Goal: Task Accomplishment & Management: Manage account settings

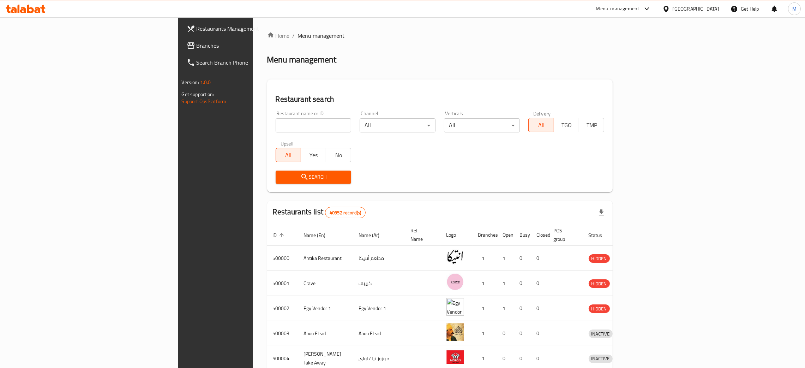
click at [711, 8] on div "Egypt" at bounding box center [696, 9] width 47 height 8
click at [632, 184] on div "[GEOGRAPHIC_DATA]" at bounding box center [643, 185] width 47 height 8
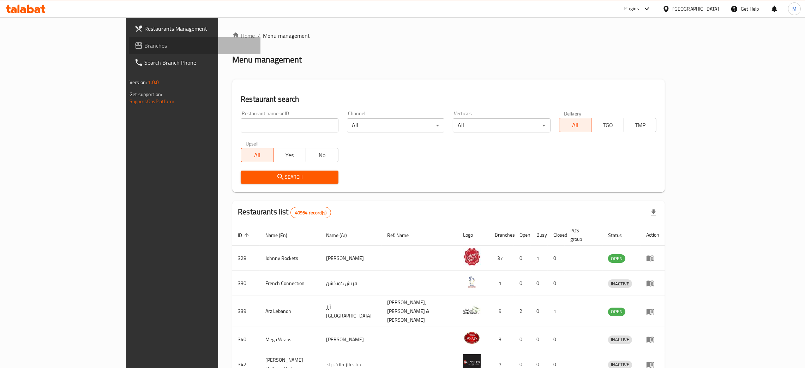
click at [144, 47] on span "Branches" at bounding box center [199, 45] width 111 height 8
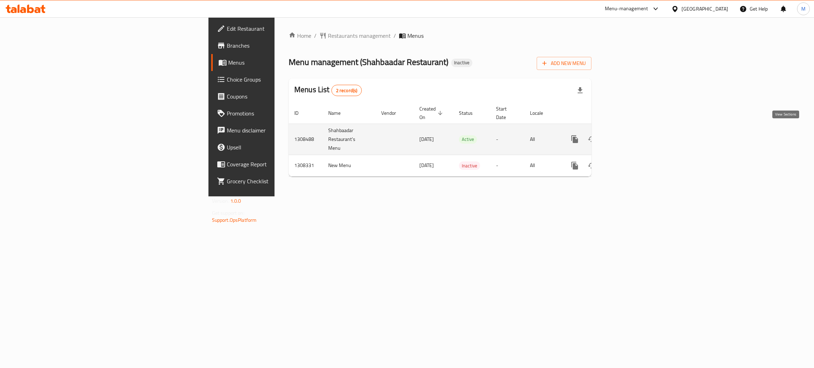
click at [630, 135] on icon "enhanced table" at bounding box center [625, 139] width 8 height 8
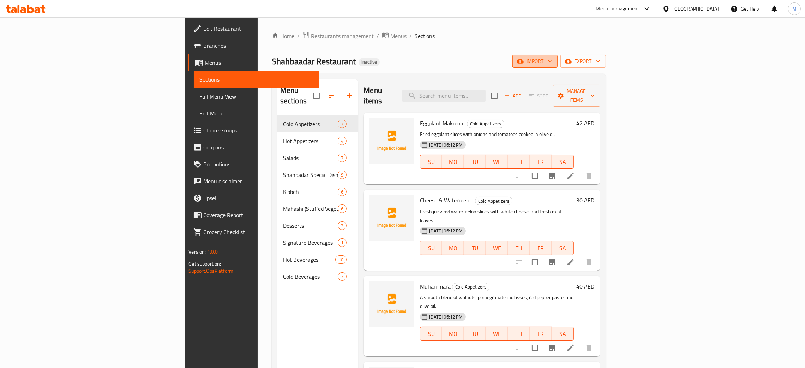
click at [552, 63] on span "import" at bounding box center [535, 61] width 34 height 9
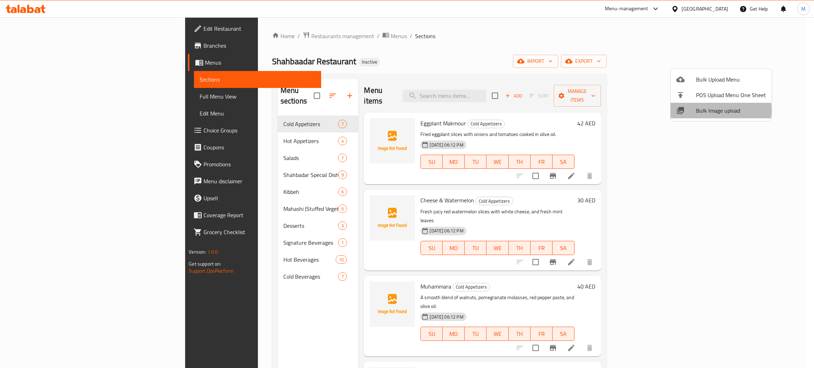
click at [707, 110] on span "Bulk Image upload" at bounding box center [731, 110] width 70 height 8
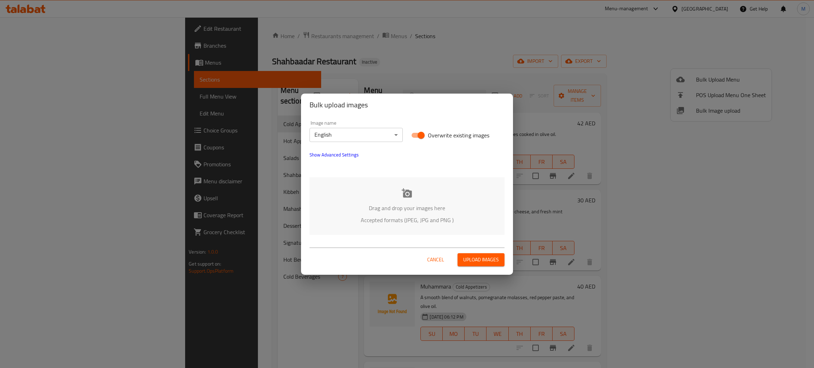
click at [457, 191] on div "Drag and drop your images here Accepted formats (JPEG, JPG and PNG )" at bounding box center [406, 206] width 195 height 58
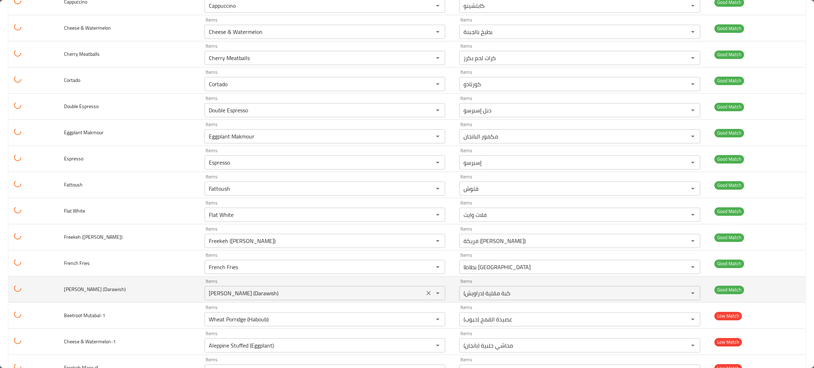
scroll to position [212, 0]
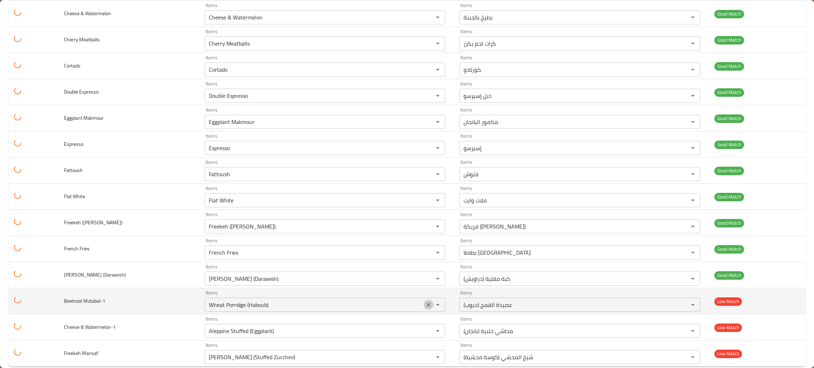
drag, startPoint x: 421, startPoint y: 304, endPoint x: 417, endPoint y: 306, distance: 5.1
click at [426, 305] on icon "Clear" at bounding box center [428, 305] width 4 height 4
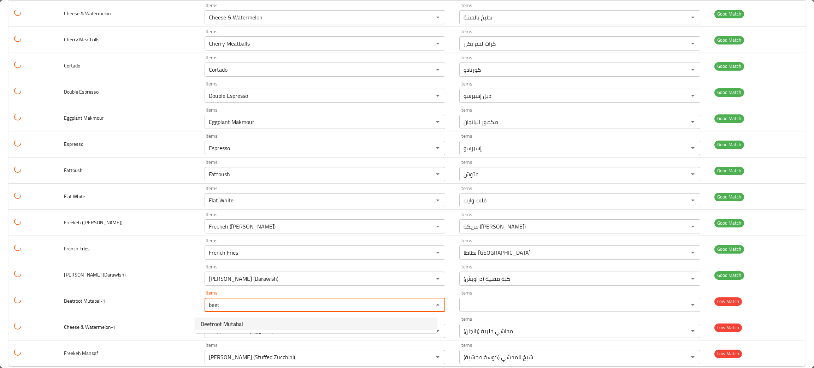
click at [238, 324] on span "Beetroot Mutabal" at bounding box center [222, 324] width 42 height 8
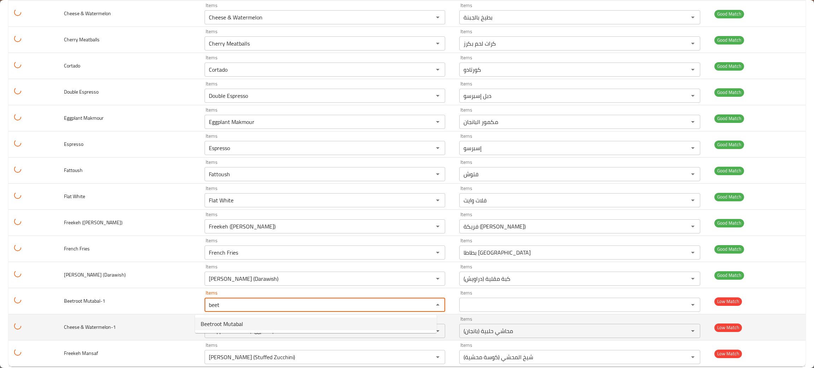
type Mutabal-1 "Beetroot Mutabal"
type Mutabal-1-ar "متبل الشمندر"
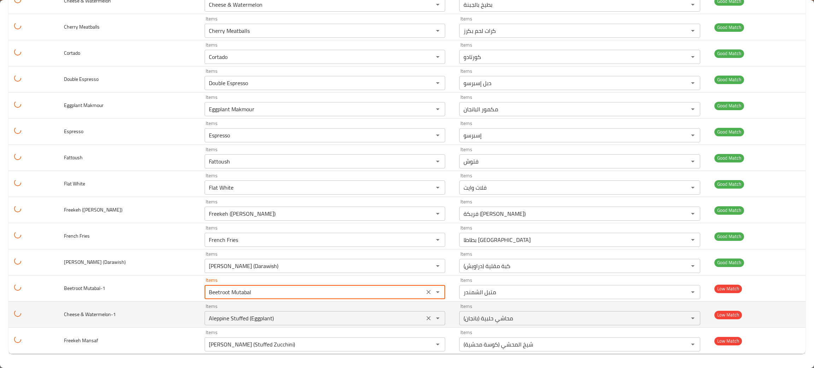
scroll to position [226, 0]
click at [425, 317] on icon "Clear" at bounding box center [428, 318] width 7 height 7
type Mutabal-1 "Beetroot Mutabal"
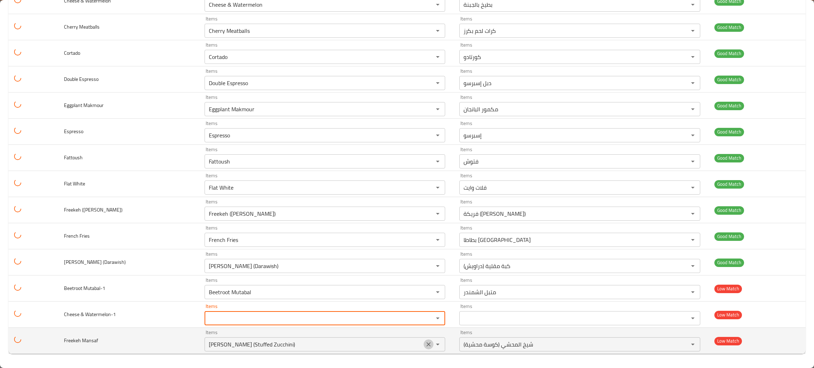
click at [425, 343] on icon "Clear" at bounding box center [428, 344] width 7 height 7
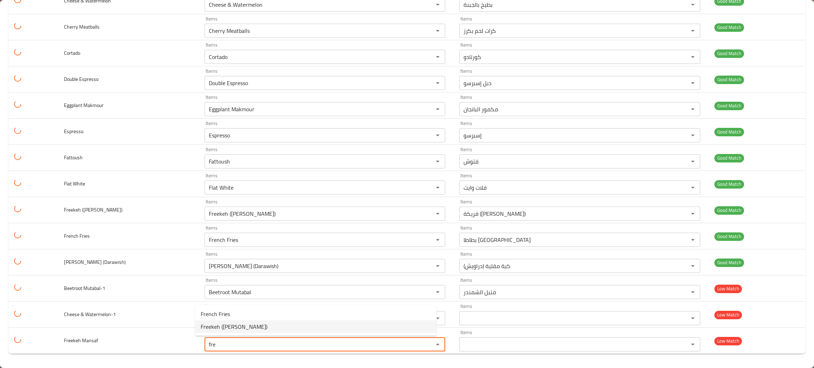
click at [243, 326] on span "Freekeh ([PERSON_NAME])" at bounding box center [234, 326] width 67 height 8
type Mansaf "Freekeh ([PERSON_NAME])"
type Mansaf-ar "فريكة ([PERSON_NAME])"
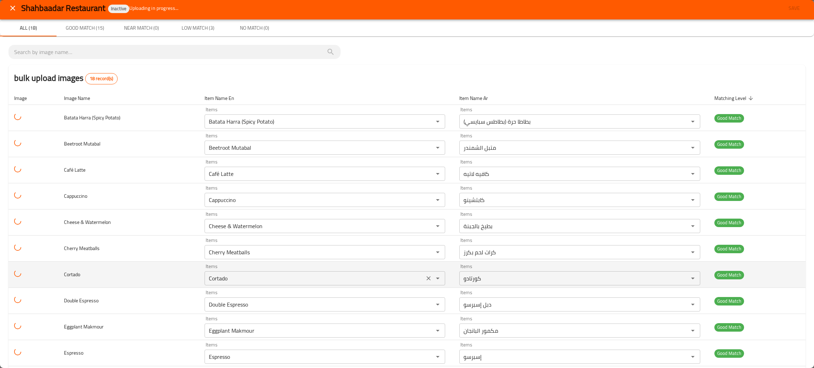
scroll to position [0, 0]
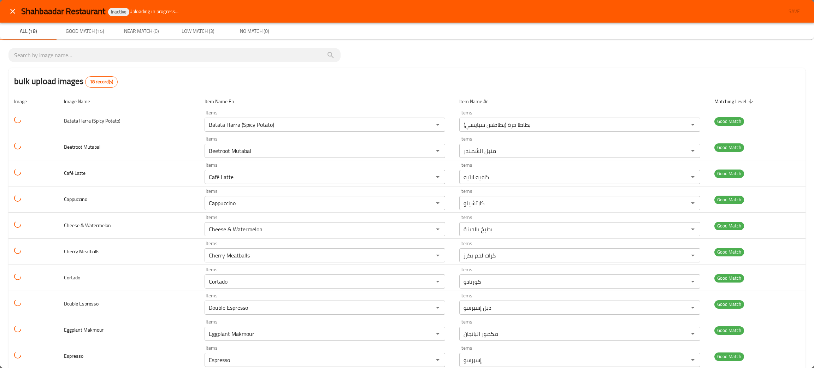
type Mansaf "Freekeh ([PERSON_NAME])"
click at [303, 82] on div "bulk upload images 18 record(s)" at bounding box center [406, 81] width 797 height 27
click at [16, 11] on icon "close" at bounding box center [12, 11] width 8 height 8
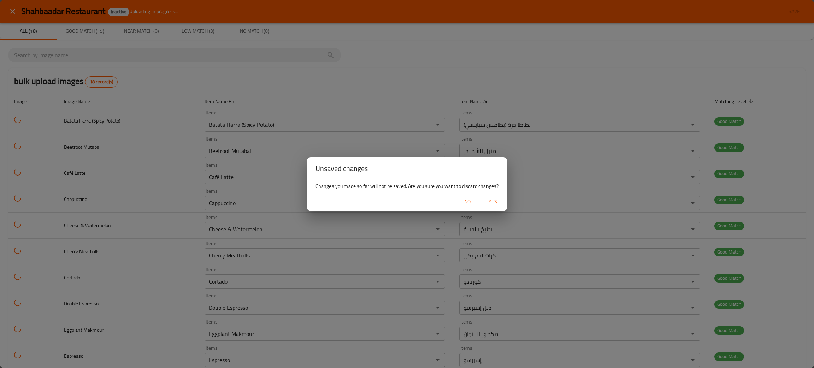
click at [173, 248] on div "Unsaved changes Changes you made so far will not be saved. Are you sure you wan…" at bounding box center [407, 184] width 814 height 368
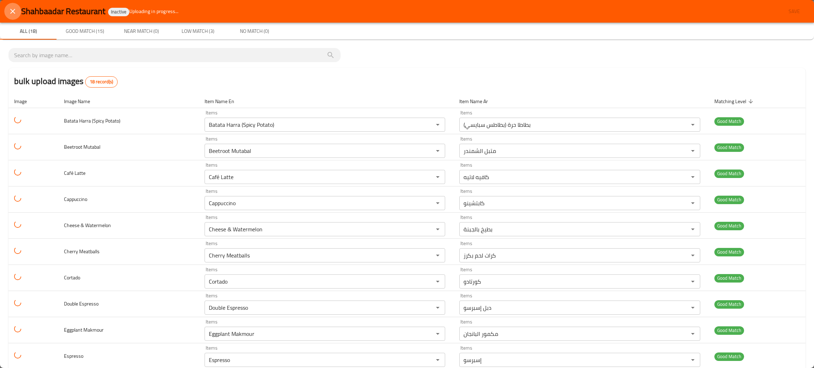
click at [12, 9] on icon "close" at bounding box center [12, 11] width 8 height 8
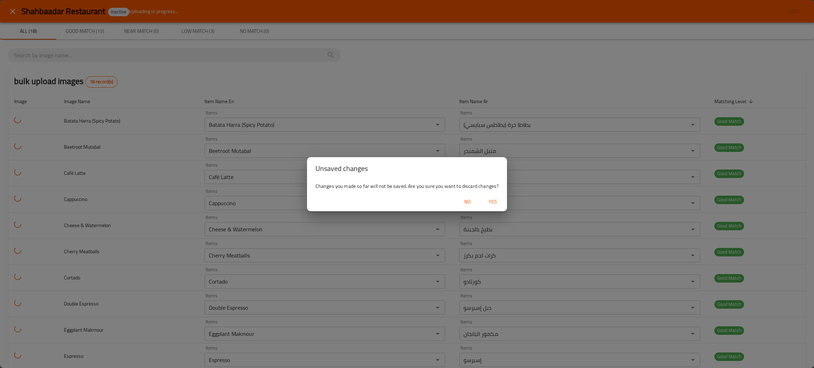
click at [498, 203] on span "Yes" at bounding box center [492, 201] width 17 height 9
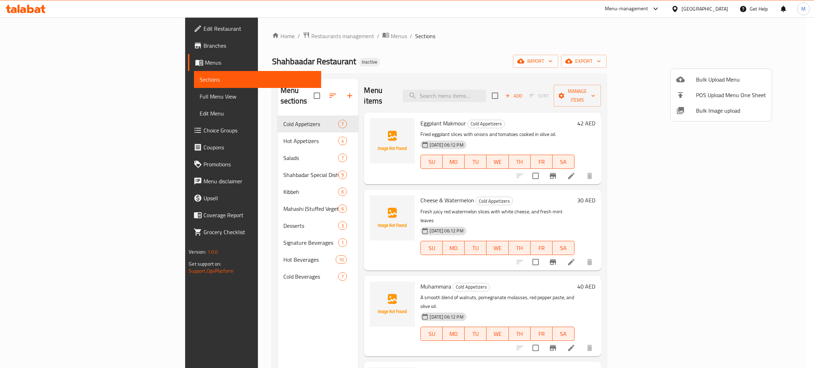
click at [710, 110] on span "Bulk Image upload" at bounding box center [731, 110] width 70 height 8
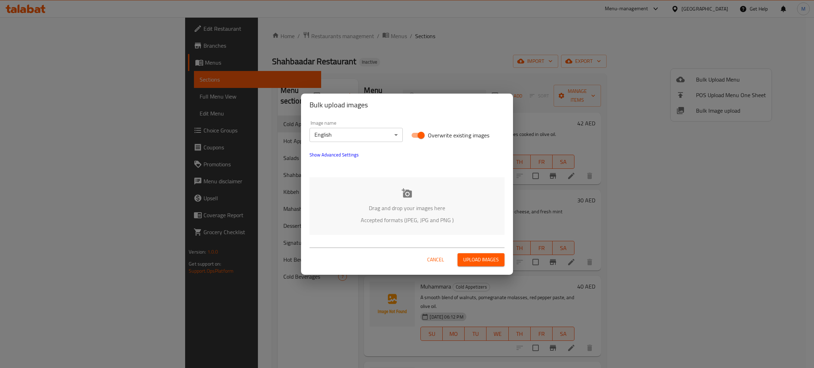
click at [421, 209] on p "Drag and drop your images here" at bounding box center [407, 208] width 174 height 8
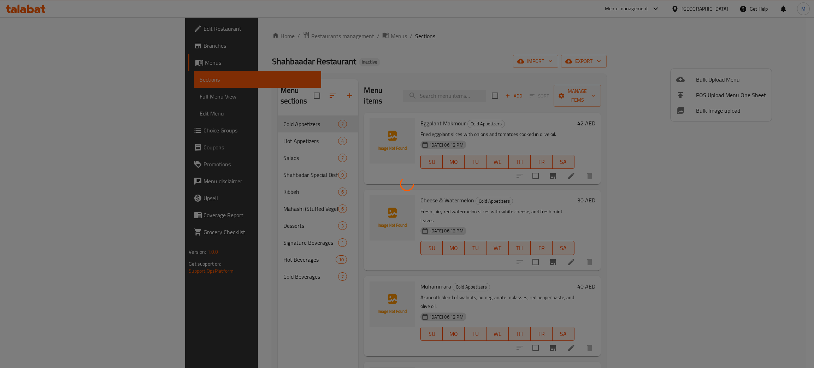
click at [607, 154] on div at bounding box center [407, 184] width 814 height 368
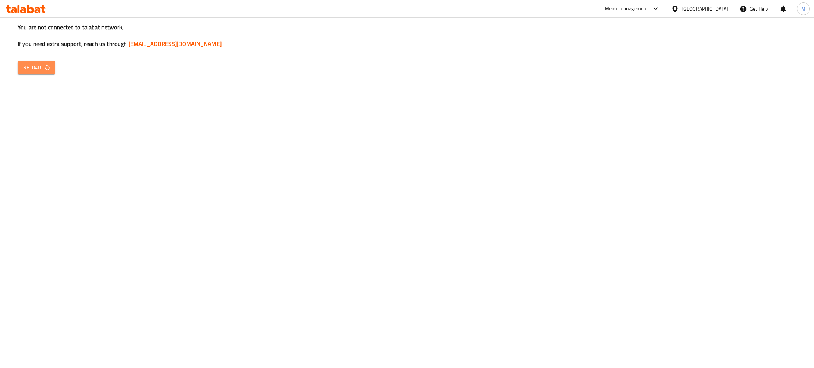
click at [38, 65] on span "Reload" at bounding box center [36, 67] width 26 height 9
click at [716, 7] on div "Egypt" at bounding box center [704, 9] width 47 height 8
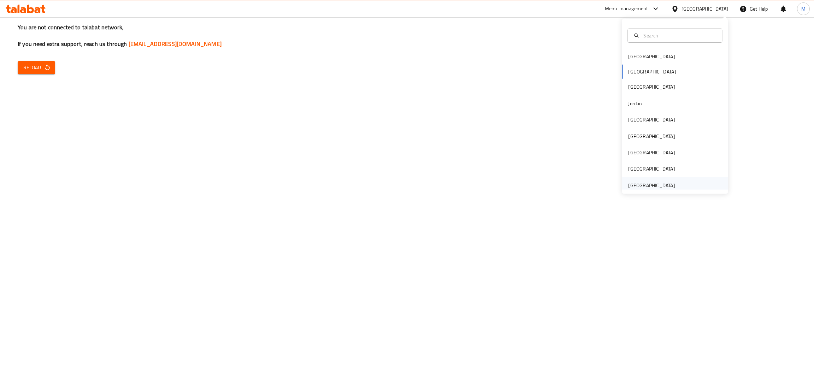
click at [628, 185] on div "[GEOGRAPHIC_DATA]" at bounding box center [651, 185] width 47 height 8
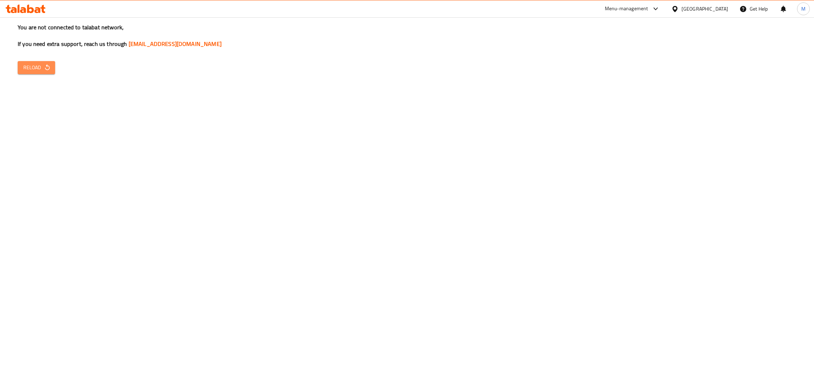
click at [27, 67] on span "Reload" at bounding box center [36, 67] width 26 height 9
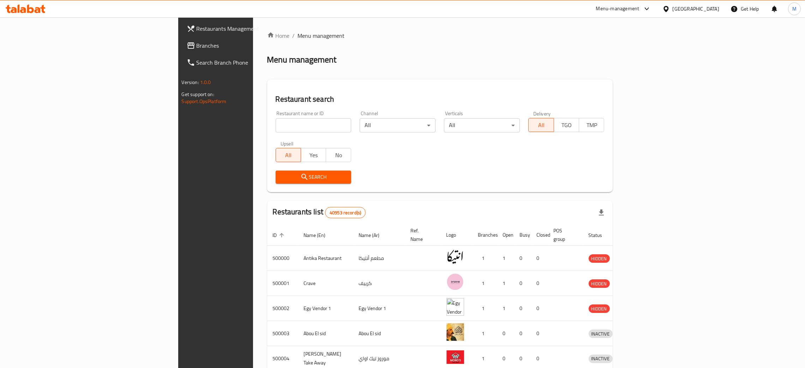
click at [709, 3] on div "Egypt" at bounding box center [691, 8] width 68 height 17
click at [713, 8] on div "Egypt" at bounding box center [696, 9] width 47 height 8
click at [636, 181] on div "[GEOGRAPHIC_DATA]" at bounding box center [643, 185] width 47 height 8
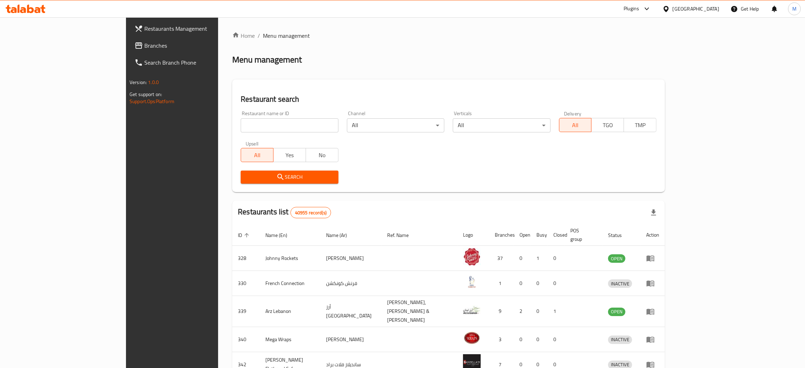
click at [144, 44] on span "Branches" at bounding box center [199, 45] width 111 height 8
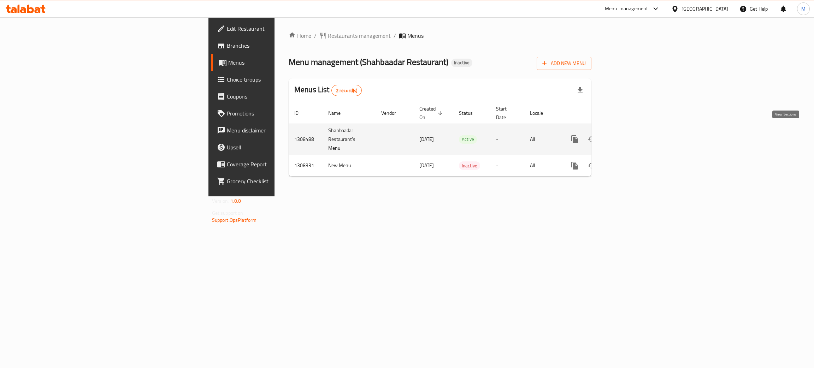
click at [634, 131] on link "enhanced table" at bounding box center [625, 139] width 17 height 17
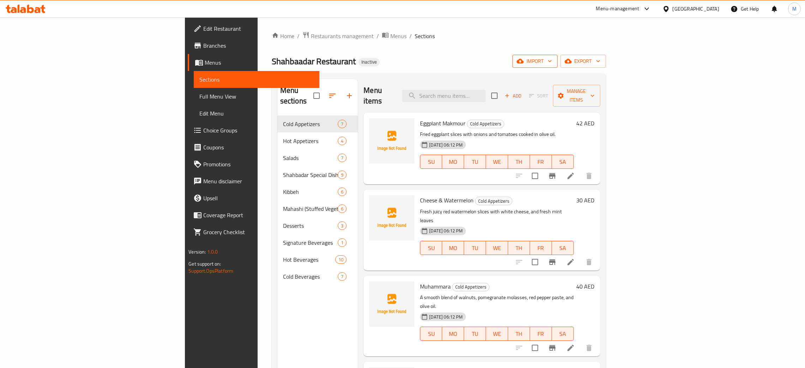
click at [552, 58] on span "import" at bounding box center [535, 61] width 34 height 9
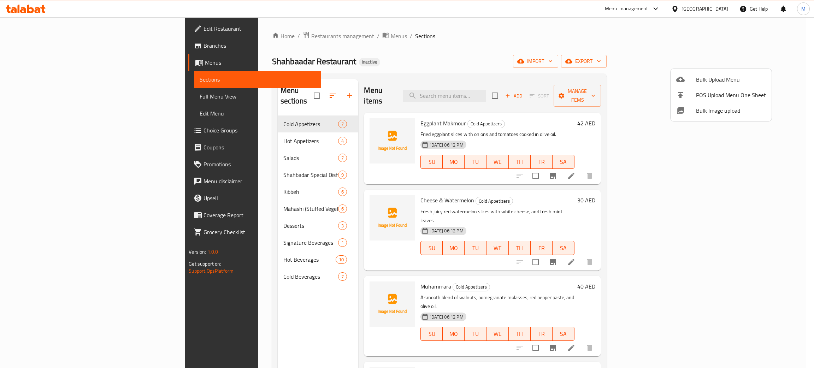
click at [714, 109] on span "Bulk Image upload" at bounding box center [731, 110] width 70 height 8
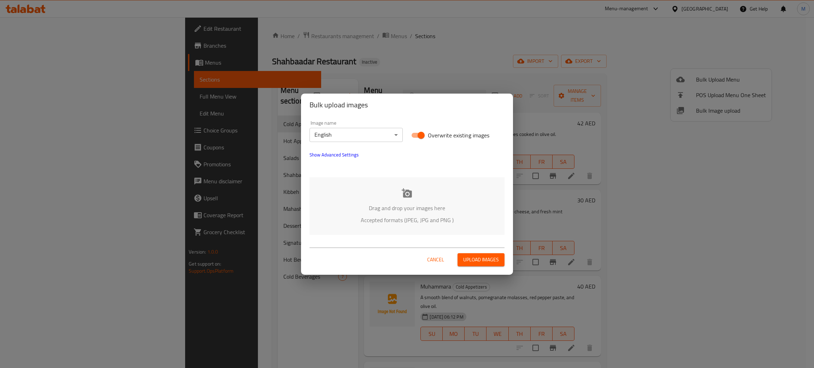
click at [427, 212] on p "Drag and drop your images here" at bounding box center [407, 208] width 174 height 8
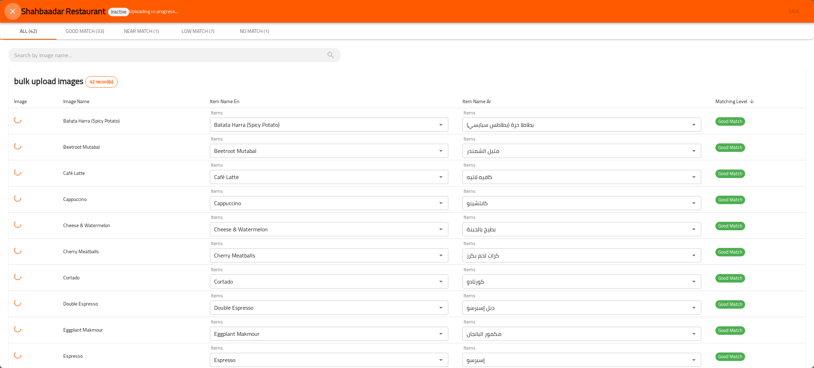
click at [10, 8] on icon "close" at bounding box center [12, 11] width 8 height 8
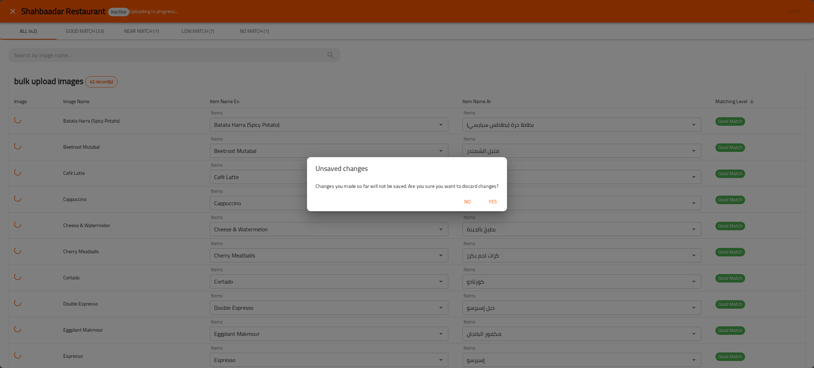
click at [493, 201] on span "Yes" at bounding box center [492, 201] width 17 height 9
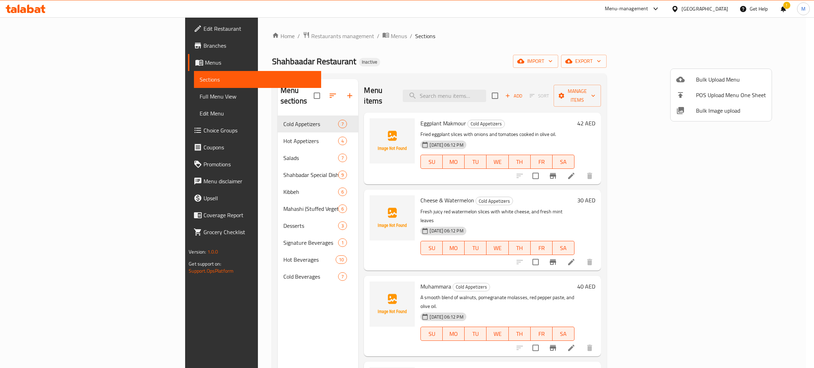
click at [490, 89] on div at bounding box center [407, 184] width 814 height 368
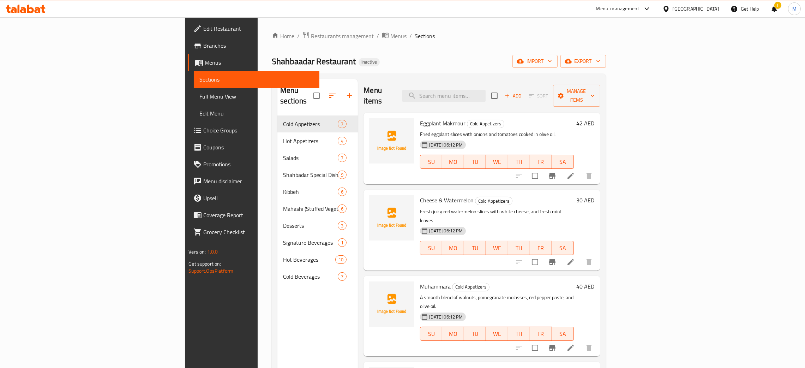
click at [486, 90] on input "search" at bounding box center [444, 96] width 83 height 12
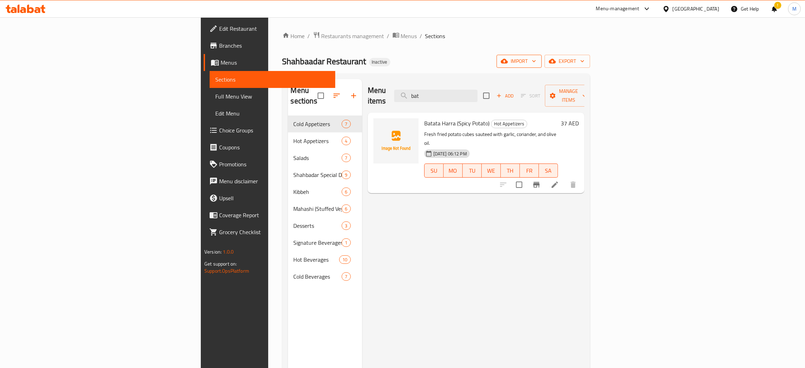
type input "bat"
click at [536, 63] on span "import" at bounding box center [519, 61] width 34 height 9
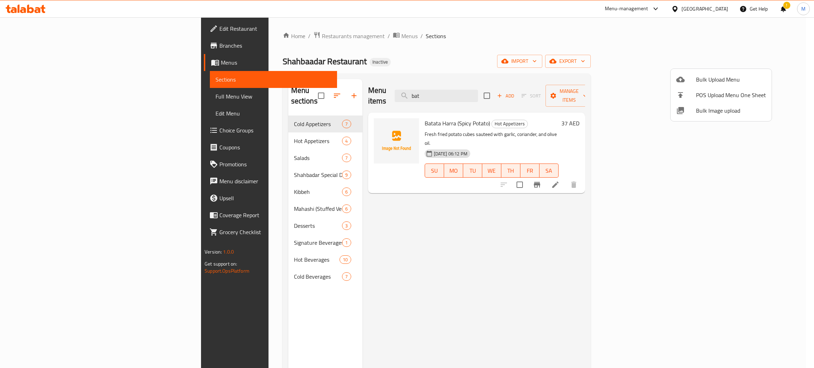
click at [709, 109] on span "Bulk Image upload" at bounding box center [731, 110] width 70 height 8
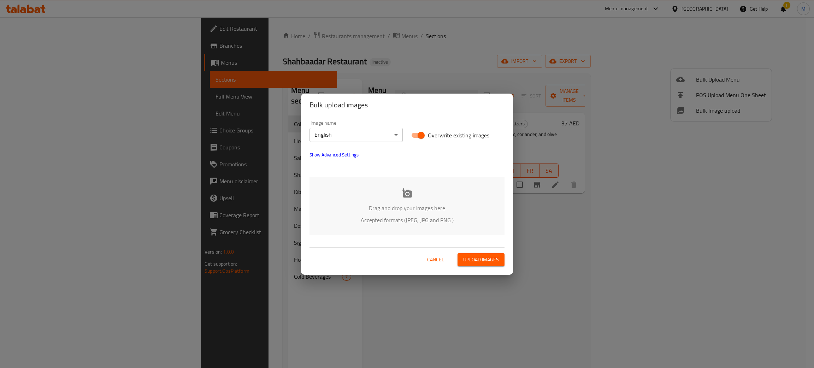
click at [397, 216] on p "Accepted formats (JPEG, JPG and PNG )" at bounding box center [407, 220] width 174 height 8
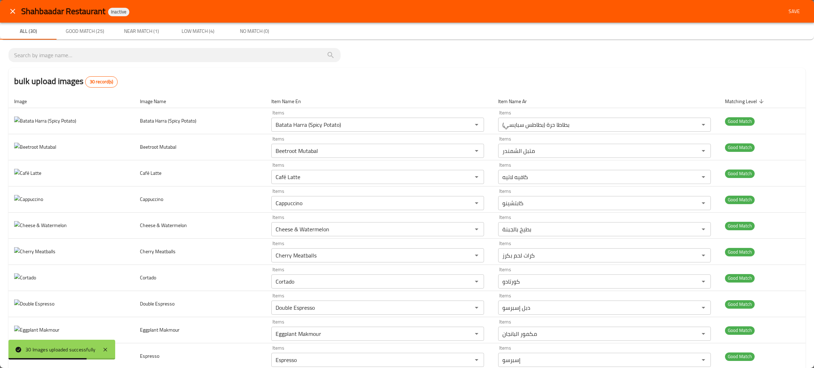
click at [16, 10] on icon "close" at bounding box center [12, 11] width 8 height 8
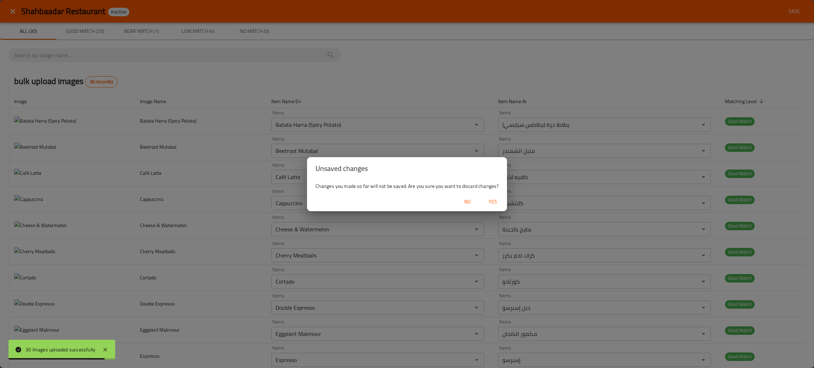
click at [494, 198] on span "Yes" at bounding box center [492, 201] width 17 height 9
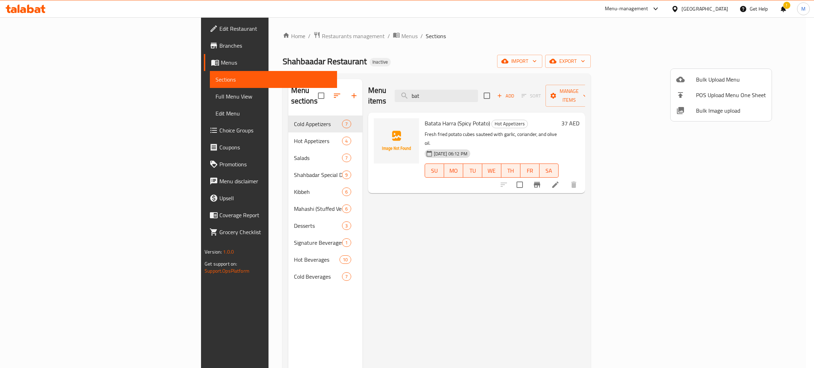
click at [438, 52] on div at bounding box center [407, 184] width 814 height 368
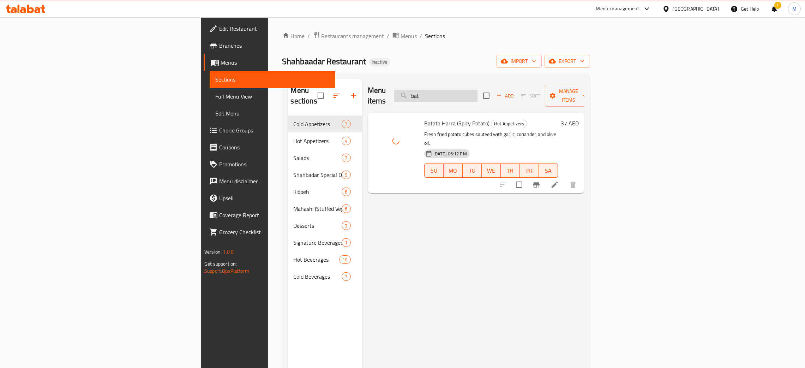
click at [478, 90] on input "bat" at bounding box center [435, 96] width 83 height 12
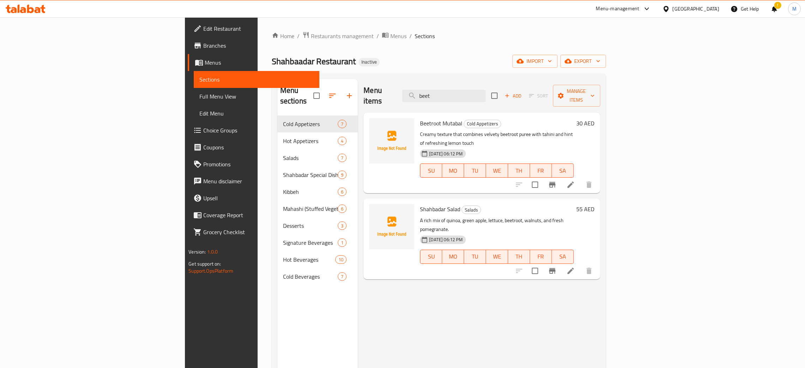
type input "beet"
drag, startPoint x: 506, startPoint y: 90, endPoint x: 369, endPoint y: 55, distance: 141.1
click at [369, 55] on div "Home / Restaurants management / Menus / Sections Shahbaadar Restaurant Inactive…" at bounding box center [439, 241] width 334 height 421
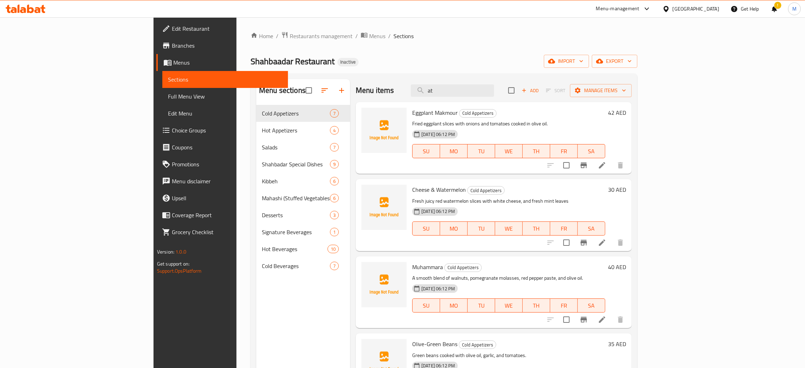
type input "a"
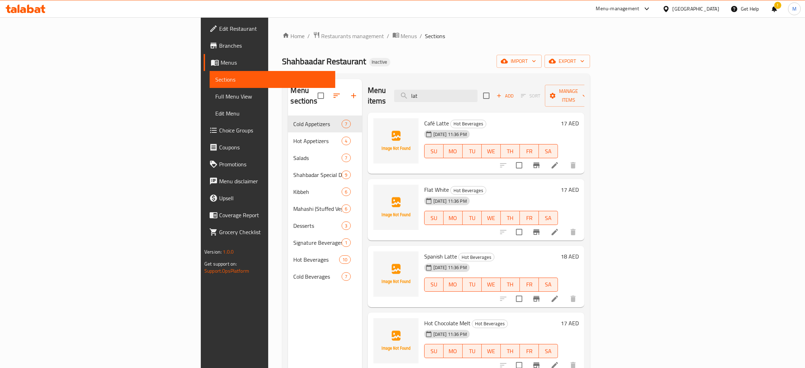
type input "lat"
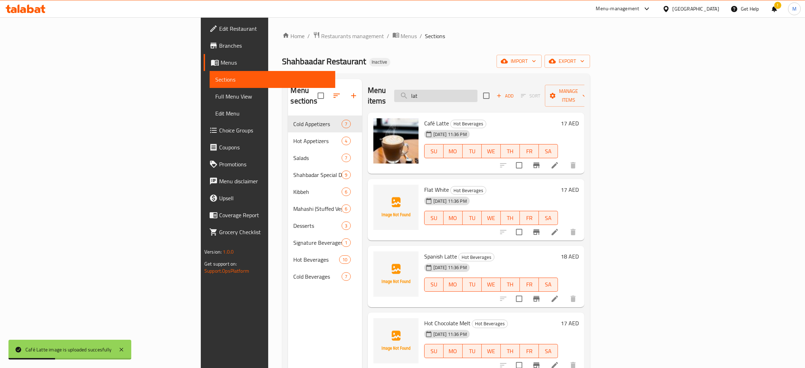
click at [478, 94] on input "lat" at bounding box center [435, 96] width 83 height 12
drag, startPoint x: 500, startPoint y: 94, endPoint x: 473, endPoint y: 88, distance: 27.2
click at [473, 90] on input "lat" at bounding box center [435, 96] width 83 height 12
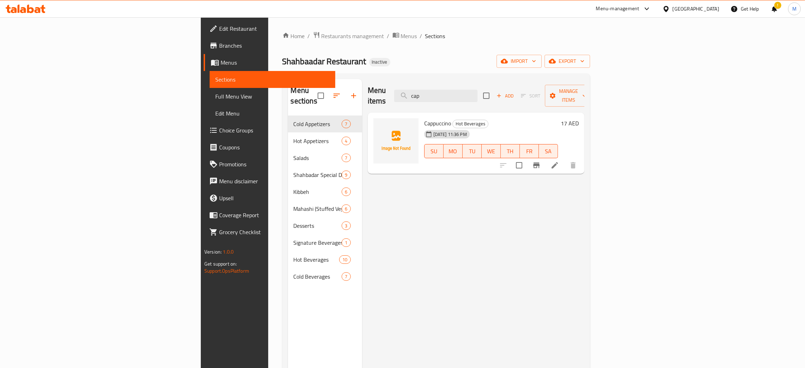
type input "cap"
click at [508, 62] on icon "button" at bounding box center [504, 61] width 7 height 5
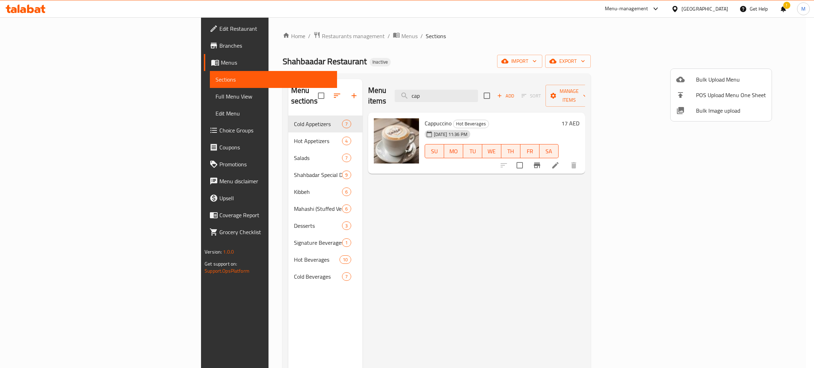
click at [709, 112] on span "Bulk Image upload" at bounding box center [731, 110] width 70 height 8
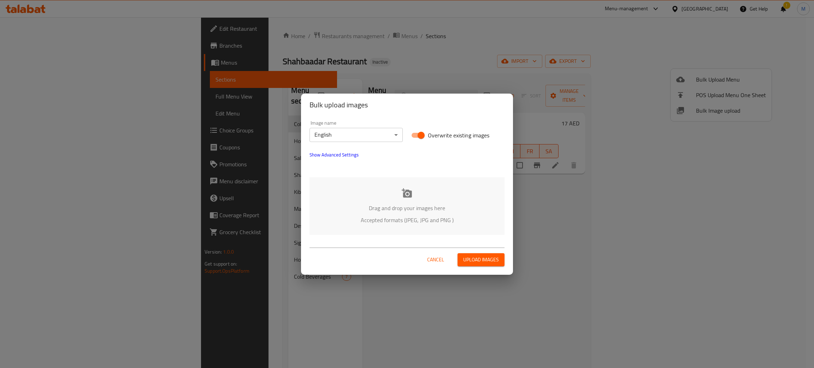
click at [417, 207] on p "Drag and drop your images here" at bounding box center [407, 208] width 174 height 8
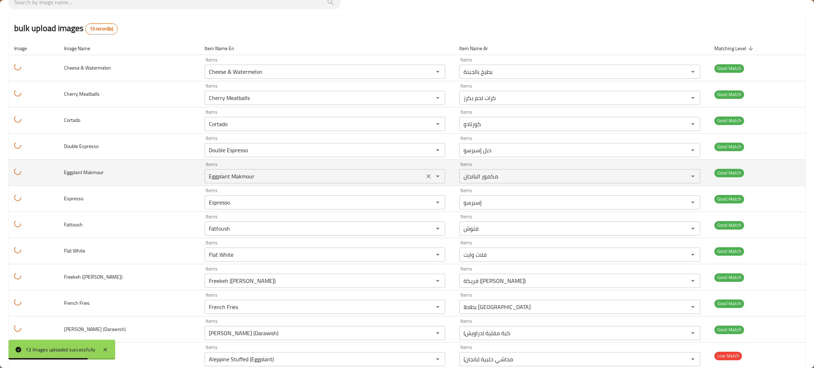
scroll to position [95, 0]
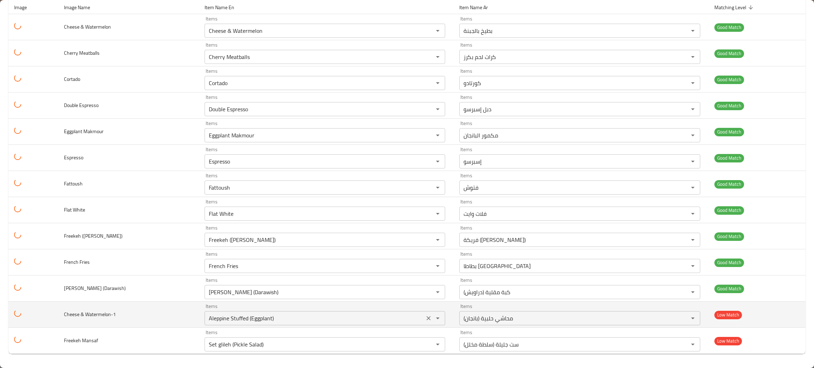
click at [425, 319] on icon "Clear" at bounding box center [428, 318] width 7 height 7
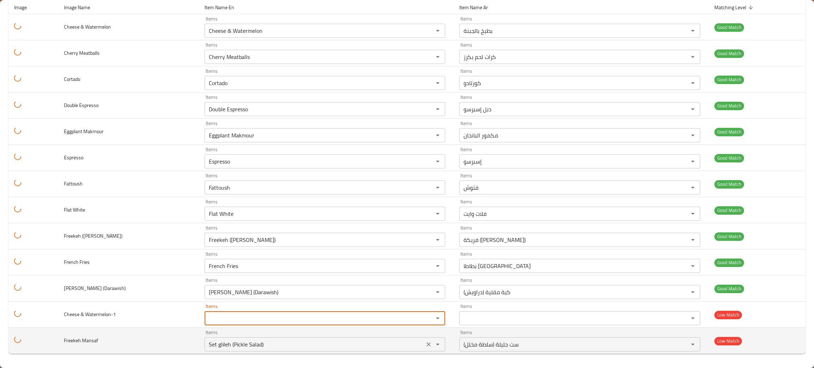
click at [425, 344] on icon "Clear" at bounding box center [428, 344] width 7 height 7
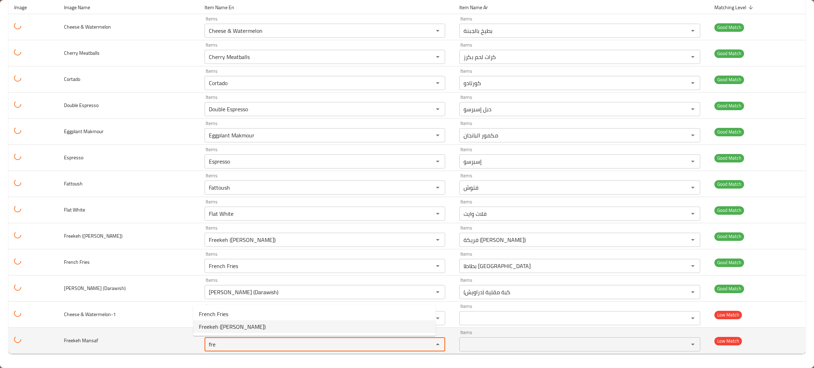
type Mansaf "fre"
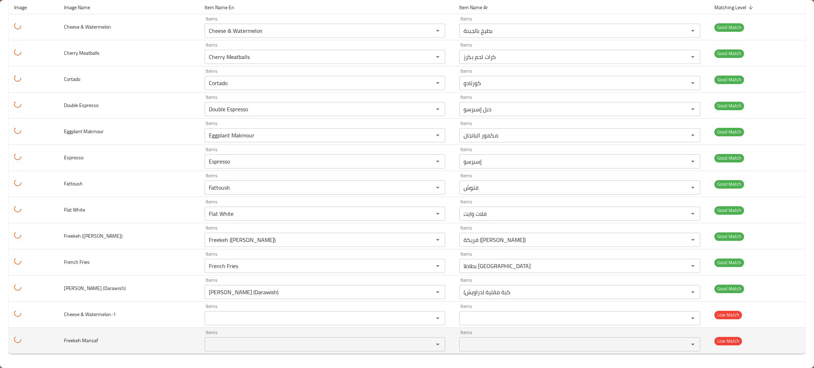
click at [148, 343] on td "Freekeh Mansaf" at bounding box center [128, 341] width 141 height 26
drag, startPoint x: 99, startPoint y: 348, endPoint x: 64, endPoint y: 343, distance: 34.7
click at [64, 343] on td "Freekeh Mansaf" at bounding box center [128, 341] width 141 height 26
copy span "Freekeh Mansaf"
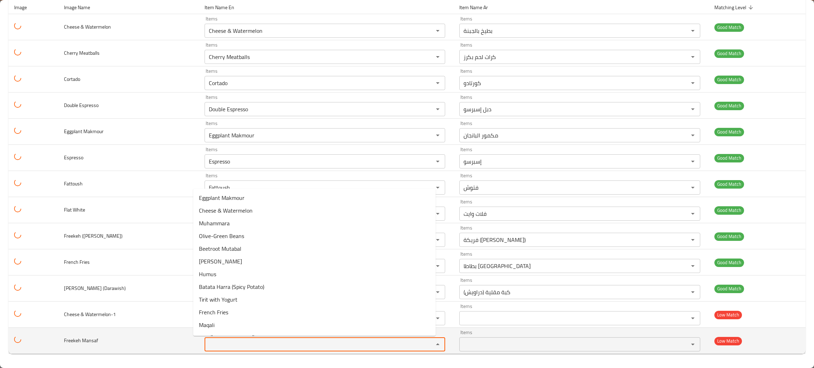
click at [208, 343] on Mansaf "Items" at bounding box center [315, 344] width 216 height 10
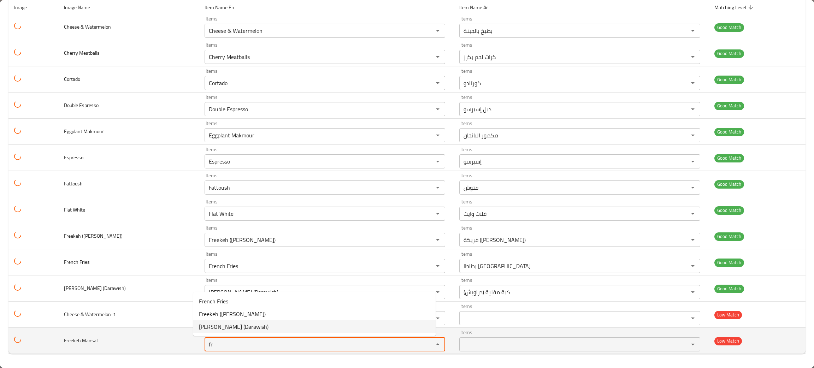
type Mansaf "fr"
click at [120, 349] on td "Freekeh Mansaf" at bounding box center [128, 341] width 141 height 26
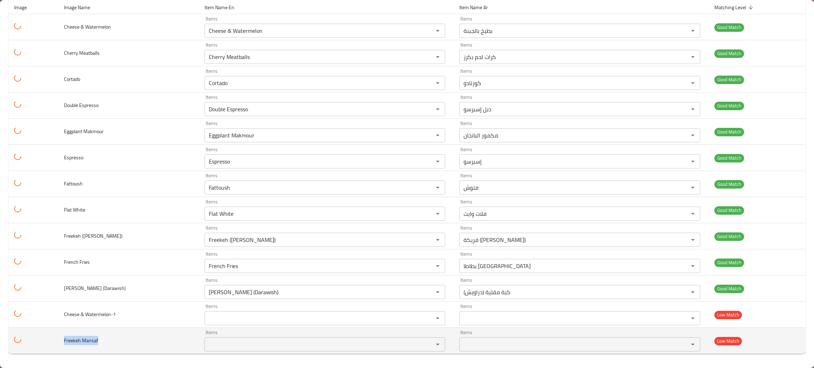
drag, startPoint x: 108, startPoint y: 341, endPoint x: 46, endPoint y: 342, distance: 62.9
click at [46, 342] on tr "Freekeh Mansaf Items Items Items Items Low Match" at bounding box center [406, 341] width 797 height 26
copy span "Freekeh Mansaf"
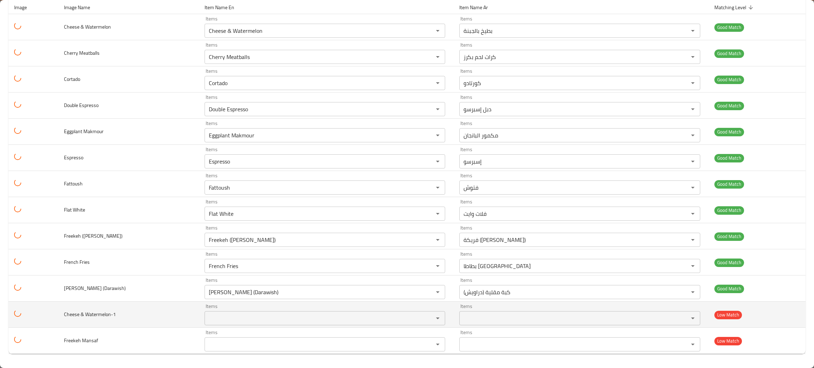
click at [115, 320] on td "Cheese & Watermelon-1" at bounding box center [128, 315] width 141 height 26
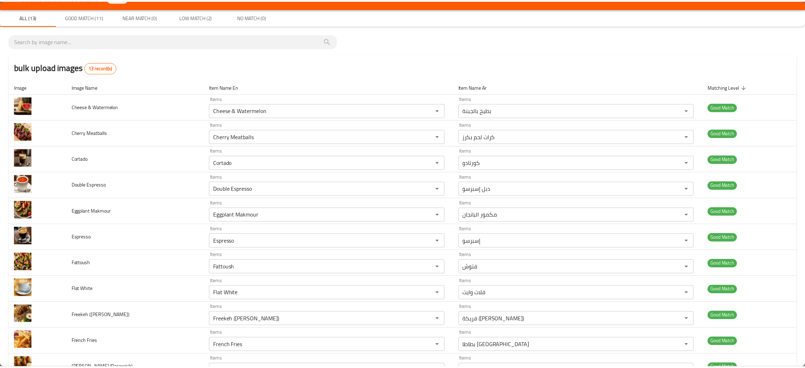
scroll to position [0, 0]
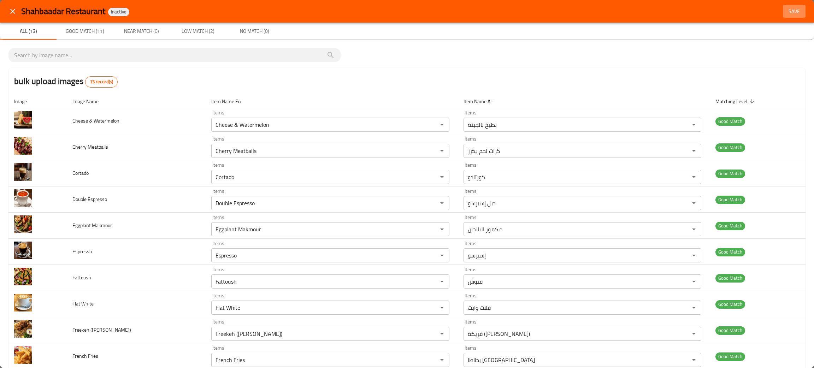
click at [786, 13] on span "Save" at bounding box center [793, 11] width 17 height 9
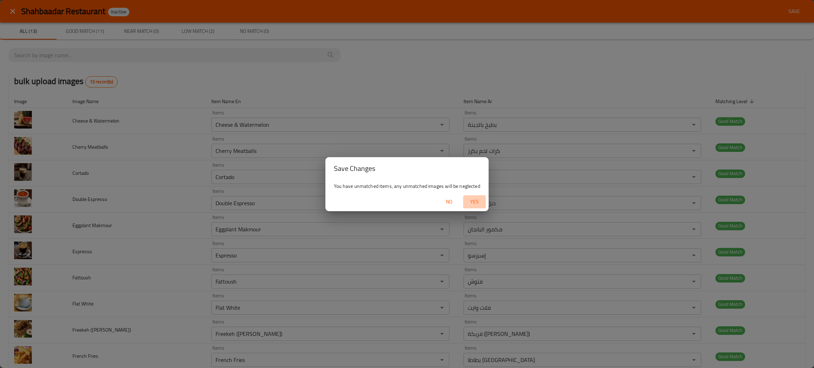
click at [472, 199] on span "Yes" at bounding box center [474, 201] width 17 height 9
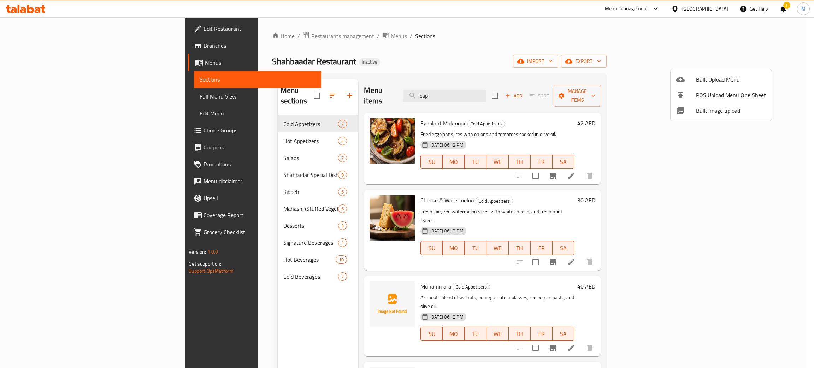
click at [499, 91] on div at bounding box center [407, 184] width 814 height 368
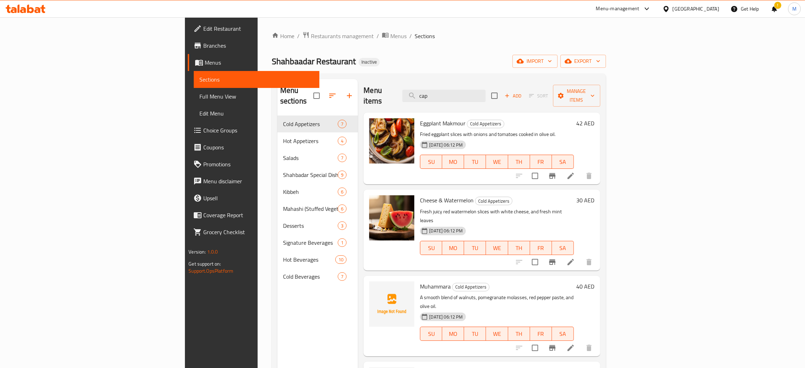
drag, startPoint x: 499, startPoint y: 91, endPoint x: 439, endPoint y: 75, distance: 61.8
click at [401, 75] on div "Menu sections Cold Appetizers 7 Hot Appetizers 4 Salads 7 Shahbadar Special Dis…" at bounding box center [439, 262] width 334 height 379
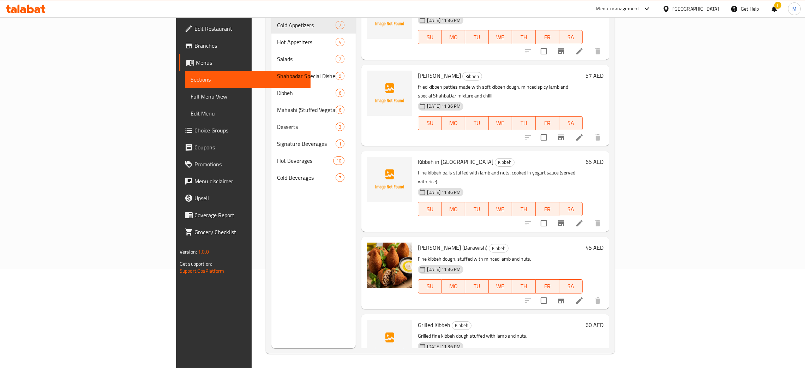
scroll to position [100, 0]
type input "kib"
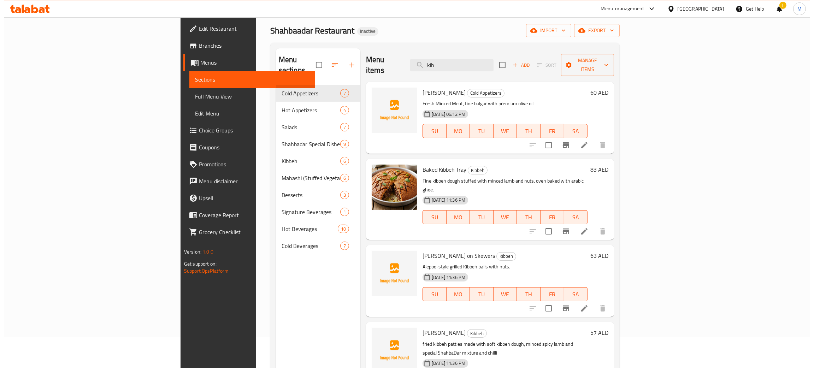
scroll to position [0, 0]
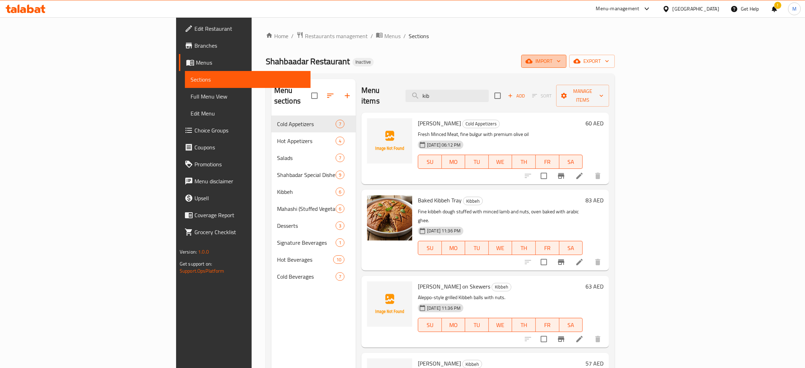
click at [561, 59] on span "import" at bounding box center [544, 61] width 34 height 9
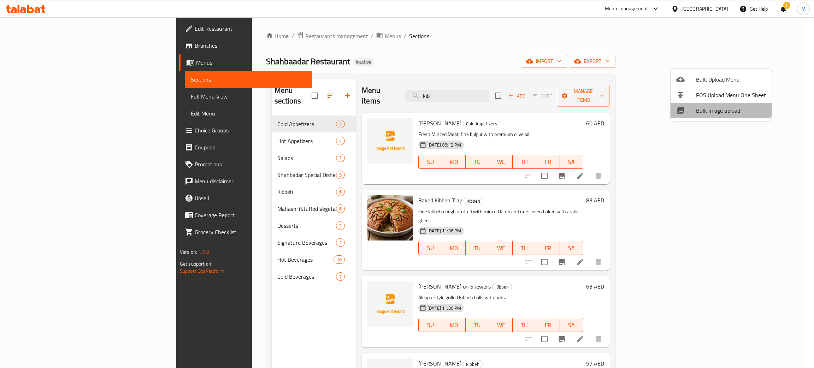
click at [703, 106] on span "Bulk Image upload" at bounding box center [731, 110] width 70 height 8
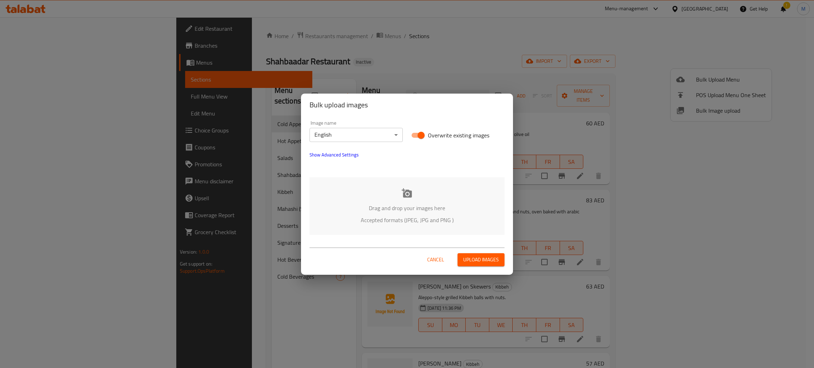
click at [383, 210] on p "Drag and drop your images here" at bounding box center [407, 208] width 174 height 8
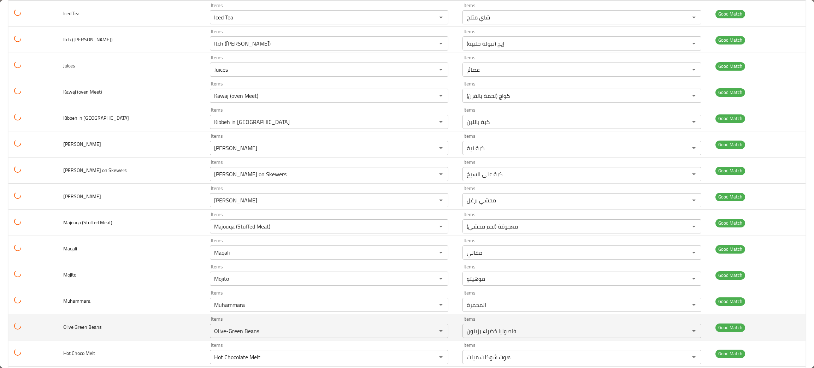
scroll to position [264, 0]
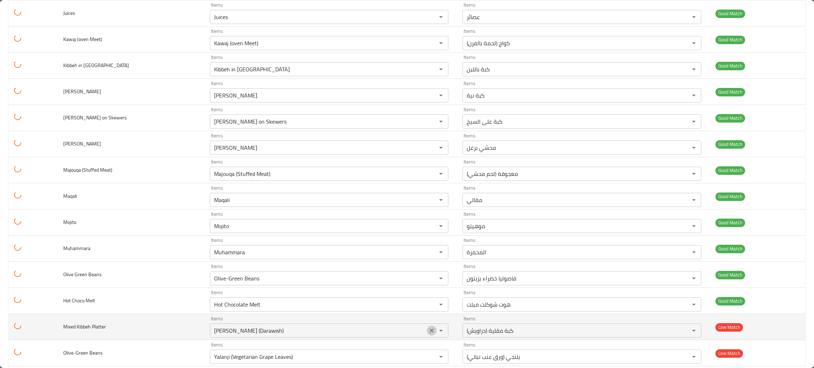
click at [427, 329] on button "Clear" at bounding box center [432, 331] width 10 height 10
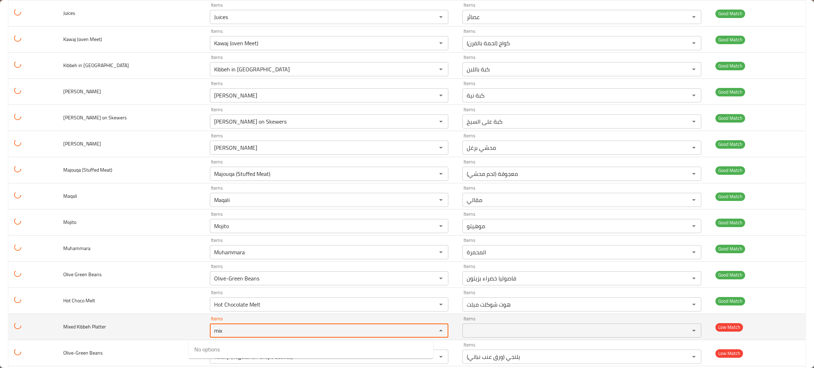
type Platter "mix"
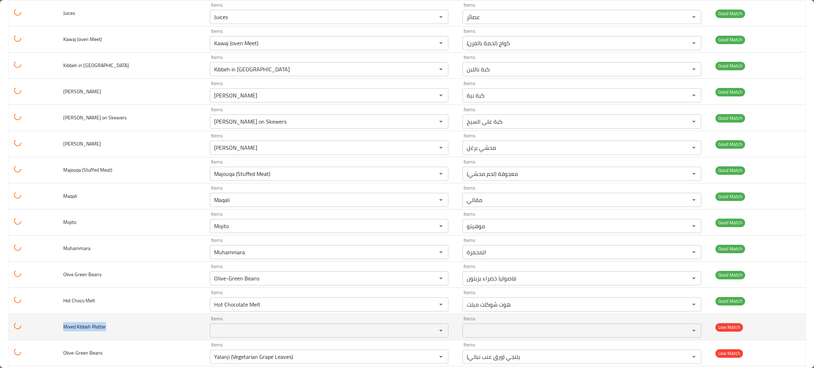
drag, startPoint x: 135, startPoint y: 329, endPoint x: 59, endPoint y: 328, distance: 75.9
click at [59, 328] on td "Mixed Kibbeh Platter" at bounding box center [131, 327] width 147 height 26
copy span "Mixed Kibbeh Platter"
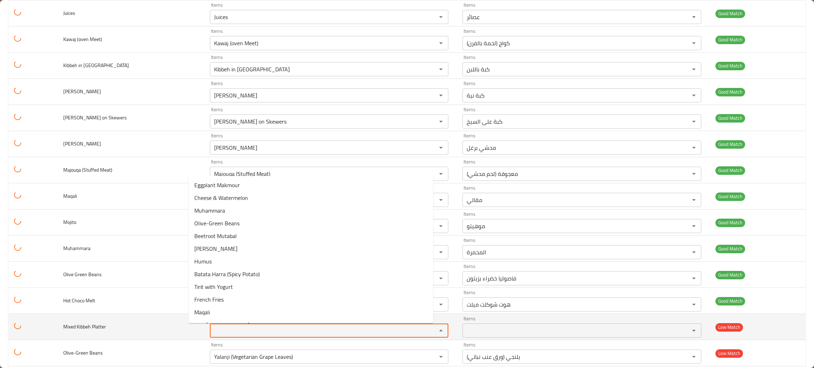
click at [221, 335] on Platter "Items" at bounding box center [318, 331] width 213 height 10
type Platter "kib"
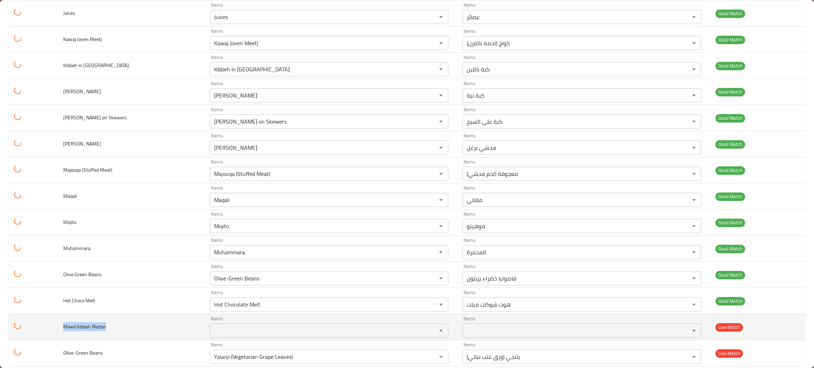
drag, startPoint x: 118, startPoint y: 330, endPoint x: 52, endPoint y: 322, distance: 67.3
click at [52, 322] on tr "Mixed Kibbeh Platter Items Items Items Items Low Match" at bounding box center [406, 327] width 797 height 26
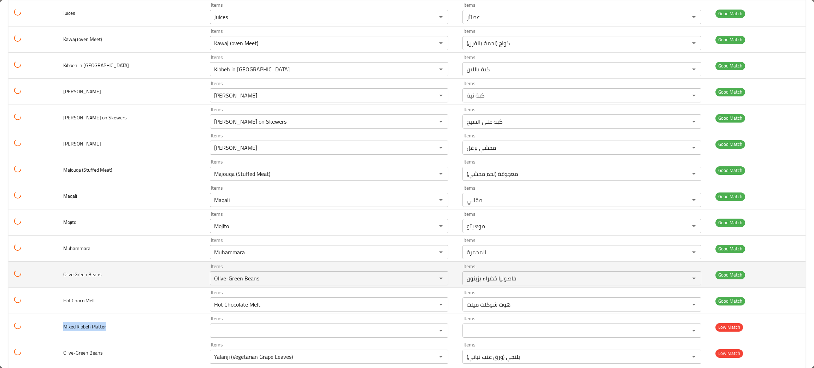
copy span "Mixed Kibbeh Platter"
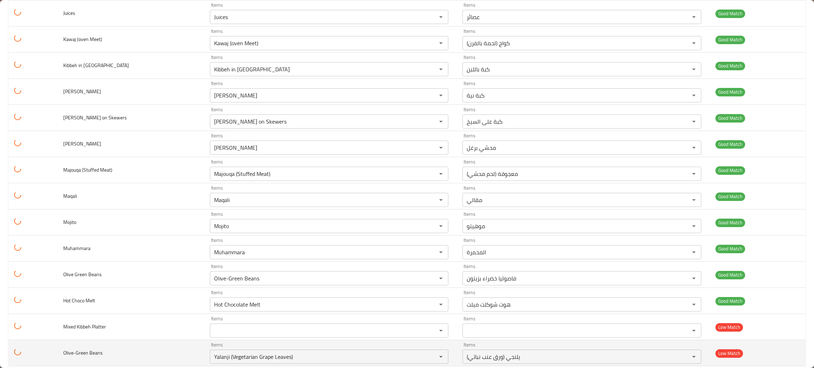
click at [139, 357] on td "Olive-Green Beans" at bounding box center [131, 353] width 147 height 26
click at [429, 357] on icon "Clear" at bounding box center [431, 357] width 4 height 4
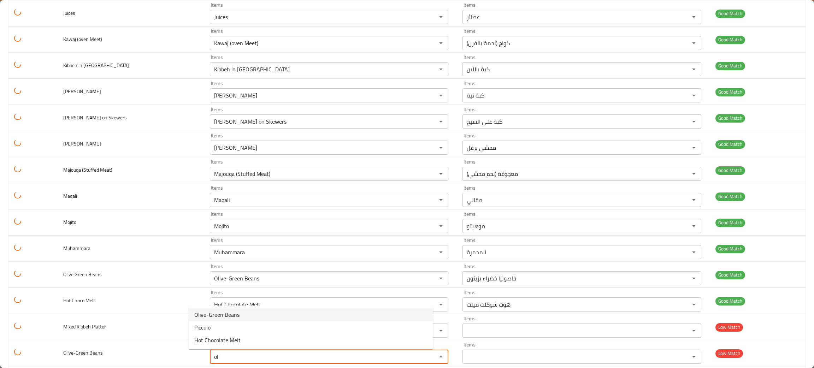
click at [230, 311] on span "Olive-Green Beans" at bounding box center [216, 314] width 45 height 8
type Beans "Olive-Green Beans"
type Beans-ar "فاصوليا خضراء بزيتون"
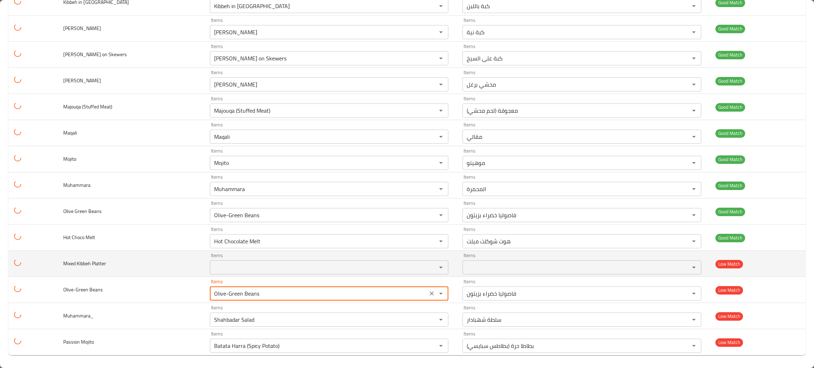
scroll to position [330, 0]
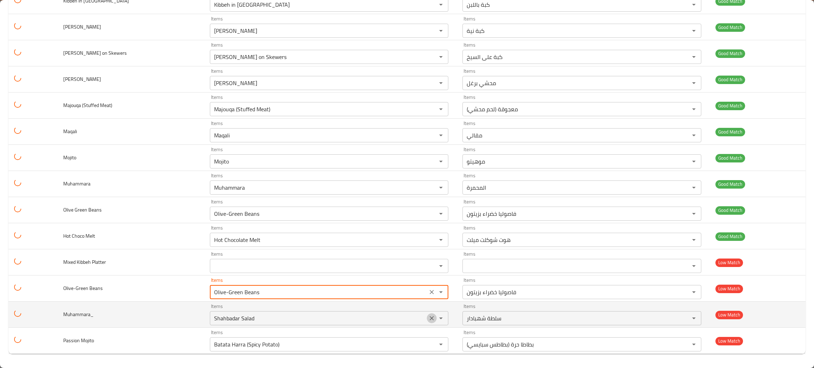
click at [428, 319] on icon "Clear" at bounding box center [431, 318] width 7 height 7
type Beans "Olive-Green Beans"
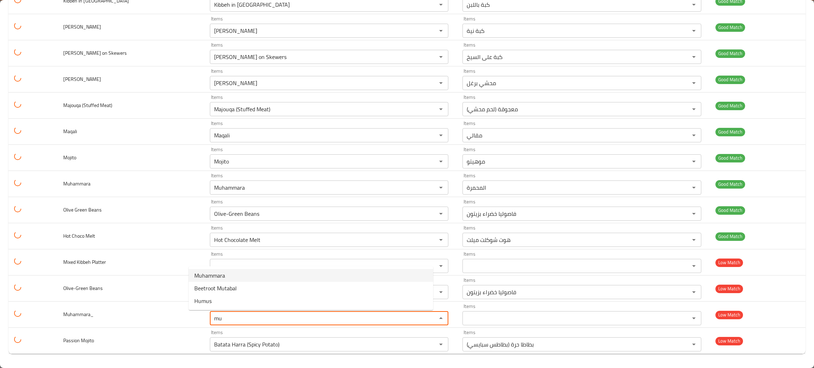
click at [219, 275] on span "Muhammara" at bounding box center [209, 275] width 31 height 8
type input "Muhammara"
type input "المحمرة"
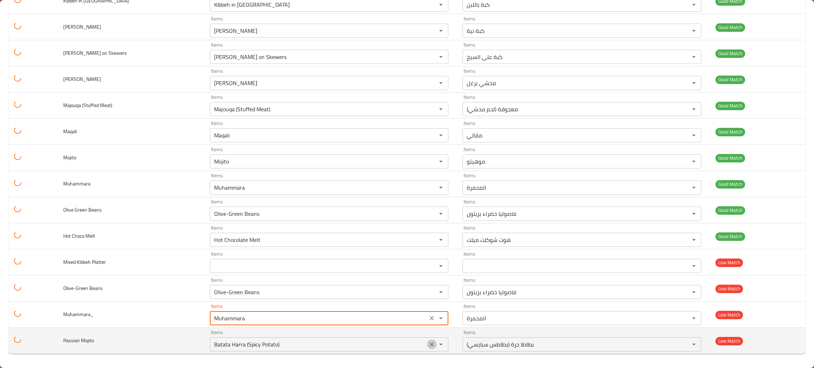
click at [428, 344] on icon "Clear" at bounding box center [431, 344] width 7 height 7
type input "Muhammara"
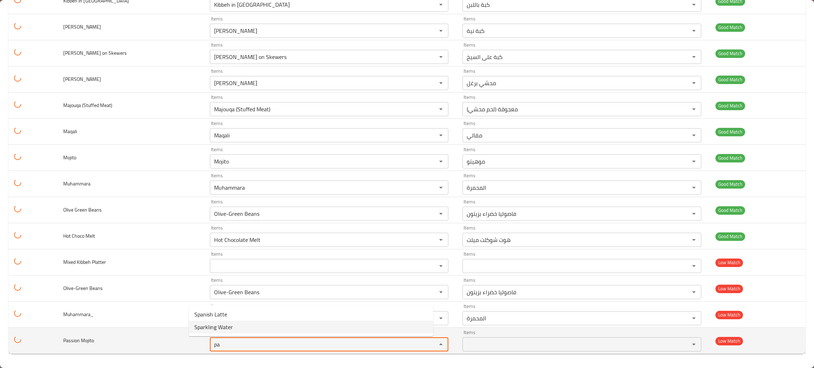
type Mojito "pa"
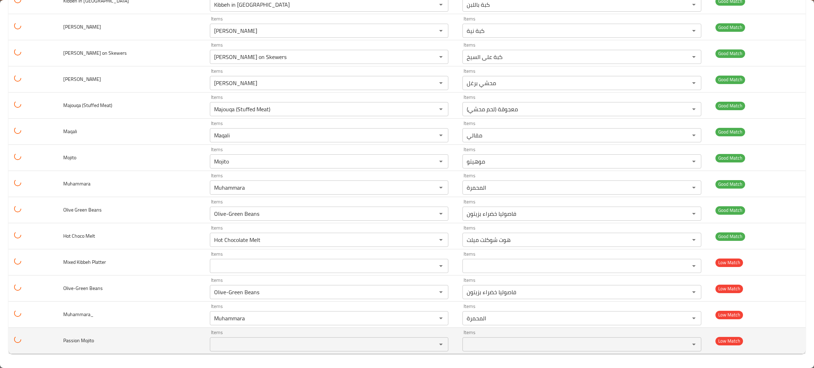
click at [136, 339] on td "Passion Mojito" at bounding box center [131, 341] width 147 height 26
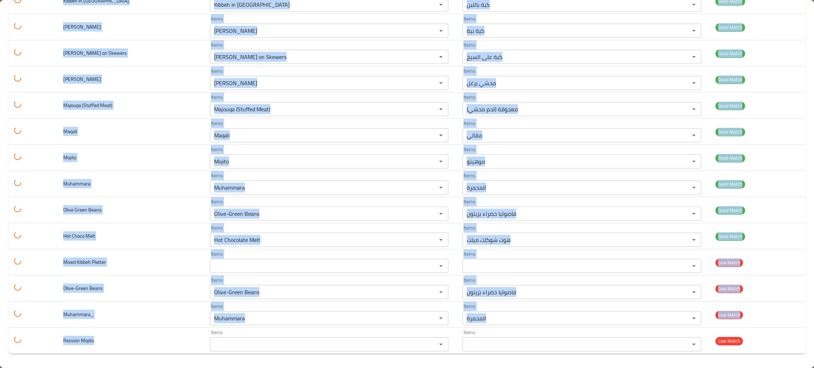
drag, startPoint x: 127, startPoint y: 342, endPoint x: 5, endPoint y: 333, distance: 122.9
click at [5, 333] on div "bulk upload images 22 record(s) Image Image Name Item Name En Item Name Ar Matc…" at bounding box center [407, 38] width 814 height 657
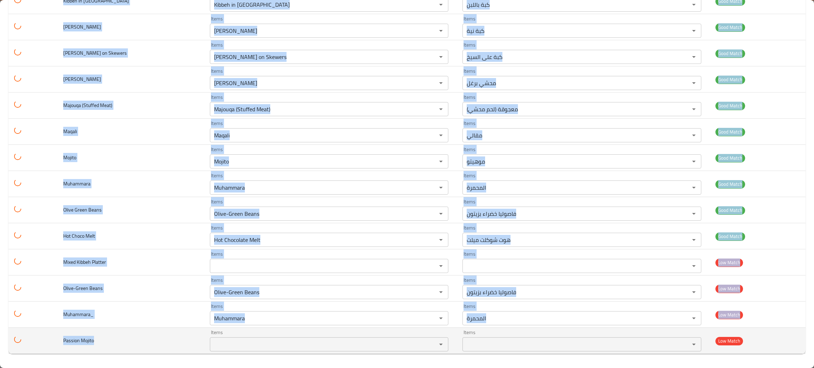
click at [101, 340] on td "Passion Mojito" at bounding box center [131, 341] width 147 height 26
click at [93, 343] on span "Passion Mojito" at bounding box center [78, 340] width 31 height 9
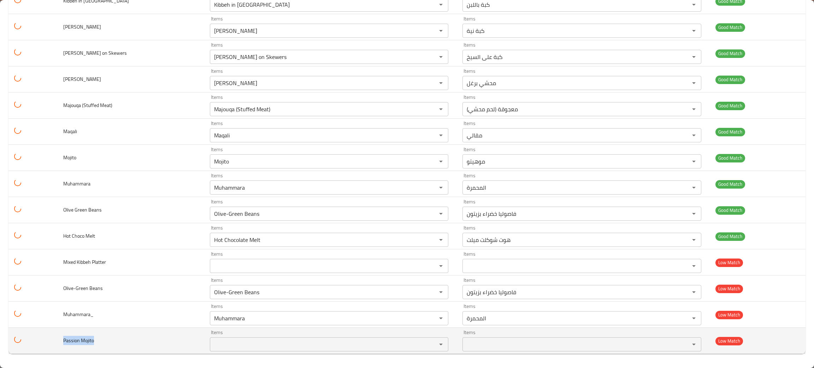
drag, startPoint x: 98, startPoint y: 343, endPoint x: 53, endPoint y: 350, distance: 45.3
click at [53, 350] on tr "Passion Mojito Items Items Items Items Low Match" at bounding box center [406, 341] width 797 height 26
copy span "Passion Mojito"
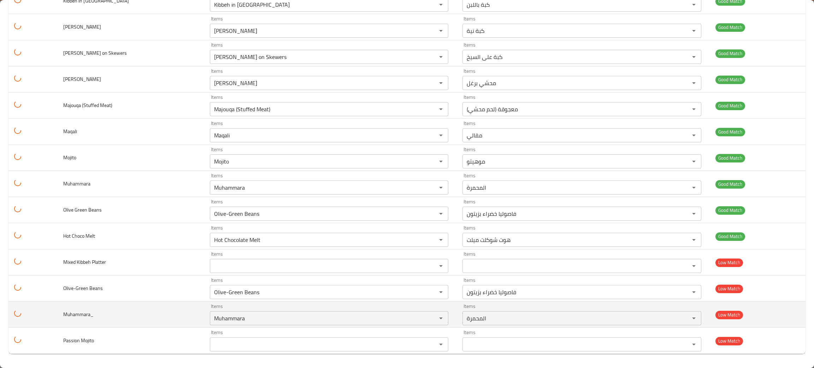
click at [125, 302] on td "Muhammara_" at bounding box center [131, 315] width 147 height 26
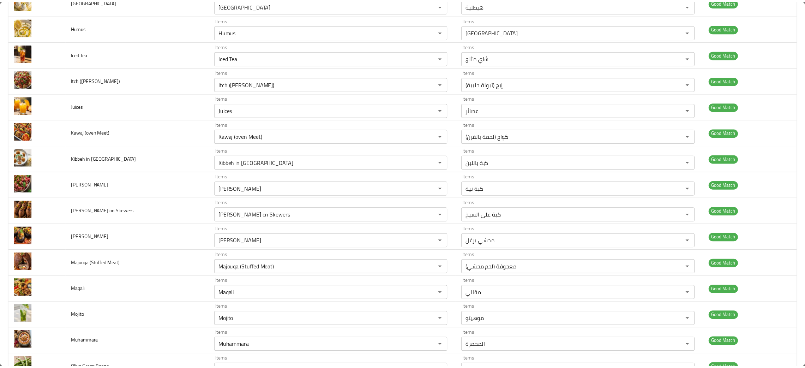
scroll to position [0, 0]
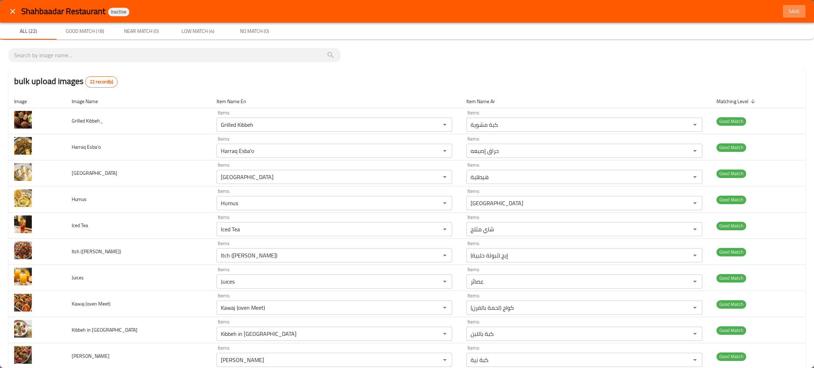
click at [785, 8] on span "Save" at bounding box center [793, 11] width 17 height 9
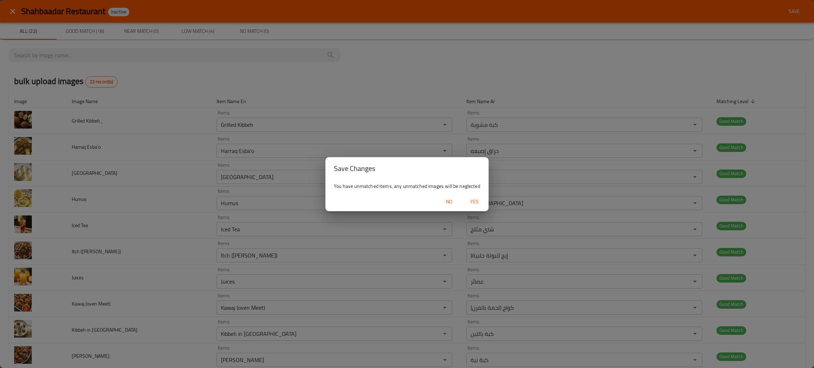
click at [447, 201] on span "No" at bounding box center [448, 201] width 17 height 9
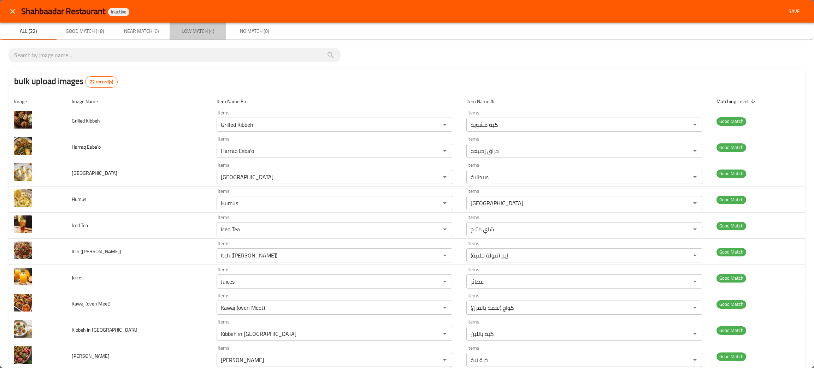
click at [191, 29] on span "Low Match (4)" at bounding box center [198, 31] width 48 height 9
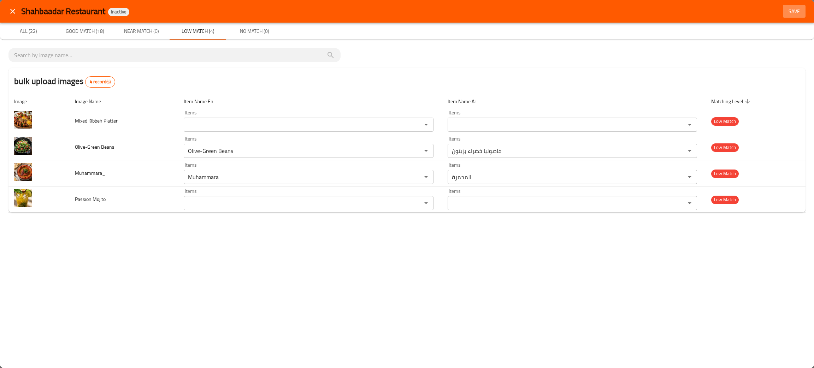
click at [787, 12] on span "Save" at bounding box center [793, 11] width 17 height 9
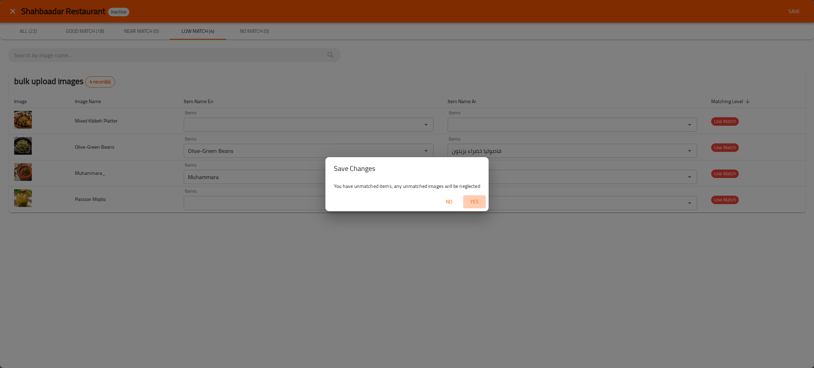
click at [472, 199] on span "Yes" at bounding box center [474, 201] width 17 height 9
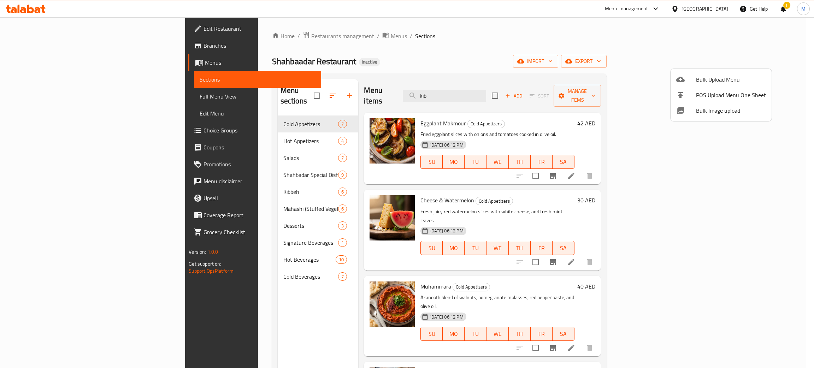
click at [546, 54] on div at bounding box center [407, 184] width 814 height 368
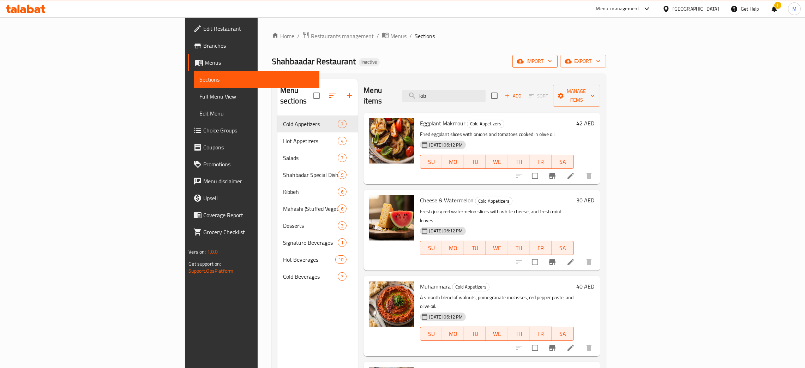
click at [552, 65] on span "import" at bounding box center [535, 61] width 34 height 9
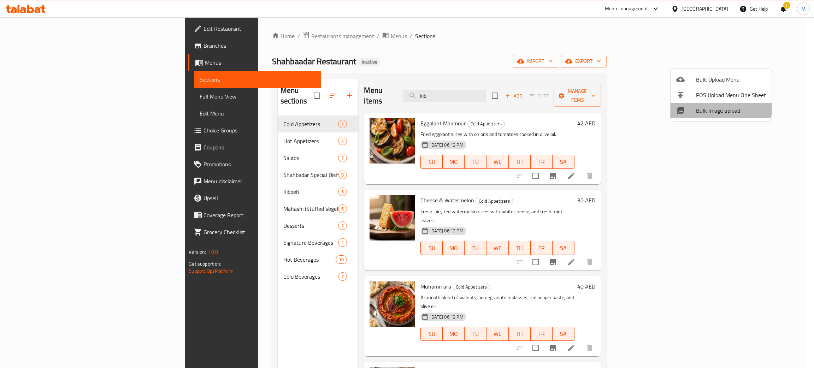
click at [697, 107] on span "Bulk Image upload" at bounding box center [731, 110] width 70 height 8
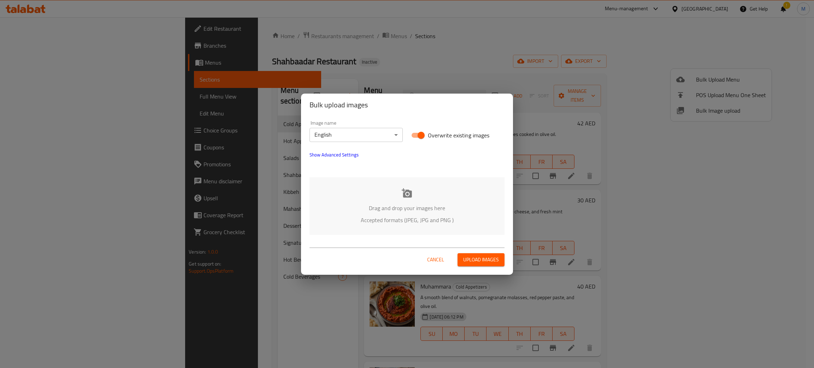
click at [463, 204] on p "Drag and drop your images here" at bounding box center [407, 208] width 174 height 8
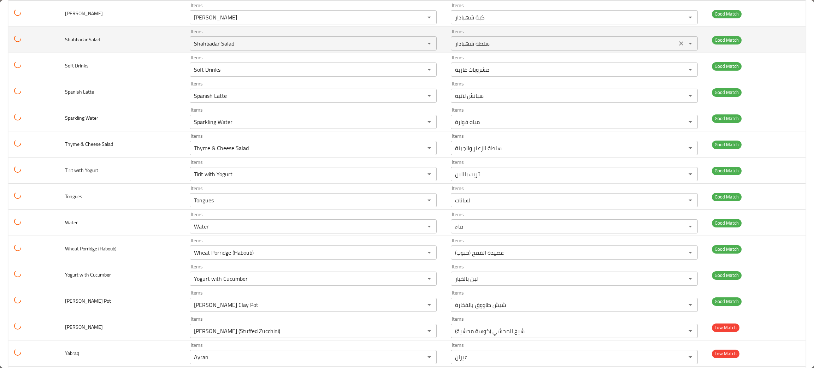
scroll to position [264, 0]
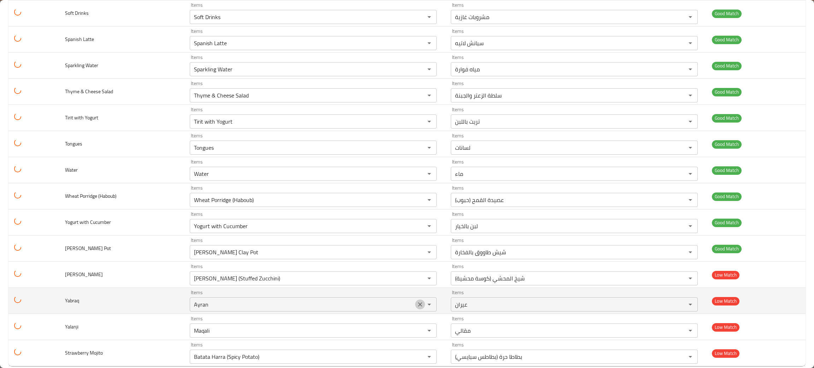
click at [416, 302] on icon "Clear" at bounding box center [419, 304] width 7 height 7
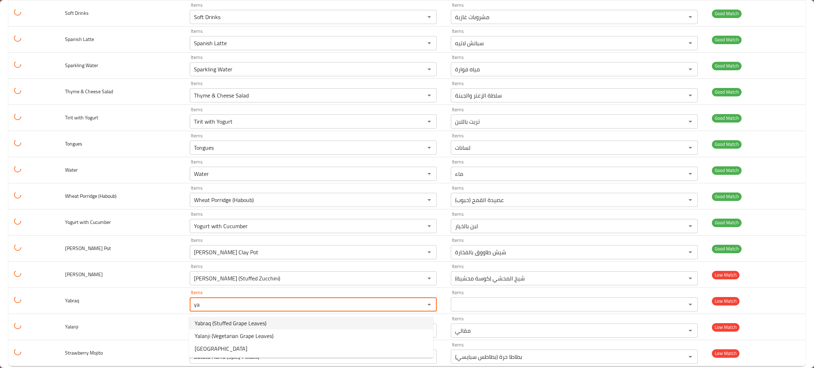
click at [293, 320] on li "Yabraq (Stuffed Grape Leaves)" at bounding box center [311, 323] width 244 height 13
type input "Yabraq (Stuffed Grape Leaves)"
type input "يبرق (ورق عنب محشي)"
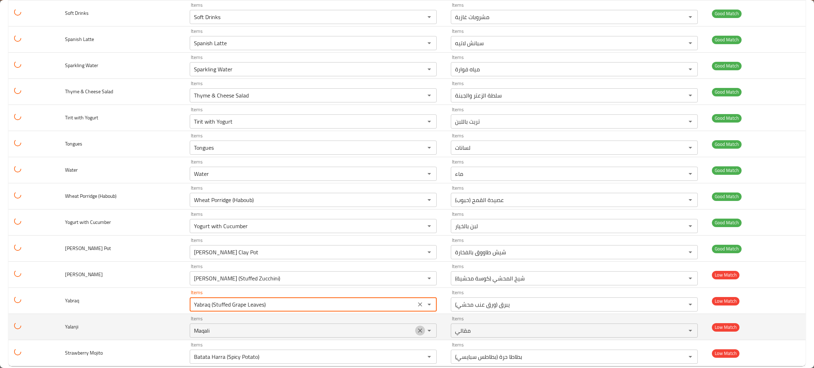
click at [418, 330] on icon "Clear" at bounding box center [420, 330] width 4 height 4
type input "Yabraq (Stuffed Grape Leaves)"
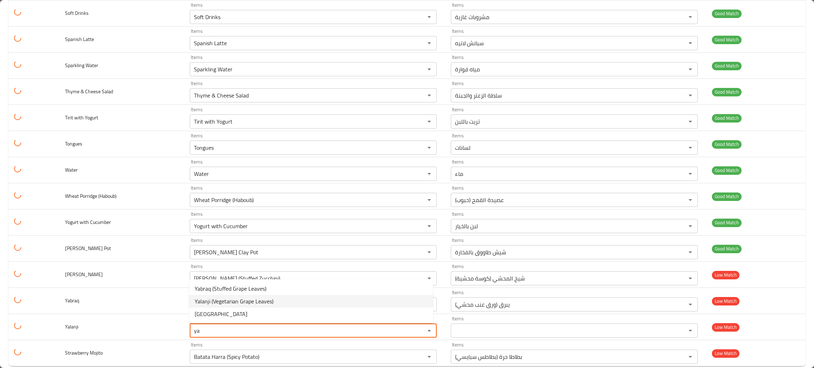
click at [309, 300] on li "Yalanji (Vegetarian Grape Leaves)" at bounding box center [311, 301] width 244 height 13
type input "Yalanji (Vegetarian Grape Leaves)"
type input "يلنجي (ورق عنب نباتي)"
type input "Yalanji (Vegetarian Grape Leaves)"
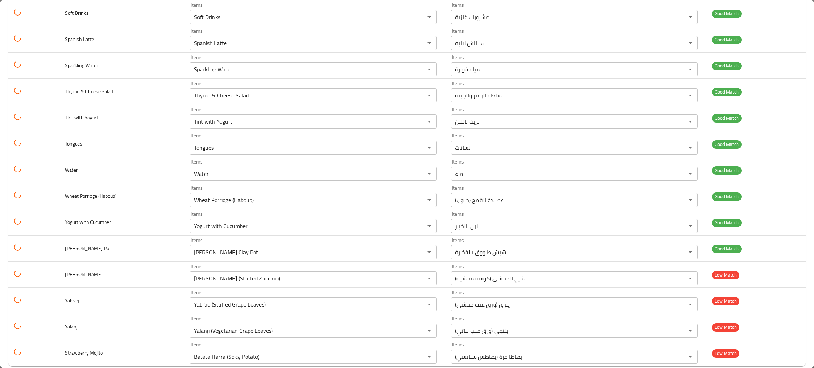
scroll to position [278, 0]
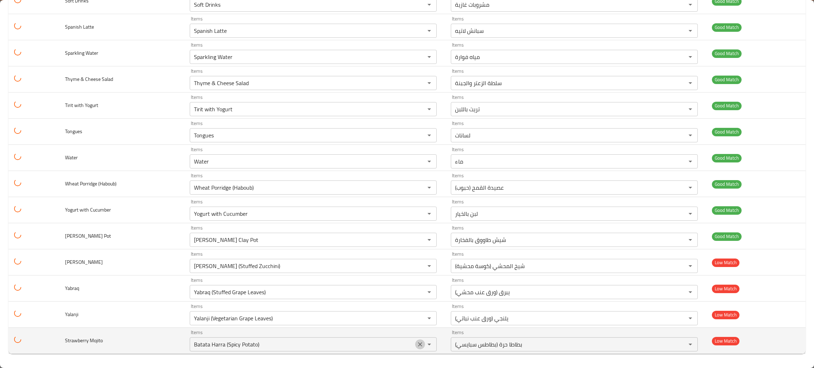
click at [416, 345] on icon "Clear" at bounding box center [419, 344] width 7 height 7
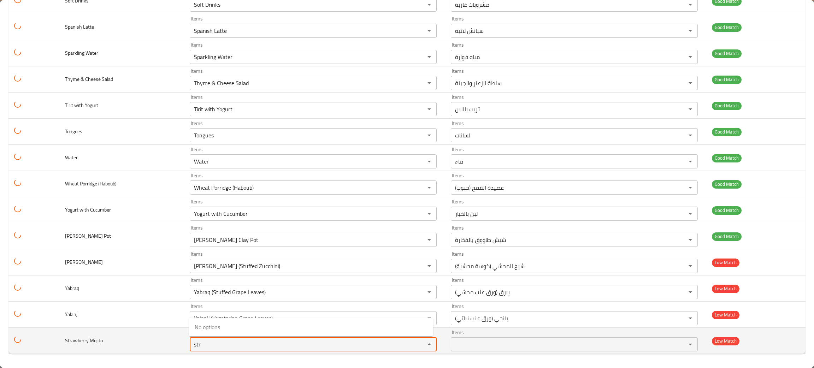
type Mojito "str"
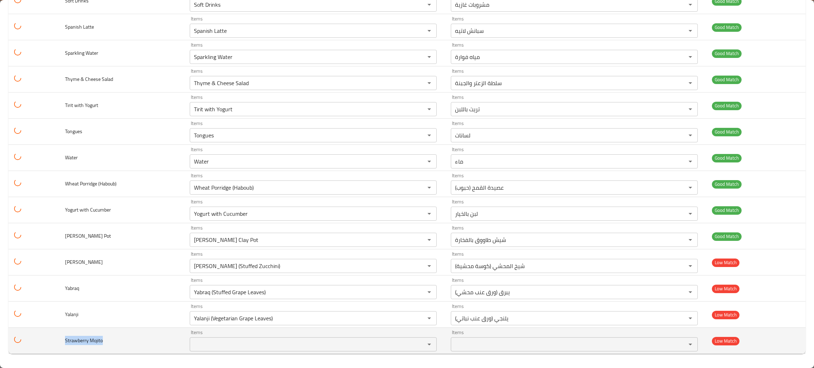
drag, startPoint x: 127, startPoint y: 342, endPoint x: 54, endPoint y: 335, distance: 72.7
click at [54, 335] on tr "Strawberry Mojito Items Items Items Items Low Match" at bounding box center [406, 341] width 797 height 26
copy span "Strawberry Mojito"
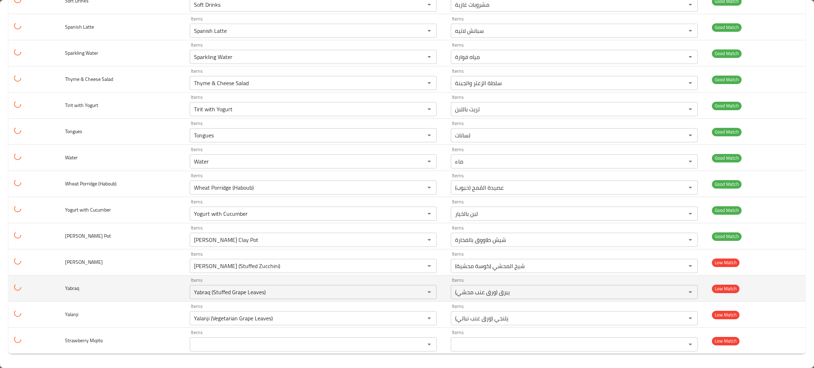
click at [145, 277] on td "Yabraq" at bounding box center [121, 288] width 125 height 26
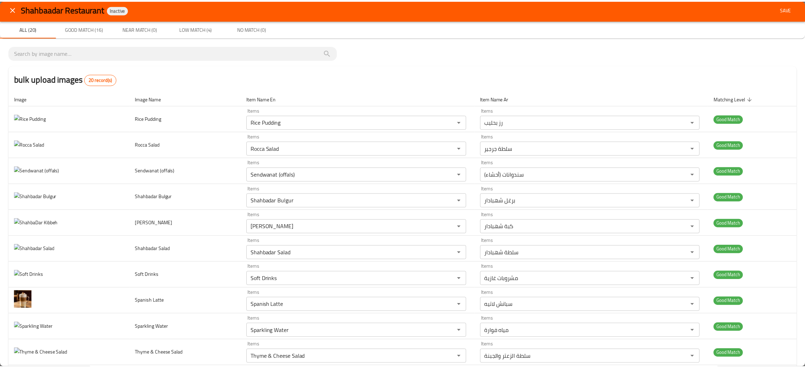
scroll to position [0, 0]
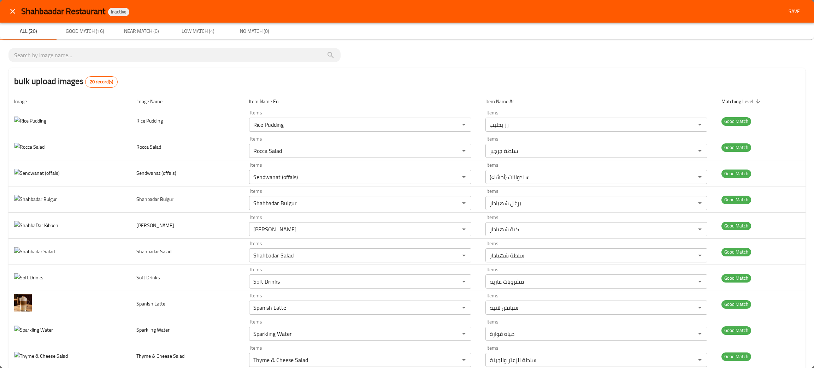
click at [10, 10] on icon "close" at bounding box center [12, 11] width 8 height 8
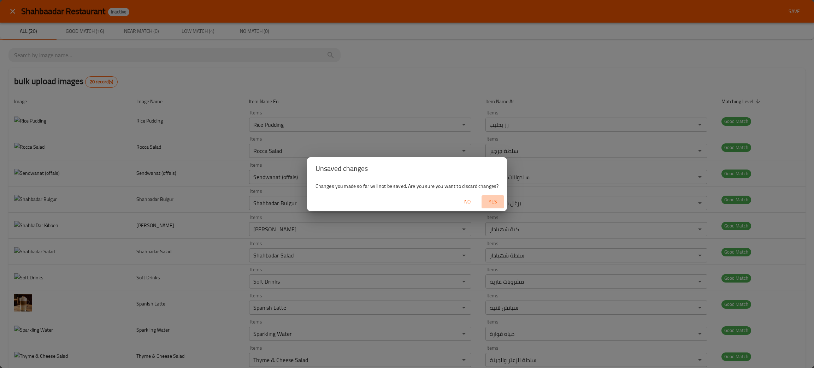
click at [489, 200] on span "Yes" at bounding box center [492, 201] width 17 height 9
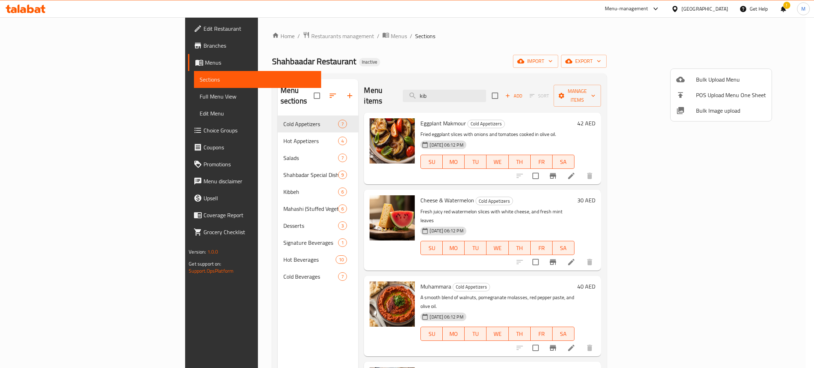
click at [435, 29] on div at bounding box center [407, 184] width 814 height 368
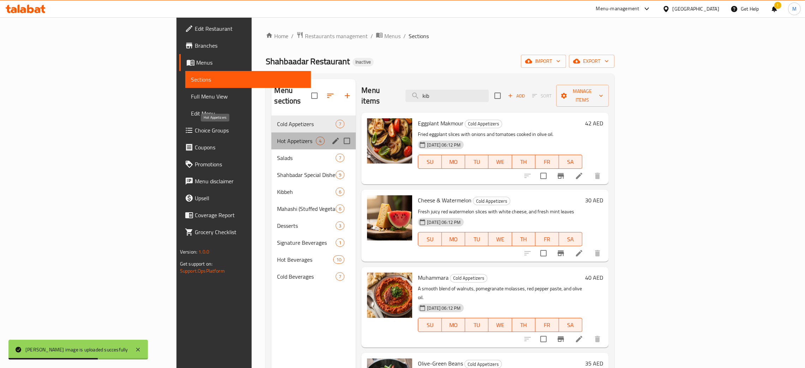
click at [277, 137] on span "Hot Appetizers" at bounding box center [296, 141] width 39 height 8
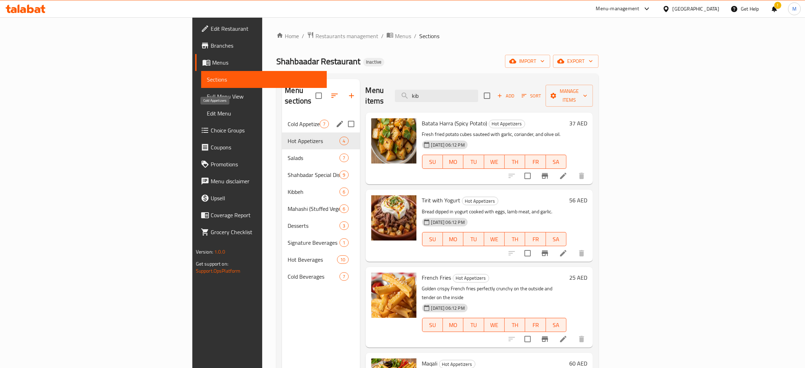
click at [288, 120] on span "Cold Appetizers" at bounding box center [304, 124] width 32 height 8
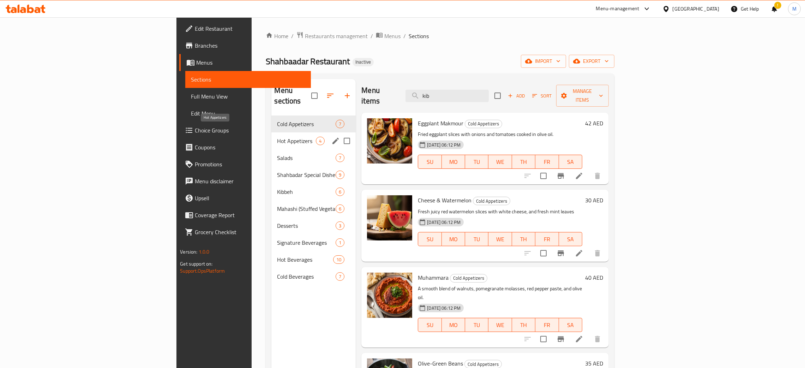
click at [277, 137] on span "Hot Appetizers" at bounding box center [296, 141] width 39 height 8
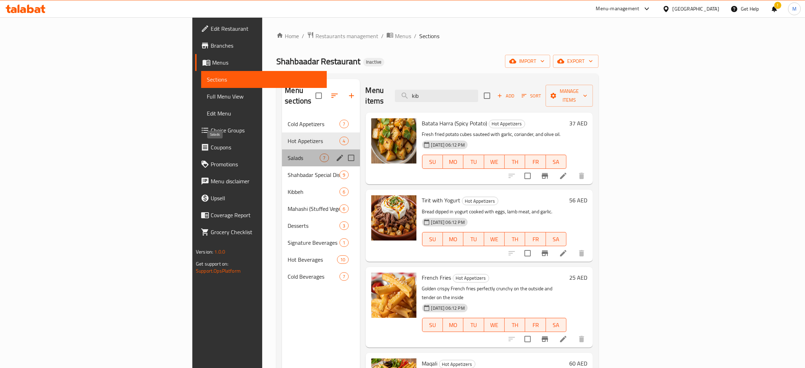
click at [288, 154] on span "Salads" at bounding box center [304, 158] width 32 height 8
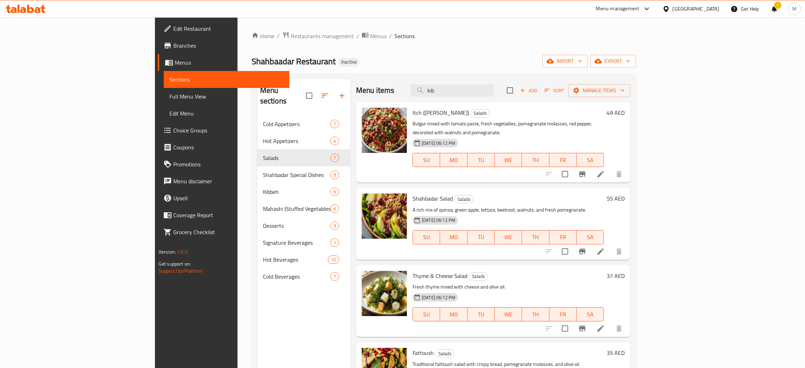
drag, startPoint x: 493, startPoint y: 86, endPoint x: 438, endPoint y: 80, distance: 55.5
click at [438, 80] on div "Menu items kib Add Sort Manage items" at bounding box center [493, 90] width 274 height 23
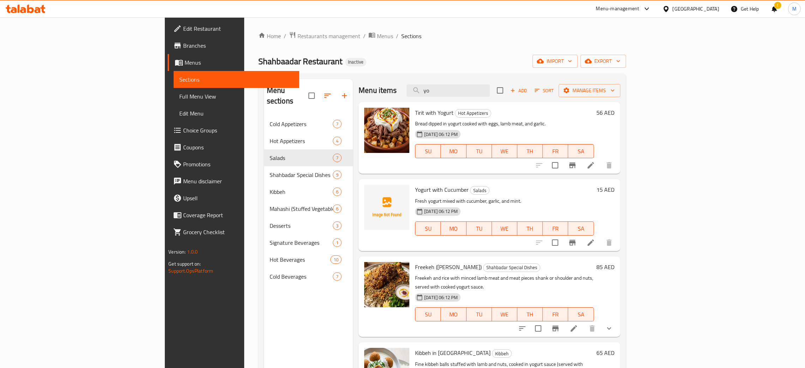
type input "yo"
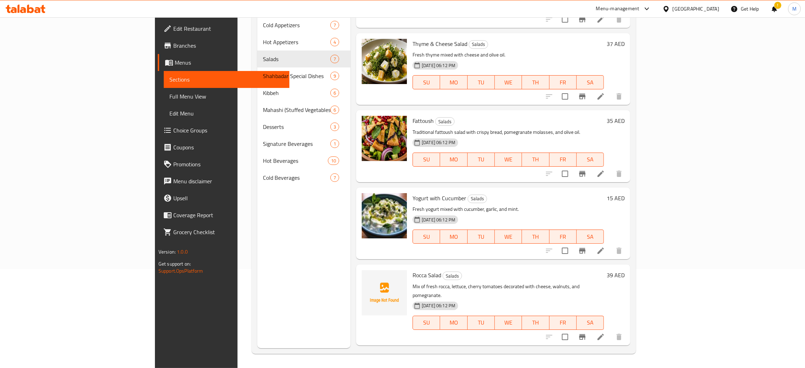
scroll to position [189, 0]
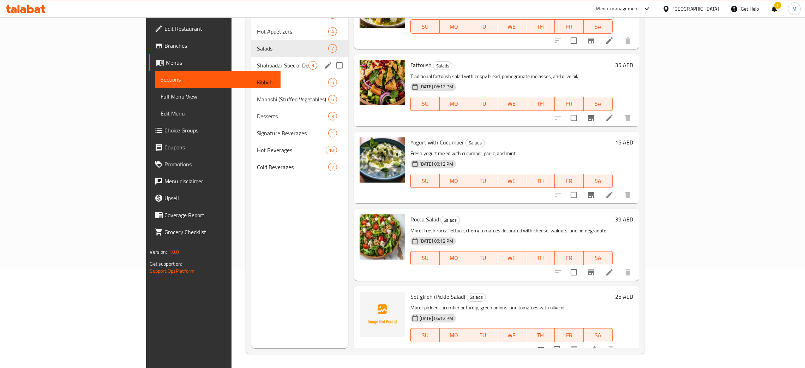
click at [251, 58] on div "Shahbadar Special Dishes 9" at bounding box center [299, 65] width 97 height 17
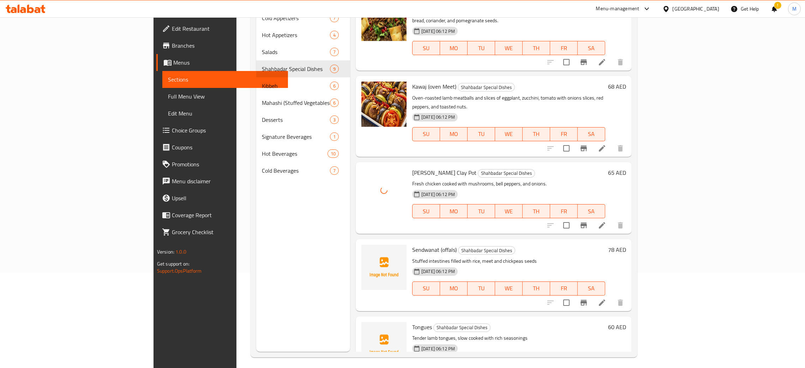
scroll to position [100, 0]
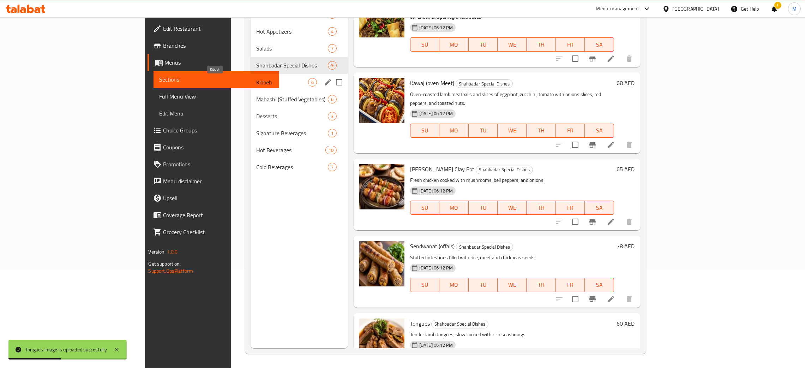
click at [256, 78] on span "Kibbeh" at bounding box center [282, 82] width 52 height 8
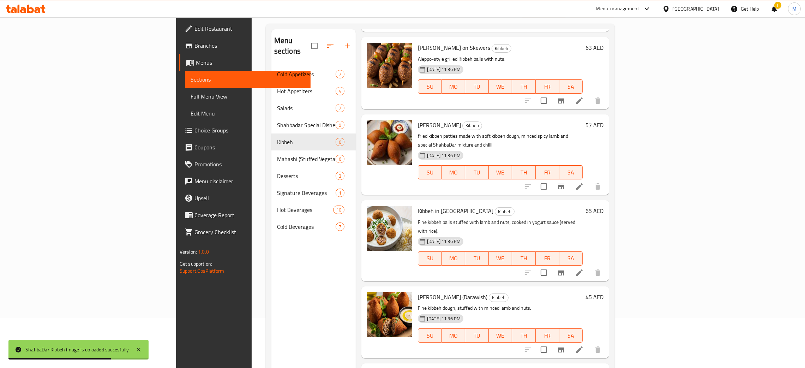
scroll to position [100, 0]
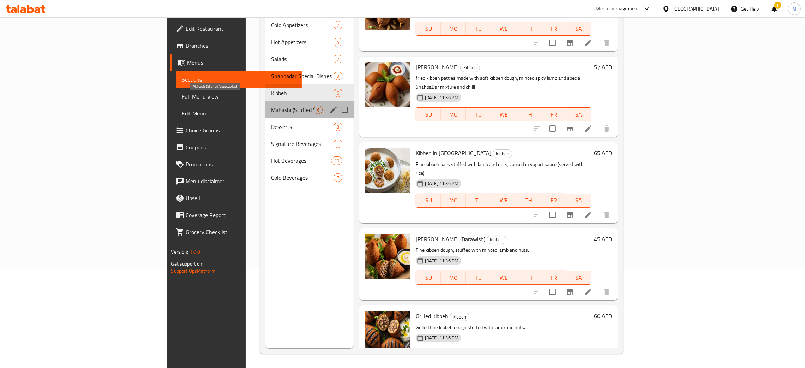
click at [271, 106] on span "Mahashi (Stuffed Vegetables)" at bounding box center [292, 110] width 42 height 8
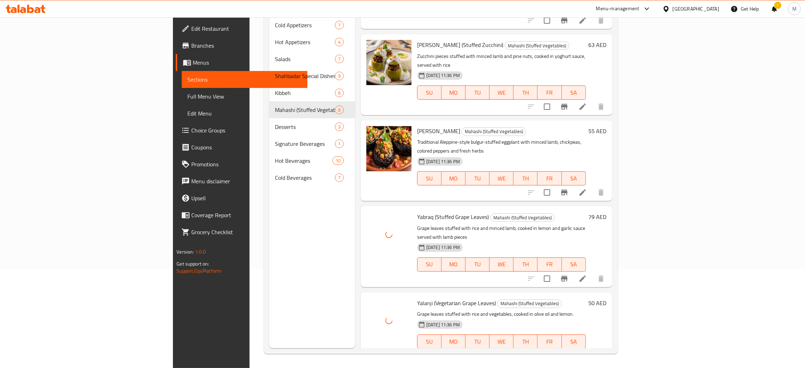
scroll to position [112, 0]
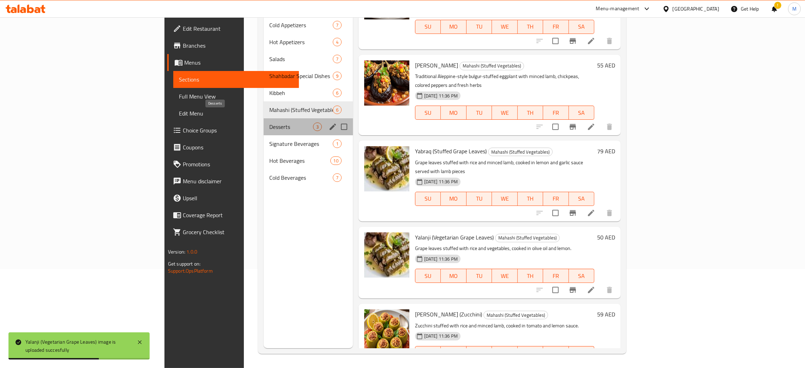
click at [269, 123] on span "Desserts" at bounding box center [291, 127] width 44 height 8
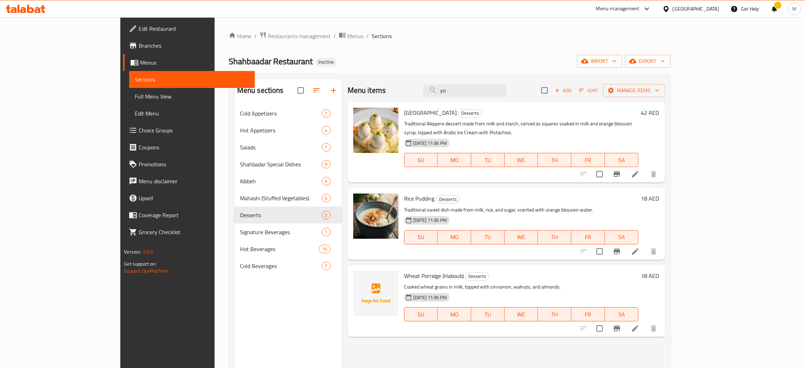
drag, startPoint x: 502, startPoint y: 91, endPoint x: 441, endPoint y: 89, distance: 61.5
click at [441, 89] on div "Menu items yo Add Sort Manage items" at bounding box center [506, 90] width 317 height 23
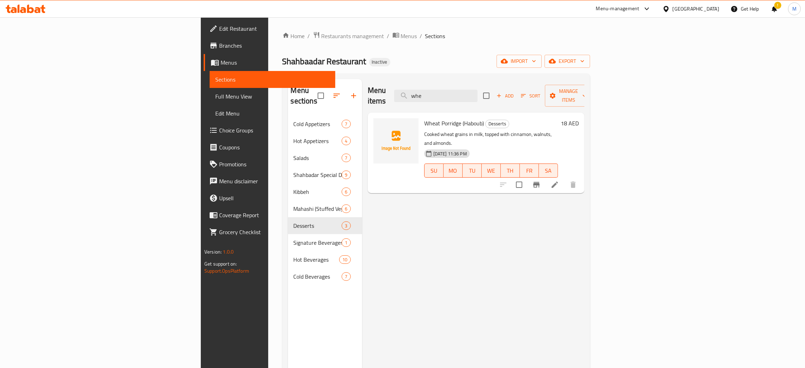
type input "whe"
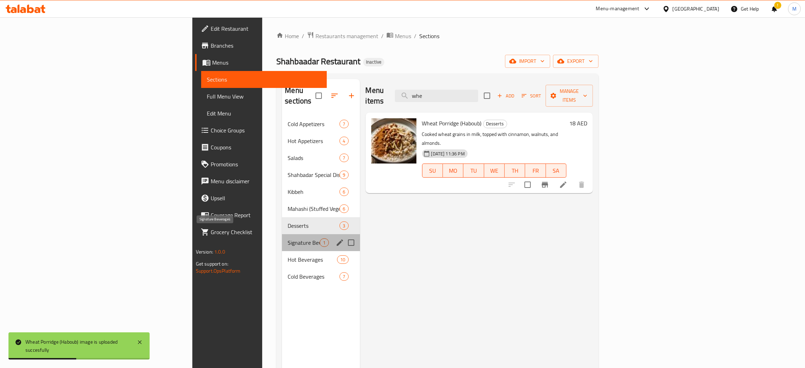
click at [288, 238] on span "Signature Beverages" at bounding box center [304, 242] width 32 height 8
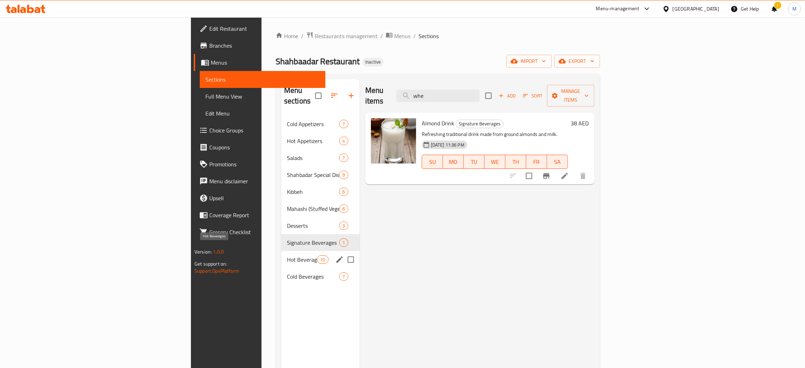
click at [287, 255] on span "Hot Beverages" at bounding box center [302, 259] width 30 height 8
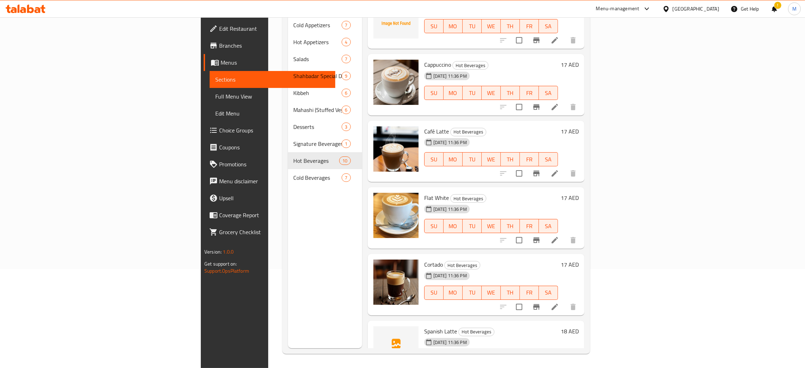
scroll to position [315, 0]
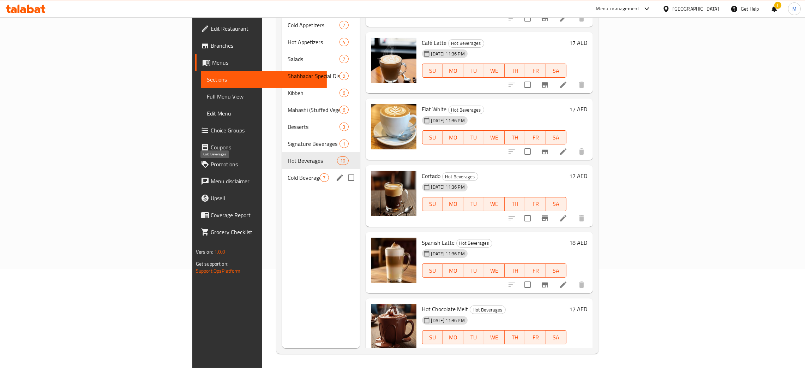
click at [288, 173] on span "Cold Beverages" at bounding box center [304, 177] width 32 height 8
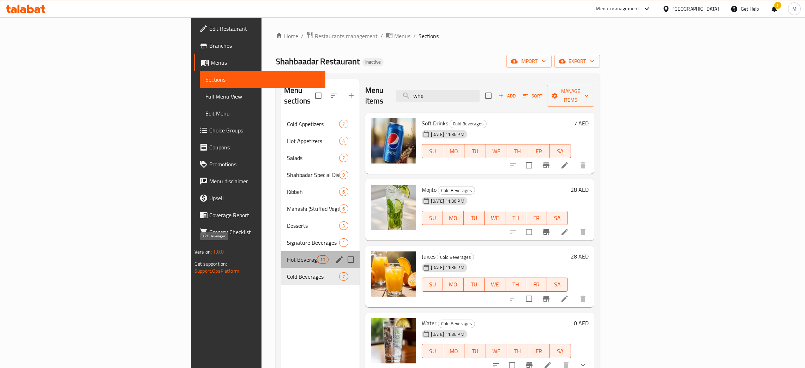
click at [287, 255] on span "Hot Beverages" at bounding box center [302, 259] width 30 height 8
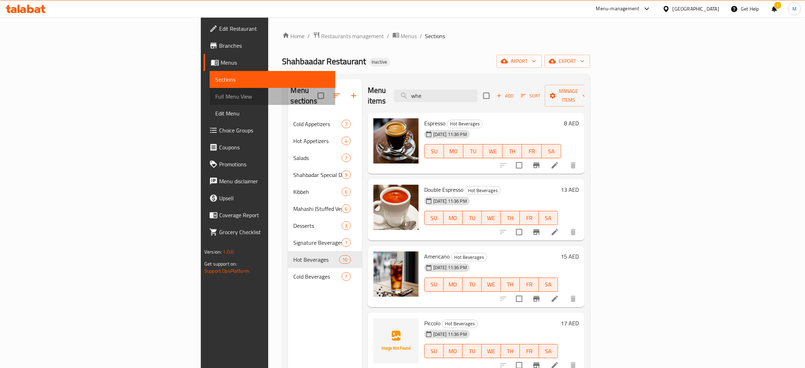
click at [215, 93] on span "Full Menu View" at bounding box center [272, 96] width 114 height 8
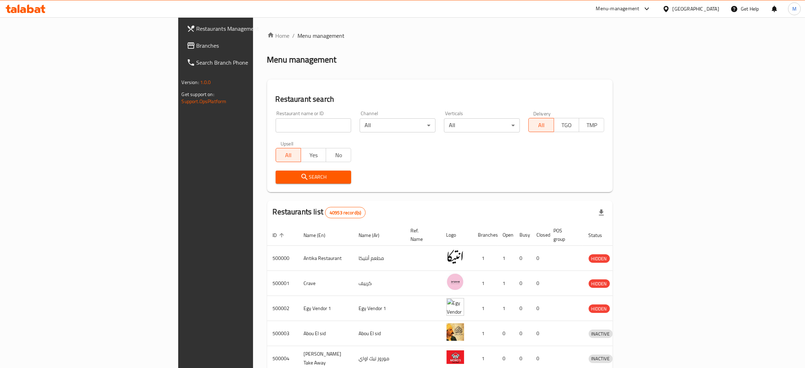
click at [710, 12] on div "Egypt" at bounding box center [696, 9] width 47 height 8
click at [620, 83] on div "Iraq" at bounding box center [643, 87] width 58 height 16
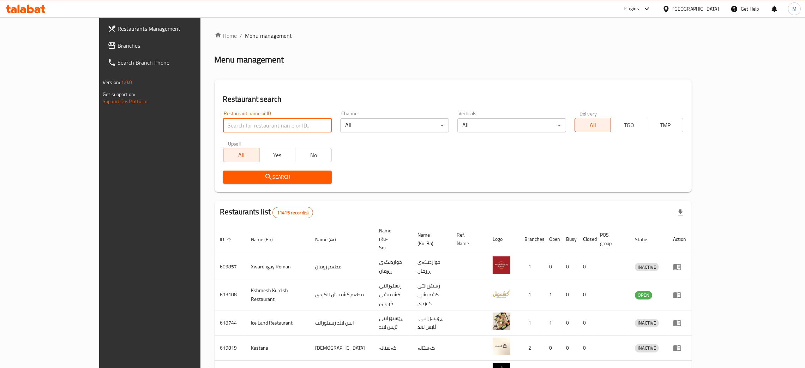
click at [223, 126] on input "search" at bounding box center [277, 125] width 109 height 14
paste input "703071"
type input "703071"
click button "Search" at bounding box center [277, 177] width 109 height 13
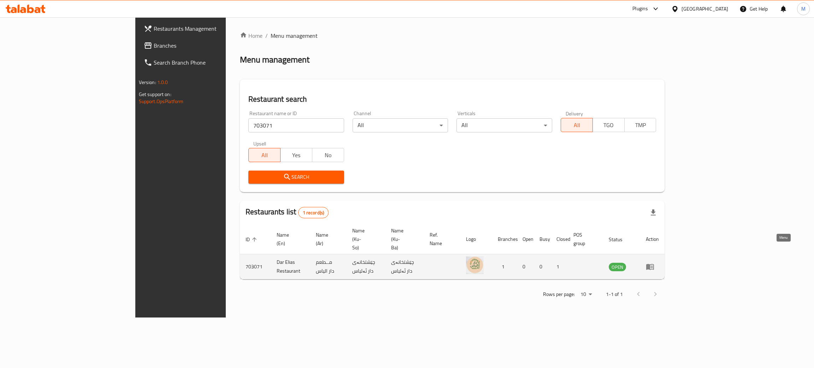
click at [654, 262] on icon "enhanced table" at bounding box center [649, 266] width 8 height 8
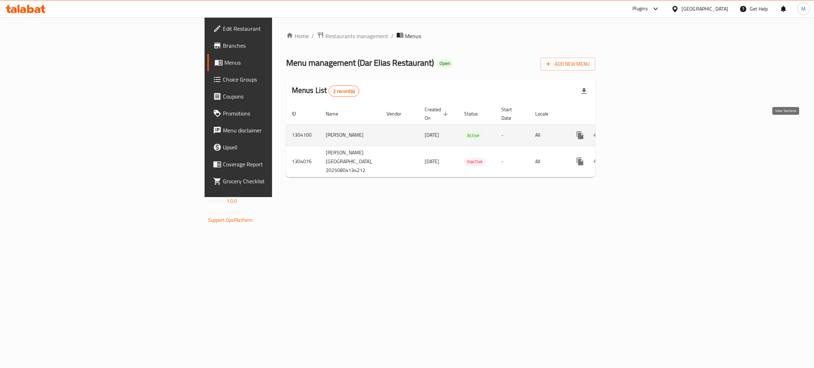
click at [634, 132] on icon "enhanced table" at bounding box center [630, 135] width 6 height 6
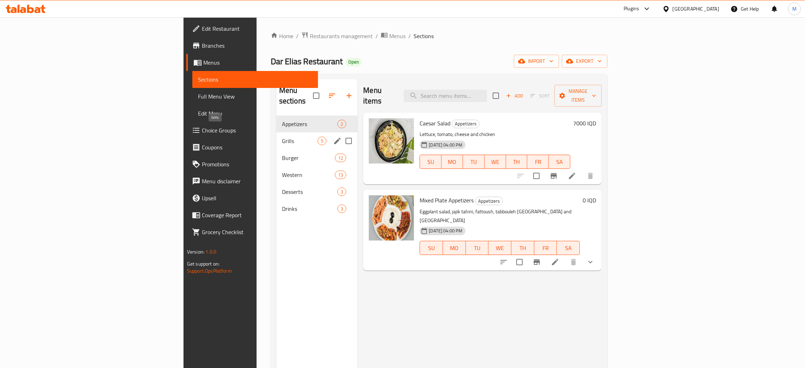
click at [282, 137] on span "Grills" at bounding box center [300, 141] width 36 height 8
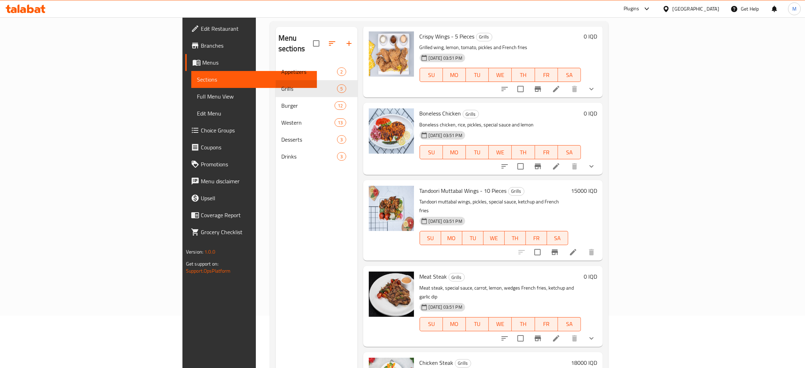
scroll to position [100, 0]
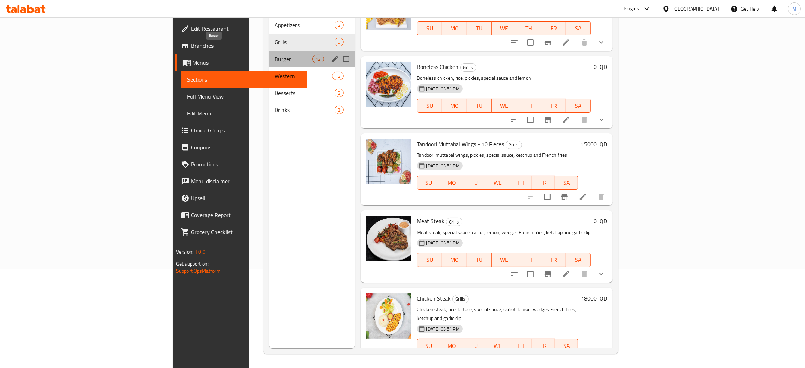
click at [275, 55] on span "Burger" at bounding box center [294, 59] width 38 height 8
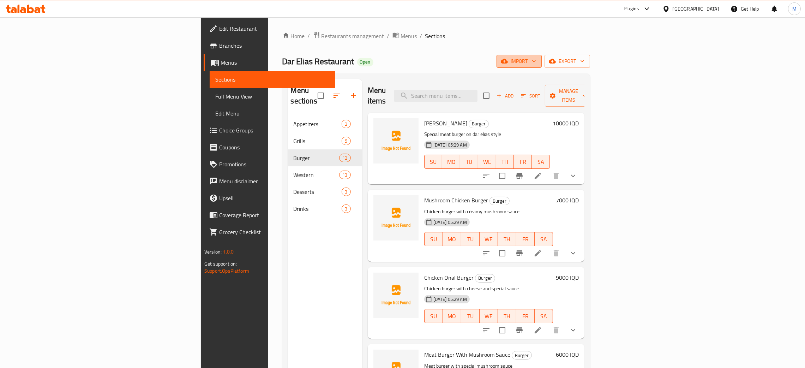
click at [536, 63] on span "import" at bounding box center [519, 61] width 34 height 9
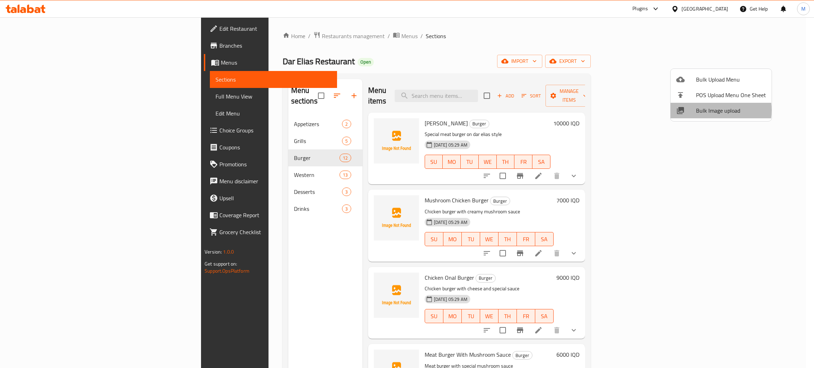
click at [704, 110] on span "Bulk Image upload" at bounding box center [731, 110] width 70 height 8
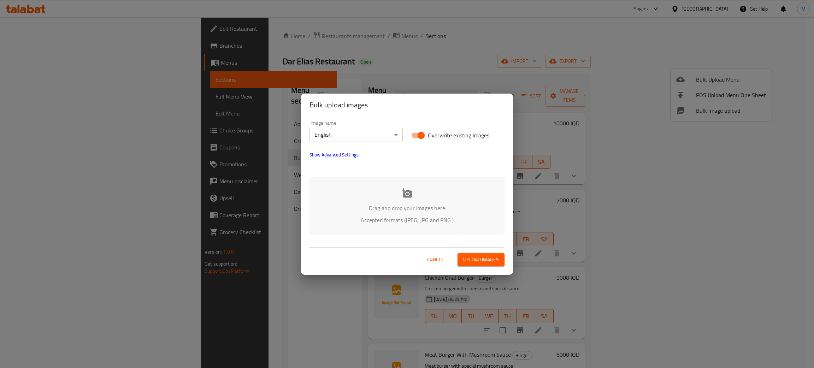
click at [404, 208] on p "Drag and drop your images here" at bounding box center [407, 208] width 174 height 8
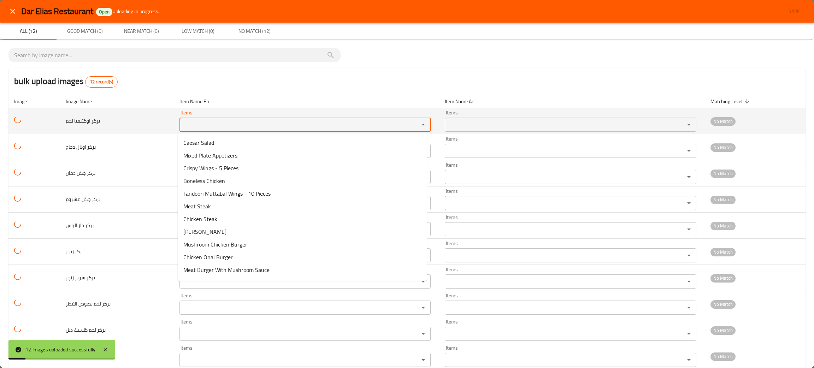
click at [217, 127] on لحم "Items" at bounding box center [294, 125] width 226 height 10
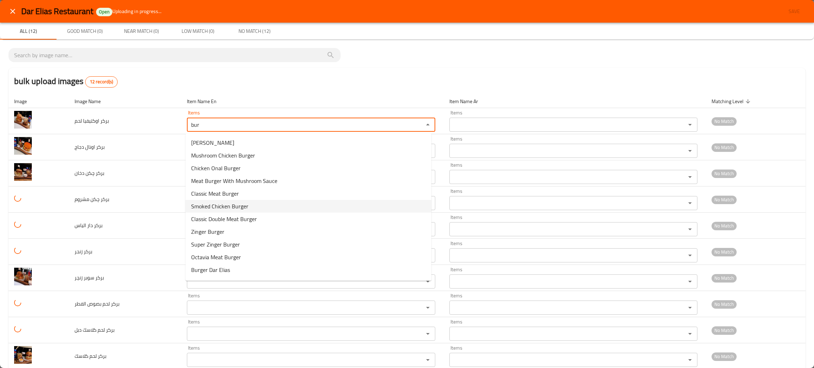
scroll to position [23, 0]
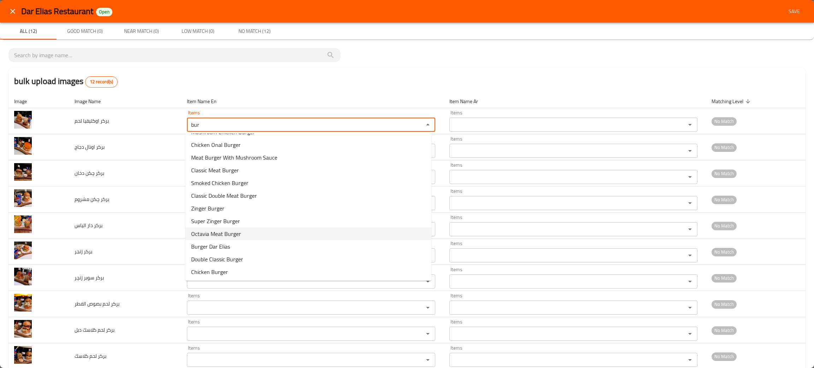
click at [227, 234] on span "Octavia Meat Burger" at bounding box center [216, 234] width 50 height 8
type لحم "Octavia Meat Burger"
type لحم-ar "برجر أوكتيفيا لحم"
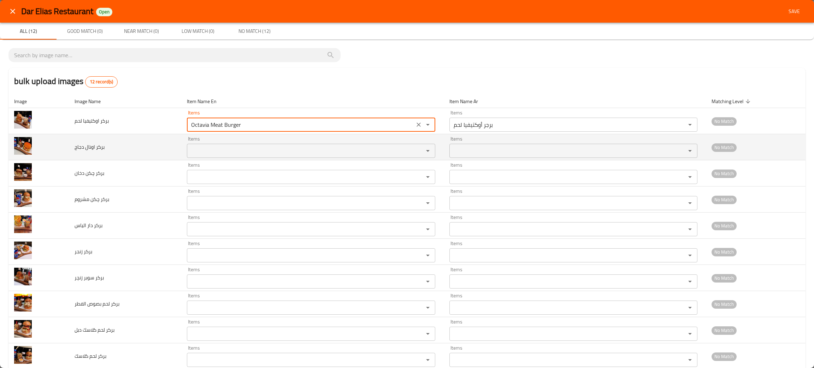
type لحم "Octavia Meat Burger"
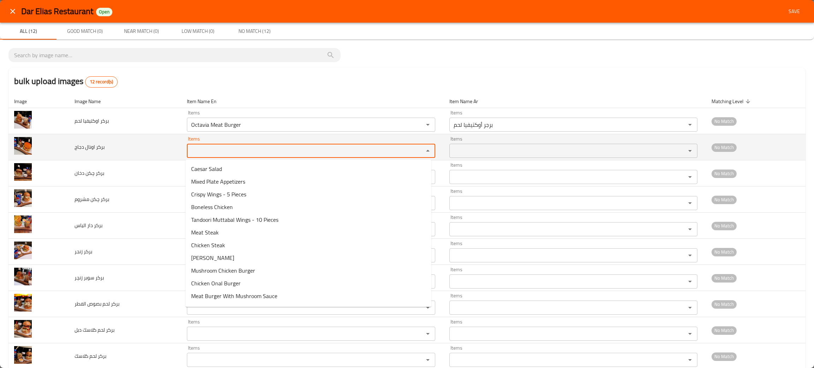
click at [217, 154] on دجاج "Items" at bounding box center [300, 151] width 223 height 10
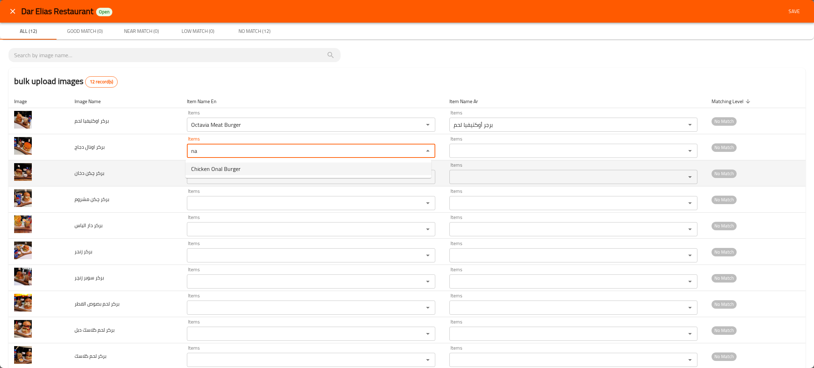
click at [214, 169] on span "Chicken Onal Burger" at bounding box center [215, 169] width 49 height 8
type دجاج "Chicken Onal Burger"
type دجاج-ar "برجر أونال دجاج"
type دجاج "Chicken Onal Burger"
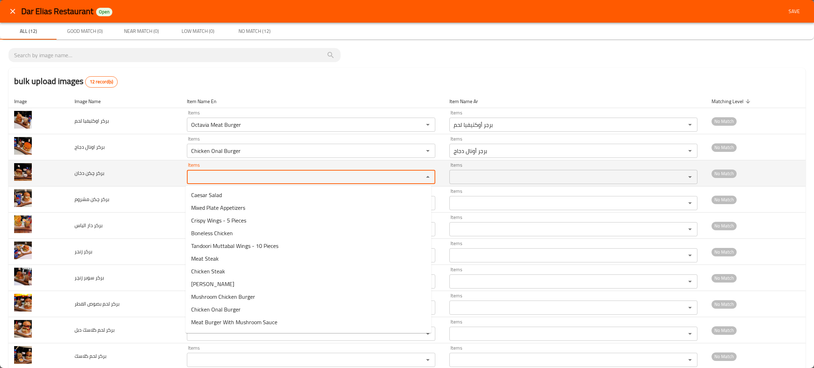
click at [211, 173] on دخان "Items" at bounding box center [300, 177] width 223 height 10
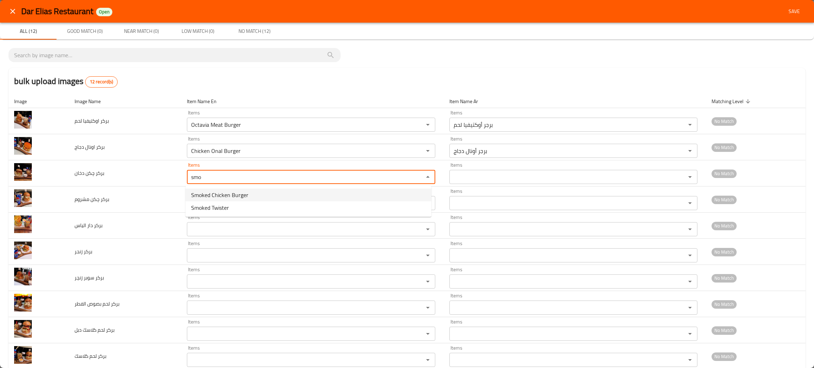
click at [219, 192] on span "Smoked Chicken Burger" at bounding box center [219, 195] width 57 height 8
type دخان "Smoked Chicken Burger"
type دخان-ar "برجر دجاج دخان"
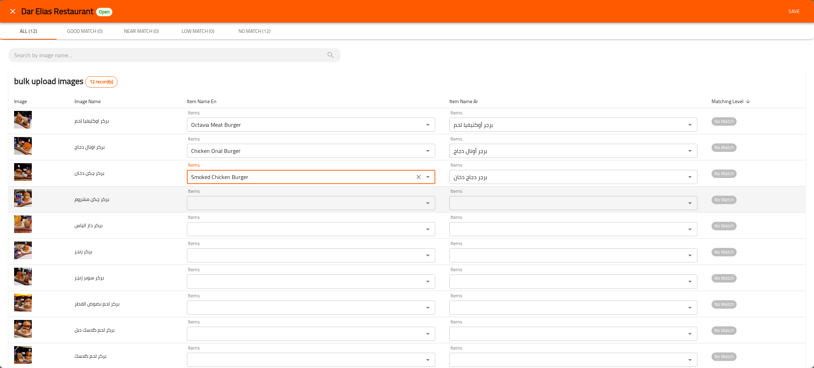
type دخان "Smoked Chicken Burger"
click at [215, 203] on مشروم "Items" at bounding box center [300, 203] width 223 height 10
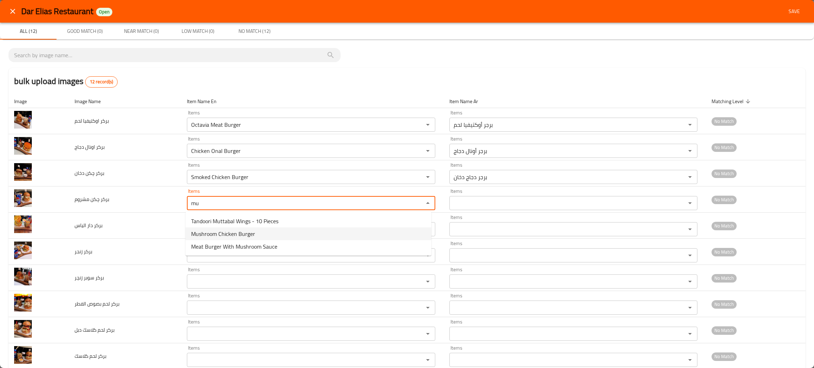
click at [200, 236] on span "Mushroom Chicken Burger" at bounding box center [223, 234] width 64 height 8
type مشروم "Mushroom Chicken Burger"
type مشروم-ar "برجر دجاج مشروم"
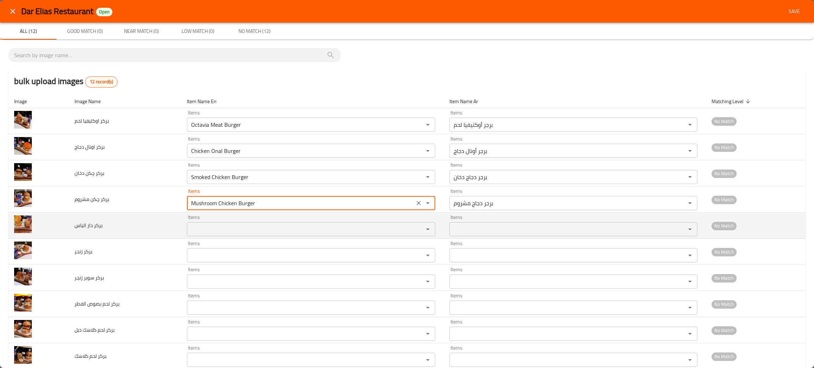
type مشروم "Mushroom Chicken Burger"
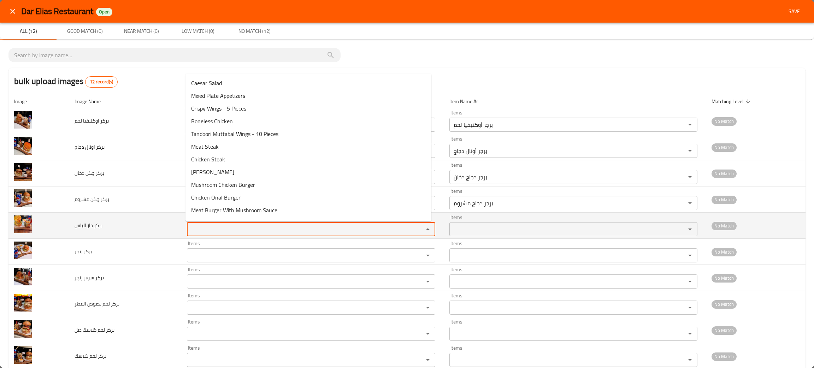
click at [234, 230] on الياس "Items" at bounding box center [300, 229] width 223 height 10
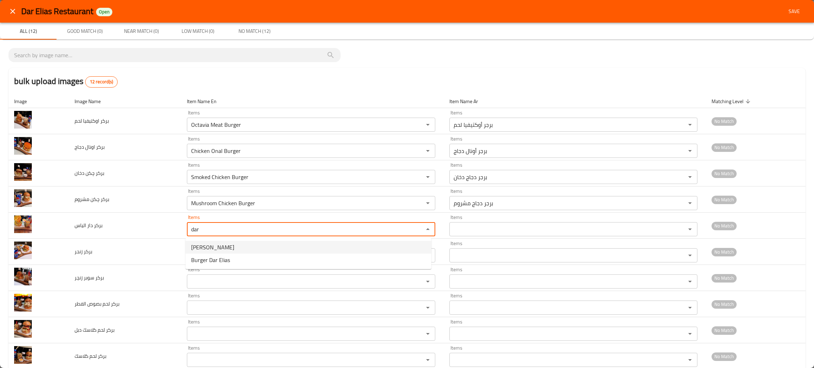
click at [211, 244] on span "Dar [PERSON_NAME]" at bounding box center [212, 247] width 43 height 8
type الياس "Dar [PERSON_NAME]"
type الياس-ar "برجر دار إلياس"
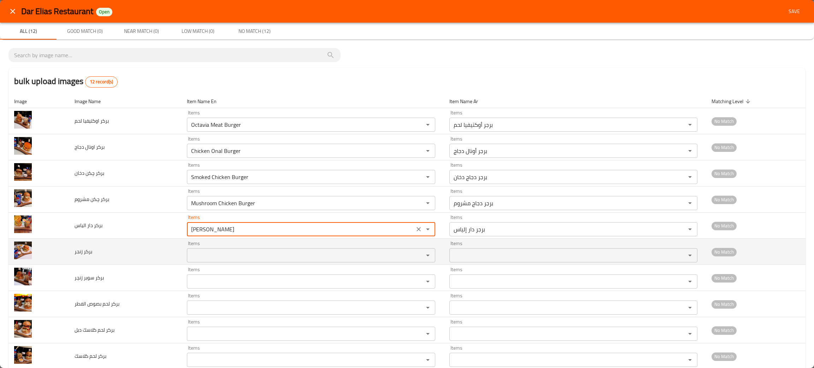
type الياس "Dar [PERSON_NAME]"
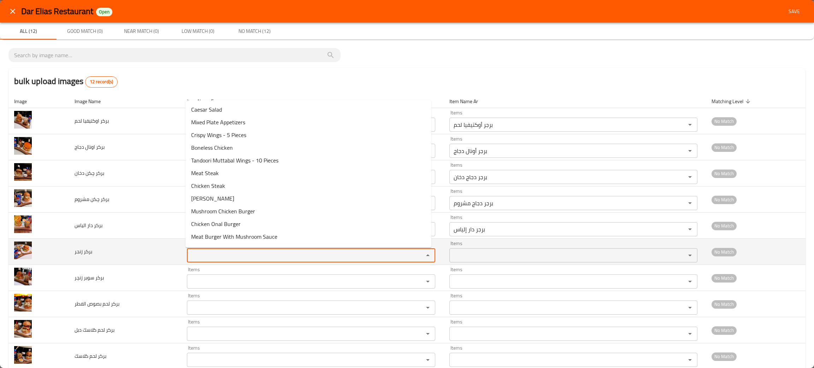
click at [202, 252] on زنجر "Items" at bounding box center [300, 255] width 223 height 10
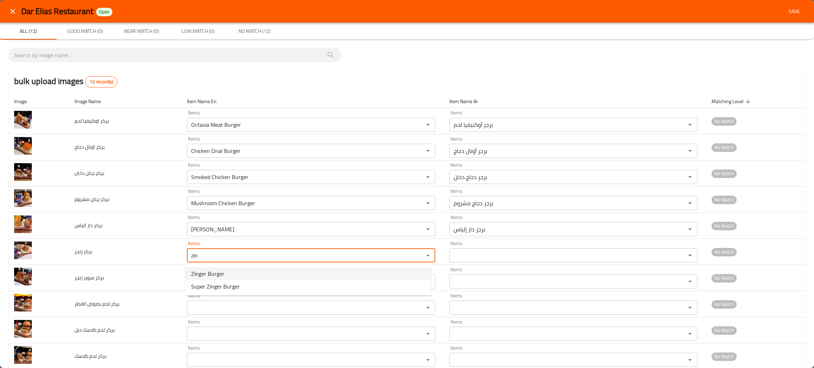
click at [217, 273] on span "Zinger Burger" at bounding box center [207, 273] width 33 height 8
type زنجر "Zinger Burger"
type زنجر-ar "برجر زنجر"
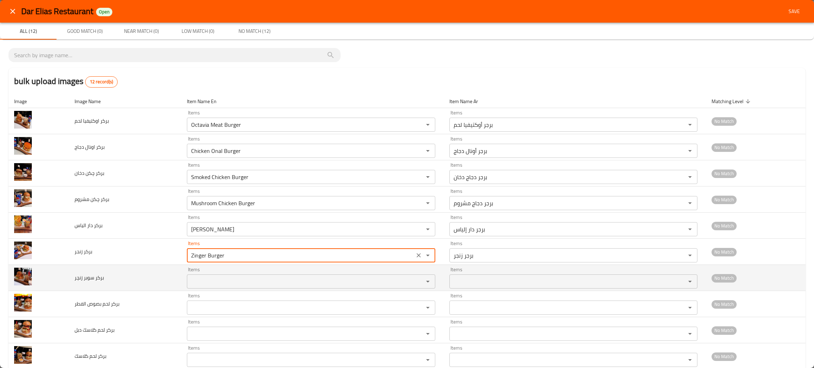
type زنجر "Zinger Burger"
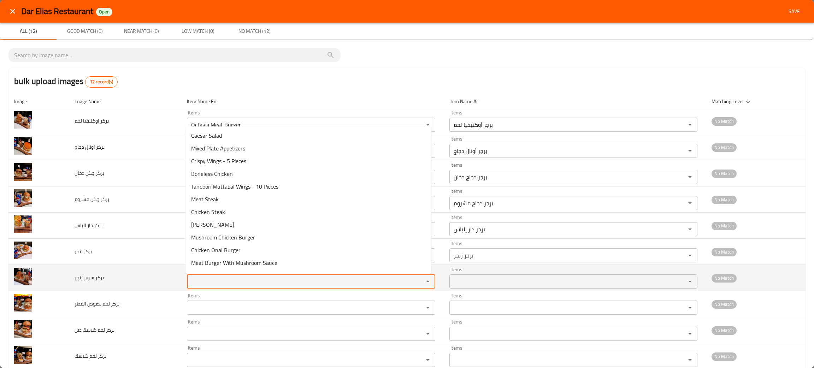
click at [219, 279] on زنچر "Items" at bounding box center [300, 281] width 223 height 10
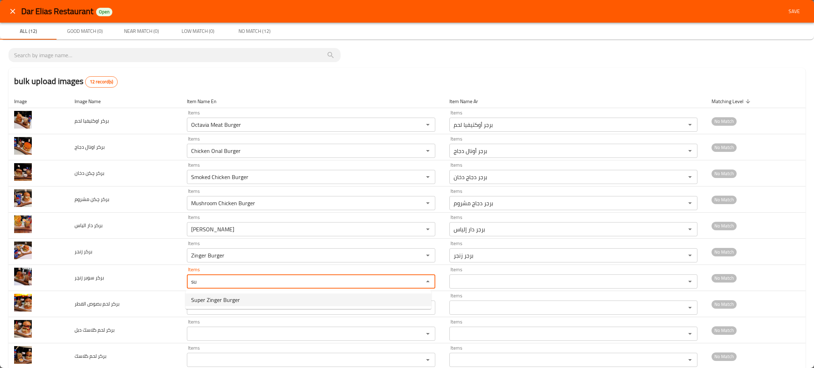
click at [214, 302] on span "Super Zinger Burger" at bounding box center [215, 300] width 49 height 8
type زنچر "Super Zinger Burger"
type زنچر-ar "برجر سوبر زنجر"
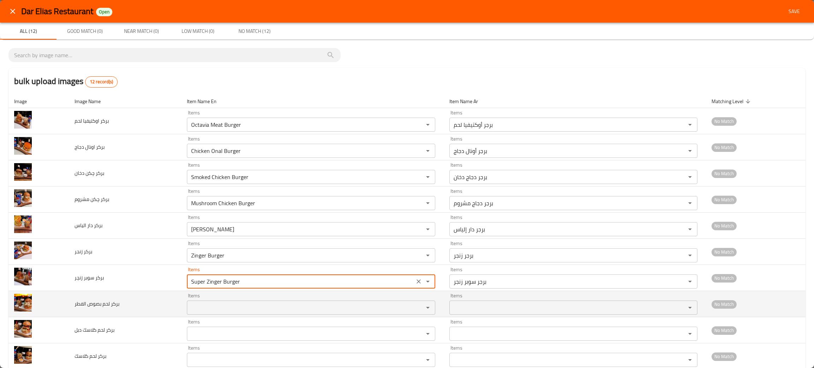
scroll to position [53, 0]
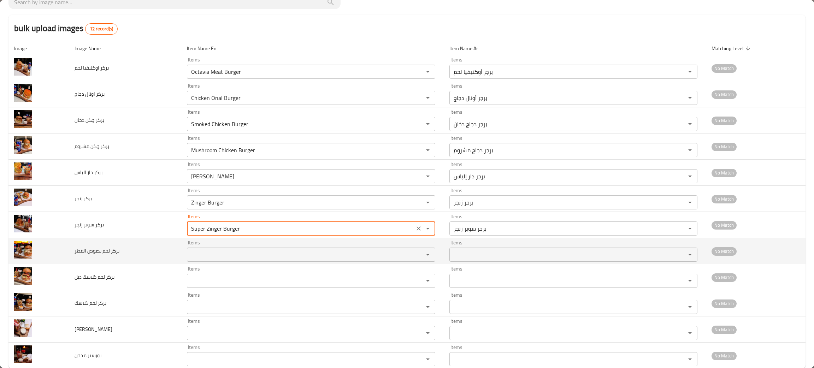
type زنچر "Super Zinger Burger"
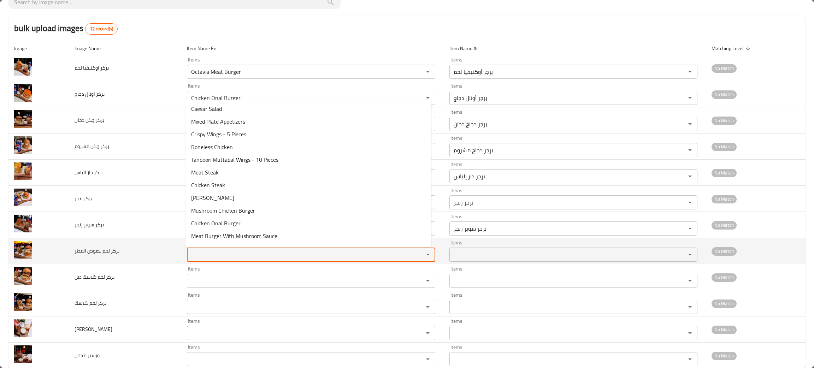
click at [207, 258] on الفطر "Items" at bounding box center [300, 255] width 223 height 10
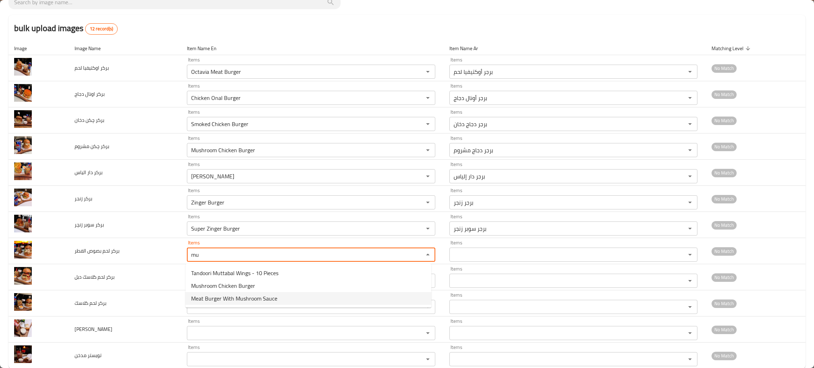
click at [212, 294] on span "Meat Burger With Mushroom Sauce" at bounding box center [234, 298] width 86 height 8
type الفطر "Meat Burger With Mushroom Sauce"
type الفطر-ar "برجر لحم بصوص فطر"
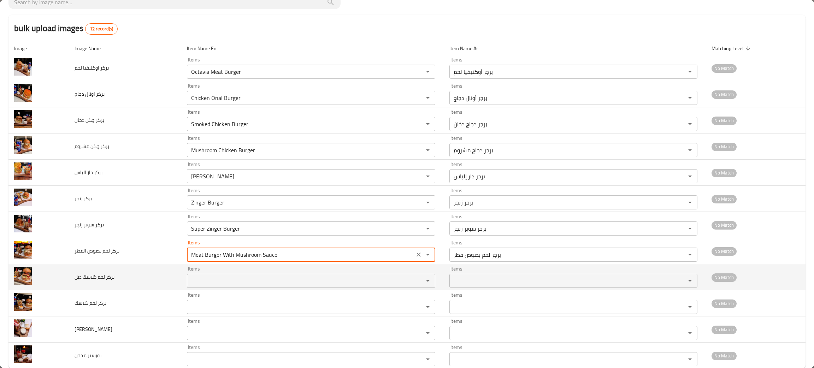
scroll to position [69, 0]
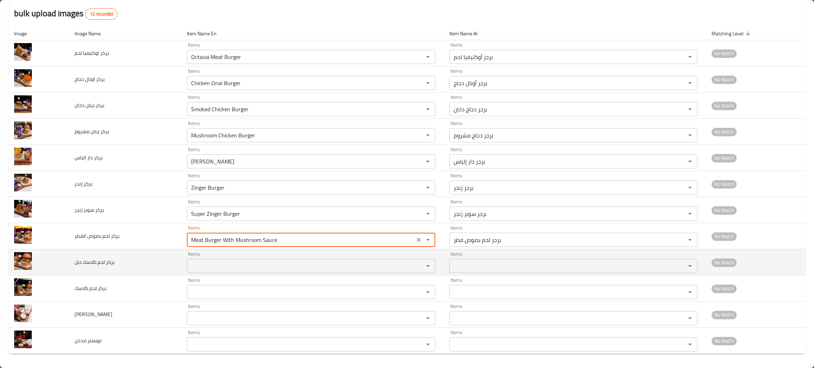
type الفطر "Meat Burger With Mushroom Sauce"
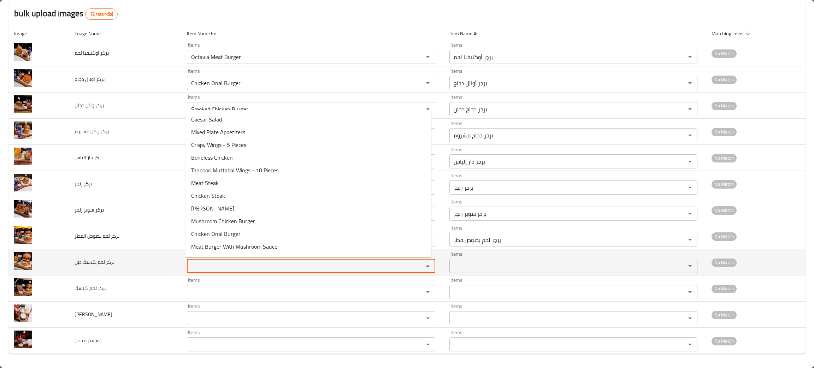
click at [202, 263] on دبل "Items" at bounding box center [300, 266] width 223 height 10
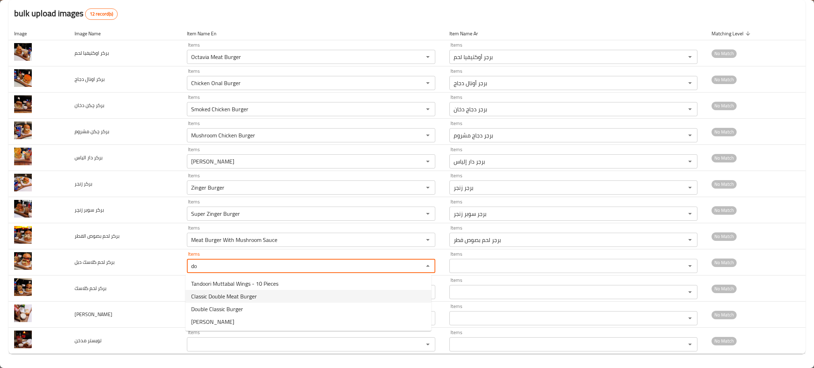
click at [231, 294] on span "Classic Double Meat Burger" at bounding box center [224, 296] width 66 height 8
type دبل "Classic Double Meat Burger"
type دبل-ar "برجر لحم كلاسيك دبل"
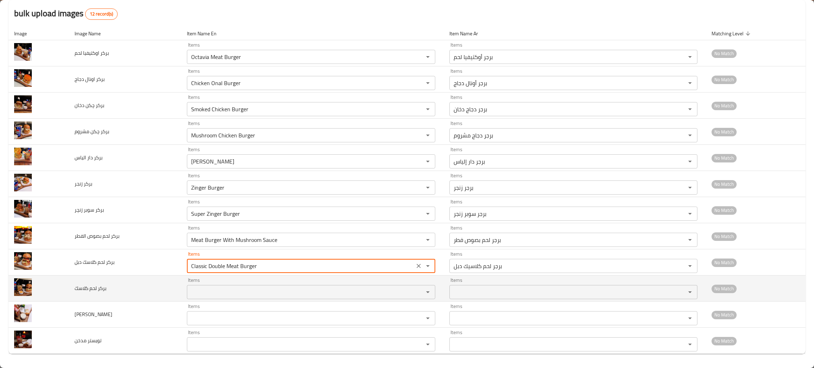
type دبل "Classic Double Meat Burger"
click at [218, 297] on كلاسك "Items" at bounding box center [300, 292] width 223 height 10
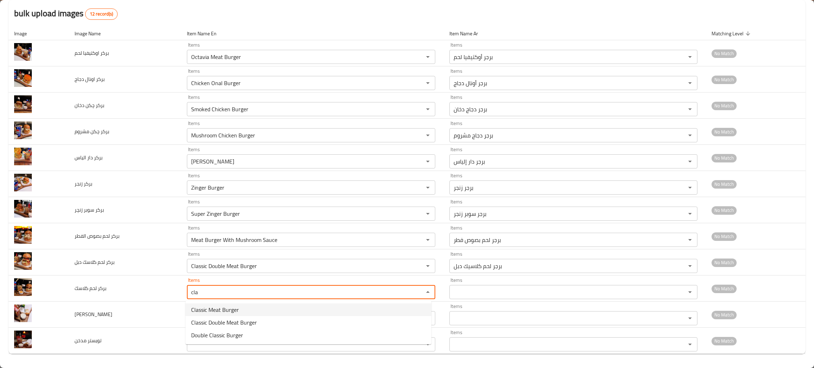
click at [218, 308] on span "Classic Meat Burger" at bounding box center [215, 309] width 48 height 8
type كلاسك "Classic Meat Burger"
type كلاسك-ar "برجر لحم كلاسيك"
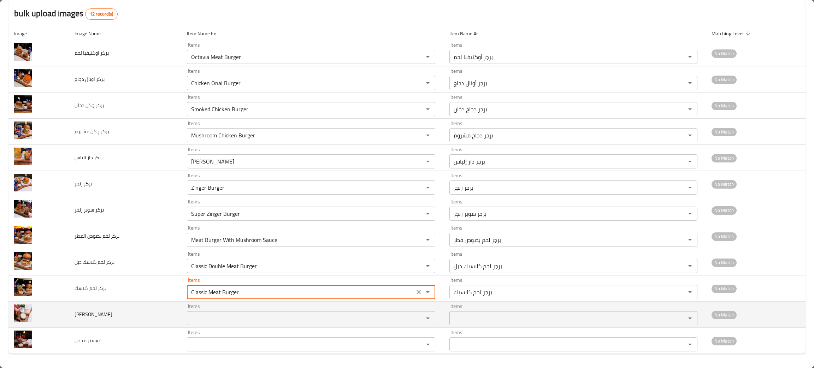
type كلاسك "Classic Meat Burger"
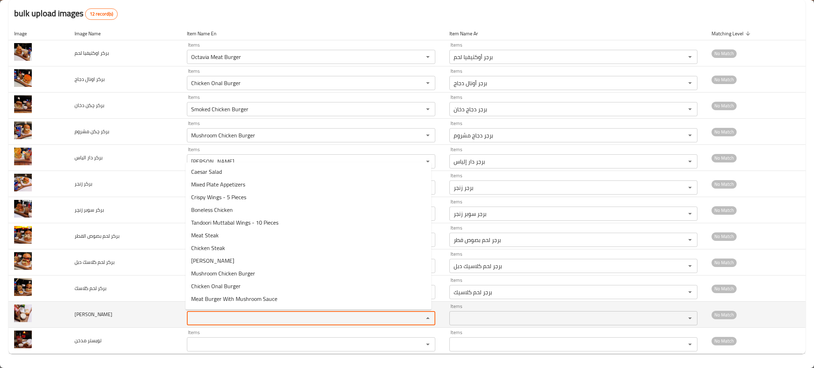
click at [221, 321] on جبن "Items" at bounding box center [300, 318] width 223 height 10
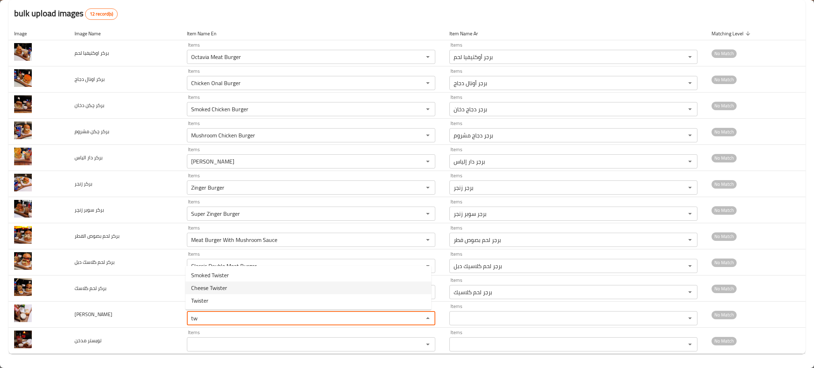
click at [209, 286] on span "Cheese Twister" at bounding box center [209, 288] width 36 height 8
type جبن "Cheese Twister"
type جبن-ar "[PERSON_NAME]"
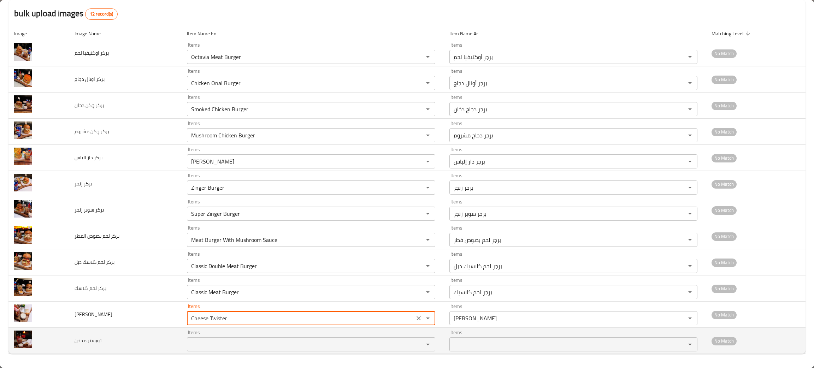
type جبن "Cheese Twister"
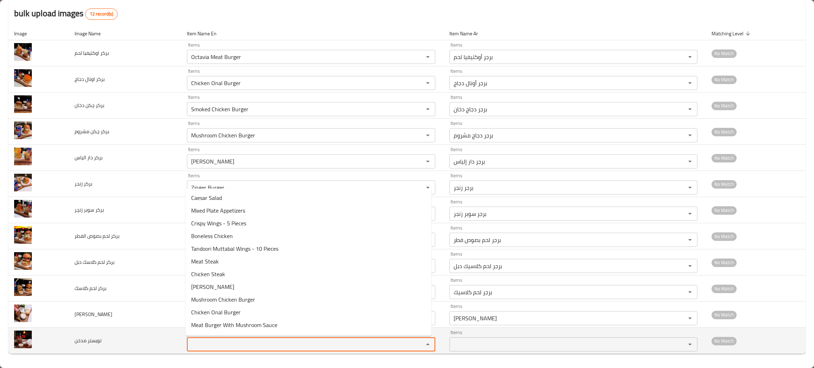
click at [215, 343] on مدخن "Items" at bounding box center [300, 344] width 223 height 10
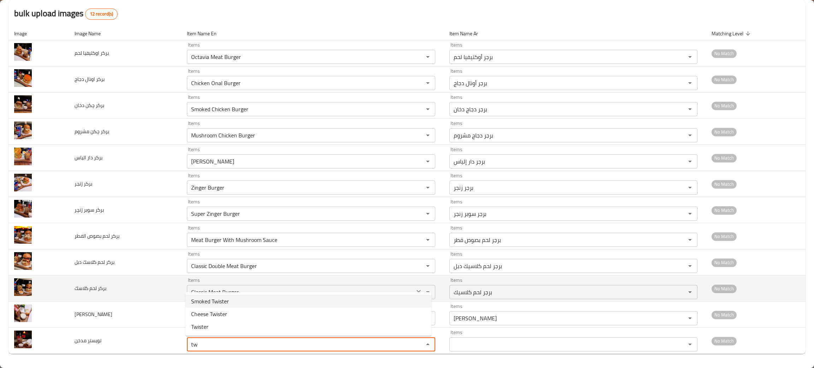
click at [208, 297] on span "Smoked Twister" at bounding box center [210, 301] width 38 height 8
type مدخن "Smoked Twister"
type مدخن-ar "تويستر مدخن"
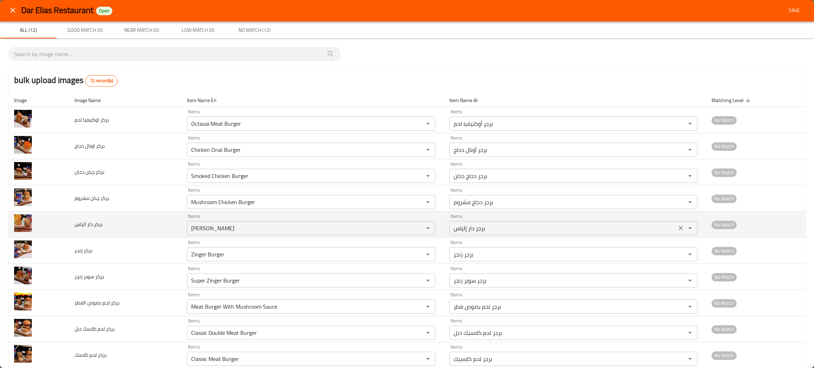
scroll to position [0, 0]
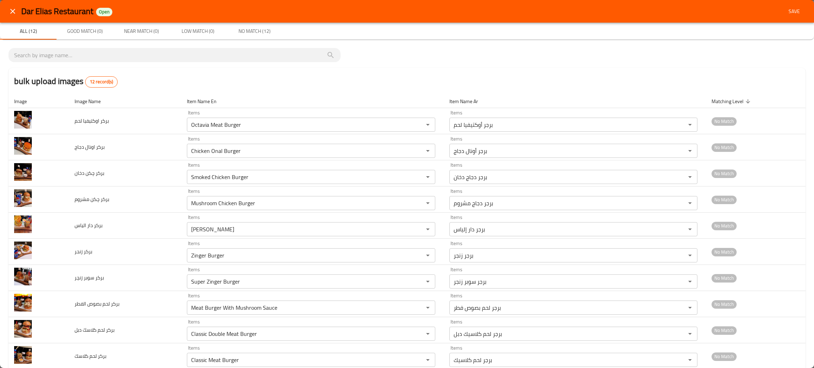
type مدخن "Smoked Twister"
click at [785, 8] on span "Save" at bounding box center [793, 11] width 17 height 9
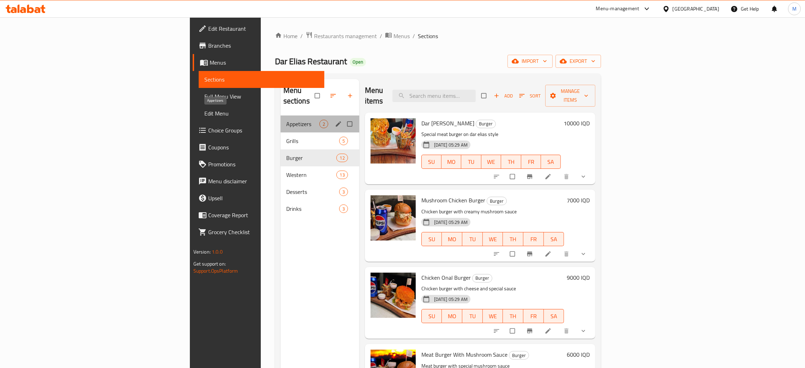
click at [286, 120] on span "Appetizers" at bounding box center [302, 124] width 33 height 8
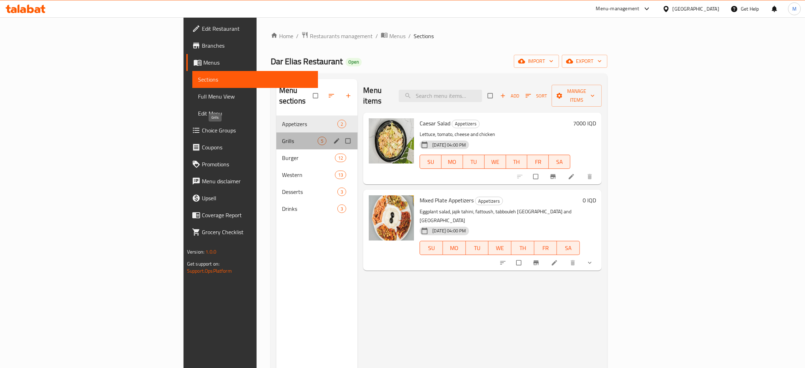
click at [282, 137] on span "Grills" at bounding box center [300, 141] width 36 height 8
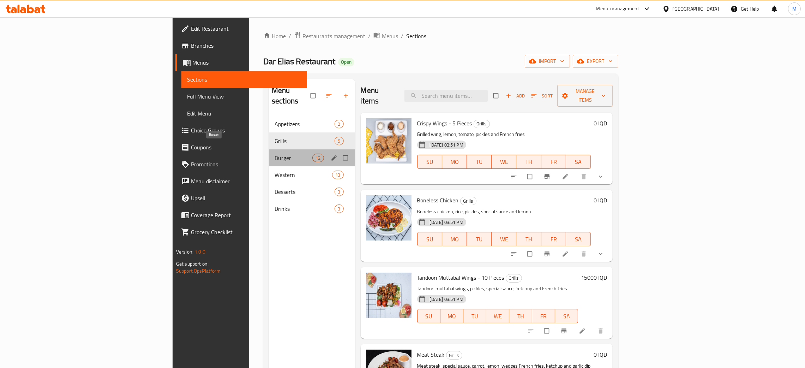
click at [275, 154] on span "Burger" at bounding box center [294, 158] width 38 height 8
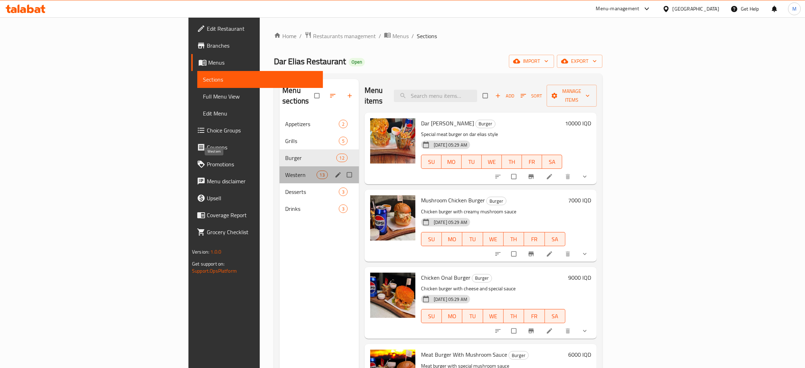
click at [285, 171] on span "Western" at bounding box center [300, 175] width 31 height 8
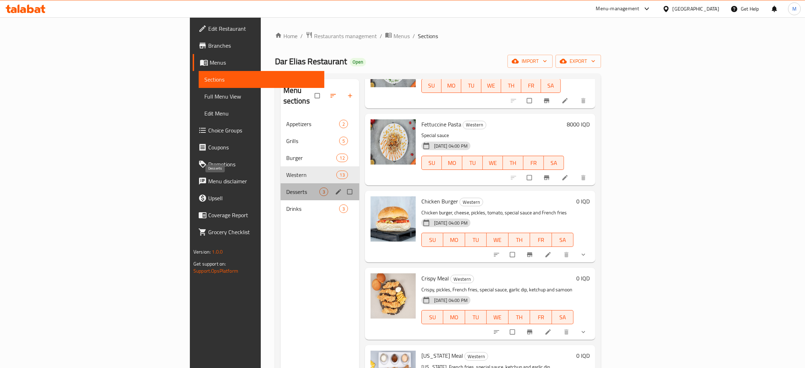
click at [286, 188] on span "Desserts" at bounding box center [302, 192] width 33 height 8
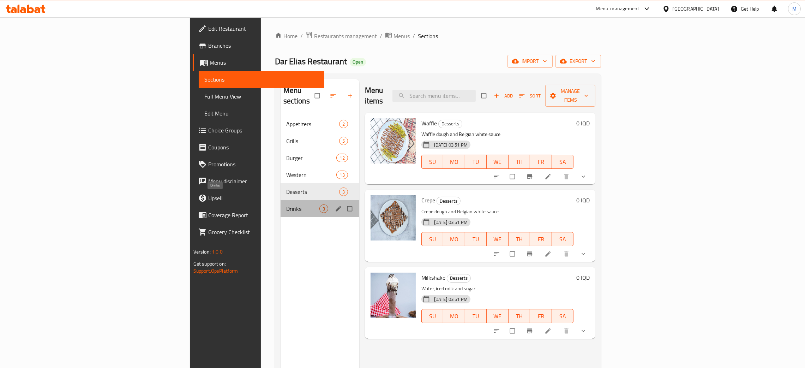
click at [286, 204] on span "Drinks" at bounding box center [302, 208] width 33 height 8
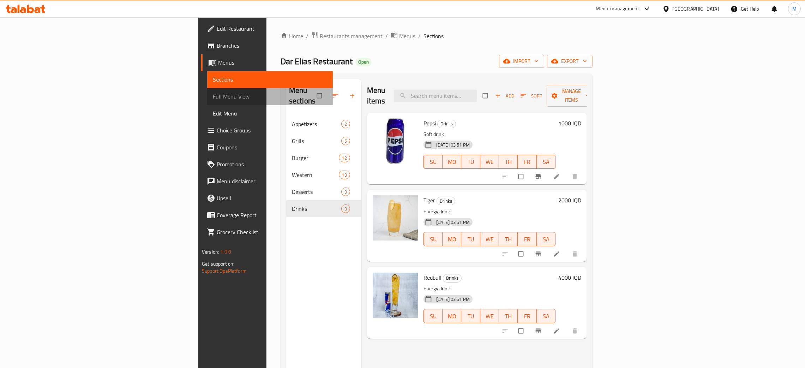
click at [213, 95] on span "Full Menu View" at bounding box center [270, 96] width 114 height 8
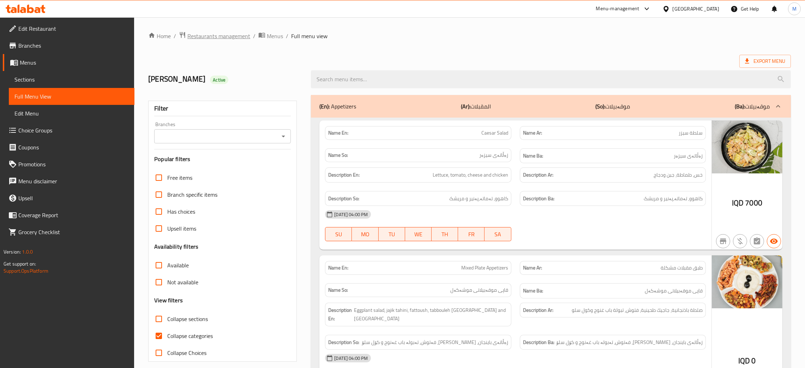
click at [217, 34] on span "Restaurants management" at bounding box center [219, 36] width 63 height 8
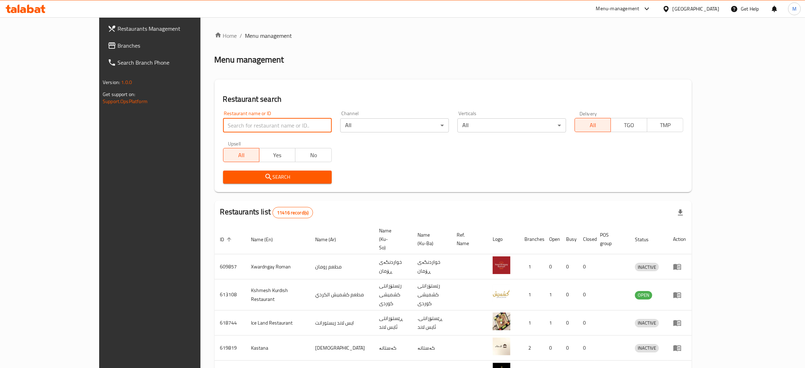
click at [223, 127] on input "search" at bounding box center [277, 125] width 109 height 14
paste input "635253"
type input "635253"
click button "Search" at bounding box center [277, 177] width 109 height 13
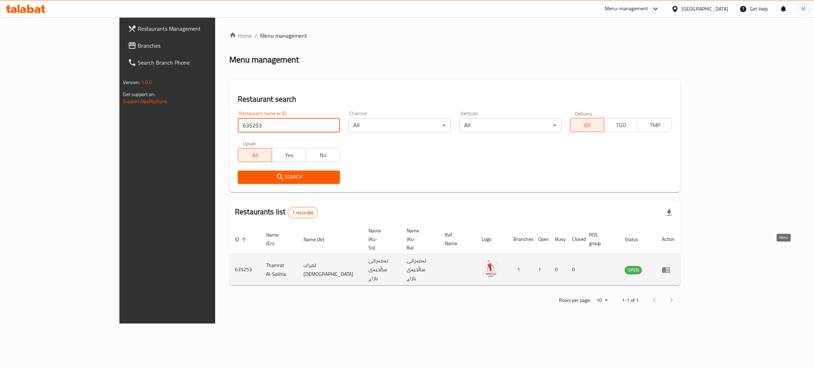
click at [669, 267] on icon "enhanced table" at bounding box center [666, 270] width 8 height 6
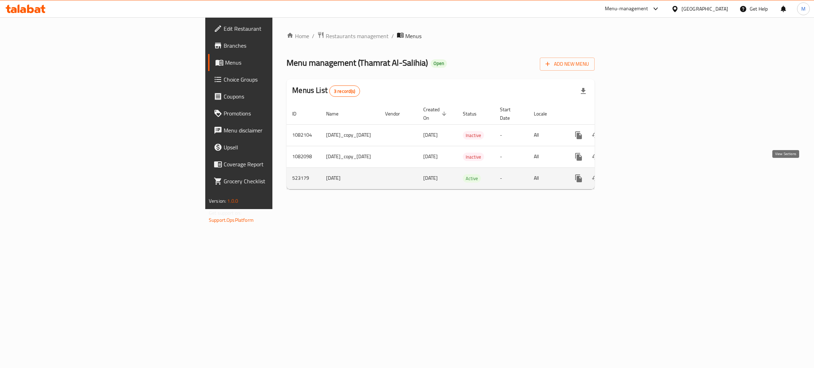
click at [633, 174] on icon "enhanced table" at bounding box center [629, 178] width 8 height 8
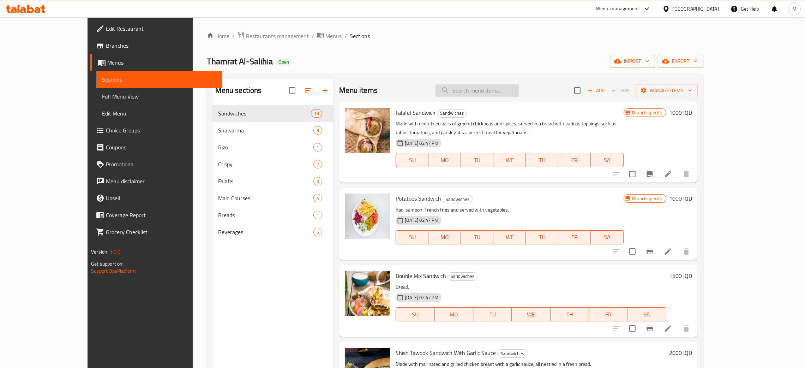
click at [486, 92] on input "search" at bounding box center [477, 90] width 83 height 12
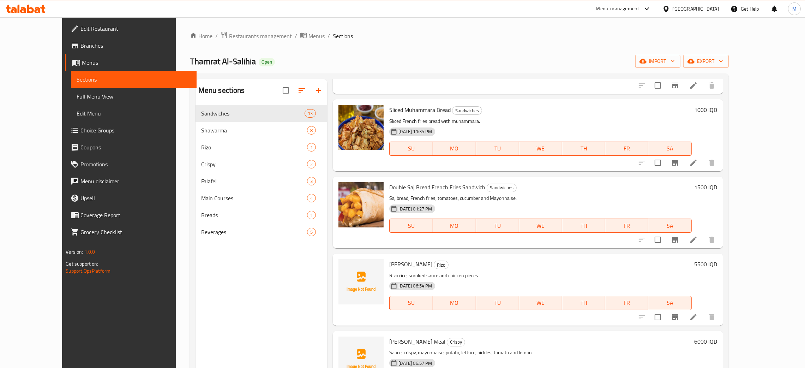
scroll to position [688, 0]
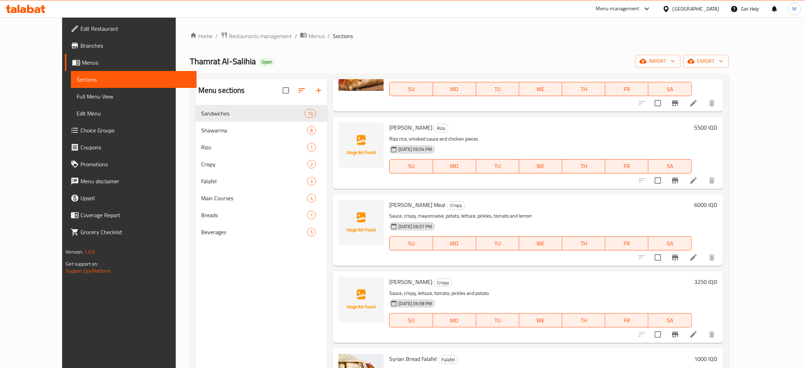
type input "ri"
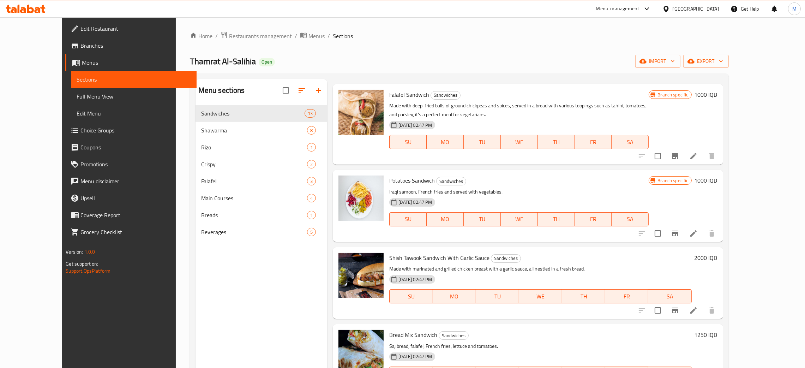
scroll to position [0, 0]
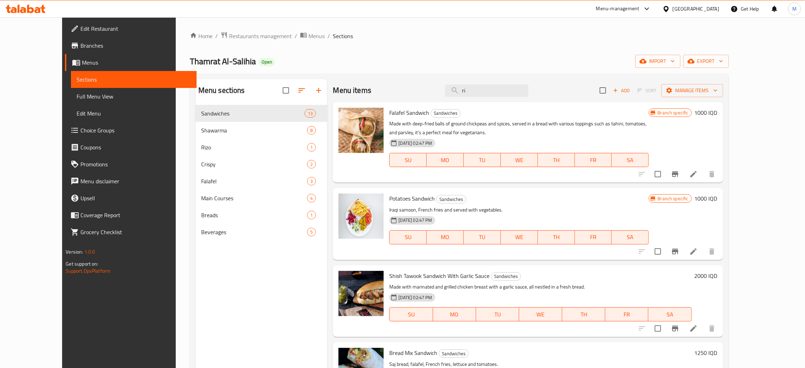
drag, startPoint x: 490, startPoint y: 87, endPoint x: 470, endPoint y: 80, distance: 22.0
click at [467, 81] on div "Menu items ri Add Sort Manage items" at bounding box center [528, 90] width 390 height 23
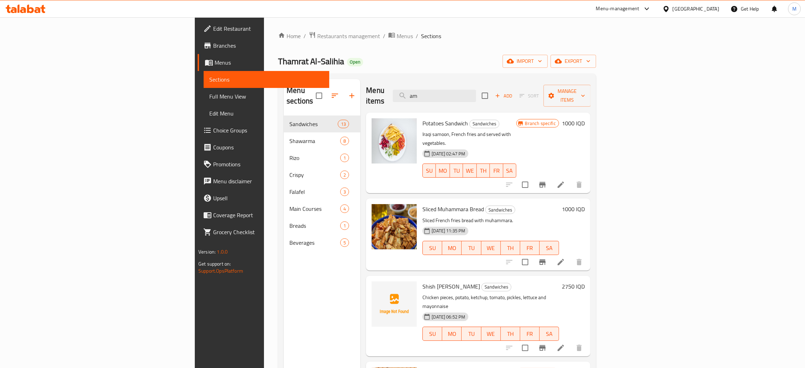
type input "am"
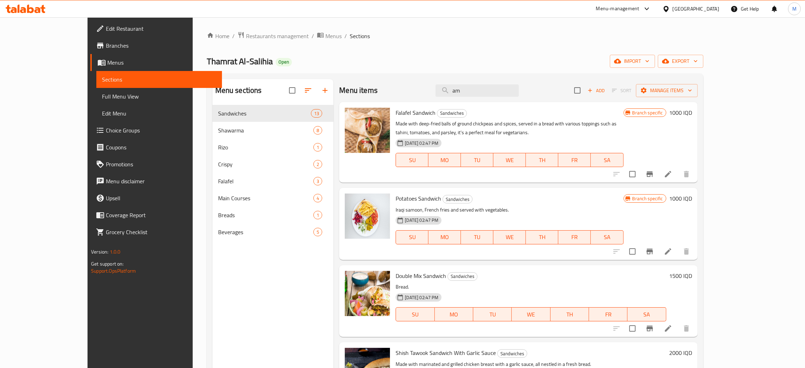
drag, startPoint x: 500, startPoint y: 89, endPoint x: 460, endPoint y: 87, distance: 39.6
click at [460, 87] on div "Menu items am Add Sort Manage items" at bounding box center [518, 90] width 358 height 23
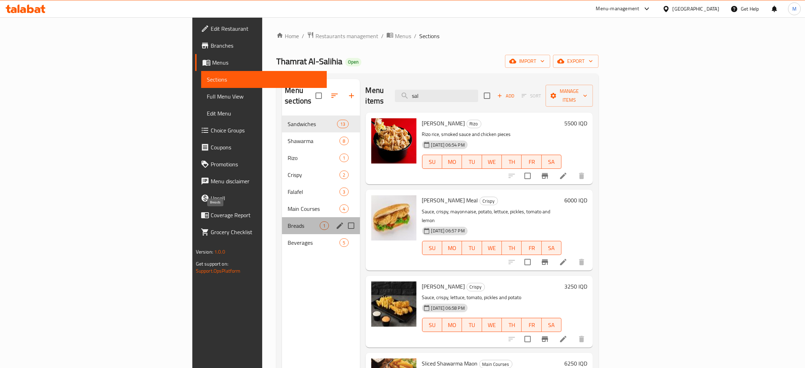
click at [288, 221] on span "Breads" at bounding box center [304, 225] width 32 height 8
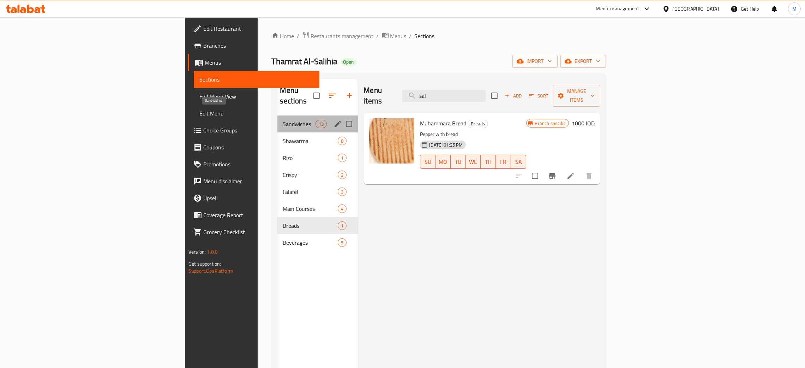
click at [283, 120] on span "Sandwiches" at bounding box center [299, 124] width 33 height 8
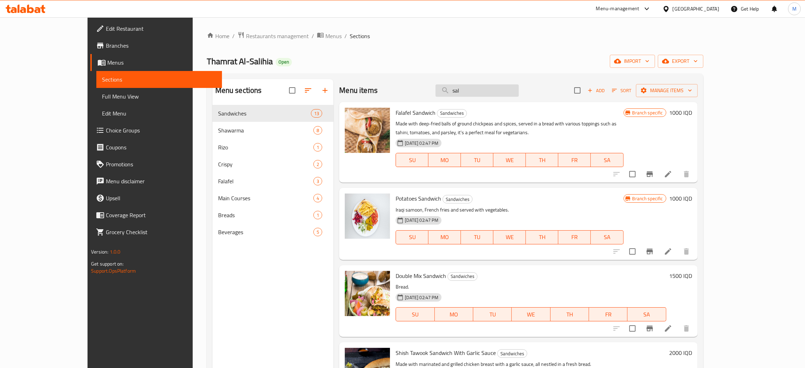
click at [504, 93] on input "sal" at bounding box center [477, 90] width 83 height 12
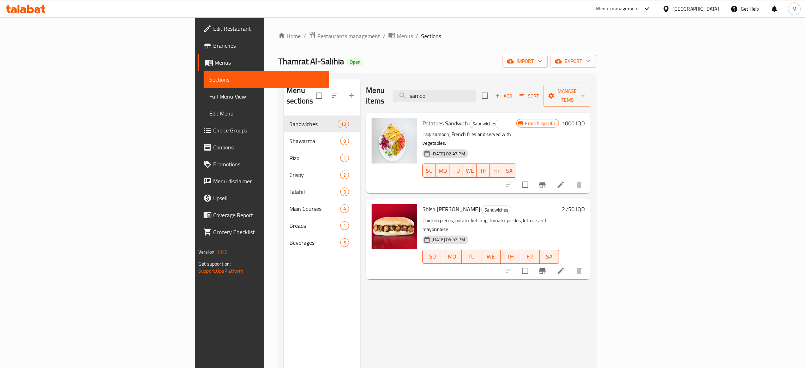
type input "samo"
drag, startPoint x: 510, startPoint y: 92, endPoint x: 463, endPoint y: 83, distance: 48.5
click at [463, 84] on div "Menu items samo Add Sort Manage items" at bounding box center [478, 96] width 225 height 34
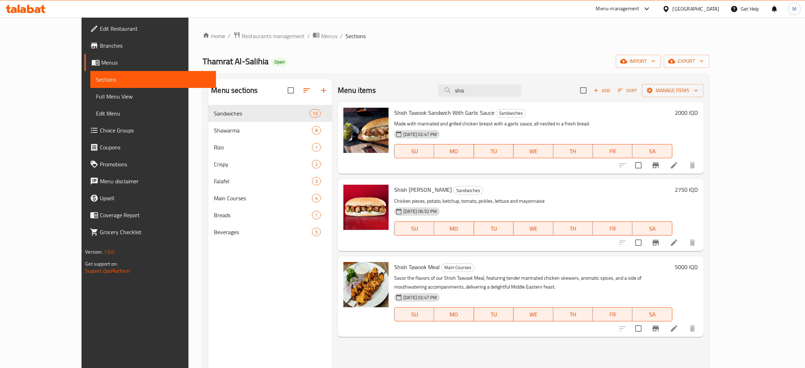
type input "shis"
click at [468, 49] on div "Home / Restaurants management / Menus / Sections Thamrat Al-Salihia Open import…" at bounding box center [456, 241] width 507 height 421
click at [242, 36] on span "Restaurants management" at bounding box center [273, 36] width 63 height 8
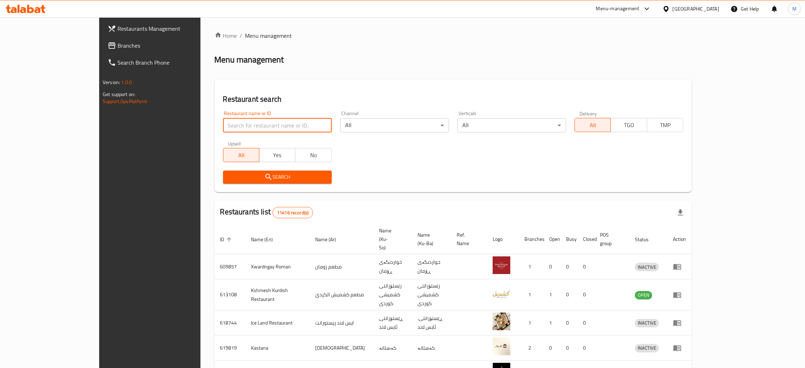
click at [223, 124] on input "search" at bounding box center [277, 125] width 109 height 14
paste input "700162"
type input "700162"
click button "Search" at bounding box center [277, 177] width 109 height 13
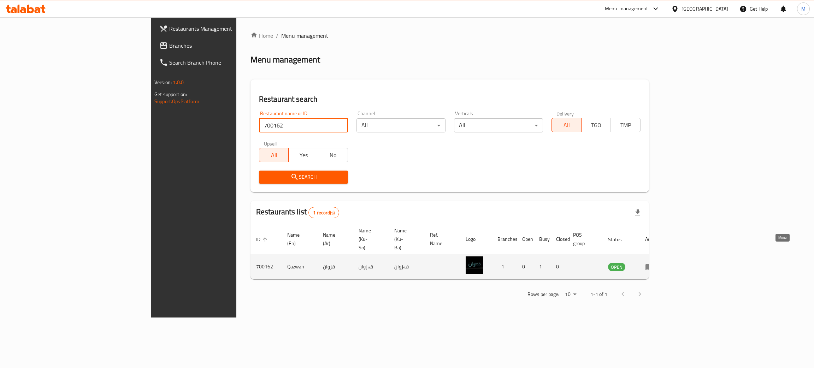
click at [653, 264] on icon "enhanced table" at bounding box center [649, 267] width 8 height 6
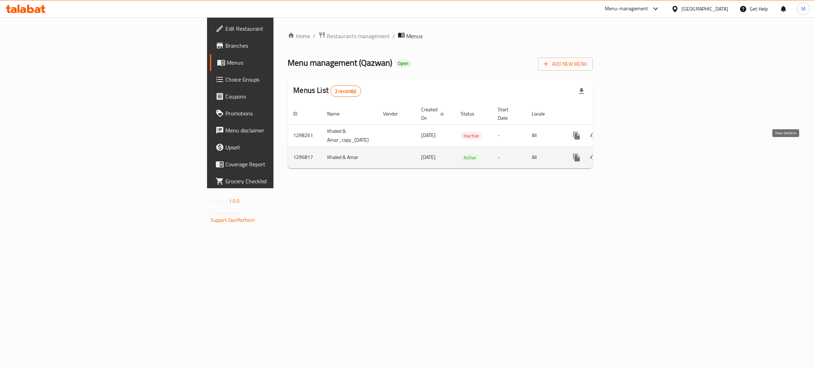
click at [631, 153] on icon "enhanced table" at bounding box center [627, 157] width 8 height 8
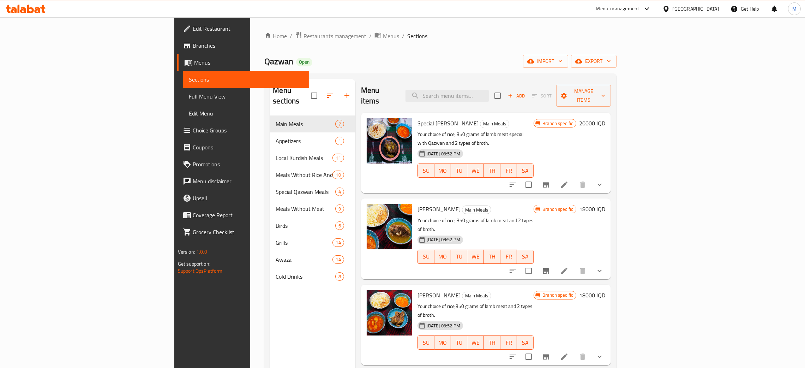
click at [497, 99] on div "Menu items Add Sort Manage items" at bounding box center [486, 96] width 250 height 34
click at [489, 90] on input "search" at bounding box center [447, 96] width 83 height 12
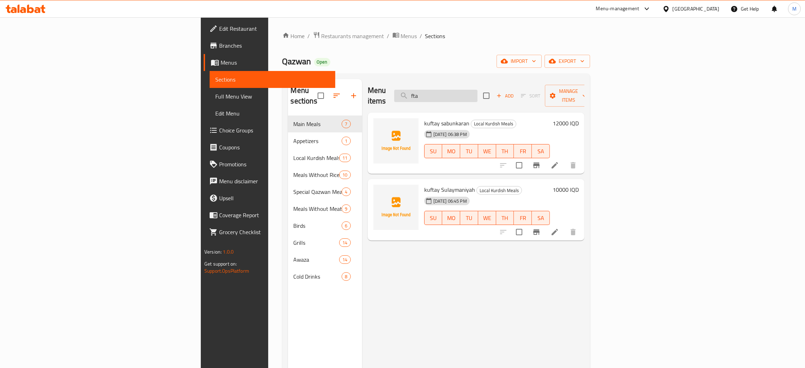
type input "fta"
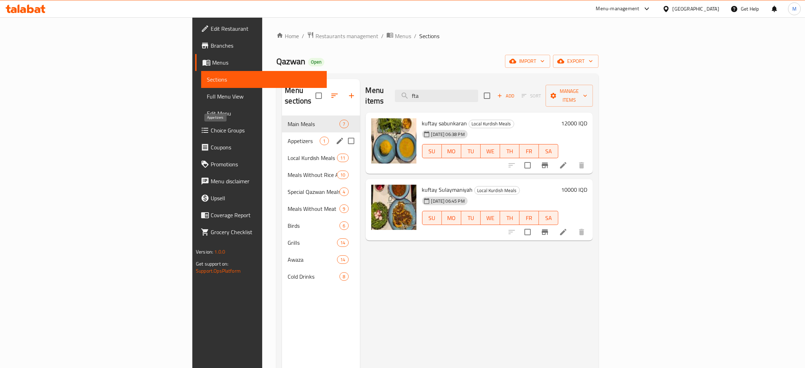
click at [288, 137] on span "Appetizers" at bounding box center [304, 141] width 32 height 8
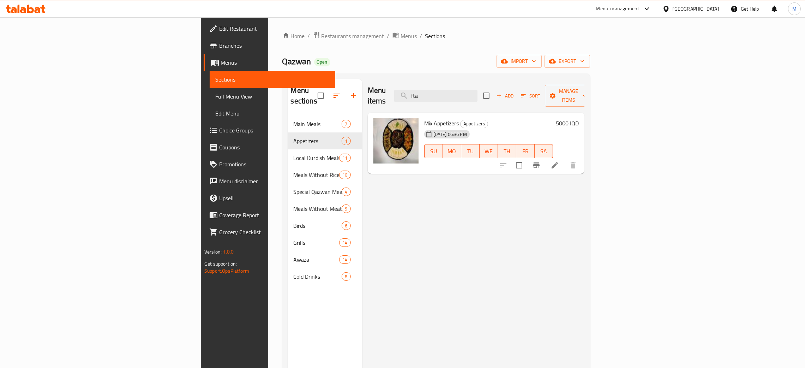
click at [459, 54] on div "Home / Restaurants management / Menus / Sections Qazwan Open import export Menu…" at bounding box center [436, 241] width 308 height 421
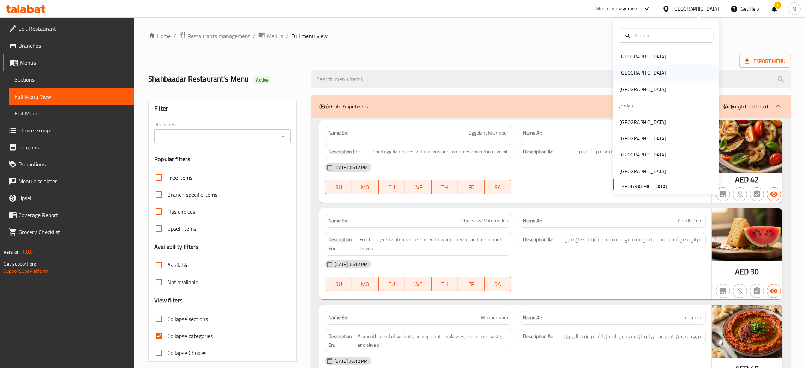
click at [630, 72] on div "[GEOGRAPHIC_DATA]" at bounding box center [666, 73] width 106 height 16
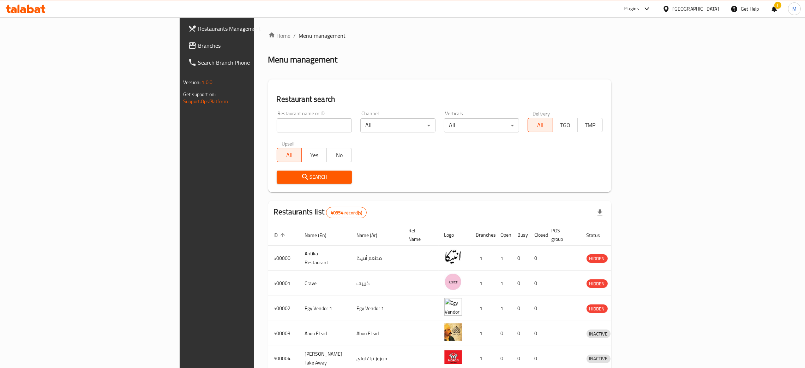
click at [277, 130] on input "search" at bounding box center [314, 125] width 75 height 14
paste input "704205"
type input "704205"
click button "Search" at bounding box center [314, 177] width 75 height 13
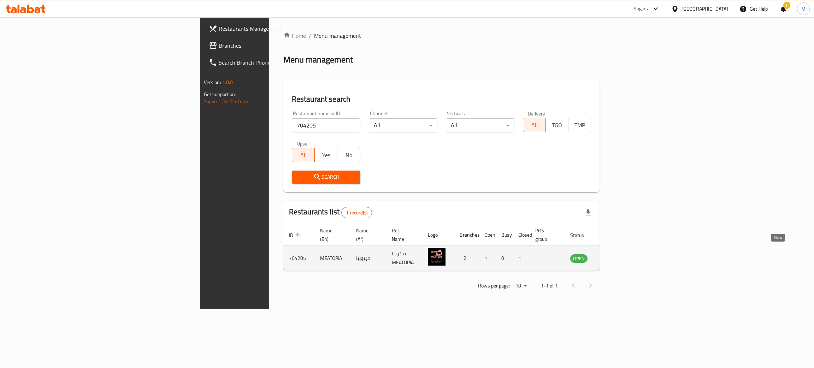
click at [615, 256] on icon "enhanced table" at bounding box center [611, 259] width 8 height 6
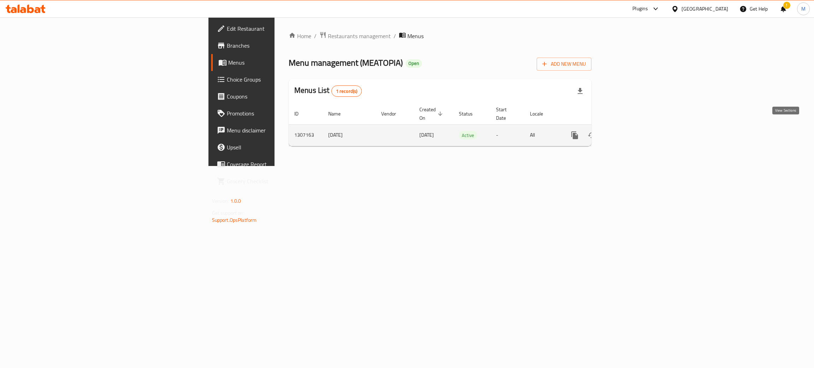
click at [629, 132] on icon "enhanced table" at bounding box center [625, 135] width 6 height 6
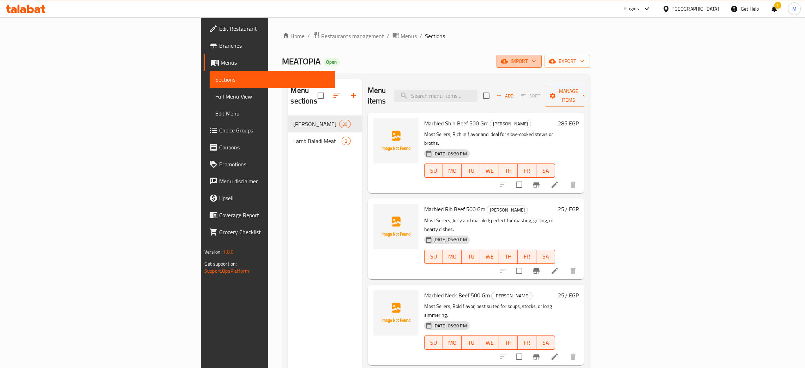
click at [542, 56] on button "import" at bounding box center [519, 61] width 45 height 13
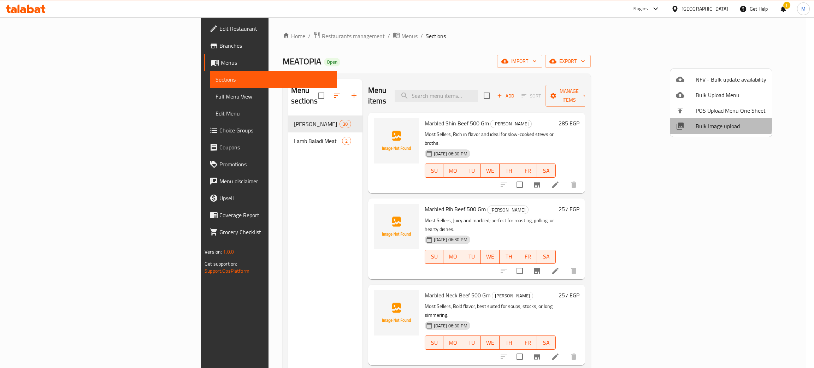
click at [701, 123] on span "Bulk Image upload" at bounding box center [730, 126] width 71 height 8
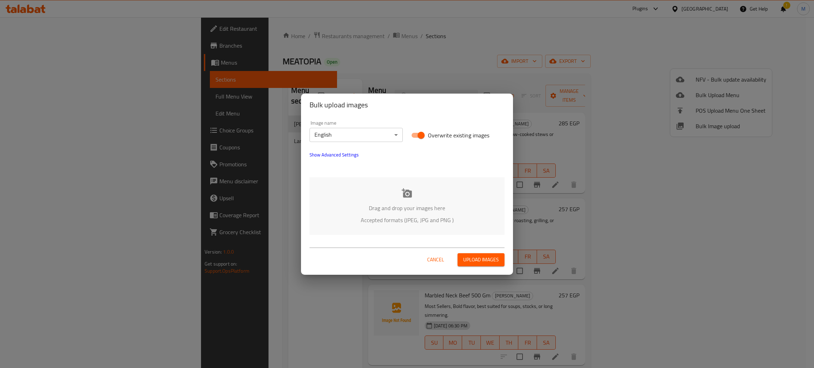
click at [354, 204] on p "Drag and drop your images here" at bounding box center [407, 208] width 174 height 8
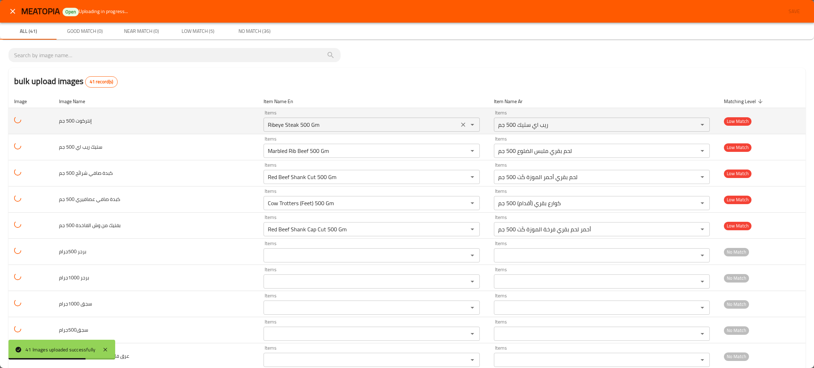
click at [459, 122] on icon "Clear" at bounding box center [462, 124] width 7 height 7
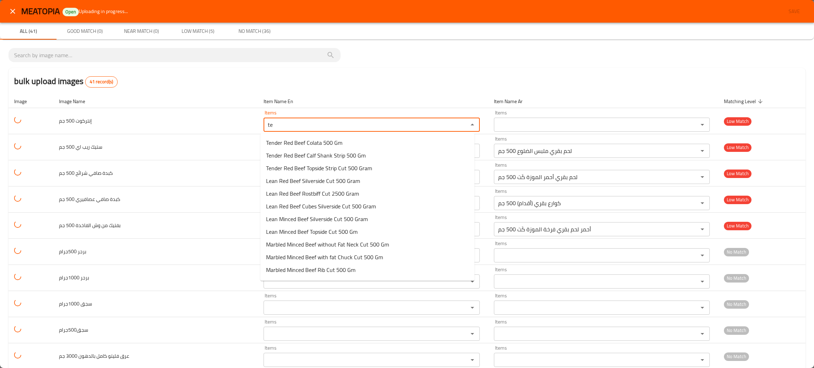
type جم "t"
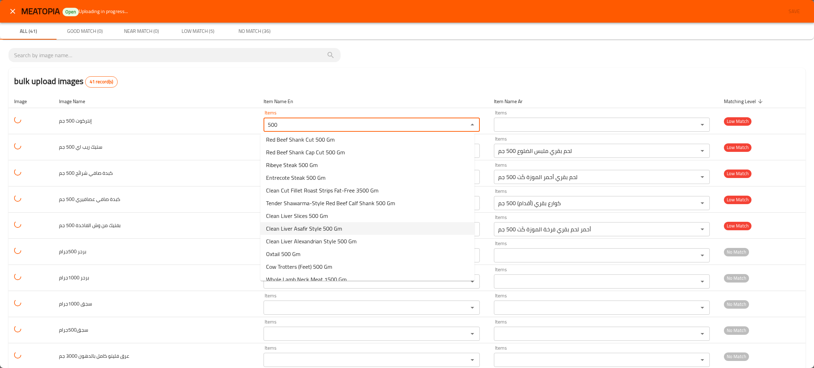
scroll to position [226, 0]
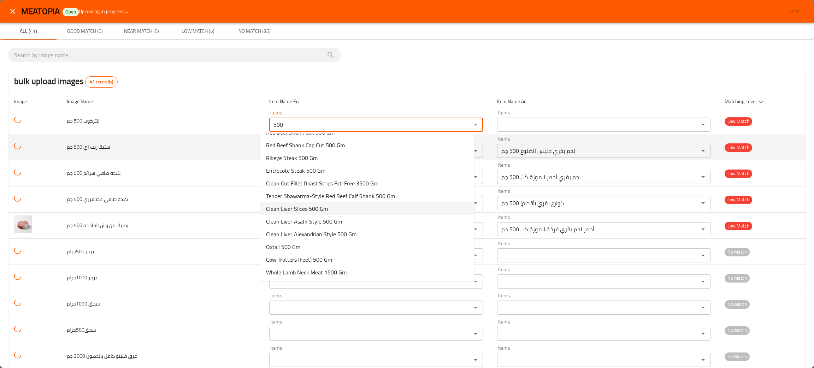
type جم "500"
click at [227, 137] on td "ستيك ريب اي 500 جم" at bounding box center [162, 147] width 203 height 26
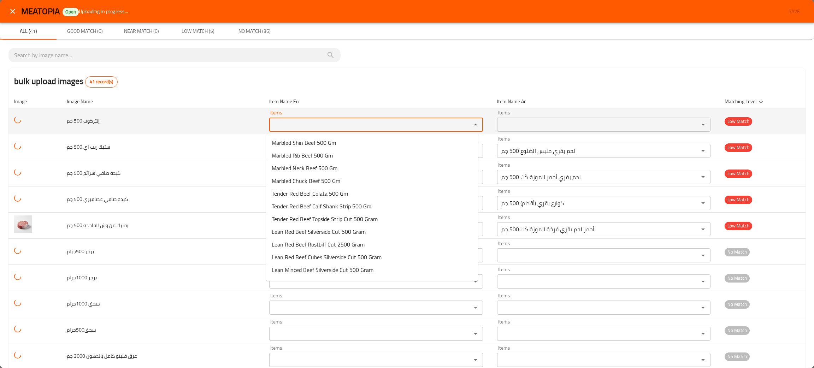
click at [293, 124] on جم "Items" at bounding box center [365, 125] width 189 height 10
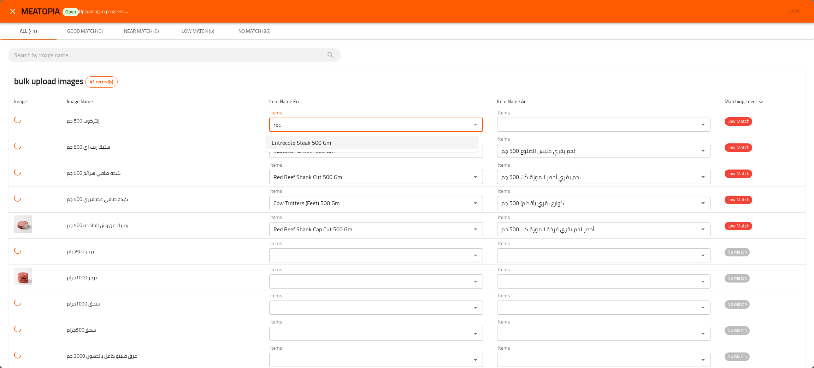
click at [293, 142] on span "Entrecote Steak 500 Gm" at bounding box center [301, 142] width 59 height 8
type جم "Entrecote Steak 500 Gm"
type جم-ar "إنتركوت ستيك 500 جم"
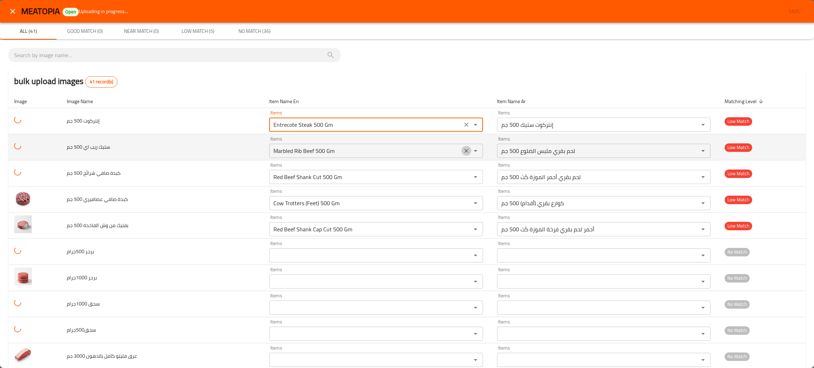
click at [464, 148] on icon "Clear" at bounding box center [466, 150] width 7 height 7
type جم "Entrecote Steak 500 Gm"
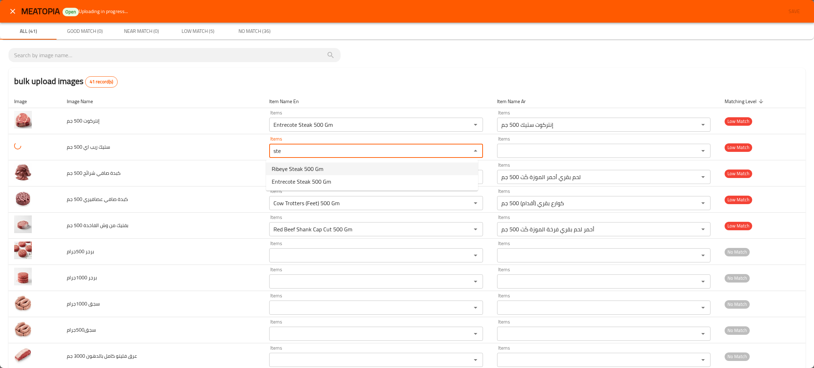
click at [325, 169] on جم-option-0 "Ribeye Steak 500 Gm" at bounding box center [372, 168] width 212 height 13
type جم "Ribeye Steak 500 Gm"
type جم-ar "ريب اي ستيك 500 جم"
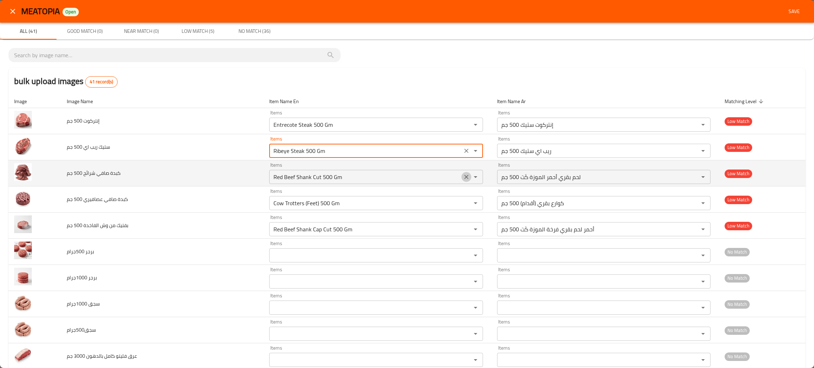
click at [463, 178] on icon "Clear" at bounding box center [466, 176] width 7 height 7
type جم "Ribeye Steak 500 Gm"
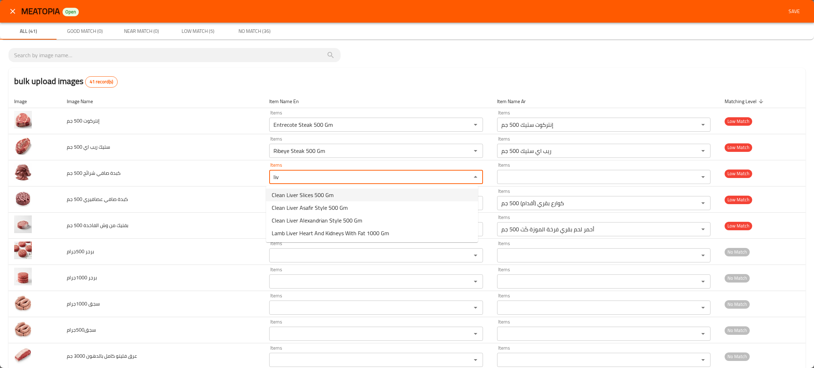
click at [302, 195] on span "Clean Liver Slices 500 Gm" at bounding box center [303, 195] width 62 height 8
type جم "Clean Liver Slices 500 Gm"
type جم-ar "كبدة صافي شرائح 500 جم"
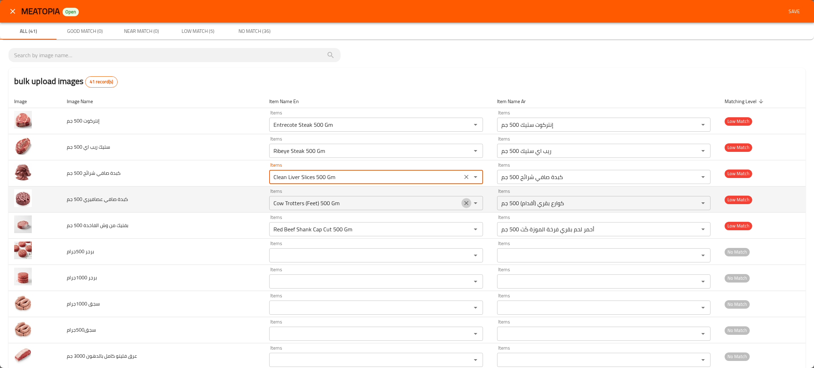
click at [464, 204] on icon "Clear" at bounding box center [466, 203] width 4 height 4
type جم "Clean Liver Slices 500 Gm"
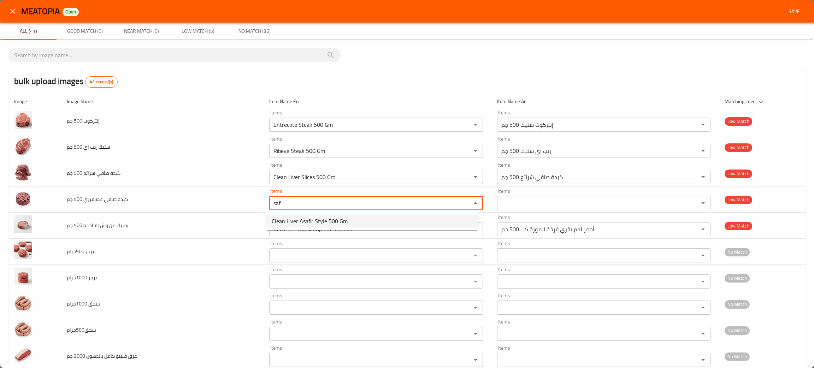
click at [325, 222] on span "Clean Liver Asafir Style 500 Gm" at bounding box center [310, 221] width 76 height 8
type جم "Clean Liver Asafir Style 500 Gm"
type جم-ar "كبدة صافي ستايل عصافيري 500 جم"
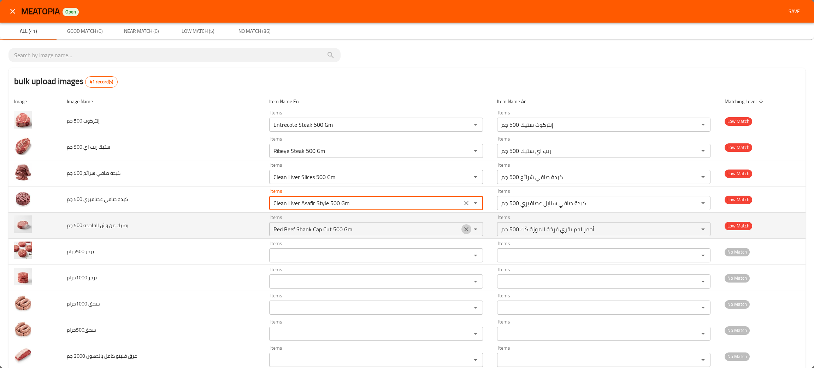
click at [463, 227] on icon "Clear" at bounding box center [466, 229] width 7 height 7
type جم "Clean Liver Asafir Style 500 Gm"
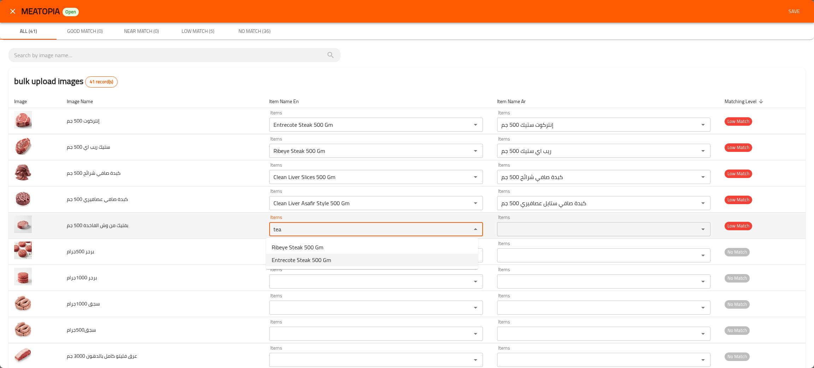
type جم "tea"
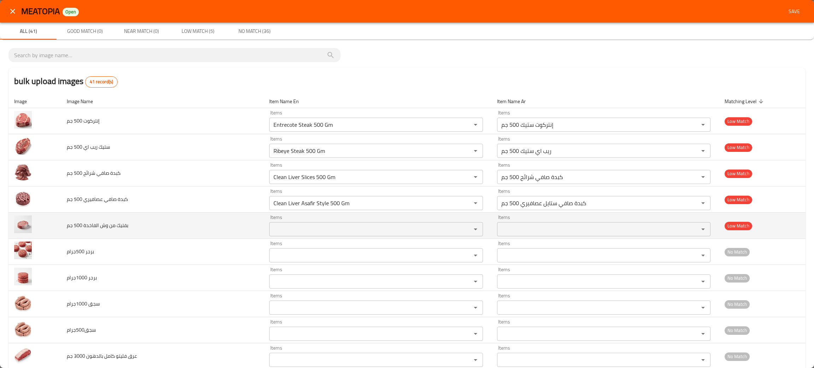
click at [109, 233] on td "بفتيك من وش الفاخدة 500 جم" at bounding box center [162, 226] width 203 height 26
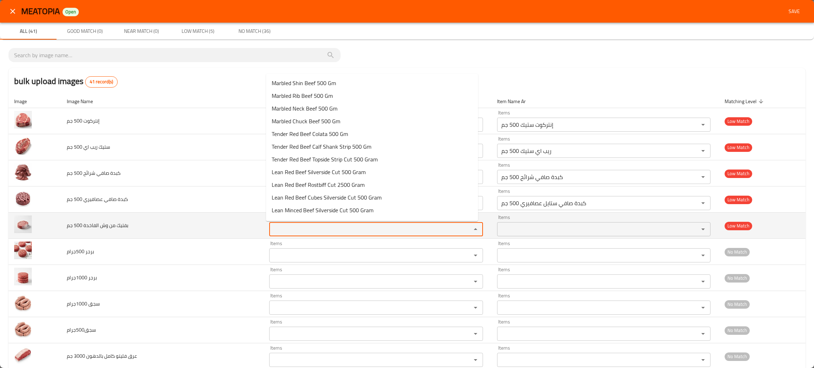
click at [283, 233] on جم "Items" at bounding box center [365, 229] width 189 height 10
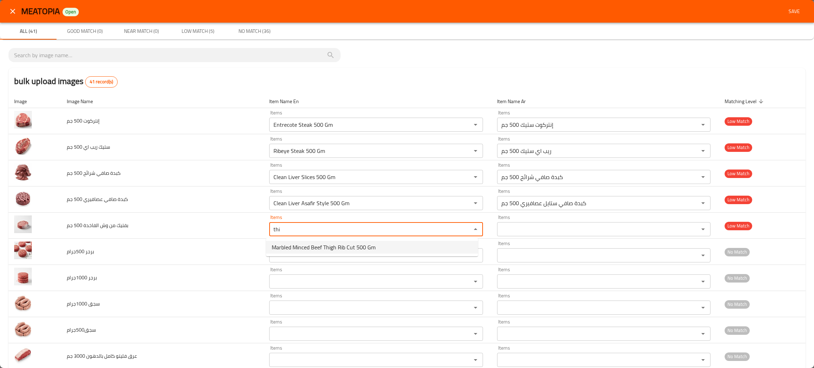
click at [336, 245] on span "Marbled Minced Beef Thigh Rib Cut 500 Gm" at bounding box center [324, 247] width 104 height 8
type جم "Marbled Minced Beef Thigh Rib Cut 500 Gm"
type جم-ar "لحم بقري مفروم ملبس ضلع الفخذ كَت 500 جم"
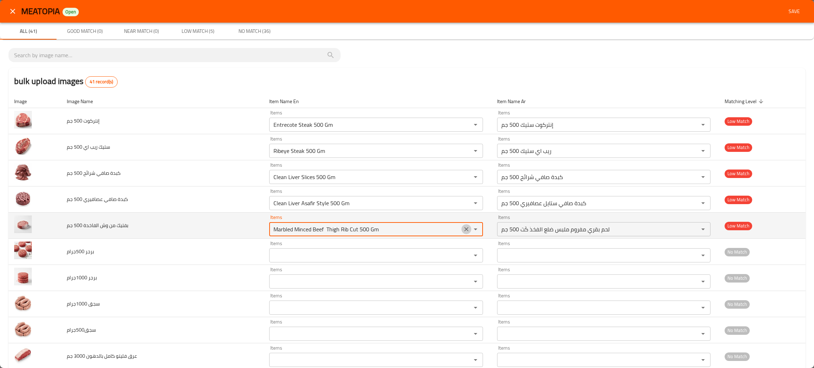
click at [463, 228] on icon "Clear" at bounding box center [466, 229] width 7 height 7
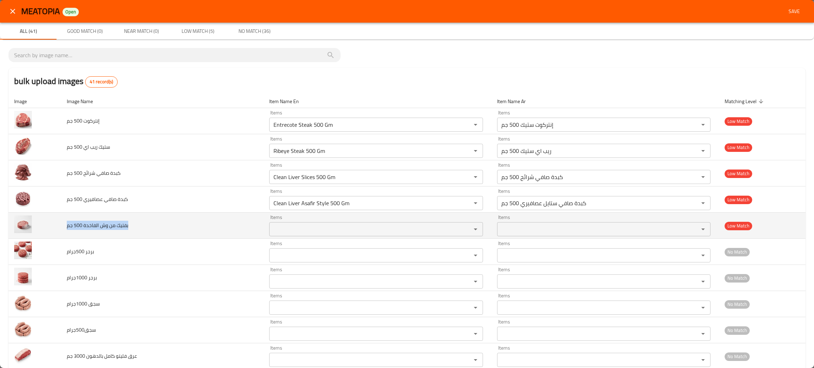
drag, startPoint x: 165, startPoint y: 228, endPoint x: 62, endPoint y: 228, distance: 102.8
click at [61, 230] on td "بفتيك من وش الفاخدة 500 جم" at bounding box center [162, 226] width 203 height 26
copy span "بفتيك من وش الفاخدة 500 جم"
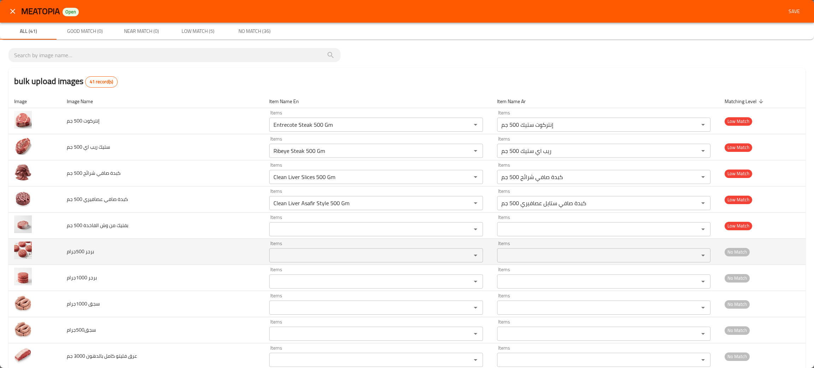
click at [155, 261] on td "برجر 500جرام" at bounding box center [162, 252] width 203 height 26
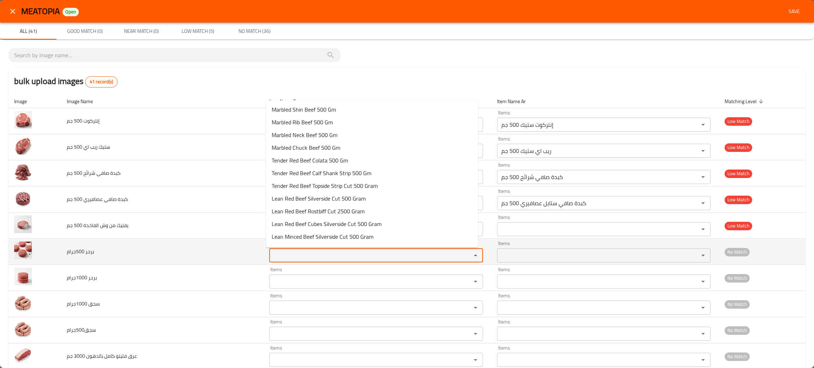
click at [313, 260] on 500جرام "Items" at bounding box center [365, 255] width 189 height 10
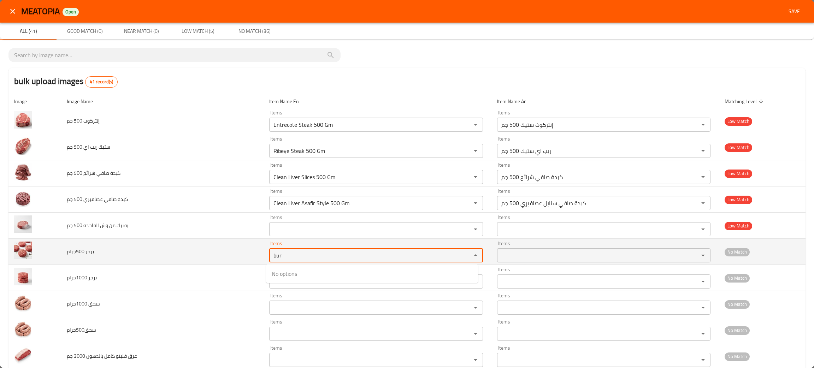
type 500جرام "bur"
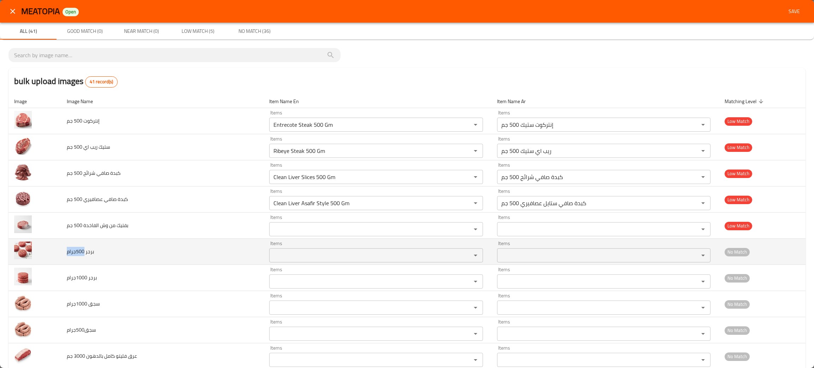
drag, startPoint x: 123, startPoint y: 256, endPoint x: 74, endPoint y: 253, distance: 49.6
click at [74, 253] on td "برجر 500جرام" at bounding box center [162, 252] width 203 height 26
click at [96, 254] on td "برجر 500جرام" at bounding box center [162, 252] width 203 height 26
drag, startPoint x: 96, startPoint y: 254, endPoint x: 53, endPoint y: 249, distance: 44.0
click at [53, 249] on tr "برجر 500جرام Items Items Items Items No Match" at bounding box center [406, 252] width 797 height 26
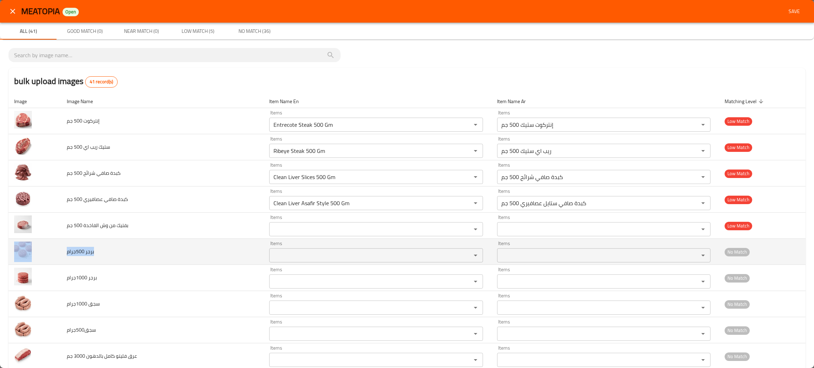
copy tr "برجر 500جرام"
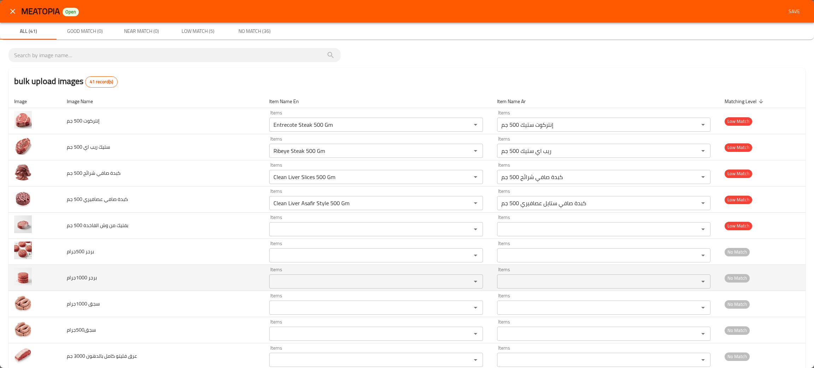
drag, startPoint x: 166, startPoint y: 287, endPoint x: 158, endPoint y: 287, distance: 7.8
click at [165, 287] on td "برجر 1000جرام" at bounding box center [162, 278] width 203 height 26
drag, startPoint x: 111, startPoint y: 280, endPoint x: 65, endPoint y: 286, distance: 46.6
click at [65, 286] on td "برجر 1000جرام" at bounding box center [162, 278] width 203 height 26
copy span "برجر 1000جرام"
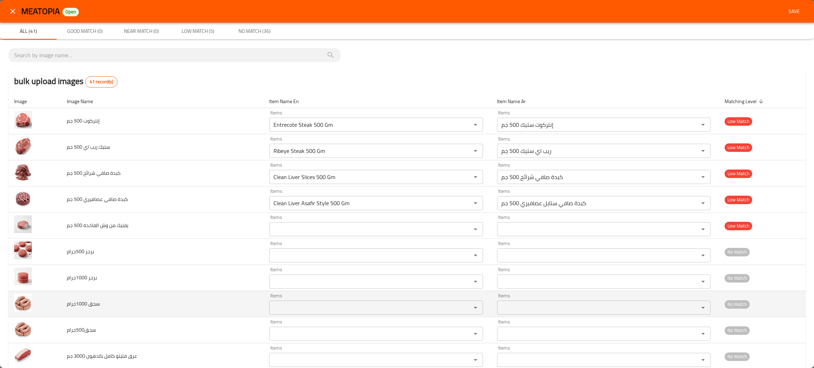
click at [151, 305] on td "سجق 1000جرام" at bounding box center [162, 304] width 203 height 26
click at [307, 309] on 1000جرام "Items" at bounding box center [365, 308] width 189 height 10
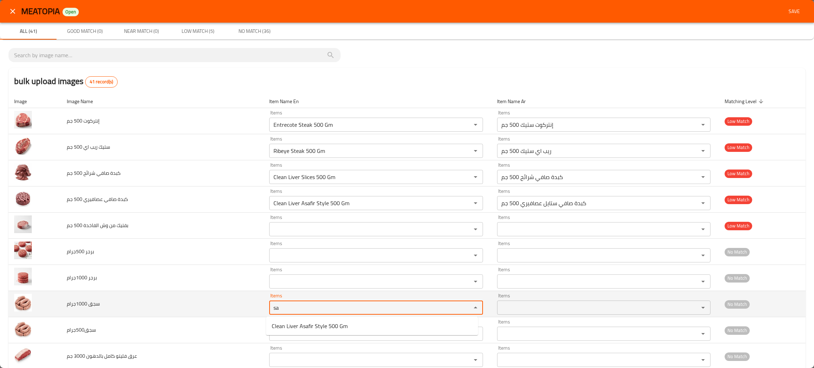
type 1000جرام "sa"
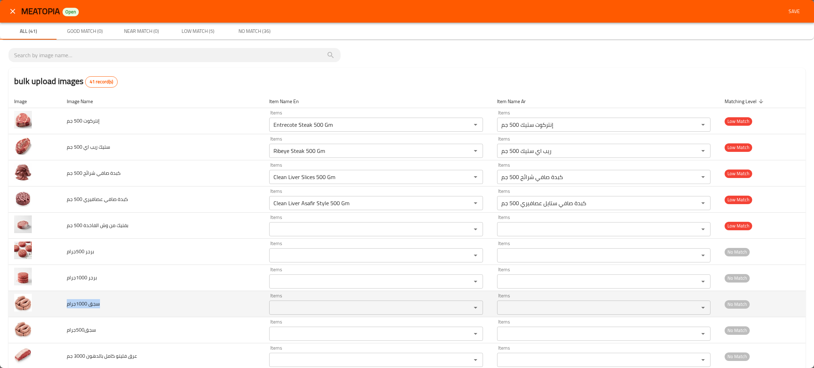
drag, startPoint x: 138, startPoint y: 309, endPoint x: 63, endPoint y: 300, distance: 76.2
click at [63, 300] on td "سجق 1000جرام" at bounding box center [162, 304] width 203 height 26
copy span "سجق 1000جرام"
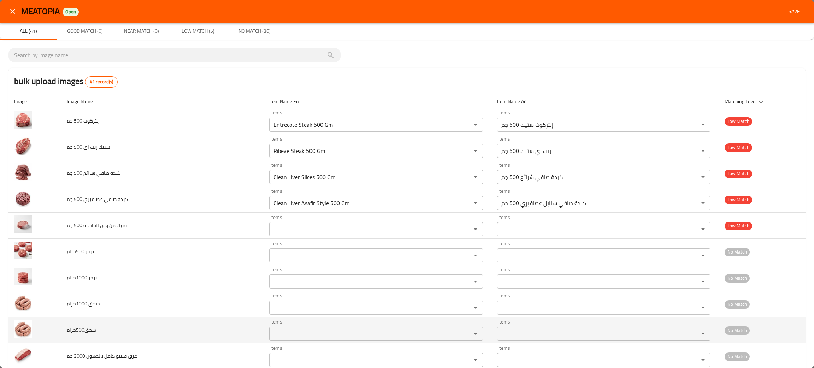
drag, startPoint x: 152, startPoint y: 336, endPoint x: 98, endPoint y: 332, distance: 54.2
click at [151, 336] on td "سجق500جرام" at bounding box center [162, 330] width 203 height 26
drag, startPoint x: 109, startPoint y: 330, endPoint x: 62, endPoint y: 328, distance: 47.4
click at [62, 328] on td "سجق500جرام" at bounding box center [162, 330] width 203 height 26
copy span "سجق500جرام"
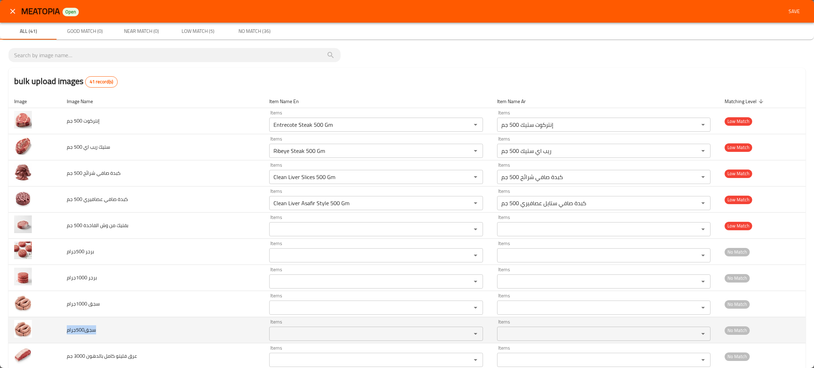
scroll to position [53, 0]
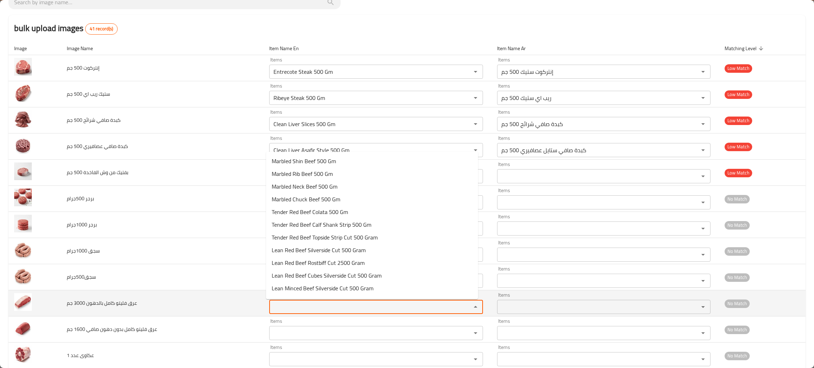
click at [290, 309] on جم "Items" at bounding box center [365, 307] width 189 height 10
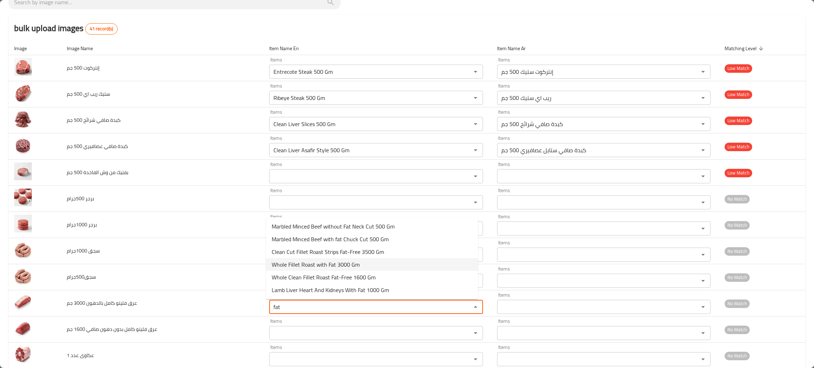
click at [326, 266] on span "Whole Fillet Roast with Fat 3000 Gm" at bounding box center [316, 264] width 88 height 8
type جم "Whole Fillet Roast with Fat 3000 Gm"
type جم-ar "عرق فيليت كامل بالدهون 3000 جم"
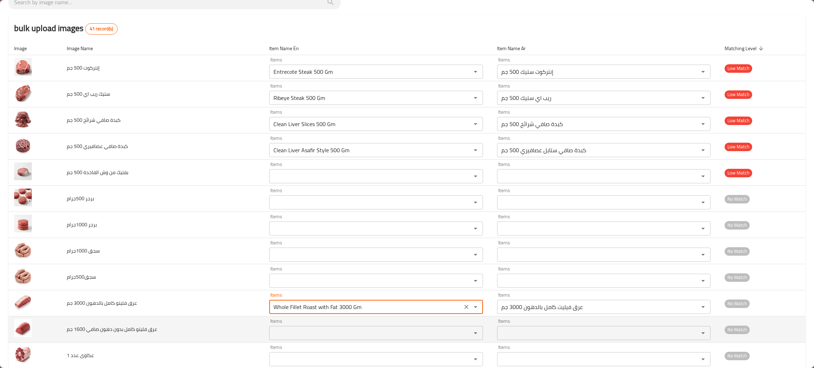
type جم "Whole Fillet Roast with Fat 3000 Gm"
click at [286, 334] on جم "Items" at bounding box center [365, 333] width 189 height 10
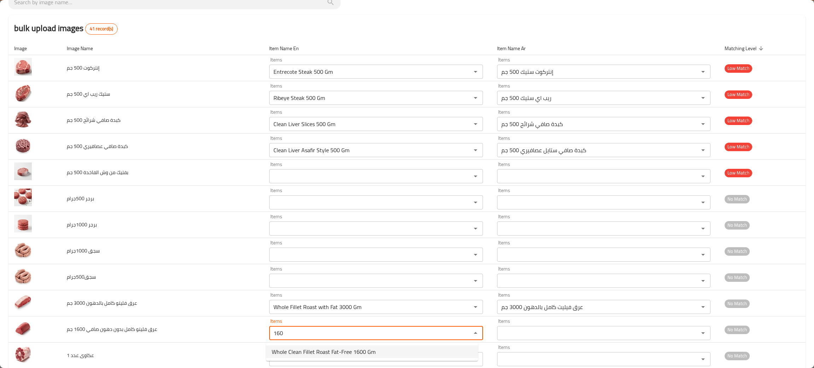
click at [298, 354] on span "Whole Clean Fillet Roast Fat-Free 1600 Gm" at bounding box center [324, 351] width 104 height 8
type جم "Whole Clean Fillet Roast Fat-Free 1600 Gm"
type جم-ar "عرق فيليت صافي كامل بدون دهون 1600 جم"
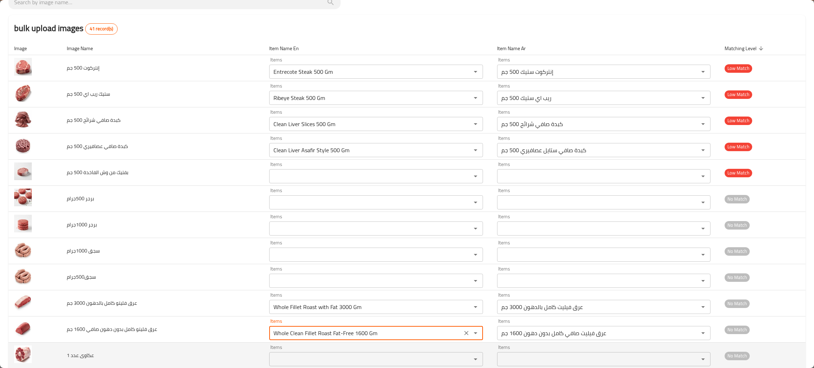
type جم "Whole Clean Fillet Roast Fat-Free 1600 Gm"
click at [304, 359] on 1 "Items" at bounding box center [365, 359] width 189 height 10
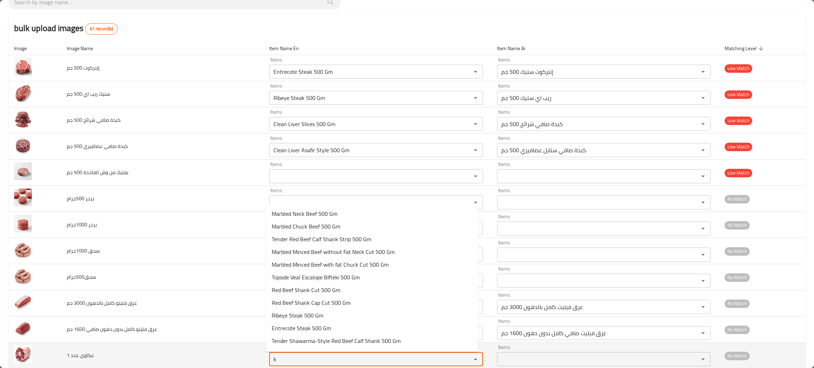
type 1 "ka"
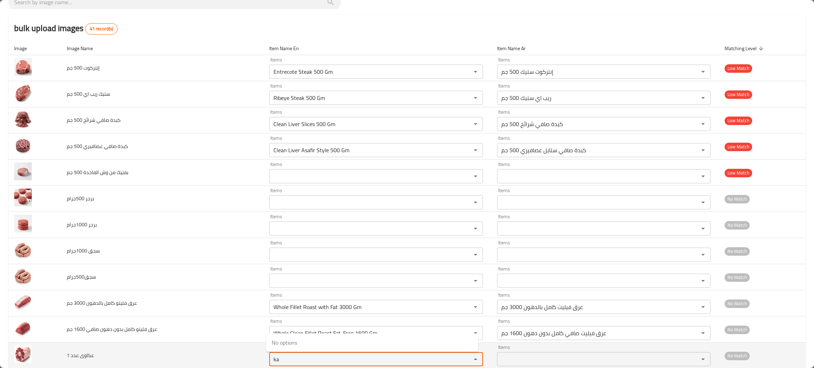
drag, startPoint x: 303, startPoint y: 358, endPoint x: 257, endPoint y: 355, distance: 46.0
click at [257, 355] on tr "عكاوى عدد 1 Items ka Items Items Items No Match" at bounding box center [406, 356] width 797 height 26
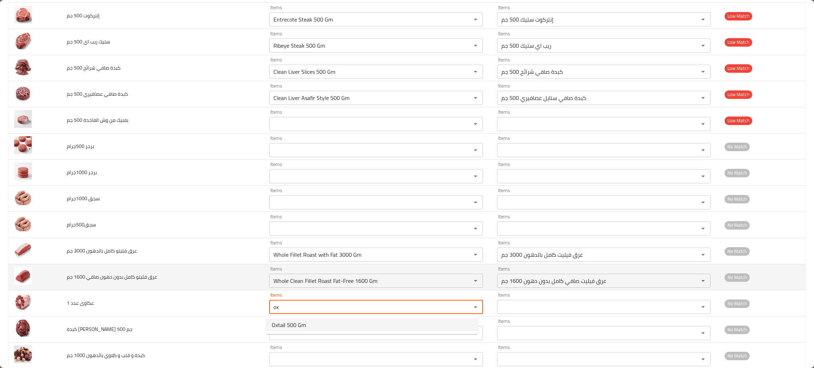
scroll to position [106, 0]
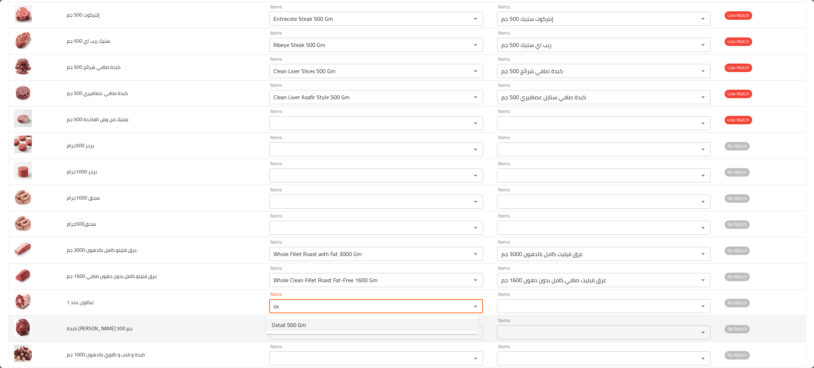
click at [284, 322] on span "Oxtail 500 Gm" at bounding box center [289, 325] width 34 height 8
type 1 "Oxtail 500 Gm"
type 1-ar "عكاوي 500 جم"
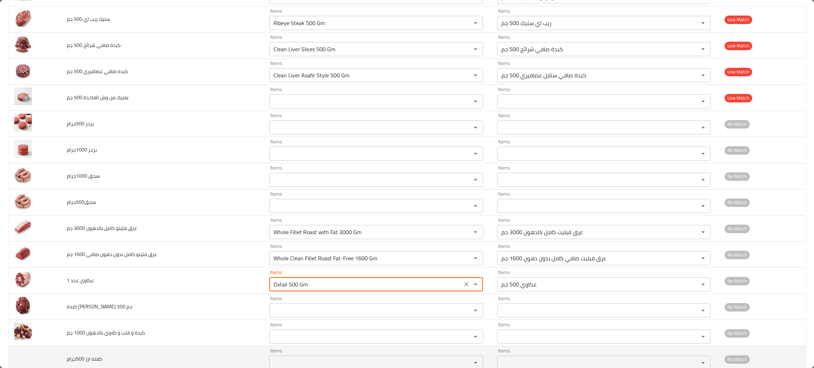
scroll to position [159, 0]
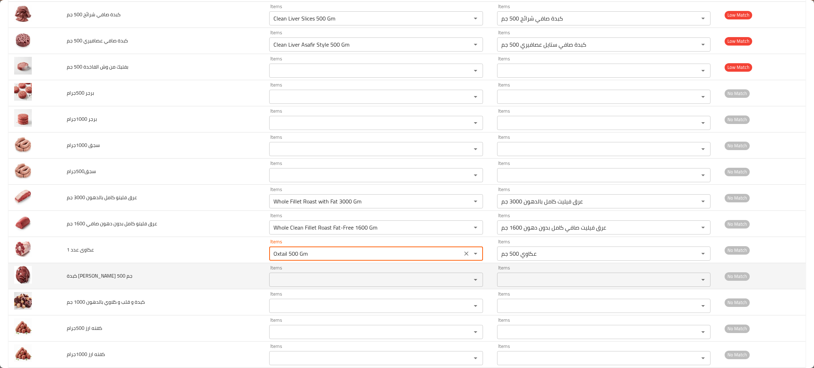
type 1 "Oxtail 500 Gm"
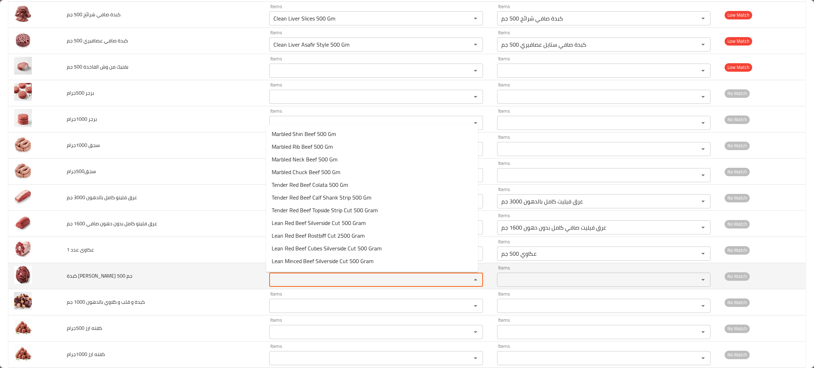
click at [293, 284] on جم "Items" at bounding box center [365, 280] width 189 height 10
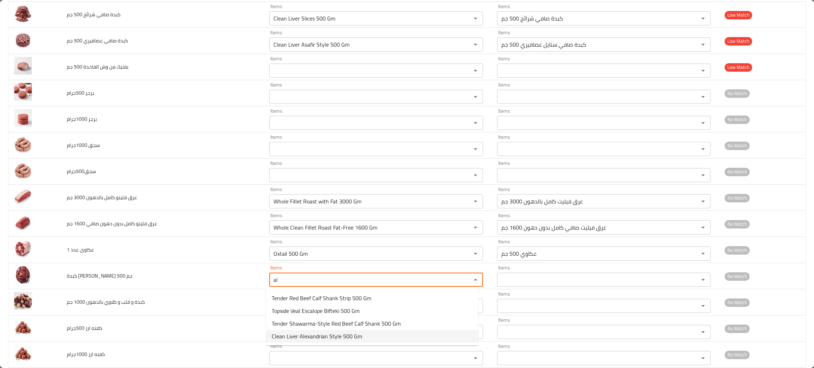
click at [308, 338] on span "Clean Liver Alexandrian Style 500 Gm" at bounding box center [317, 336] width 90 height 8
type جم "Clean Liver Alexandrian Style 500 Gm"
type جم-ar "كبدة صافي ستايل اسكندراني 500 جم"
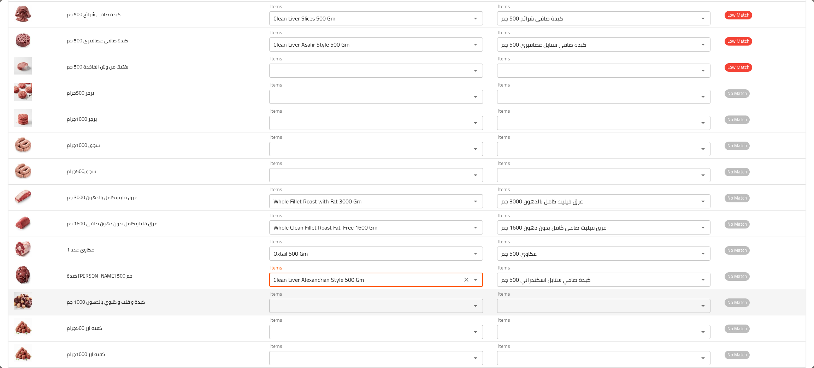
type جم "Clean Liver Alexandrian Style 500 Gm"
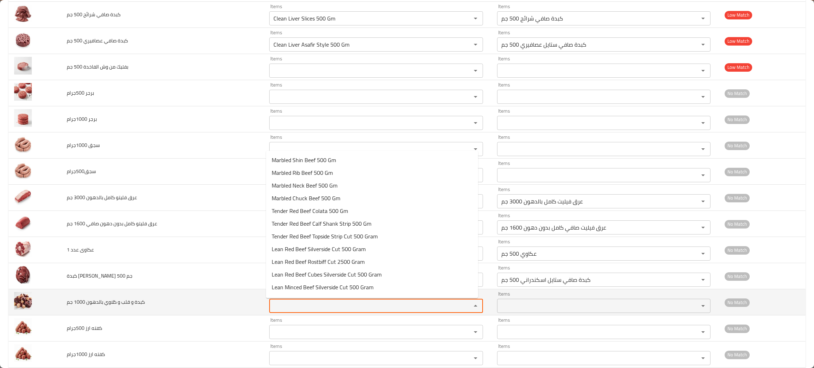
click at [302, 307] on جم "Items" at bounding box center [365, 306] width 189 height 10
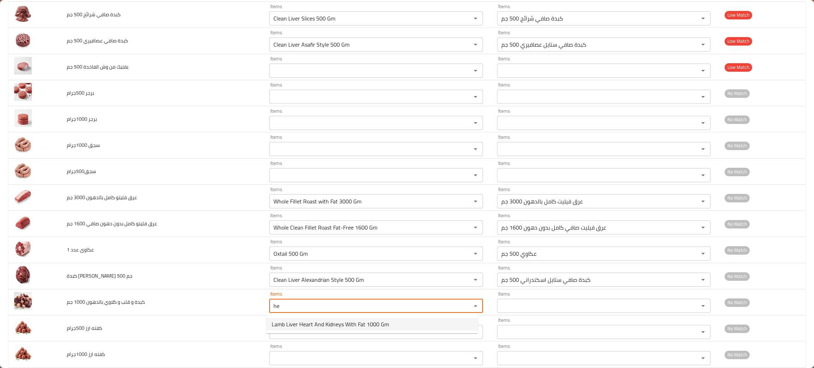
click at [303, 325] on span "Lamb Liver Heart And Kidneys With Fat 1000 Gm" at bounding box center [330, 324] width 117 height 8
type جم "Lamb Liver Heart And Kidneys With Fat 1000 Gm"
type جم-ar "كبدة قلب وكلاوي بالدهون ضاني 1000 جم"
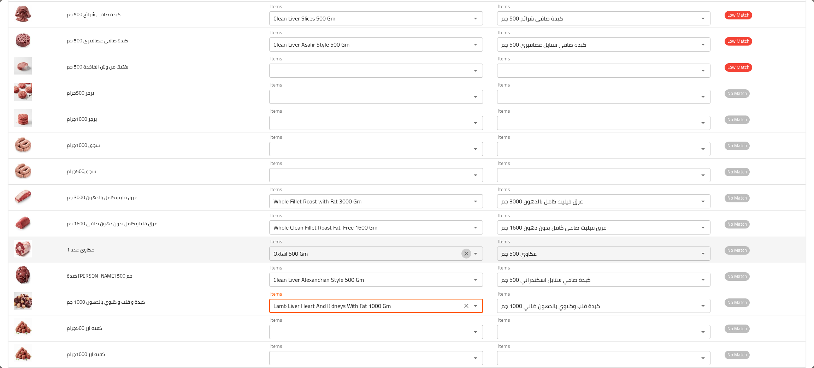
click at [463, 252] on icon "Clear" at bounding box center [466, 253] width 7 height 7
type جم "Lamb Liver Heart And Kidneys With Fat 1000 Gm"
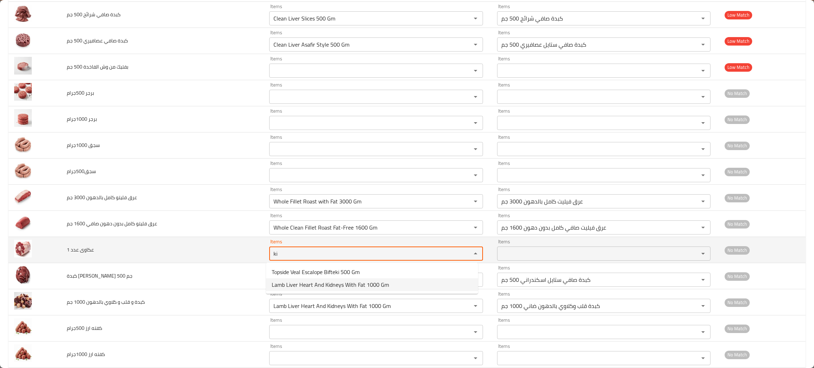
type 1 "ki"
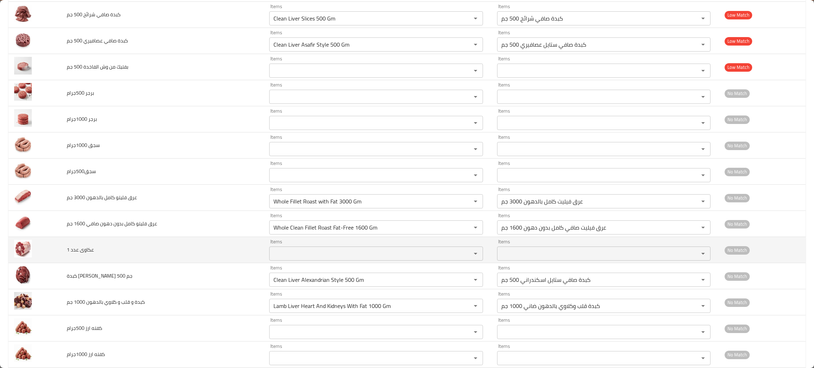
click at [135, 257] on td "عكاوى عدد 1" at bounding box center [162, 250] width 203 height 26
drag, startPoint x: 100, startPoint y: 252, endPoint x: 60, endPoint y: 254, distance: 40.3
click at [60, 254] on tr "عكاوى عدد 1 Items Items Items Items No Match" at bounding box center [406, 250] width 797 height 26
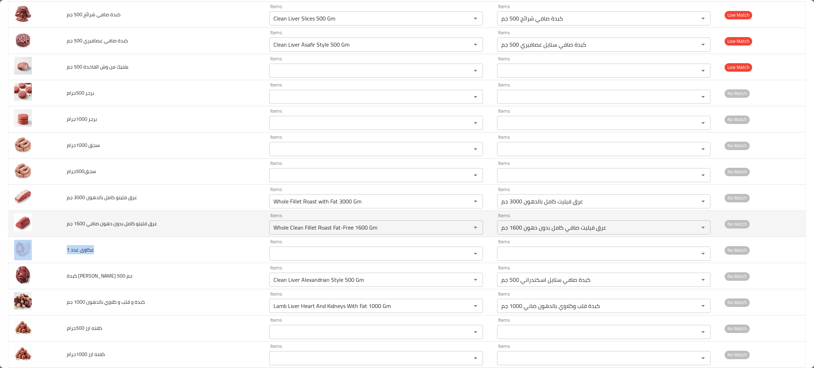
copy tr "عكاوى عدد 1"
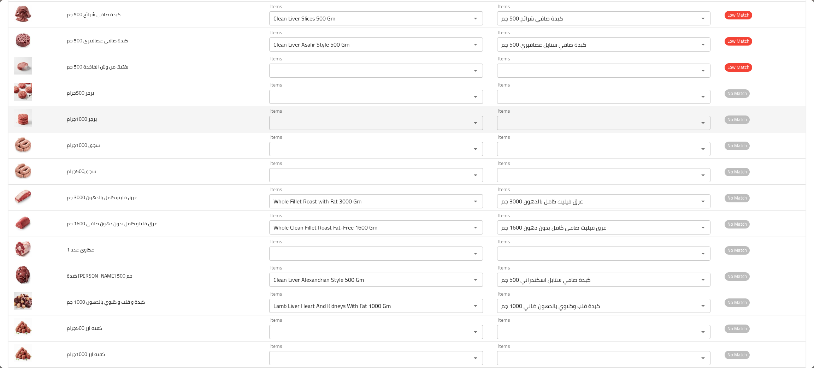
click at [225, 121] on td "برجر 1000جرام" at bounding box center [162, 119] width 203 height 26
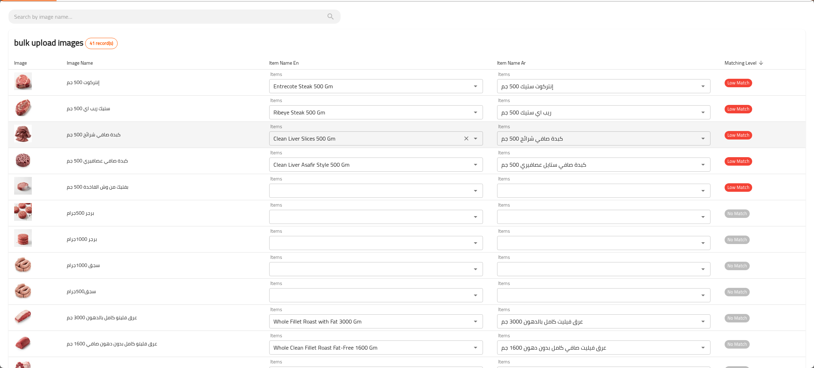
scroll to position [53, 0]
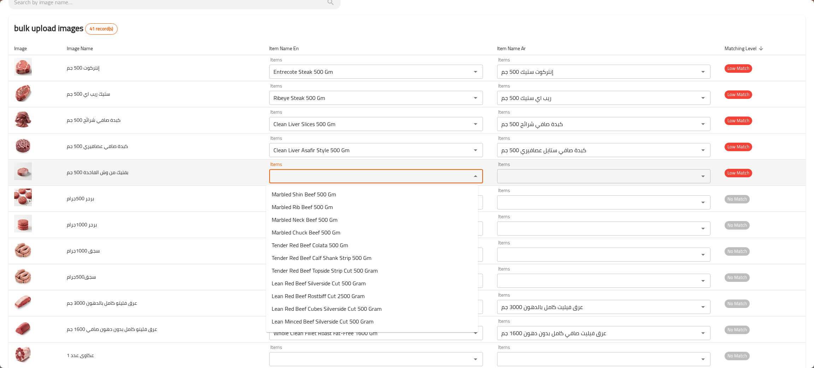
click at [314, 175] on جم "Items" at bounding box center [365, 176] width 189 height 10
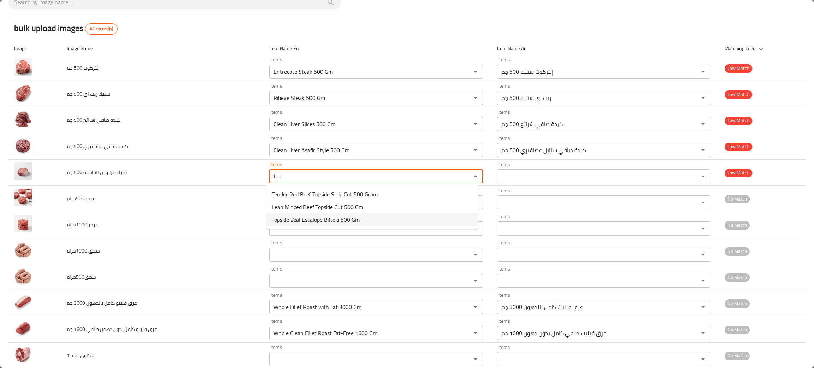
click at [309, 219] on span "Topside Veal Escalope Bifteki 500 Gm" at bounding box center [316, 219] width 88 height 8
type جم "Topside Veal Escalope Bifteki 500 Gm"
type جم-ar "لحم بقري عجل وش الفاخدة بفتيكي 500 جم"
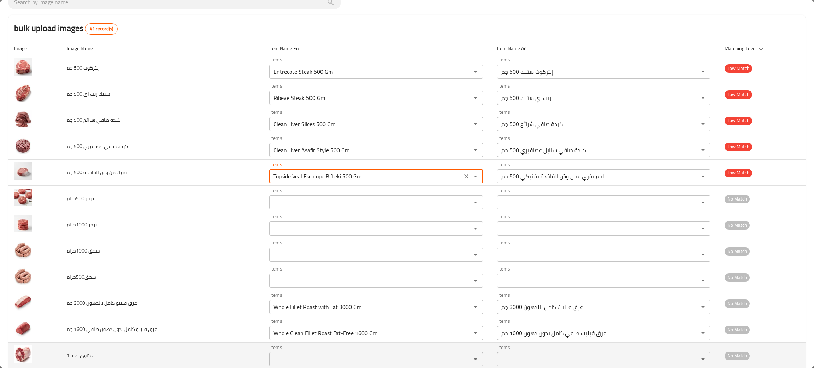
type جم "Topside Veal Escalope Bifteki 500 Gm"
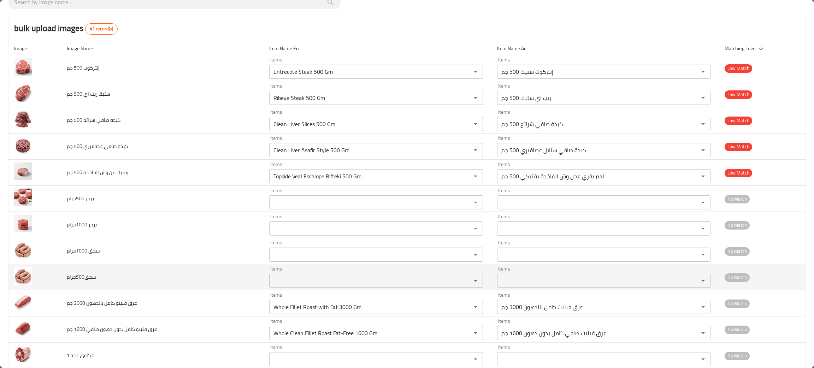
click at [192, 275] on td "سجق500جرام" at bounding box center [162, 277] width 203 height 26
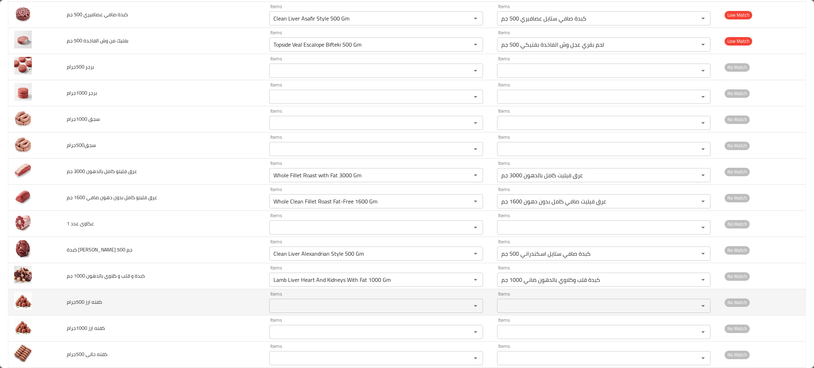
scroll to position [212, 0]
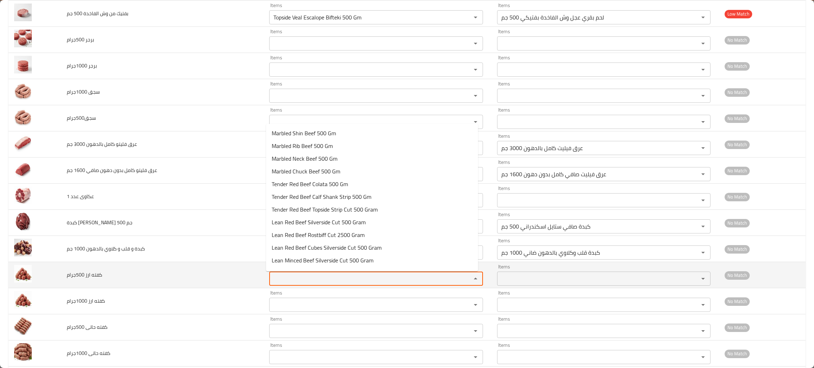
click at [295, 278] on 500جرام "Items" at bounding box center [365, 279] width 189 height 10
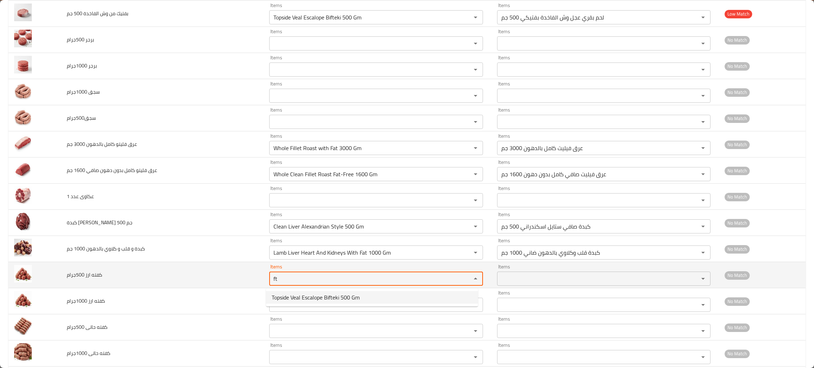
type 500جرام "ft"
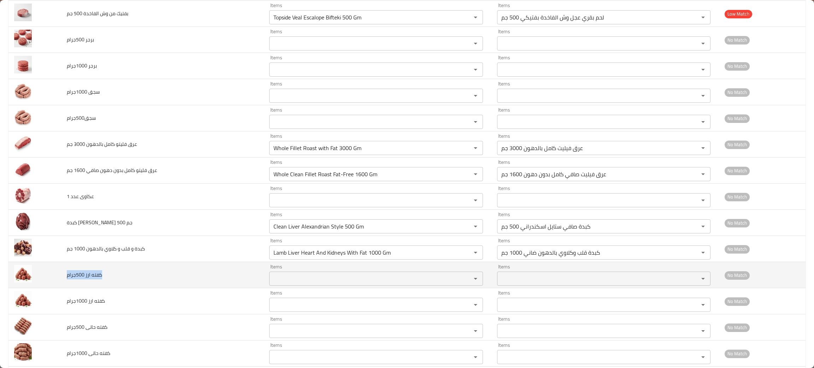
drag, startPoint x: 127, startPoint y: 277, endPoint x: 62, endPoint y: 274, distance: 65.4
click at [62, 274] on td "كفته ارز 500جرام" at bounding box center [162, 275] width 203 height 26
copy span "كفته ارز 500جرام"
click at [177, 282] on td "كفته ارز 500جرام" at bounding box center [162, 275] width 203 height 26
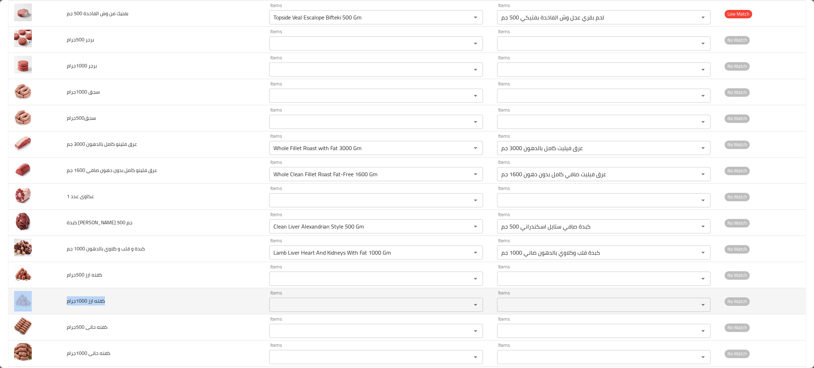
drag, startPoint x: 106, startPoint y: 306, endPoint x: 60, endPoint y: 304, distance: 46.3
click at [60, 304] on tr "كفته ارز 1000جرام Items Items Items Items No Match" at bounding box center [406, 301] width 797 height 26
copy tr "كفته ارز 1000جرام"
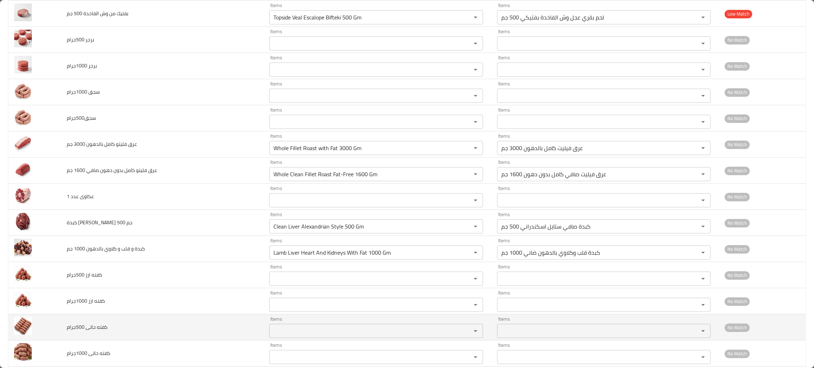
drag, startPoint x: 135, startPoint y: 324, endPoint x: 138, endPoint y: 320, distance: 5.7
click at [135, 324] on td "كفته حاتى 500جرام" at bounding box center [162, 327] width 203 height 26
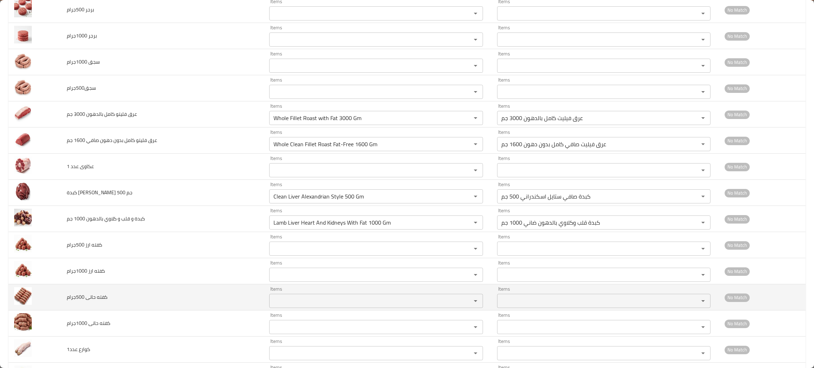
scroll to position [264, 0]
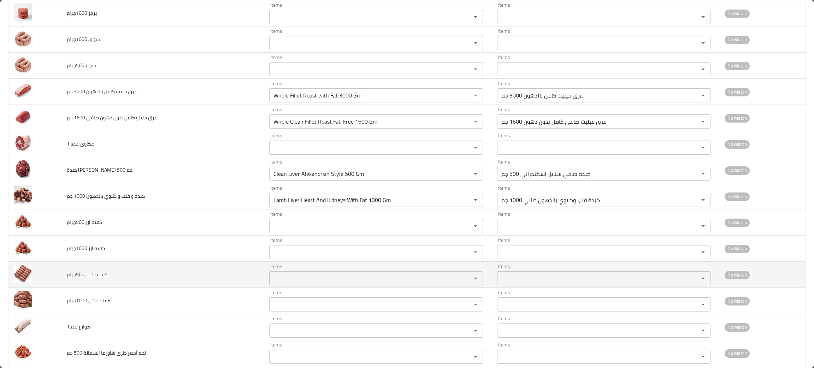
click at [295, 285] on div "Items" at bounding box center [376, 278] width 214 height 14
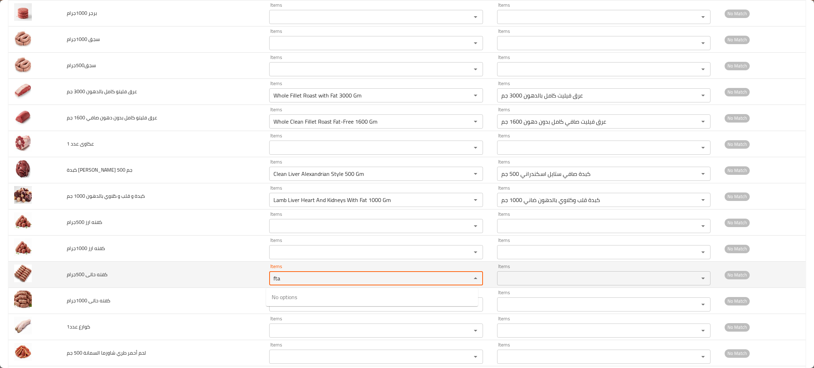
type 500جرام "fta"
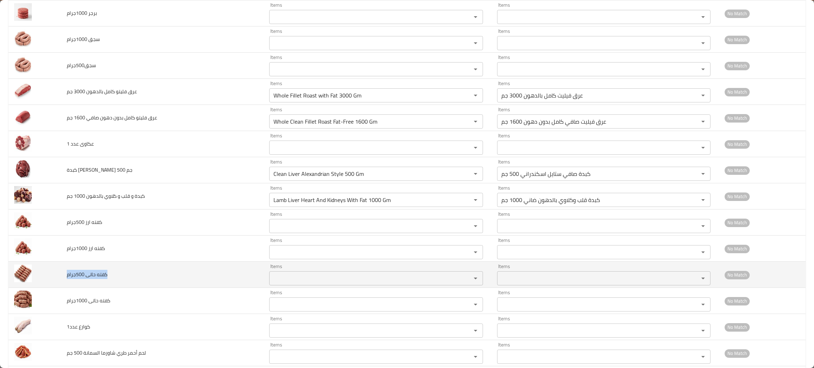
drag, startPoint x: 114, startPoint y: 272, endPoint x: 61, endPoint y: 267, distance: 53.6
click at [61, 267] on td "كفته حاتى 500جرام" at bounding box center [162, 275] width 203 height 26
copy span "كفته حاتى 500جرام"
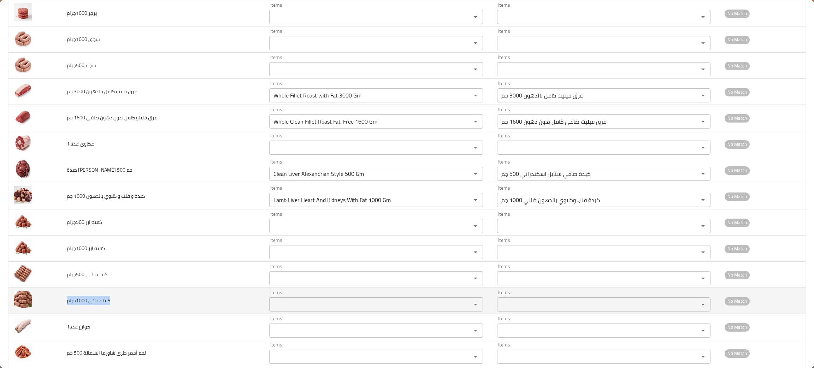
drag, startPoint x: 116, startPoint y: 302, endPoint x: 66, endPoint y: 299, distance: 49.9
click at [66, 299] on td "كفته حاتى 1000جرام" at bounding box center [162, 301] width 203 height 26
copy span "كفته حاتى 1000جرام"
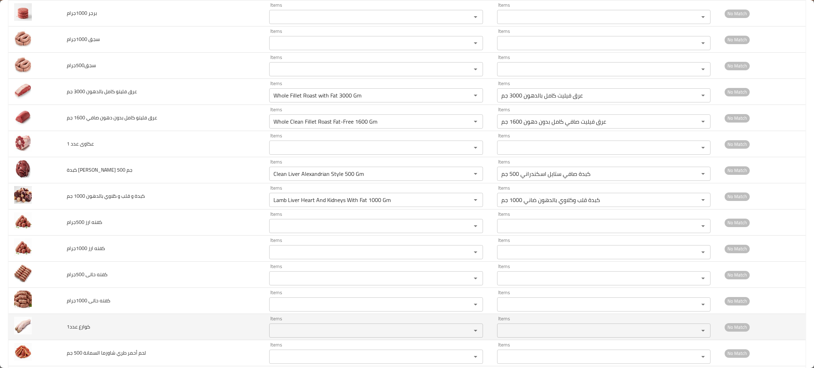
click at [175, 327] on td "كوارع عدد1" at bounding box center [162, 327] width 203 height 26
click at [297, 335] on عدد1 "Items" at bounding box center [365, 331] width 189 height 10
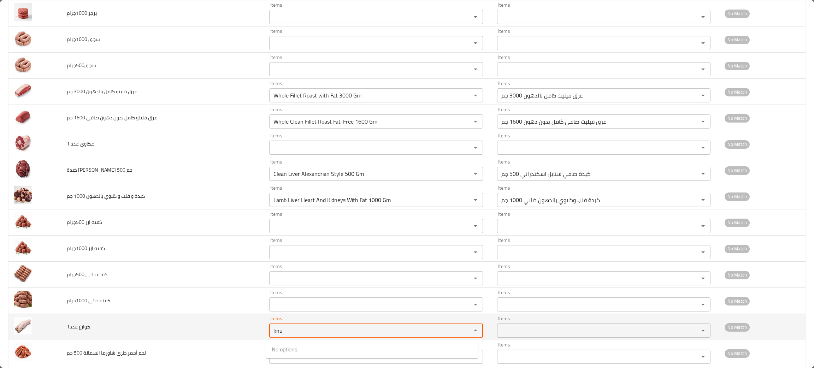
type عدد1 "knu"
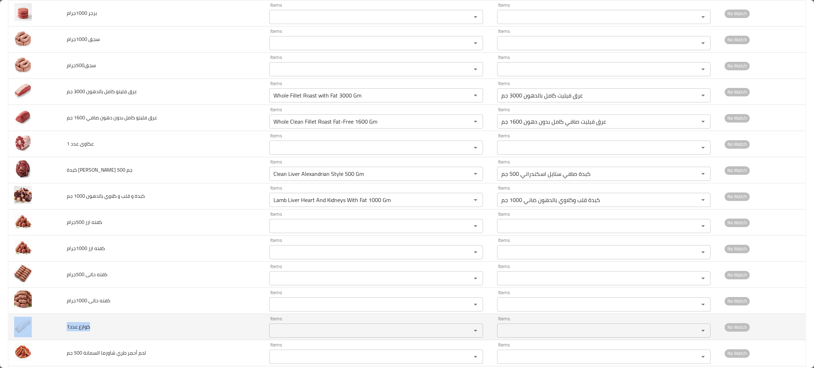
drag, startPoint x: 92, startPoint y: 335, endPoint x: 58, endPoint y: 334, distance: 34.3
click at [58, 334] on tr "كوارع عدد1 Items Items Items Items No Match" at bounding box center [406, 327] width 797 height 26
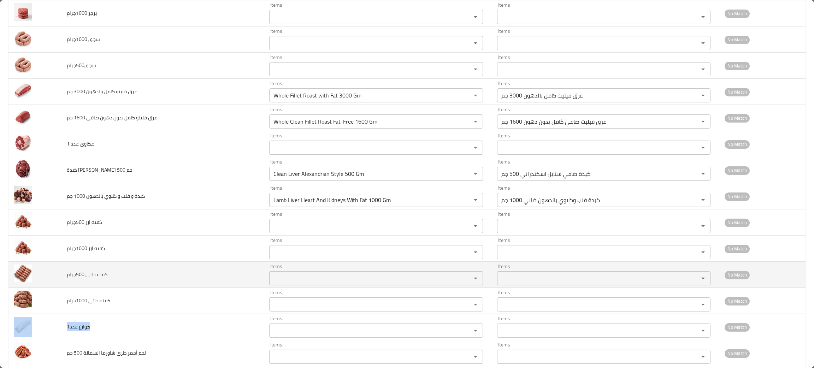
click at [183, 272] on td "كفته حاتى 500جرام" at bounding box center [162, 275] width 203 height 26
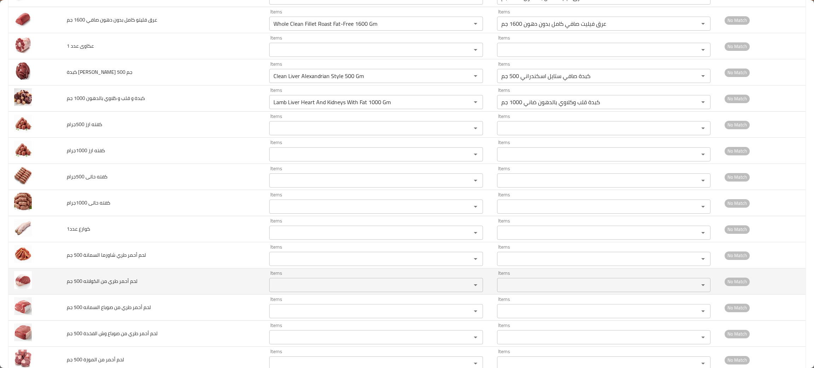
scroll to position [371, 0]
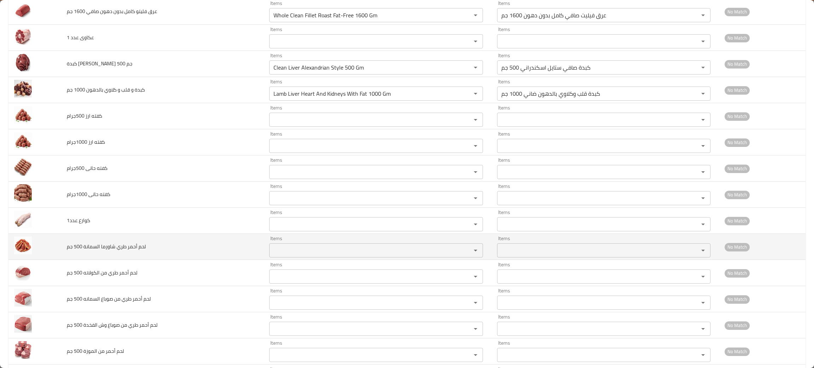
click at [313, 246] on div "Items" at bounding box center [376, 250] width 214 height 14
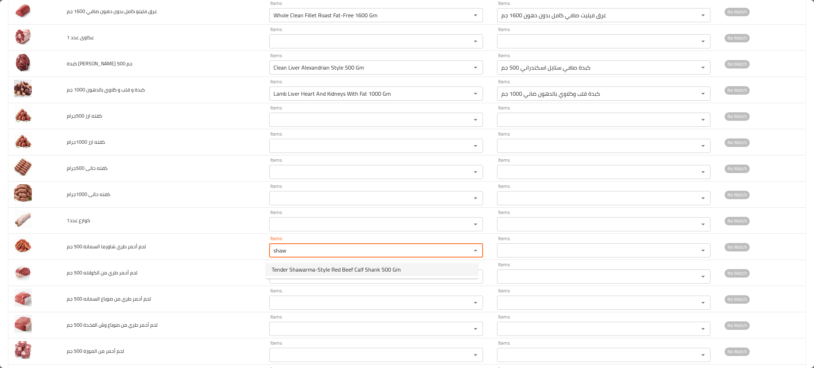
click at [308, 270] on span "Tender Shawarma-Style Red Beef Calf Shank 500 Gm" at bounding box center [336, 269] width 129 height 8
type جم "Tender Shawarma-Style Red Beef Calf Shank 500 Gm"
type جم-ar "لحم بقري أحمر طري على طريقة الشاورما ساق شانك 500 جم"
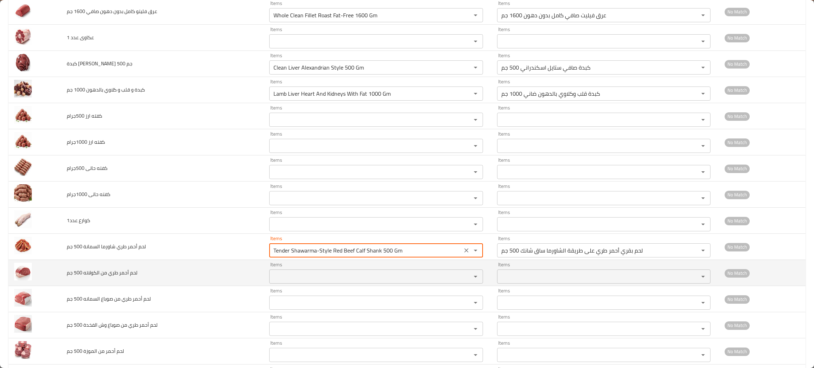
type جم "Tender Shawarma-Style Red Beef Calf Shank 500 Gm"
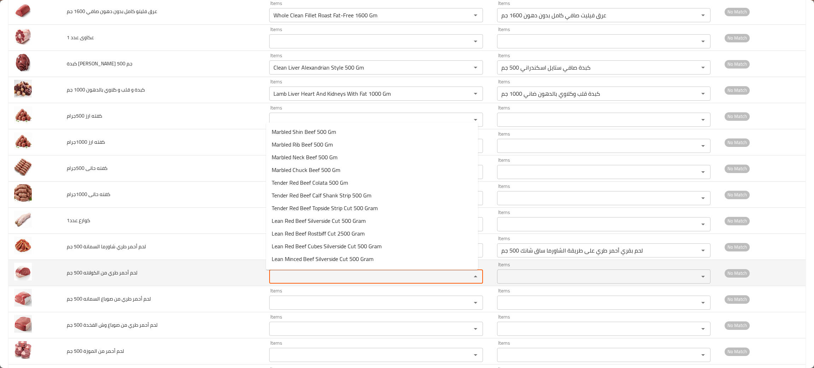
click at [298, 279] on جم "Items" at bounding box center [365, 277] width 189 height 10
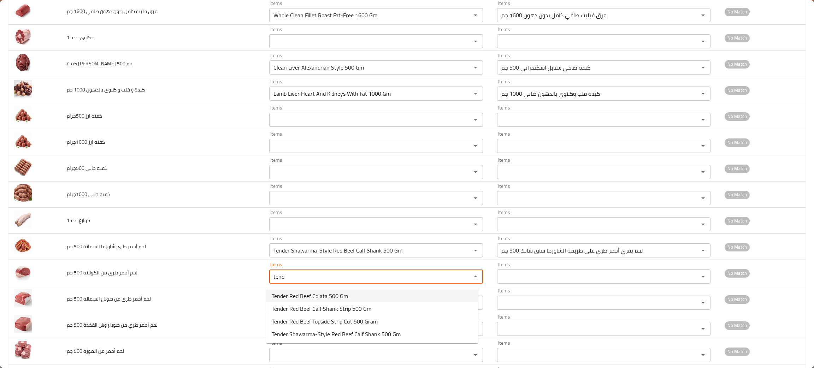
click at [311, 294] on span "Tender Red Beef Colata 500 Gm" at bounding box center [310, 296] width 76 height 8
type جم "Tender Red Beef Colata 500 Gm"
type جم-ar "لحم بقري أحمر طري الكولاته 500 جم"
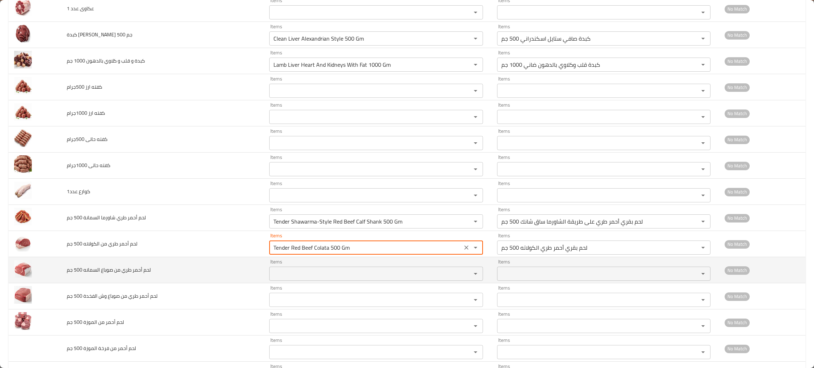
scroll to position [424, 0]
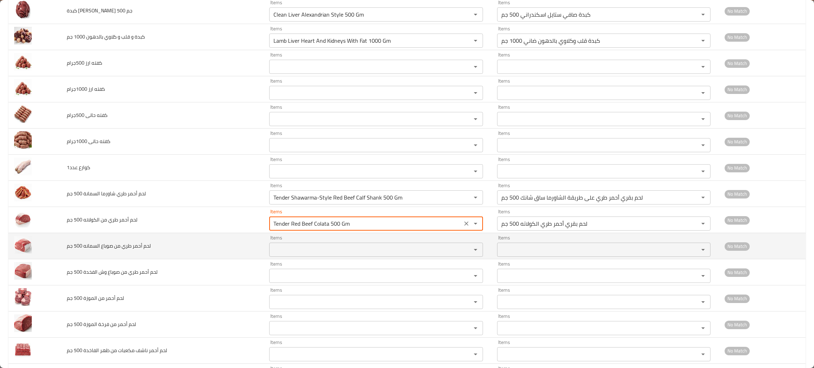
type جم "Tender Red Beef Colata 500 Gm"
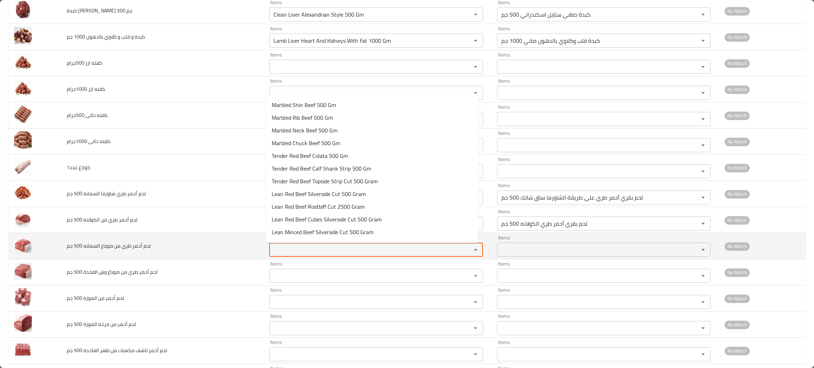
click at [299, 250] on جم "Items" at bounding box center [365, 250] width 189 height 10
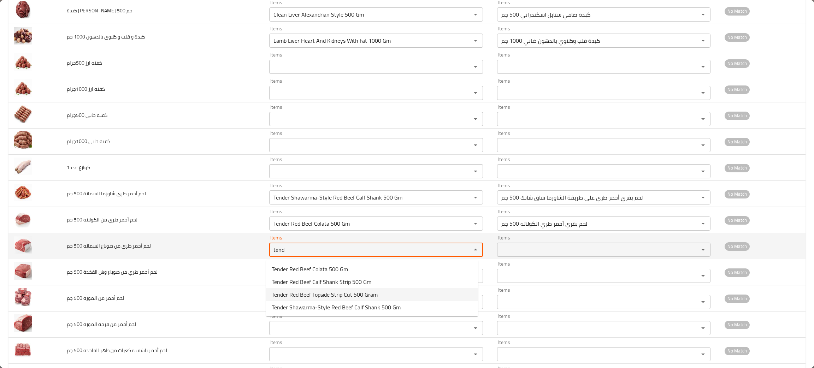
type جم "tend"
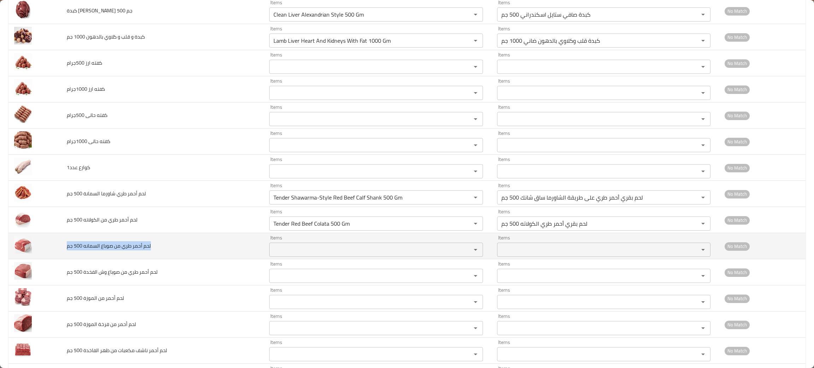
drag, startPoint x: 184, startPoint y: 246, endPoint x: 66, endPoint y: 245, distance: 117.6
click at [66, 245] on td "لحم أحمر طري من صوباع السمانه 500 جم" at bounding box center [162, 246] width 203 height 26
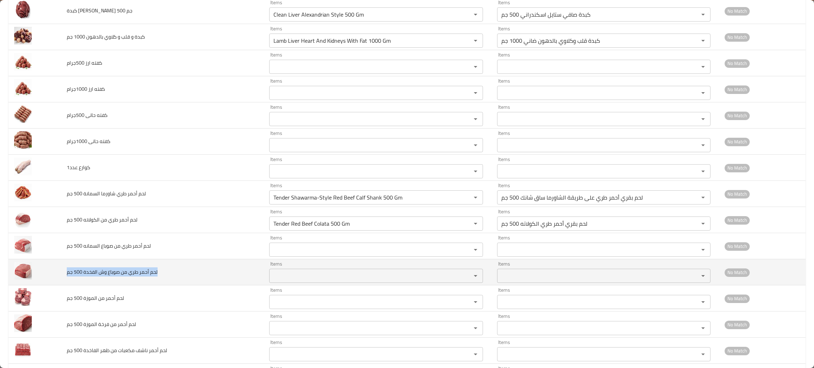
drag, startPoint x: 164, startPoint y: 279, endPoint x: 62, endPoint y: 281, distance: 102.1
click at [62, 281] on td "لحم أحمر طري من صوباع وش الفخدة 500 جم" at bounding box center [162, 272] width 203 height 26
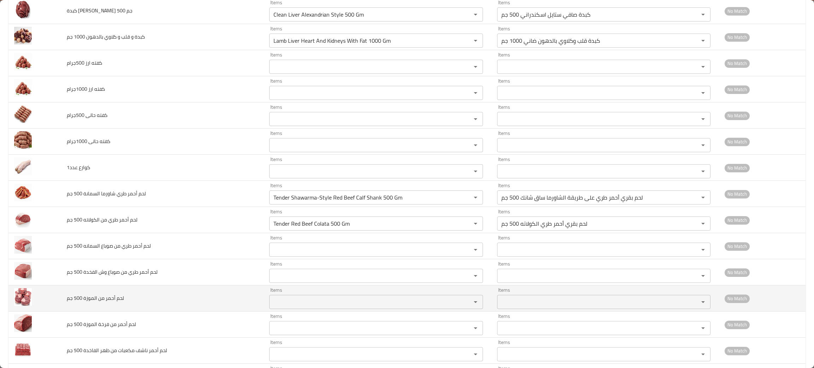
click at [160, 298] on td "لحم أحمر من الموزة 500 جم" at bounding box center [162, 298] width 203 height 26
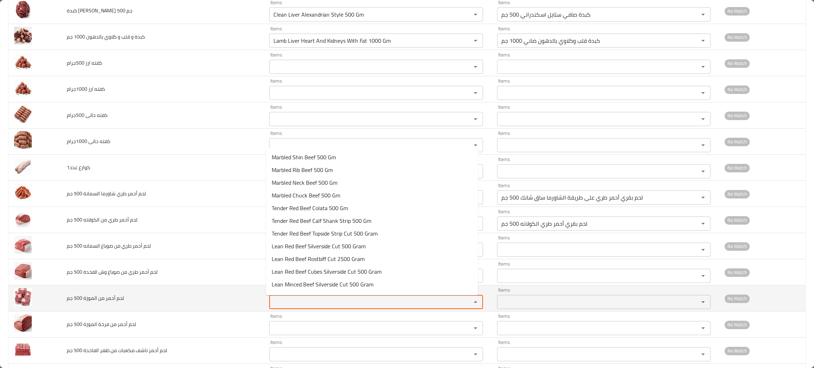
click at [285, 302] on جم "Items" at bounding box center [365, 302] width 189 height 10
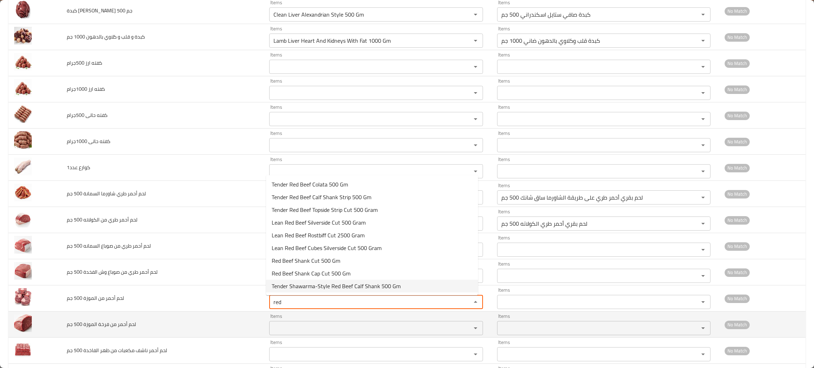
type جم "red"
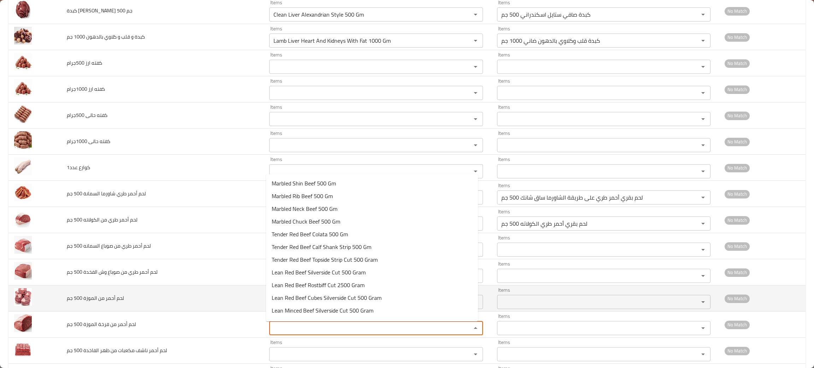
drag, startPoint x: 363, startPoint y: 328, endPoint x: 124, endPoint y: 307, distance: 239.6
click at [124, 307] on td "لحم أحمر من الموزة 500 جم" at bounding box center [162, 298] width 203 height 26
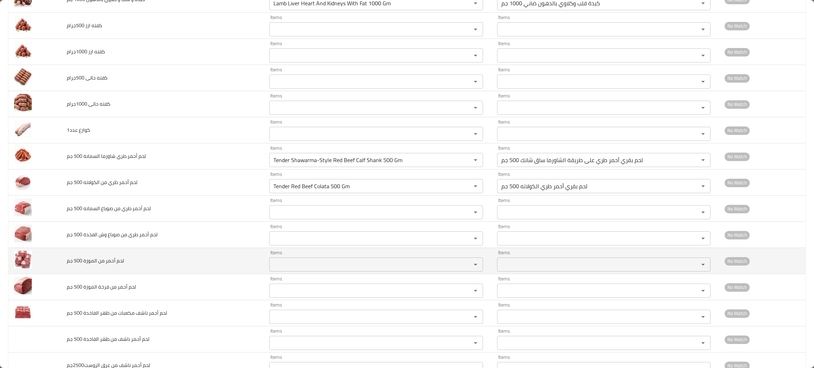
scroll to position [476, 0]
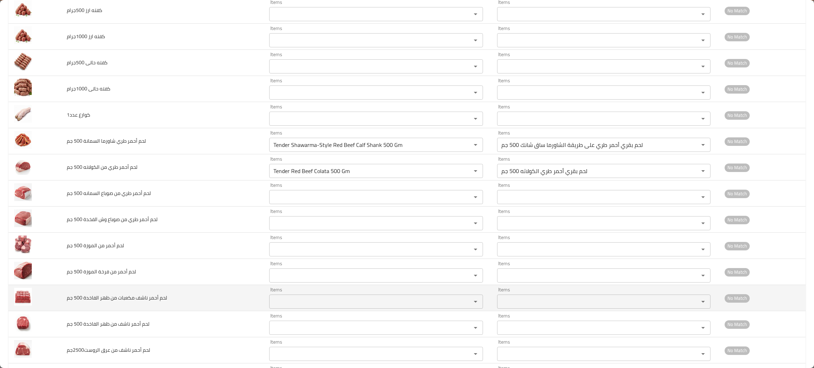
click at [300, 298] on div "Items" at bounding box center [376, 301] width 214 height 14
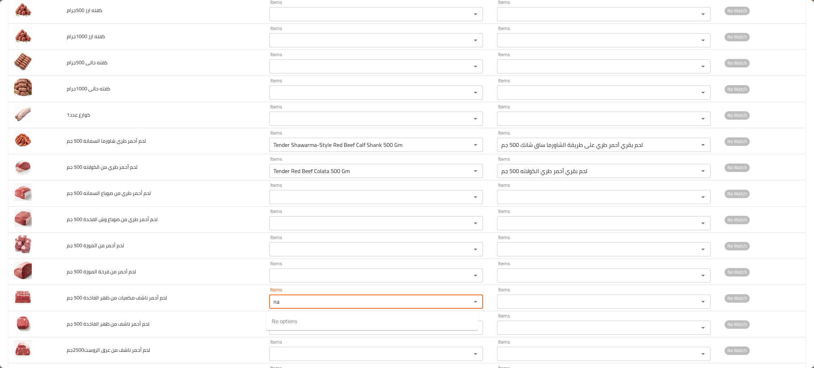
type جم "n"
type جم "d"
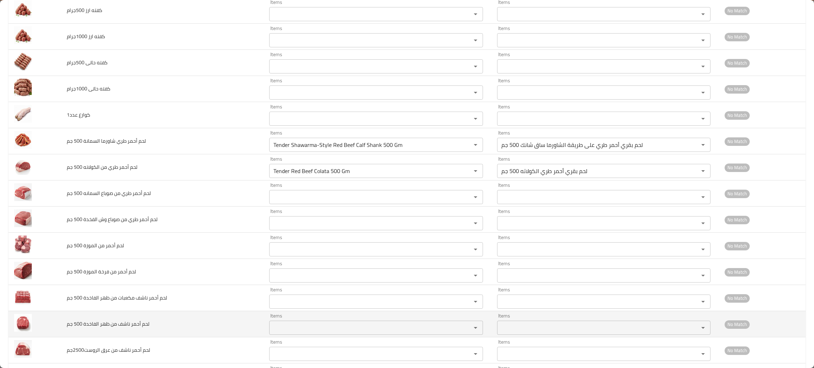
click at [191, 328] on td "لحم أحمر ناشف من ظهر الفاخدة 500 جم" at bounding box center [162, 324] width 203 height 26
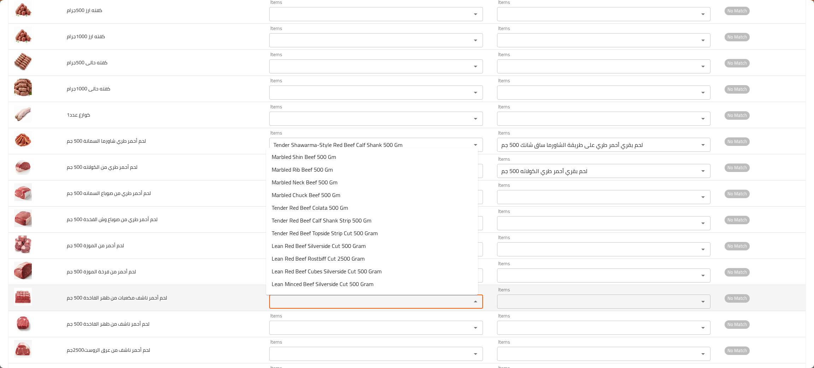
click at [306, 301] on جم "Items" at bounding box center [365, 302] width 189 height 10
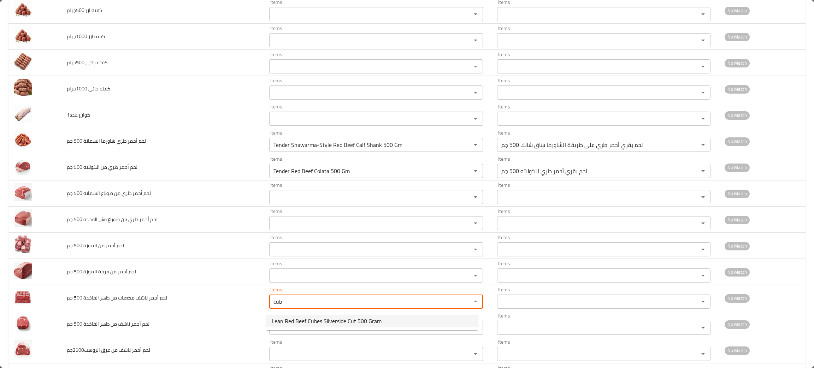
click at [296, 320] on span "Lean Red Beef Cubes Silverside Cut 500 Gram" at bounding box center [327, 321] width 110 height 8
type جم "Lean Red Beef Cubes Silverside Cut 500 Gram"
type جم-ar "لحم بقري أحمر ناشف مكعبات ظهر الفخدة كَت 500 جم"
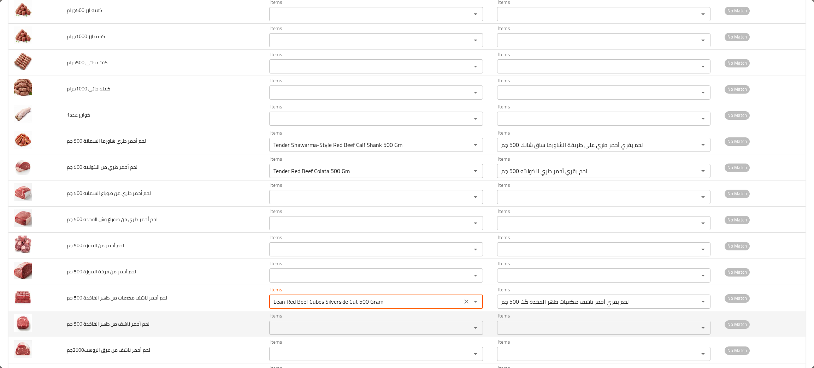
type جم "Lean Red Beef Cubes Silverside Cut 500 Gram"
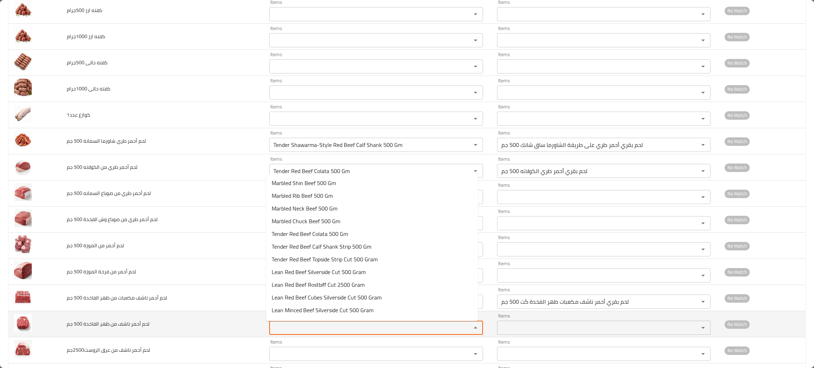
click at [293, 332] on جم "Items" at bounding box center [365, 328] width 189 height 10
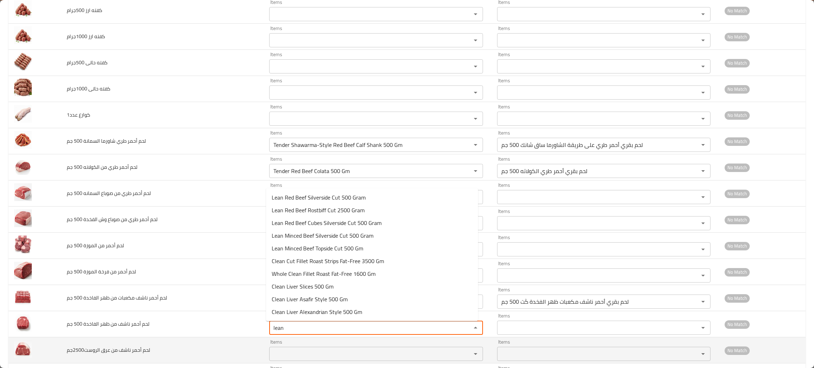
type جم "lean"
click at [161, 351] on td "لحم أحمر ناشف من عرق الروست2500جم" at bounding box center [162, 350] width 203 height 26
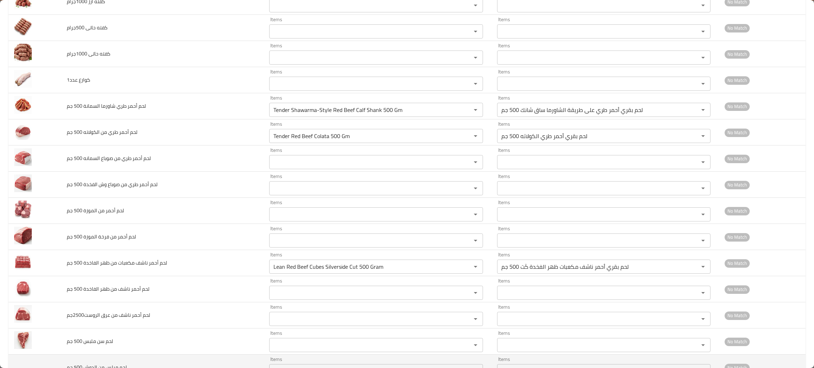
scroll to position [529, 0]
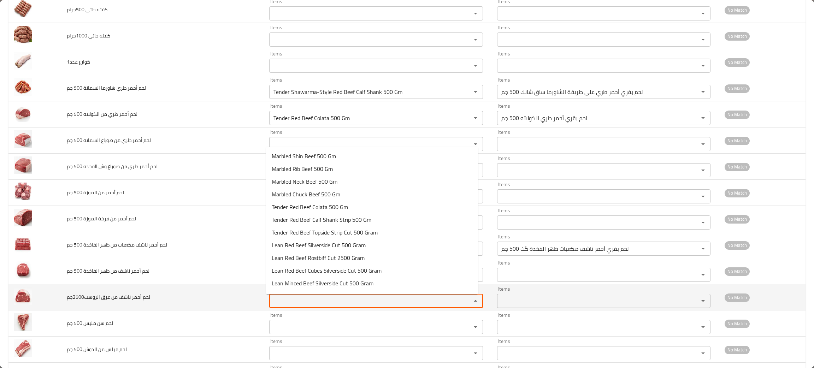
click at [311, 306] on الروست2500جم "Items" at bounding box center [365, 301] width 189 height 10
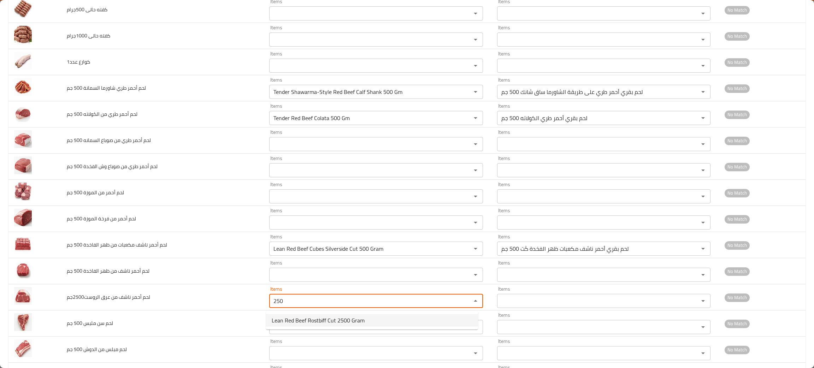
click at [302, 320] on span "Lean Red Beef Rostbiff Cut 2500 Gram" at bounding box center [318, 320] width 93 height 8
type الروست2500جم "Lean Red Beef Rostbiff Cut 2500 Gram"
type الروست2500جم-ar "لحم بقري أحمر ناشف الروزبيف كَت 2500 جم"
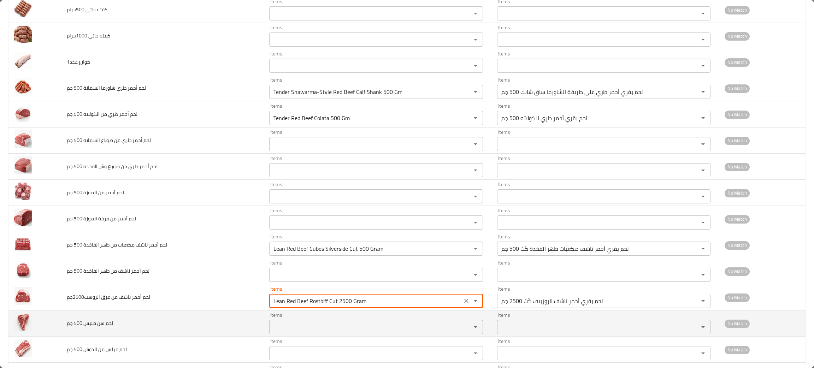
type الروست2500جم "Lean Red Beef Rostbiff Cut 2500 Gram"
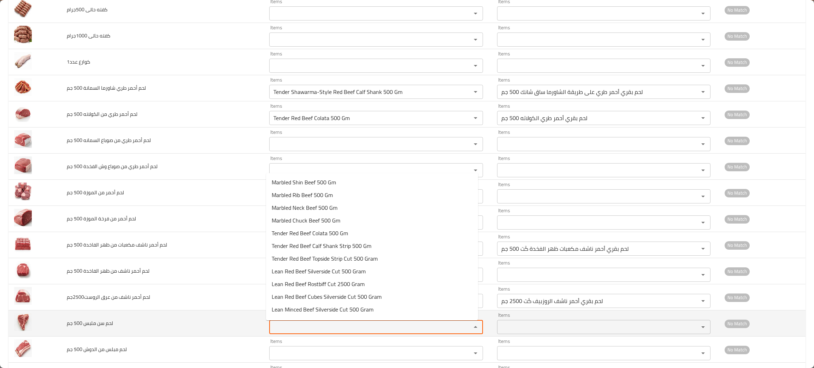
click at [301, 331] on جم "Items" at bounding box center [365, 327] width 189 height 10
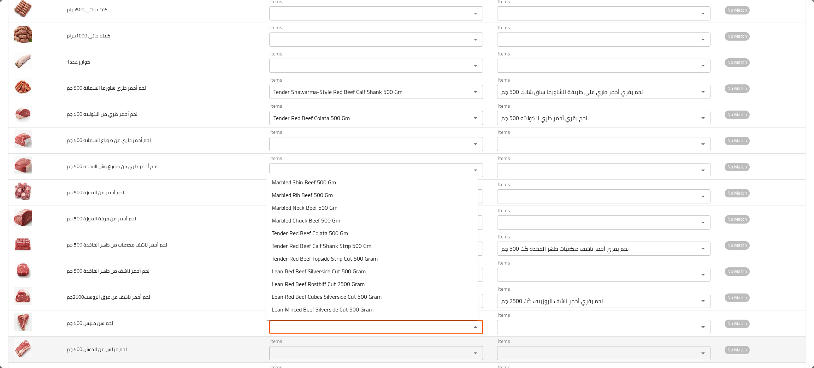
click at [224, 355] on td "لحم مبلس من الدوش 500 جم" at bounding box center [162, 350] width 203 height 26
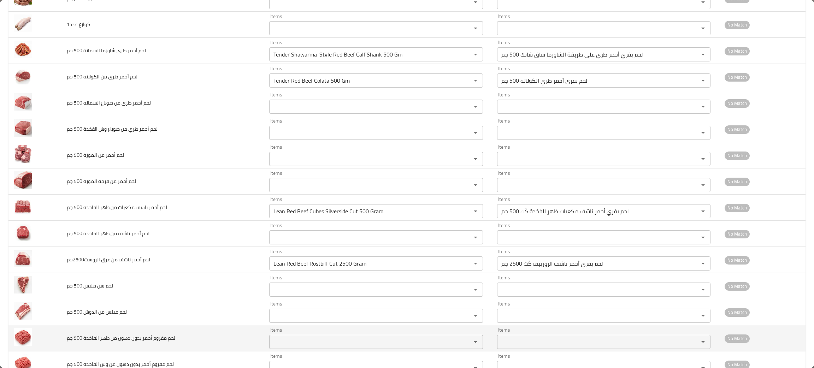
scroll to position [582, 0]
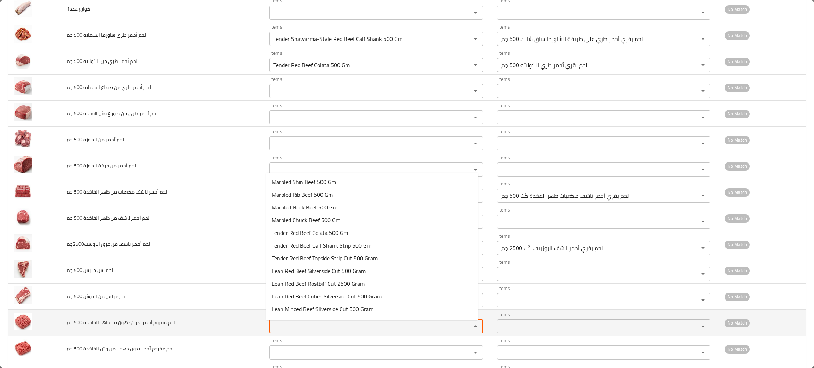
click at [288, 326] on جم "Items" at bounding box center [365, 326] width 189 height 10
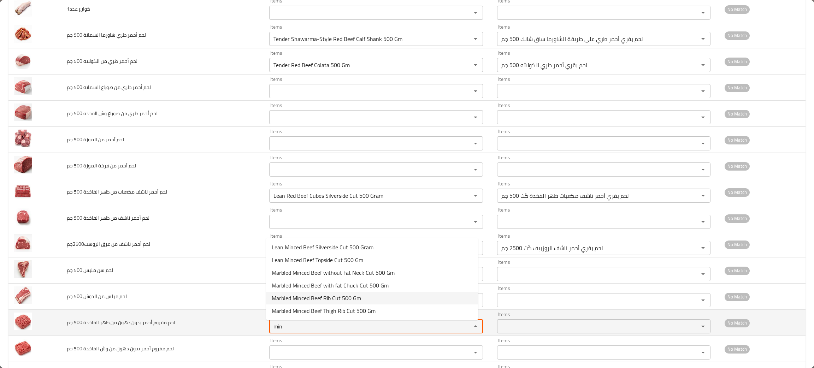
type جم "min"
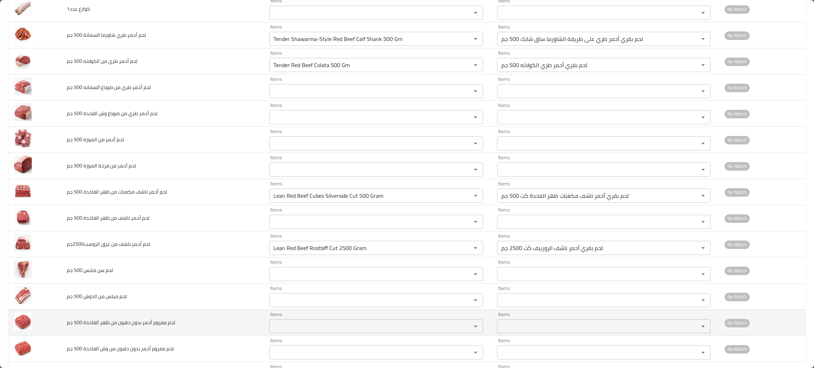
click at [213, 333] on td "لحم مفروم أحمر بدون دهون من ظهر الفاخدة 500 جم" at bounding box center [162, 323] width 203 height 26
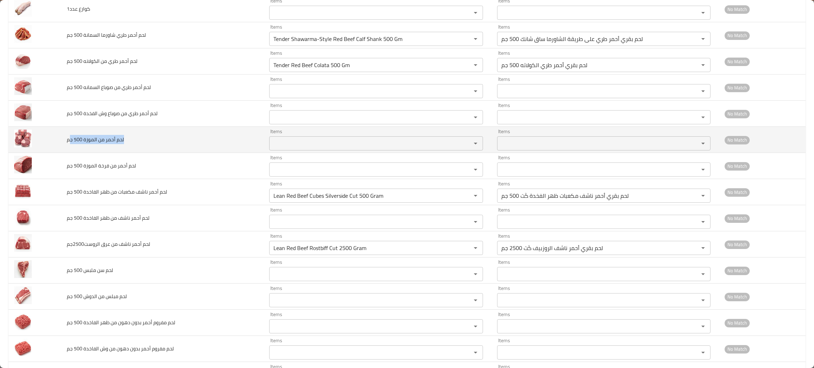
drag, startPoint x: 148, startPoint y: 141, endPoint x: 69, endPoint y: 143, distance: 78.4
click at [69, 143] on td "لحم أحمر من الموزة 500 جم" at bounding box center [162, 140] width 203 height 26
click at [136, 149] on td "لحم أحمر من الموزة 500 جم" at bounding box center [162, 140] width 203 height 26
drag, startPoint x: 101, startPoint y: 137, endPoint x: 55, endPoint y: 146, distance: 46.1
click at [55, 146] on tr "لحم أحمر من الموزة 500 جم Items Items Items Items No Match" at bounding box center [406, 140] width 797 height 26
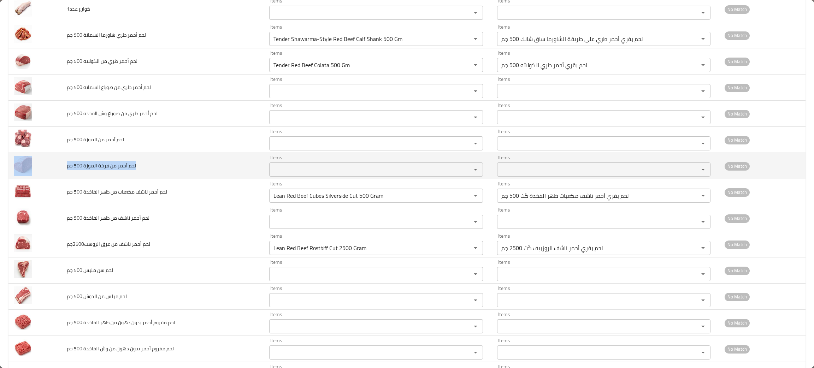
drag, startPoint x: 152, startPoint y: 163, endPoint x: 54, endPoint y: 165, distance: 97.8
click at [54, 165] on tr "لحم أحمر من فرخة الموزة 500 جم Items Items Items Items No Match" at bounding box center [406, 166] width 797 height 26
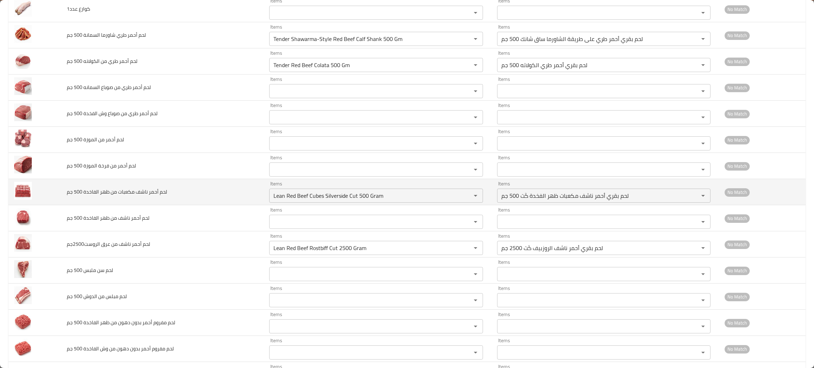
click at [179, 188] on td "لحم أحمر ناشف مكعبات من ظهر الفاخدة 500 جم" at bounding box center [162, 192] width 203 height 26
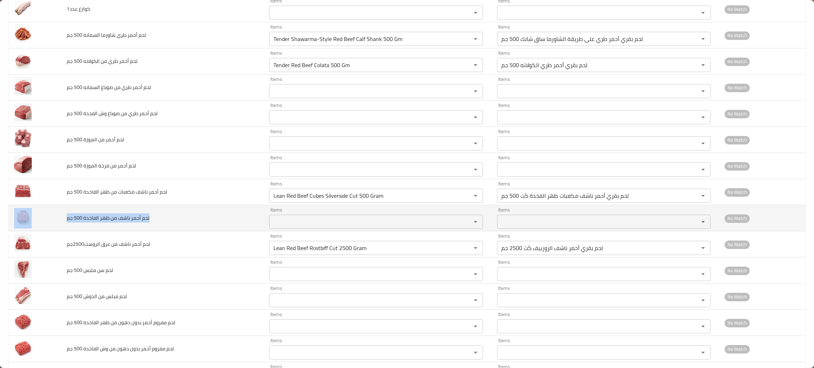
drag, startPoint x: 164, startPoint y: 220, endPoint x: 59, endPoint y: 224, distance: 105.6
click at [59, 224] on tr "لحم أحمر ناشف من ظهر الفاخدة 500 جم Items Items Items Items No Match" at bounding box center [406, 218] width 797 height 26
click at [269, 228] on div "Items" at bounding box center [376, 222] width 214 height 14
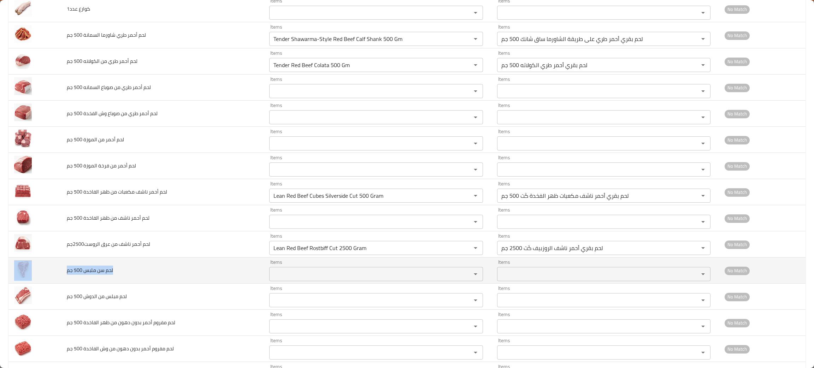
drag, startPoint x: 129, startPoint y: 271, endPoint x: 49, endPoint y: 276, distance: 79.3
click at [49, 276] on tr "لحم سن ملبس 500 جم Items Items Items Items No Match" at bounding box center [406, 270] width 797 height 26
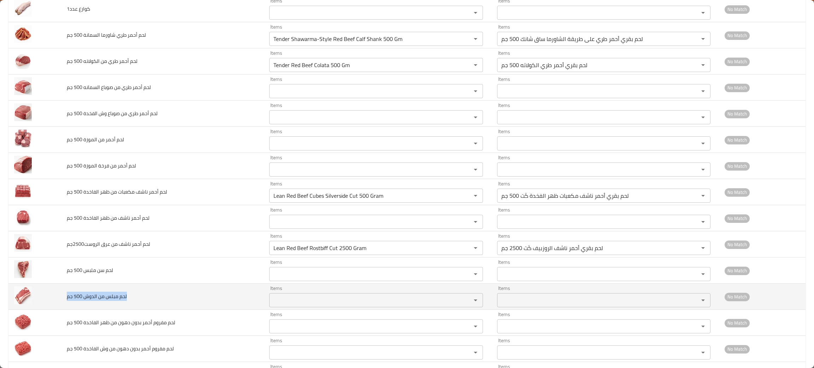
drag, startPoint x: 177, startPoint y: 299, endPoint x: 64, endPoint y: 298, distance: 113.3
click at [64, 298] on td "لحم مبلس من الدوش 500 جم" at bounding box center [162, 297] width 203 height 26
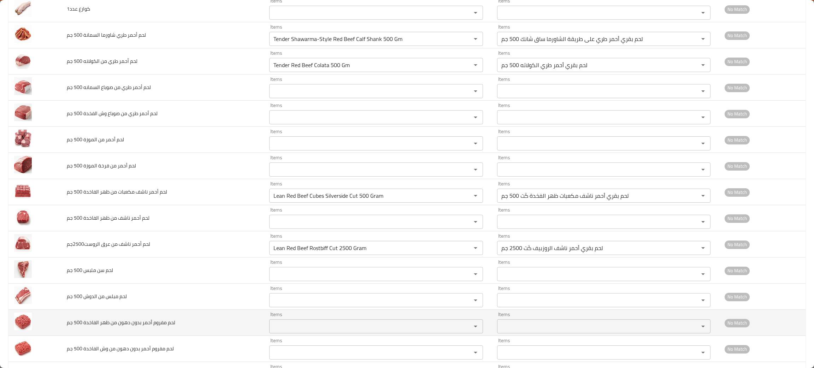
click at [209, 330] on td "لحم مفروم أحمر بدون دهون من ظهر الفاخدة 500 جم" at bounding box center [162, 323] width 203 height 26
drag, startPoint x: 192, startPoint y: 327, endPoint x: 51, endPoint y: 332, distance: 141.3
click at [51, 332] on tr "لحم مفروم أحمر بدون دهون من ظهر الفاخدة 500 جم Items Items Items Items No Match" at bounding box center [406, 323] width 797 height 26
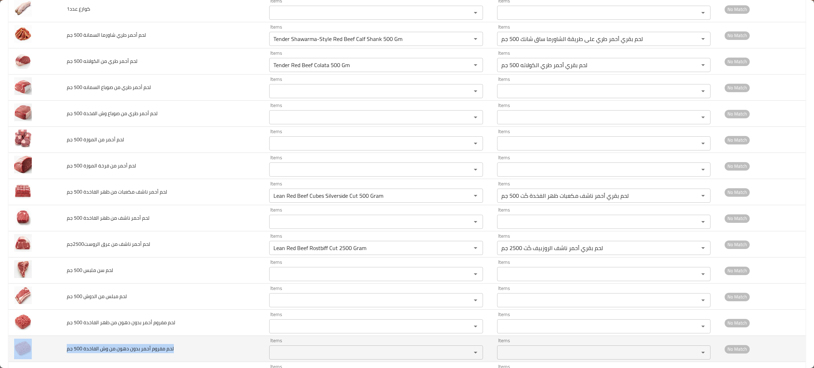
drag, startPoint x: 204, startPoint y: 357, endPoint x: 46, endPoint y: 344, distance: 158.7
click at [46, 344] on tr "لحم مفروم أحمر بدون دهون من وش الفاخدة 500 جم Items Items Items Items No Match" at bounding box center [406, 349] width 797 height 26
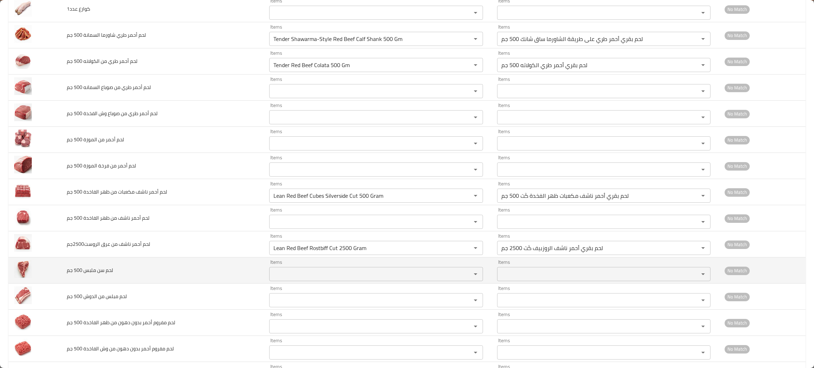
click at [181, 262] on td "لحم سن ملبس 500 جم" at bounding box center [162, 270] width 203 height 26
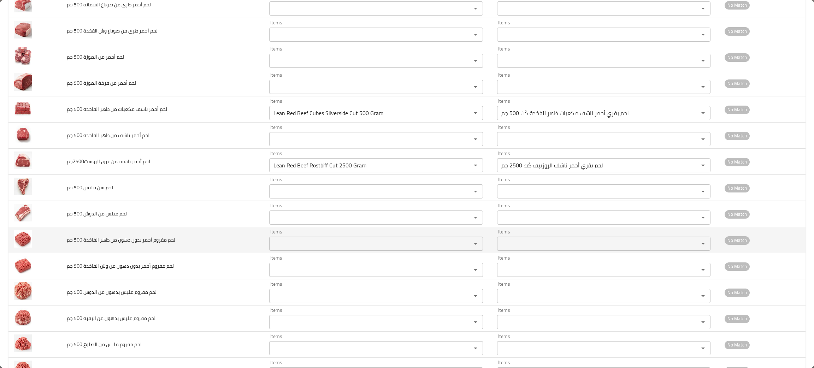
scroll to position [688, 0]
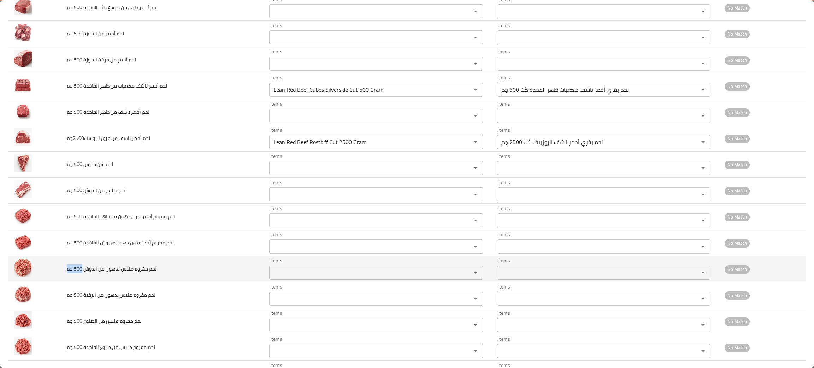
drag, startPoint x: 173, startPoint y: 270, endPoint x: 74, endPoint y: 279, distance: 99.2
click at [74, 279] on td "لحم مفروم ملبس بدهون من الدوش 500 جم" at bounding box center [162, 269] width 203 height 26
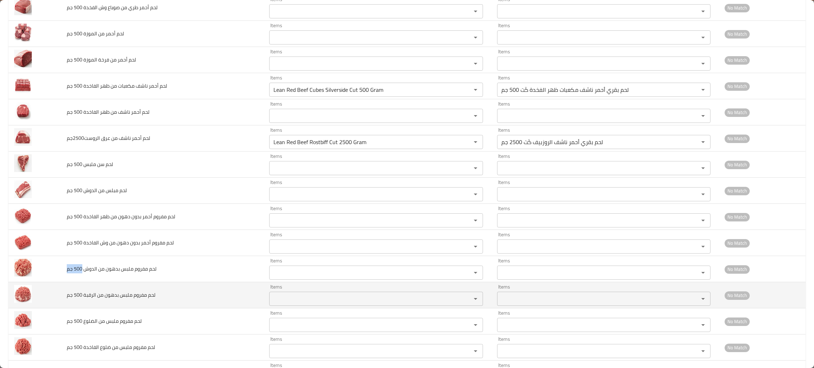
click at [305, 306] on div "Items" at bounding box center [376, 299] width 214 height 14
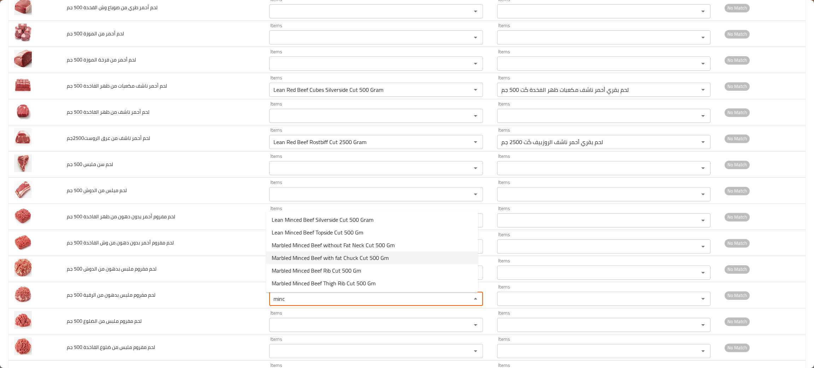
click at [332, 257] on span "Marbled Minced Beef with fat Chuck Cut 500 Gm" at bounding box center [330, 258] width 117 height 8
type جم "Marbled Minced Beef with fat Chuck Cut 500 Gm"
type جم-ar "لحم بقري مفروم ملبس بدهون الدوش كَت 500 جم"
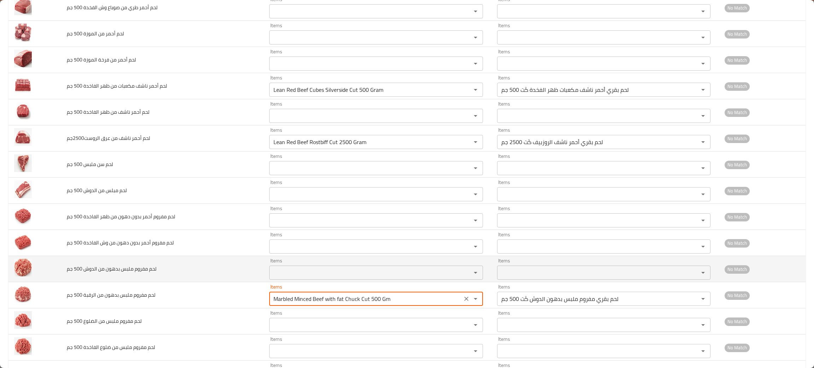
type جم "Marbled Minced Beef with fat Chuck Cut 500 Gm"
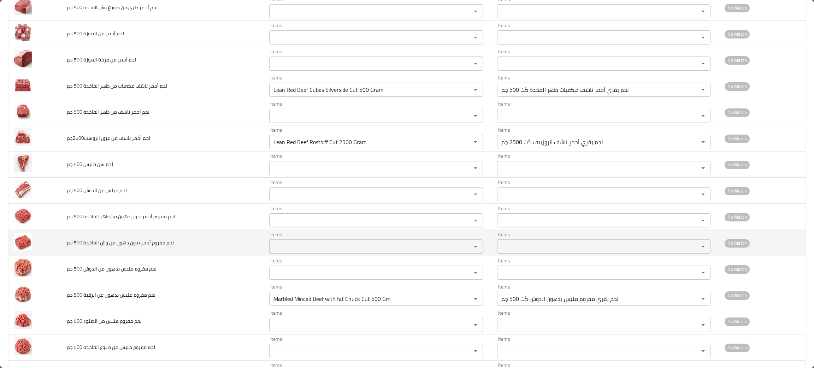
click at [174, 256] on td "لحم مفروم أحمر بدون دهون من وش الفاخدة 500 جم" at bounding box center [162, 243] width 203 height 26
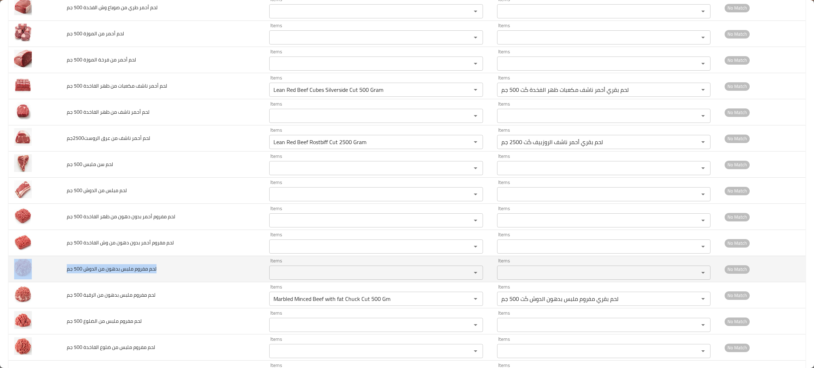
drag, startPoint x: 172, startPoint y: 278, endPoint x: 62, endPoint y: 278, distance: 109.8
click at [58, 278] on tr "لحم مفروم ملبس بدهون من الدوش 500 جم Items Items Items Items No Match" at bounding box center [406, 269] width 797 height 26
click at [154, 271] on span "لحم مفروم ملبس بدهون من الدوش 500 جم" at bounding box center [112, 268] width 90 height 9
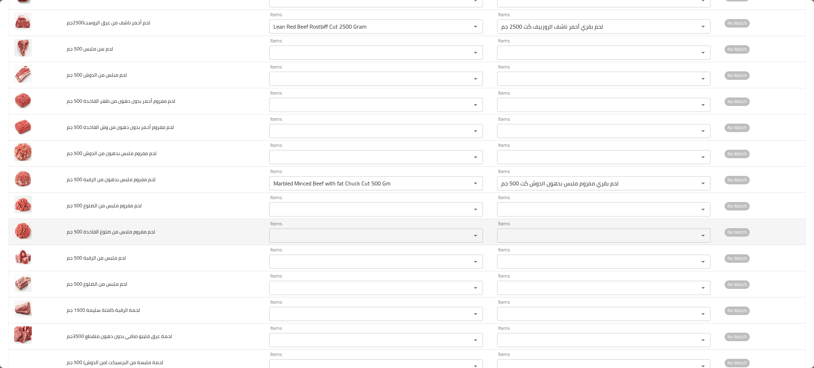
scroll to position [828, 0]
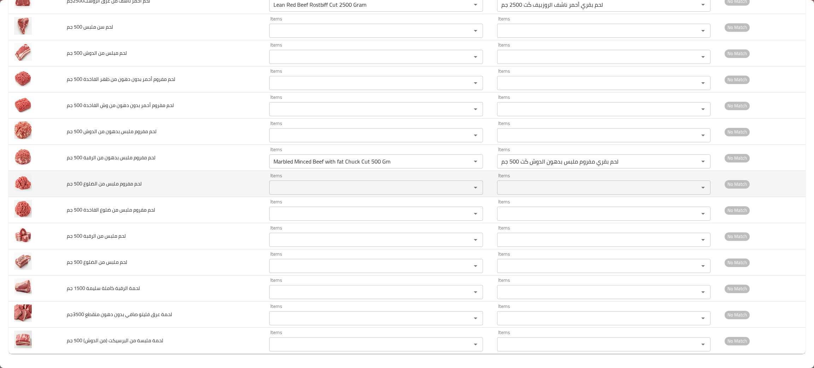
click at [287, 186] on جم "Items" at bounding box center [365, 188] width 189 height 10
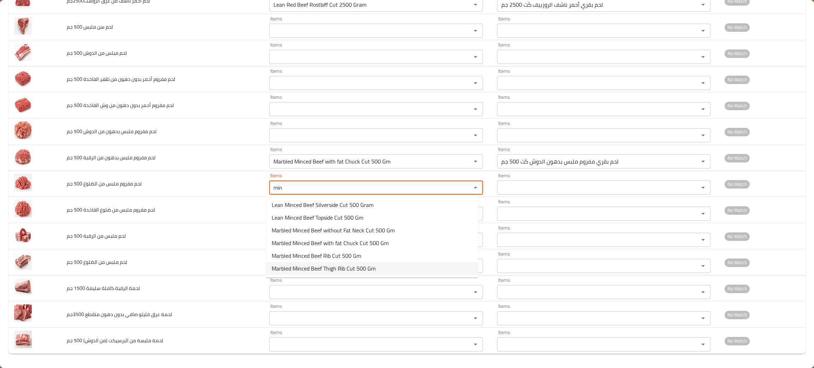
click at [310, 270] on span "Marbled Minced Beef Thigh Rib Cut 500 Gm" at bounding box center [324, 268] width 104 height 8
type جم "Marbled Minced Beef Thigh Rib Cut 500 Gm"
type جم-ar "لحم بقري مفروم ملبس ضلع الفخذ كَت 500 جم"
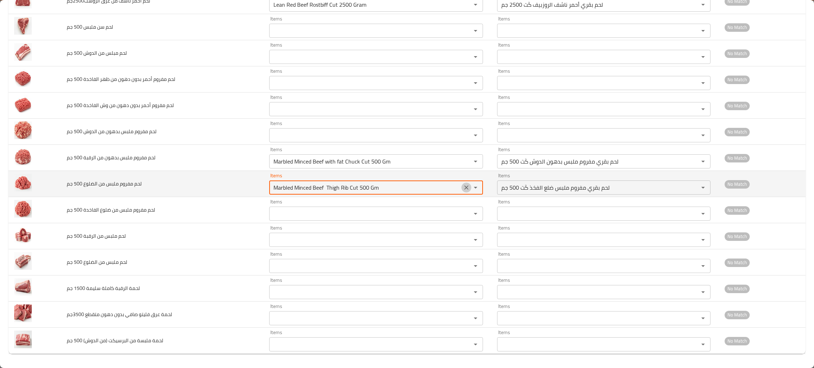
click at [464, 189] on icon "Clear" at bounding box center [466, 187] width 4 height 4
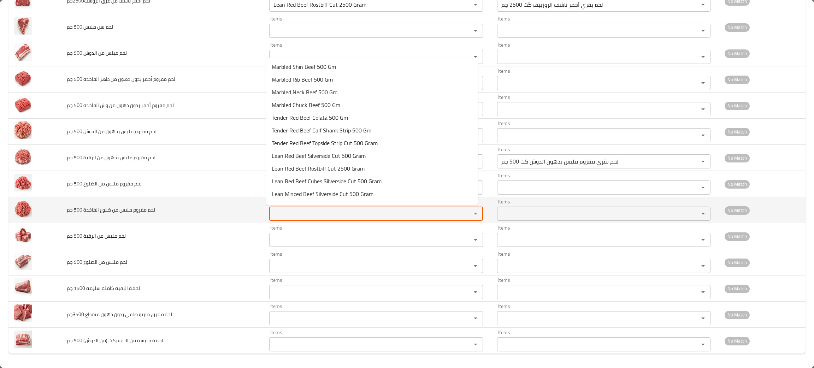
click at [319, 216] on جم "Items" at bounding box center [365, 214] width 189 height 10
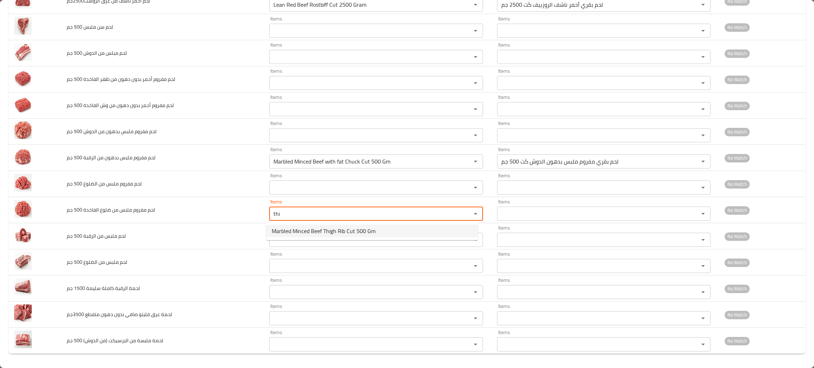
click at [322, 230] on span "Marbled Minced Beef Thigh Rib Cut 500 Gm" at bounding box center [324, 231] width 104 height 8
type جم "Marbled Minced Beef Thigh Rib Cut 500 Gm"
type جم-ar "لحم بقري مفروم ملبس ضلع الفخذ كَت 500 جم"
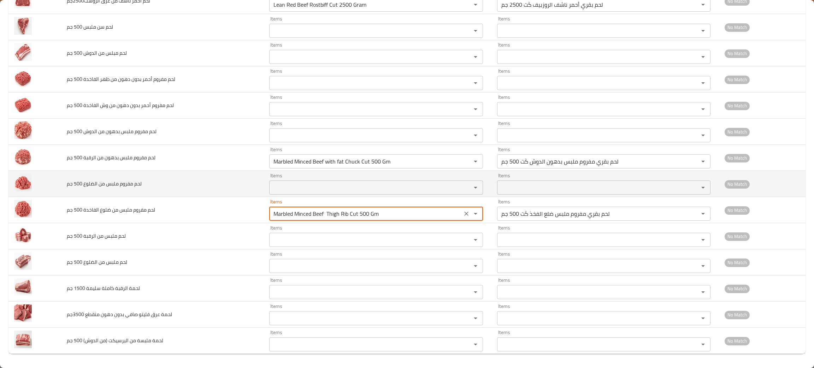
type جم "Marbled Minced Beef Thigh Rib Cut 500 Gm"
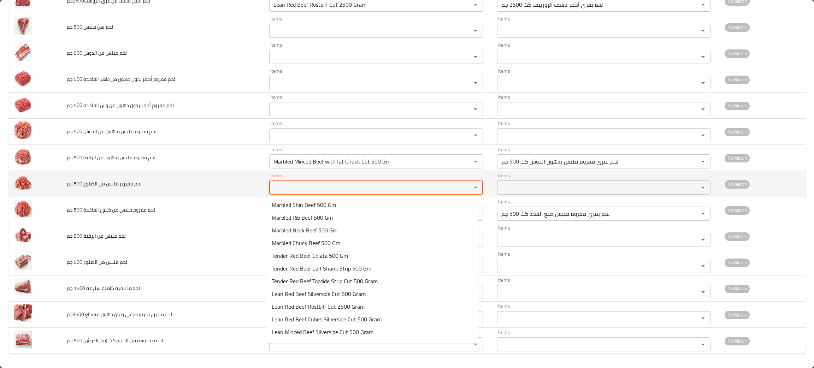
click at [294, 188] on جم "Items" at bounding box center [365, 188] width 189 height 10
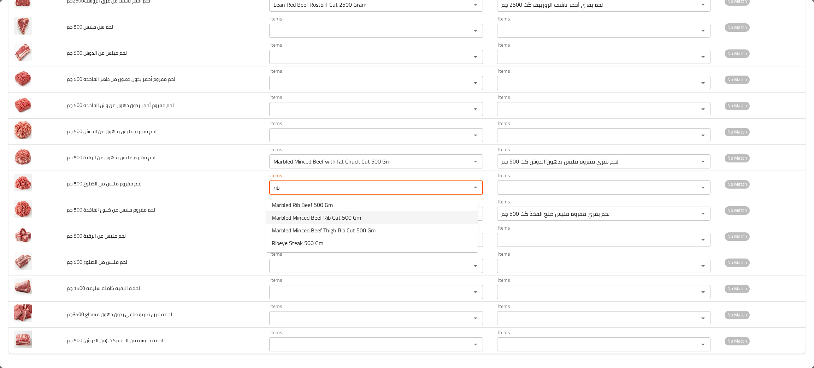
click at [323, 213] on span "Marbled Minced Beef Rib Cut 500 Gm" at bounding box center [316, 217] width 89 height 8
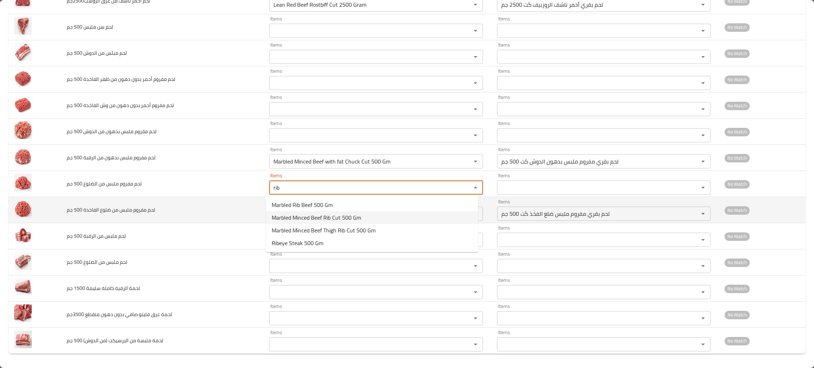
type جم "Marbled Minced Beef Rib Cut 500 Gm"
type جم-ar "لحم بقري مفروم ملبس الضلوع كَت 500 جم"
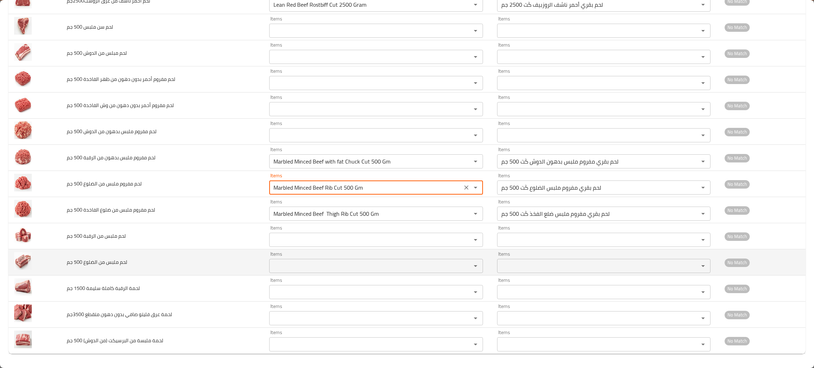
type جم "Marbled Minced Beef Rib Cut 500 Gm"
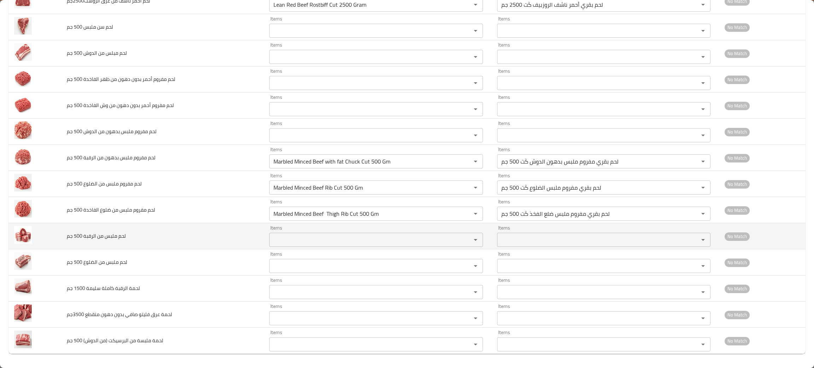
click at [195, 227] on td "لحم ملبس من الرقبة 500 جم" at bounding box center [162, 236] width 203 height 26
click at [300, 239] on جم "Items" at bounding box center [365, 240] width 189 height 10
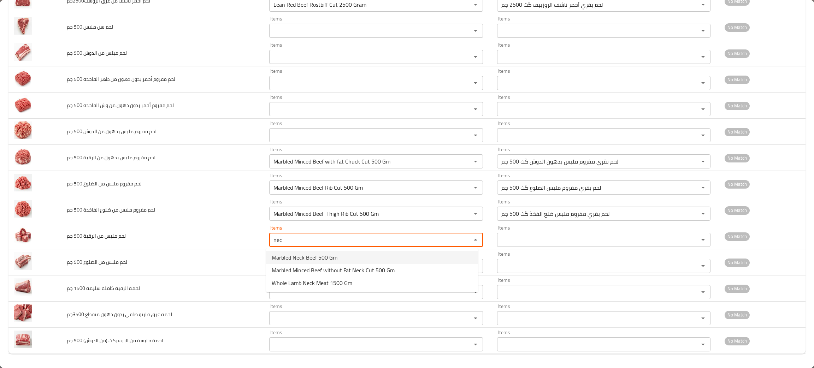
click at [282, 253] on span "Marbled Neck Beef 500 Gm" at bounding box center [305, 257] width 66 height 8
type جم "Marbled Neck Beef 500 Gm"
type جم-ar "لحم بقري ملبس الرقبة 500 جم"
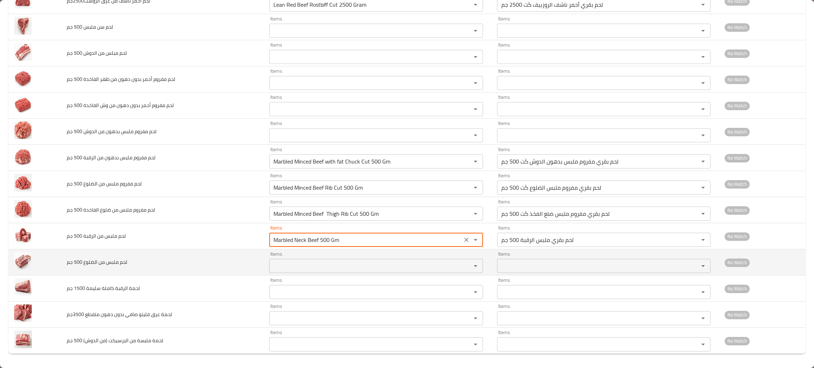
type جم "Marbled Neck Beef 500 Gm"
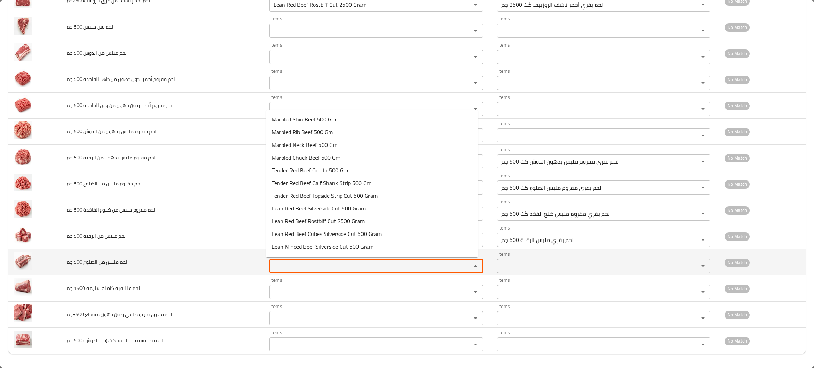
click at [290, 266] on جم "Items" at bounding box center [365, 266] width 189 height 10
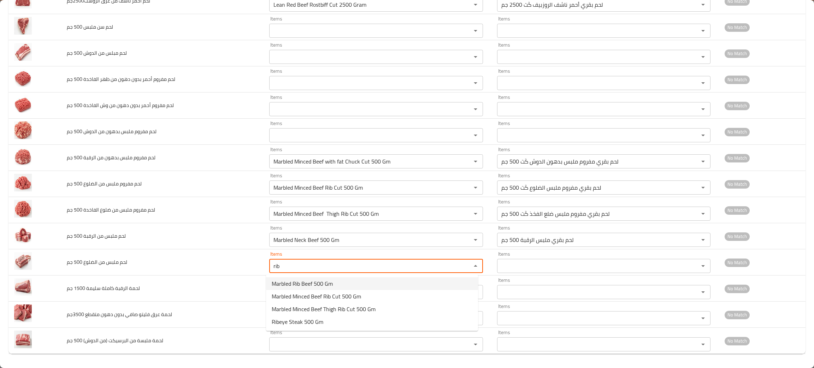
click at [308, 282] on span "Marbled Rib Beef 500 Gm" at bounding box center [302, 283] width 61 height 8
type جم "Marbled Rib Beef 500 Gm"
type جم-ar "لحم بقري ملبس الضلوع 500 جم"
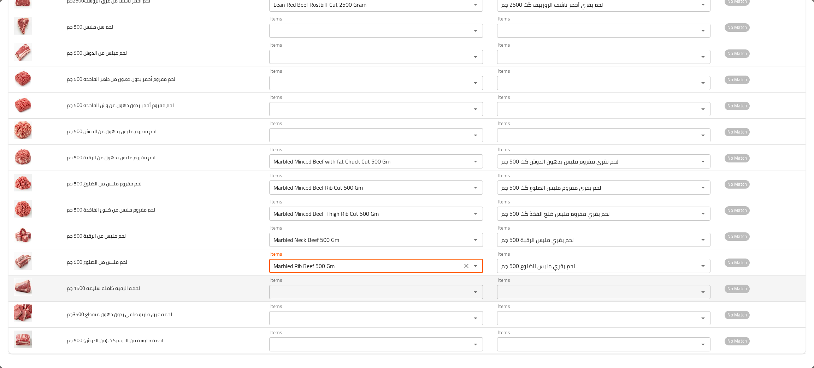
type جم "Marbled Rib Beef 500 Gm"
click at [304, 290] on جم "Items" at bounding box center [365, 292] width 189 height 10
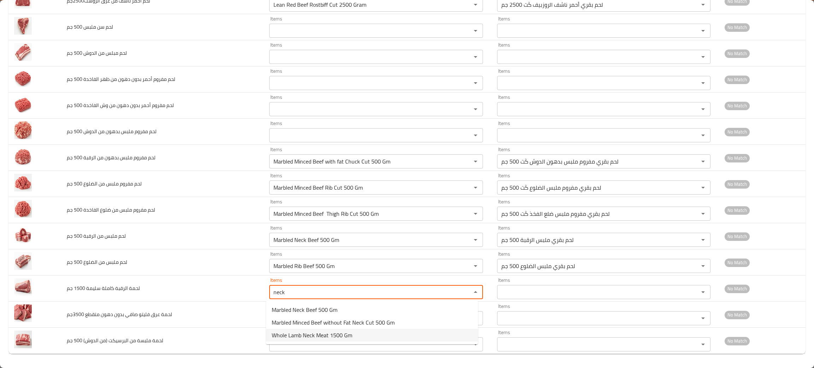
click at [311, 337] on span "Whole Lamb Neck Meat 1500 Gm" at bounding box center [312, 335] width 81 height 8
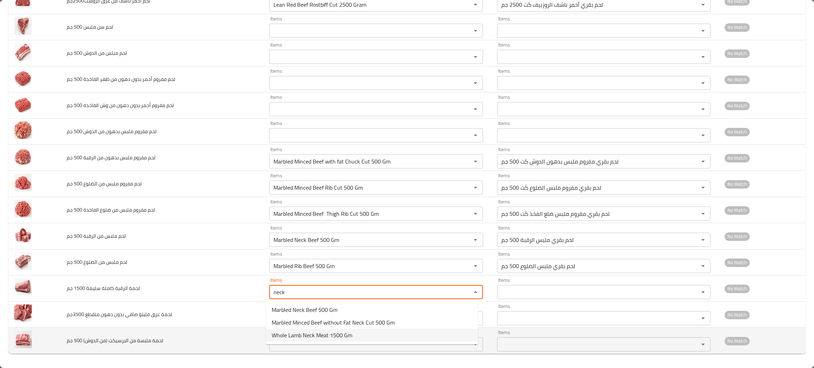
type جم "Whole Lamb Neck Meat 1500 Gm"
type جم-ar "لحمة ضاني الرقبة كاملة 1500 جم"
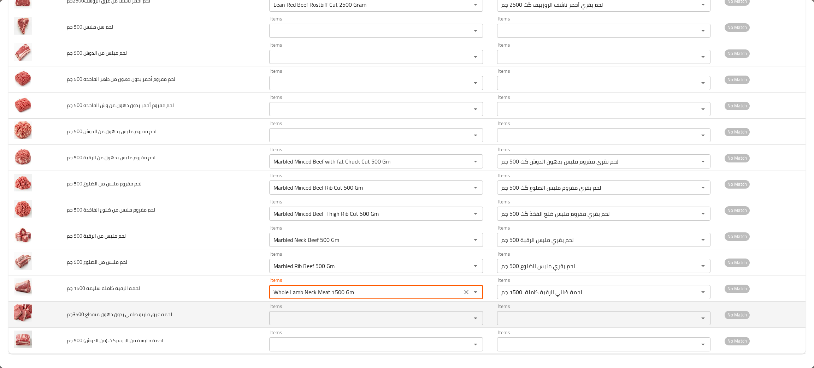
type جم "Whole Lamb Neck Meat 1500 Gm"
click at [304, 325] on td "Items Items" at bounding box center [377, 315] width 228 height 26
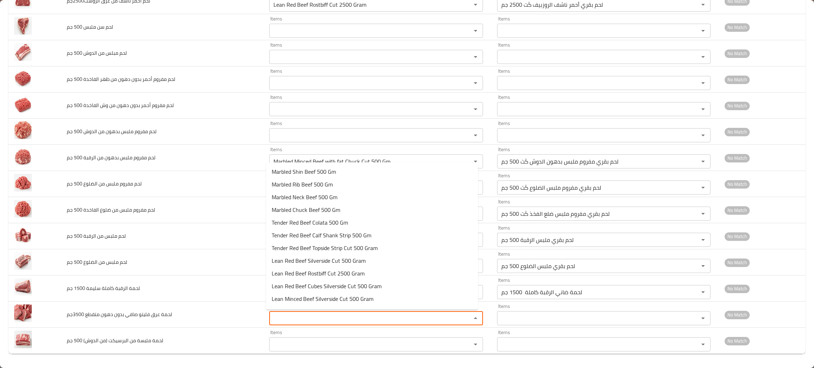
drag, startPoint x: 305, startPoint y: 319, endPoint x: 310, endPoint y: 310, distance: 10.0
click at [305, 319] on 3500جم "Items" at bounding box center [365, 318] width 189 height 10
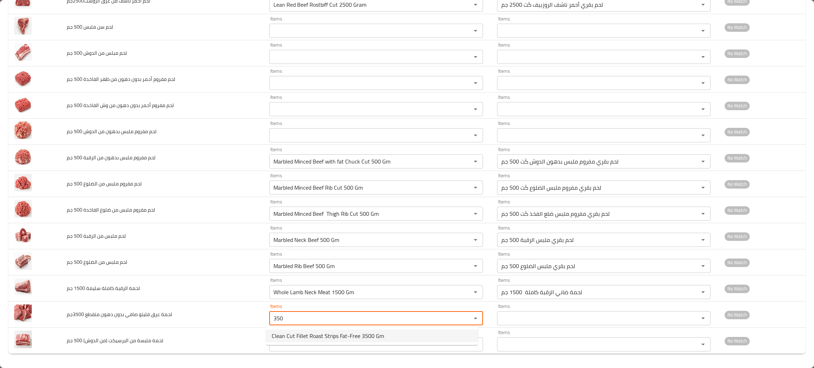
click at [291, 332] on span "Clean Cut Fillet Roast Strips Fat-Free 3500 Gm" at bounding box center [328, 336] width 112 height 8
type 3500جم "Clean Cut Fillet Roast Strips Fat-Free 3500 Gm"
type 3500جم-ar "صافي عرق كَت فيليت متقطع بدون دهون 3500 جم"
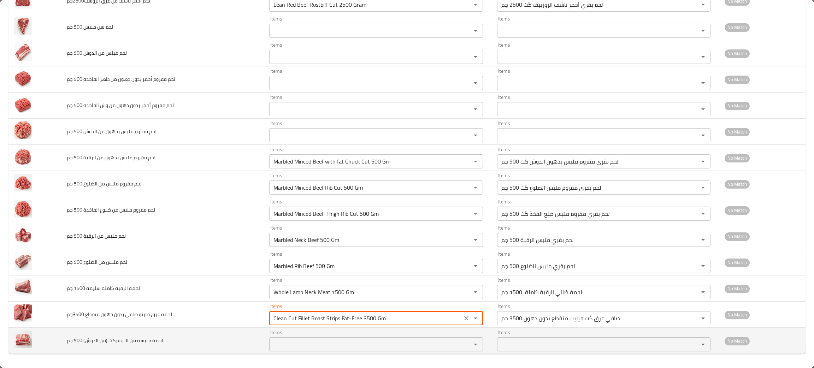
type 3500جم "Clean Cut Fillet Roast Strips Fat-Free 3500 Gm"
click at [296, 347] on جم "Items" at bounding box center [365, 344] width 189 height 10
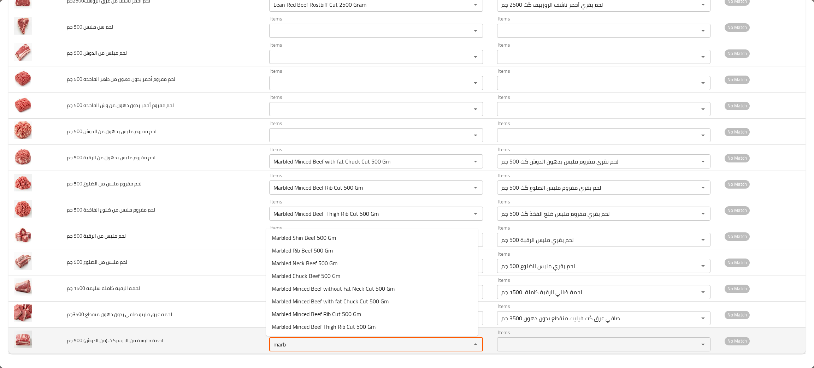
type جم "marb"
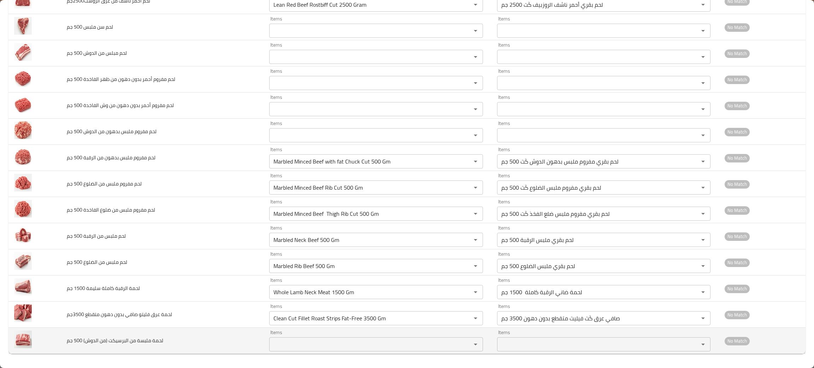
click at [211, 347] on td "لحمة ملبسة من البرسيكت (من الدوش) 500 جم" at bounding box center [162, 341] width 203 height 26
drag, startPoint x: 174, startPoint y: 338, endPoint x: 49, endPoint y: 339, distance: 125.0
click at [48, 339] on tr "لحمة ملبسة من البرسيكت (من الدوش) 500 جم Items Items Items Items No Match" at bounding box center [406, 341] width 797 height 26
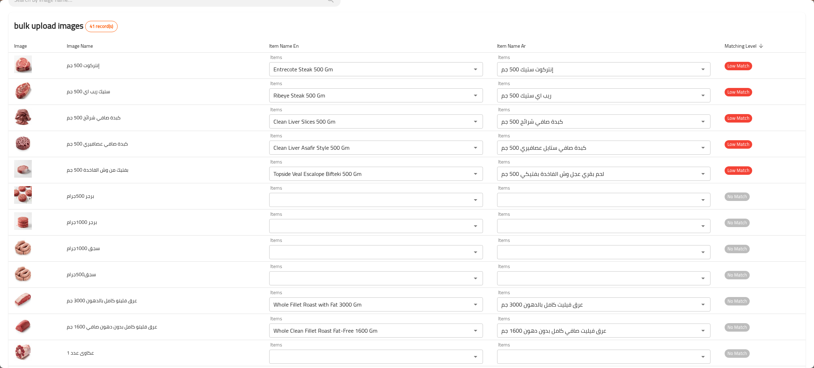
scroll to position [0, 0]
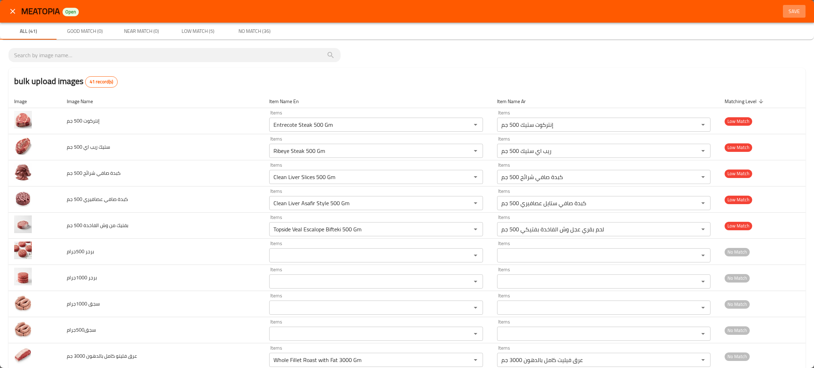
click at [793, 10] on span "Save" at bounding box center [793, 11] width 17 height 9
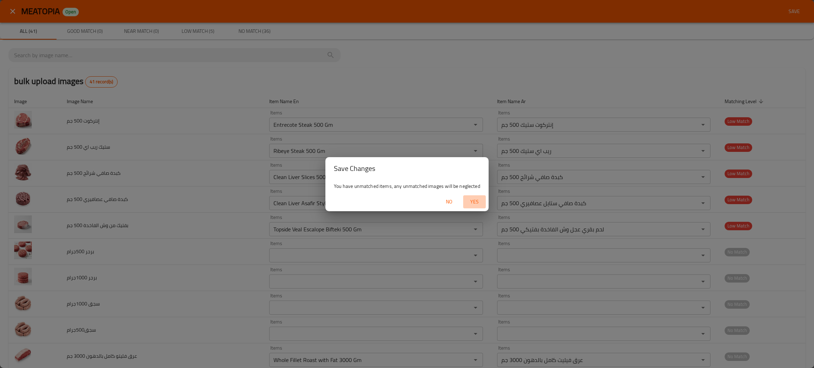
click at [468, 203] on span "Yes" at bounding box center [474, 201] width 17 height 9
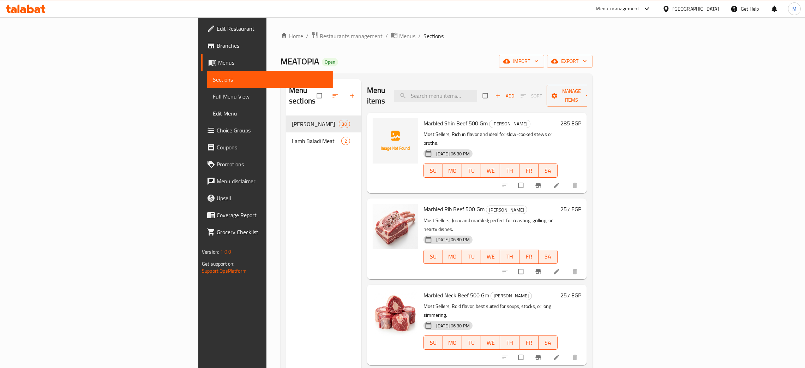
click at [207, 89] on link "Full Menu View" at bounding box center [270, 96] width 126 height 17
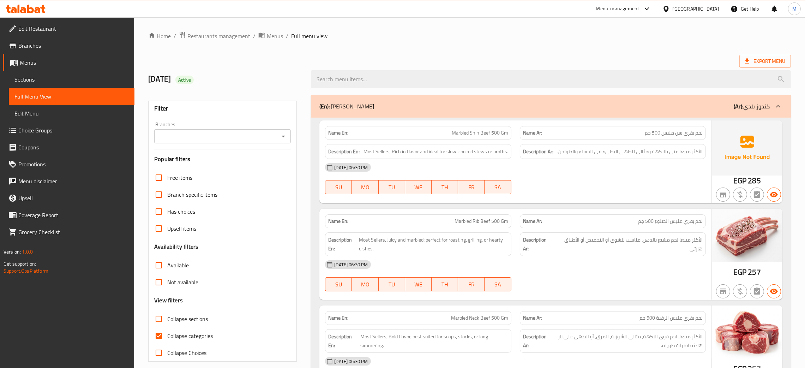
click at [356, 87] on input "search" at bounding box center [551, 79] width 480 height 18
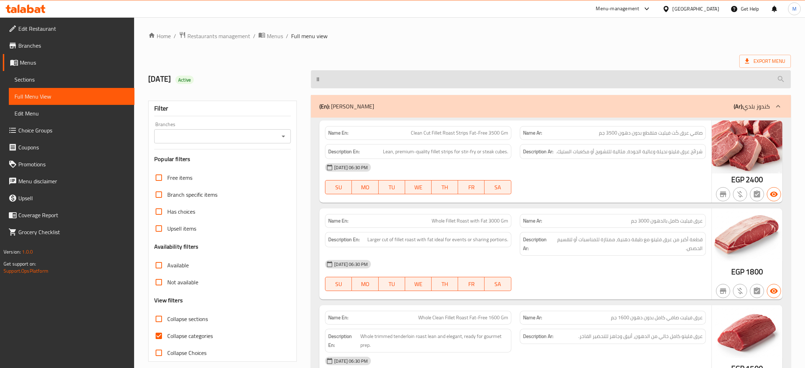
type input "l"
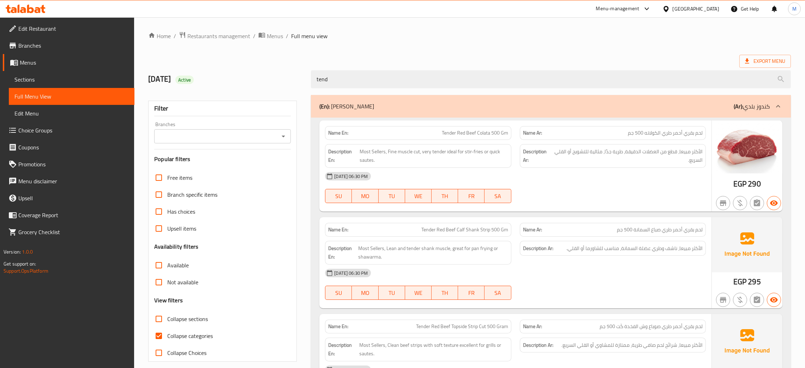
type input "tend"
click at [25, 76] on span "Sections" at bounding box center [71, 79] width 114 height 8
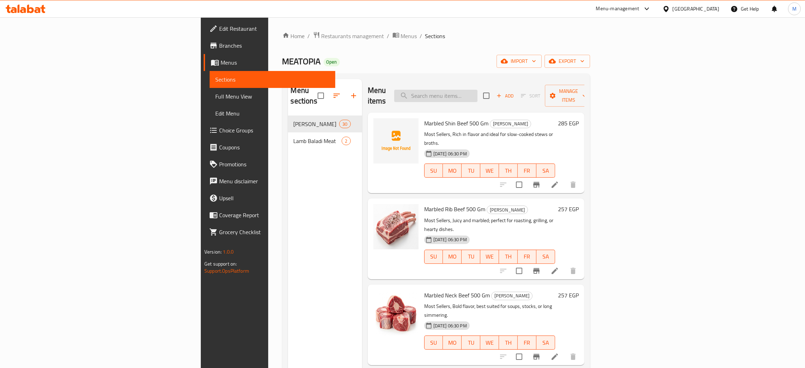
click at [478, 96] on input "search" at bounding box center [435, 96] width 83 height 12
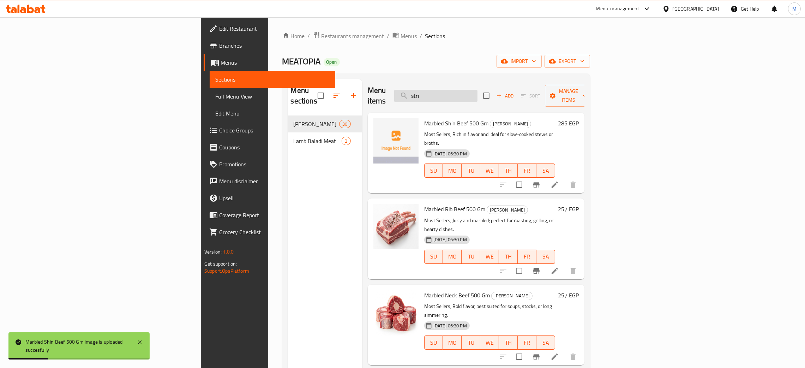
click at [478, 90] on input "stri" at bounding box center [435, 96] width 83 height 12
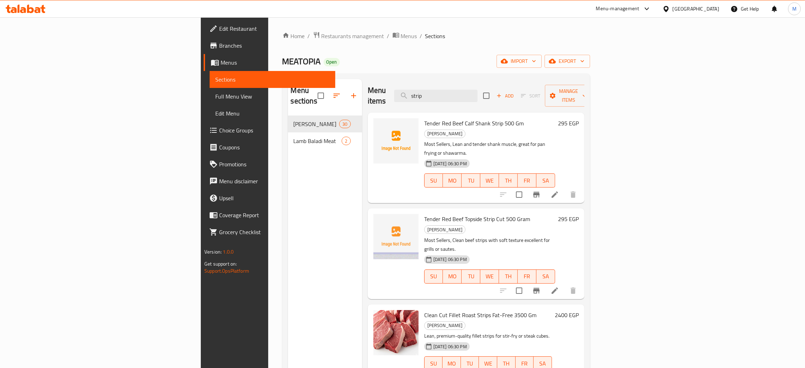
type input "strip"
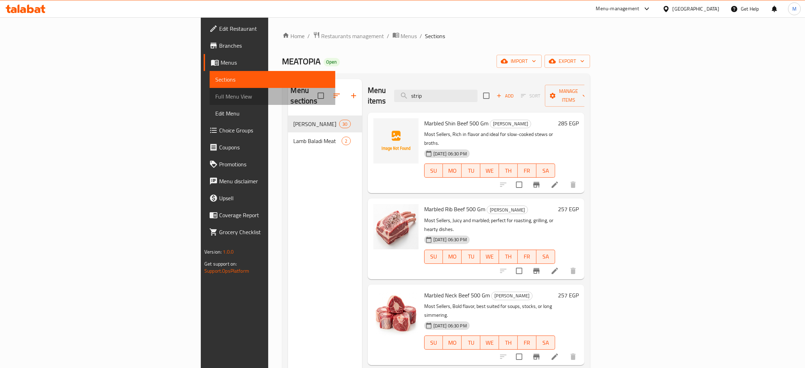
click at [215, 92] on span "Full Menu View" at bounding box center [272, 96] width 114 height 8
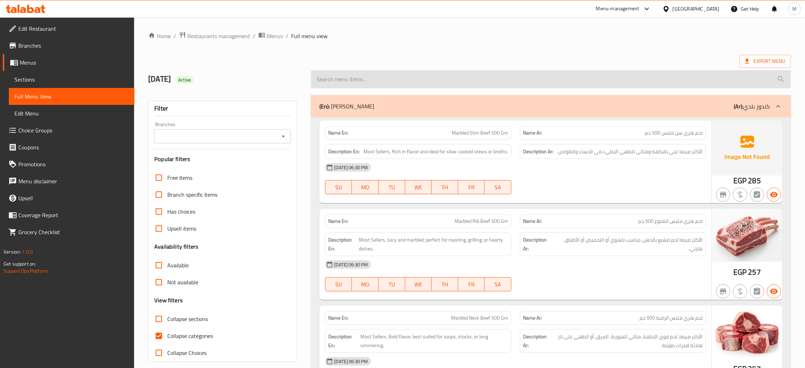
click at [380, 76] on input "search" at bounding box center [551, 79] width 480 height 18
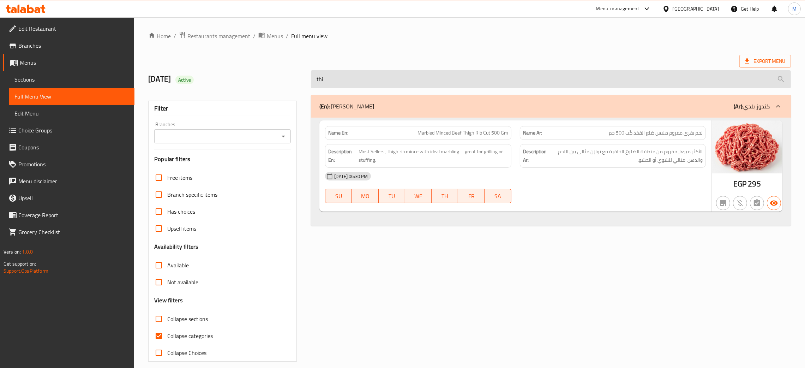
type input "thi"
drag, startPoint x: 332, startPoint y: 80, endPoint x: 274, endPoint y: 72, distance: 58.1
click at [274, 73] on div "[DATE] Active thi" at bounding box center [469, 79] width 651 height 31
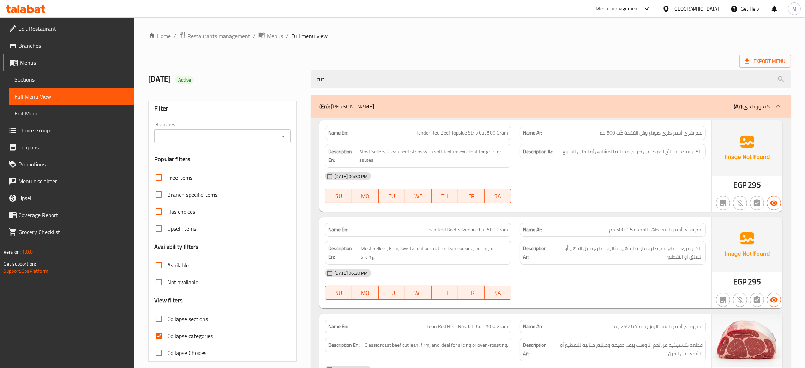
type input "cut"
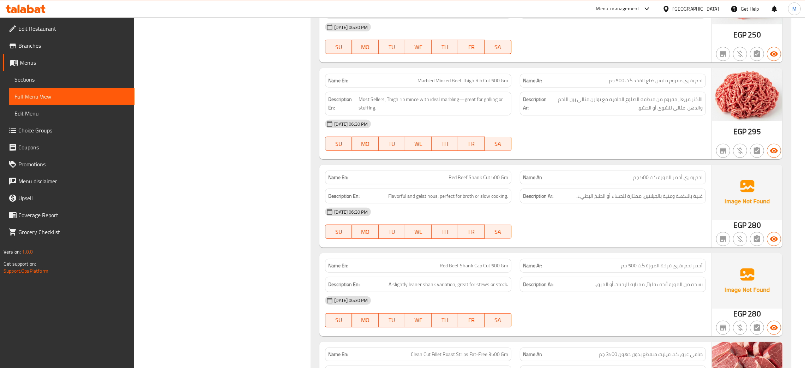
scroll to position [904, 0]
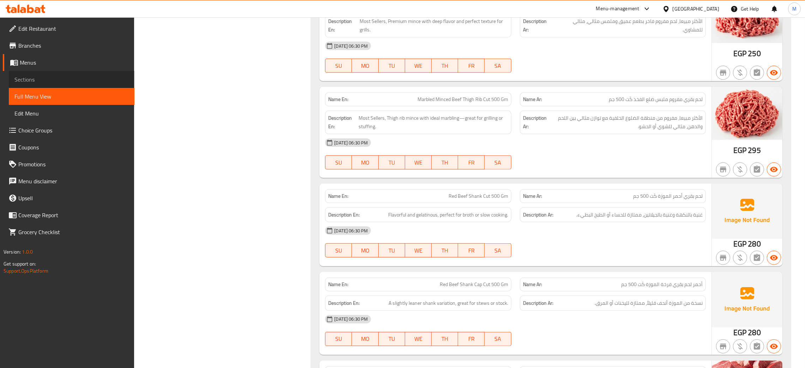
click at [22, 76] on span "Sections" at bounding box center [71, 79] width 114 height 8
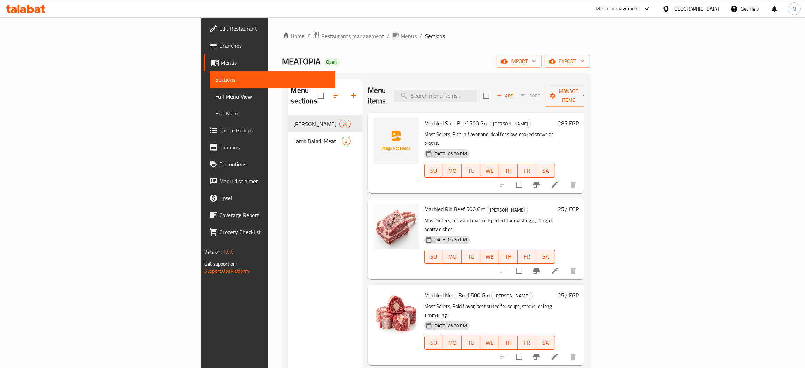
click at [215, 97] on span "Full Menu View" at bounding box center [272, 96] width 114 height 8
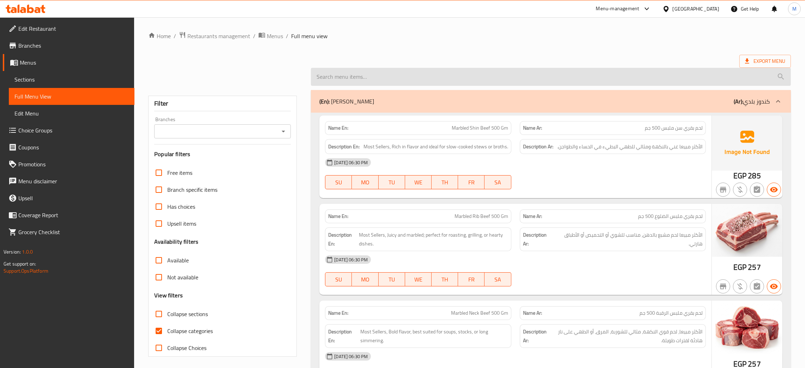
click at [367, 76] on input "search" at bounding box center [551, 77] width 480 height 18
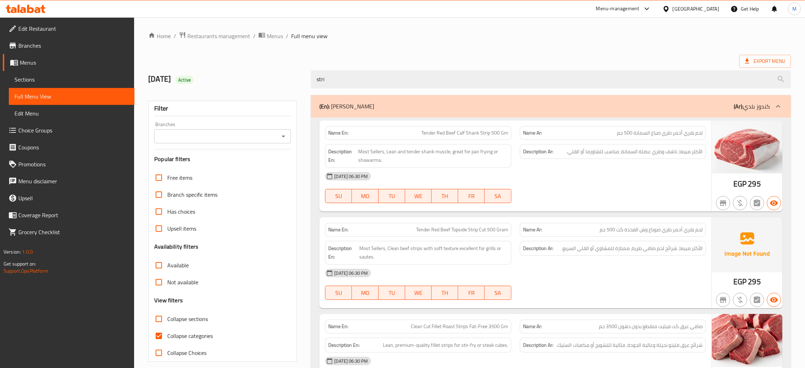
type input "stri"
drag, startPoint x: 401, startPoint y: 226, endPoint x: 510, endPoint y: 231, distance: 108.5
click at [510, 231] on div "Name En: Tender Red Beef Topside Strip Cut 500 Gram" at bounding box center [418, 230] width 186 height 14
copy span "Tender Red Beef Topside Strip Cut 500 Gram"
click at [36, 76] on span "Sections" at bounding box center [71, 79] width 114 height 8
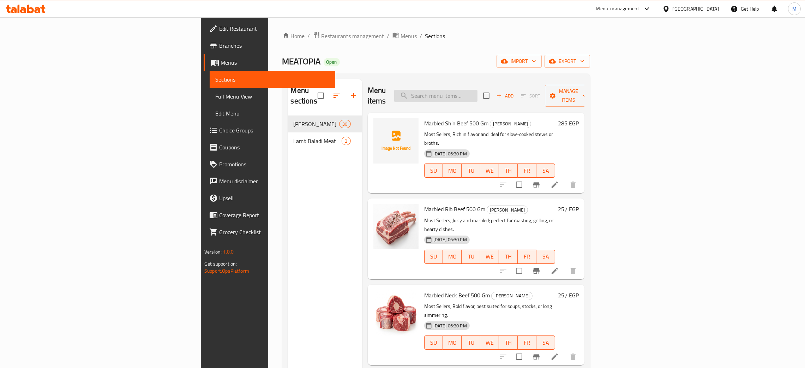
click at [478, 93] on input "search" at bounding box center [435, 96] width 83 height 12
paste input "Tender Red Beef Topside Strip Cut 500 Gram"
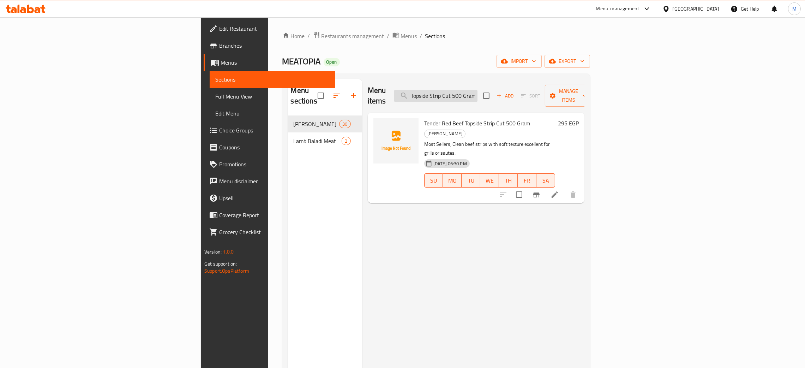
type input "Tender Red Beef Topside Strip Cut 500 Gram"
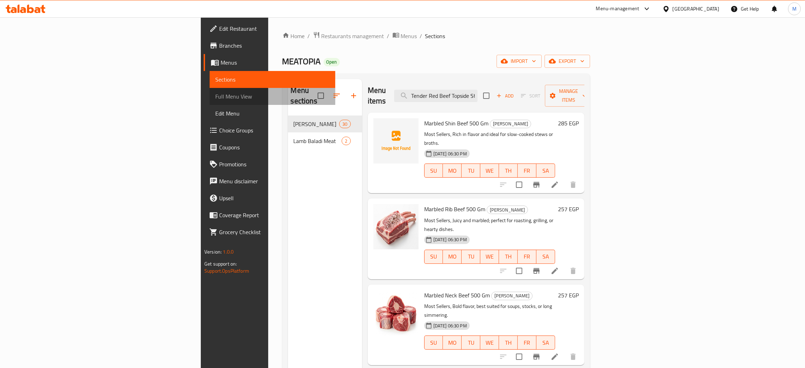
click at [215, 92] on span "Full Menu View" at bounding box center [272, 96] width 114 height 8
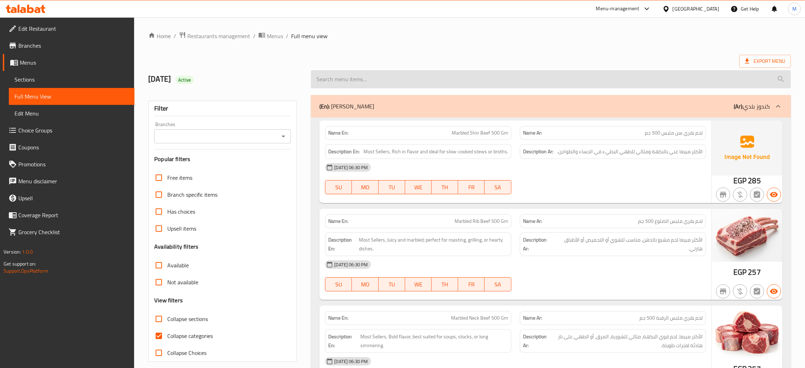
click at [362, 82] on input "search" at bounding box center [551, 79] width 480 height 18
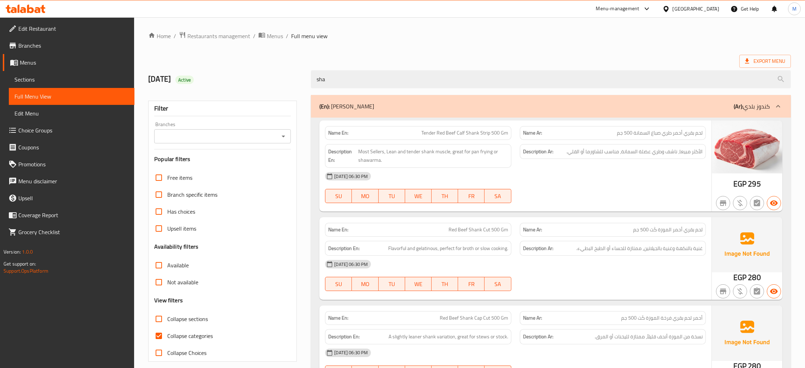
type input "sha"
drag, startPoint x: 440, startPoint y: 227, endPoint x: 507, endPoint y: 230, distance: 67.8
click at [507, 230] on p "Name En: Red Beef Shank Cut 500 Gm" at bounding box center [418, 229] width 180 height 7
drag, startPoint x: 25, startPoint y: 74, endPoint x: 69, endPoint y: 73, distance: 43.8
click at [25, 75] on span "Sections" at bounding box center [71, 79] width 114 height 8
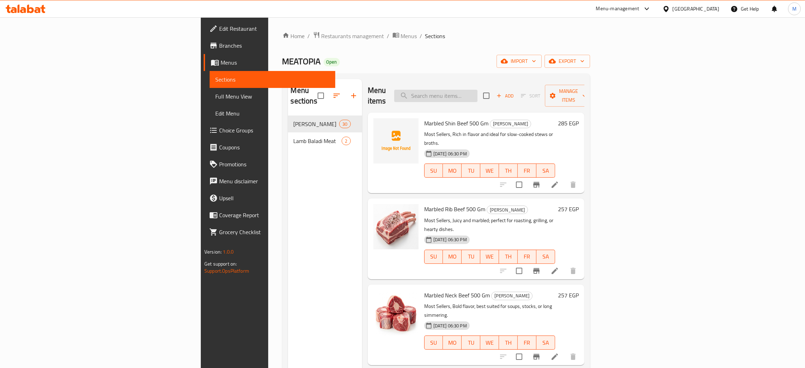
click at [478, 91] on input "search" at bounding box center [435, 96] width 83 height 12
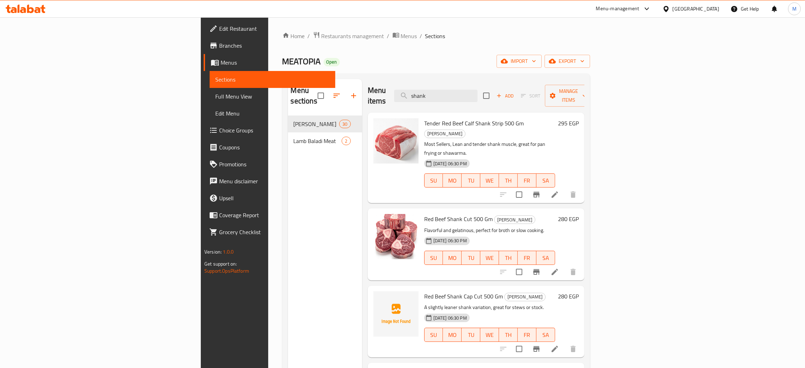
type input "shank"
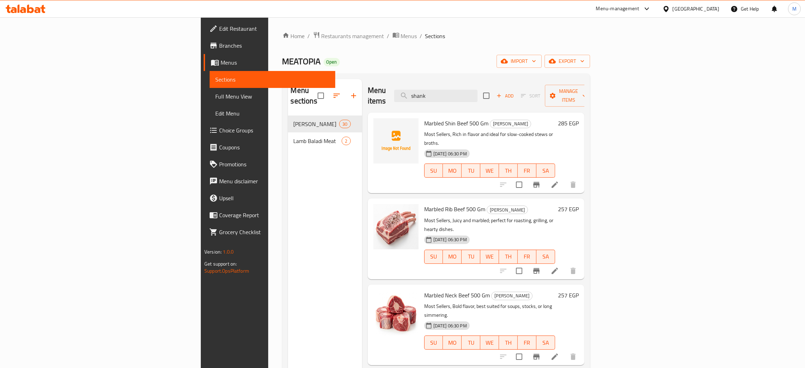
click at [288, 201] on div "Menu sections Baladi Kandouz 30 Lamb Baladi Meat 2" at bounding box center [325, 263] width 74 height 368
drag, startPoint x: 511, startPoint y: 93, endPoint x: 466, endPoint y: 79, distance: 47.0
click at [466, 79] on div "Menu items shank Add Sort Manage items" at bounding box center [476, 96] width 217 height 34
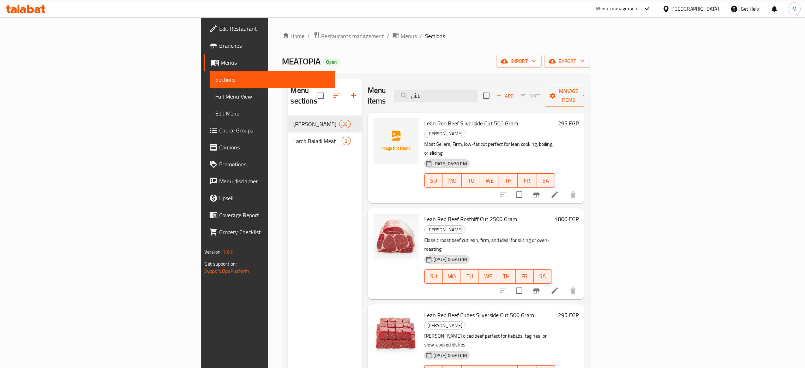
type input "ناش"
click at [215, 97] on span "Full Menu View" at bounding box center [272, 96] width 114 height 8
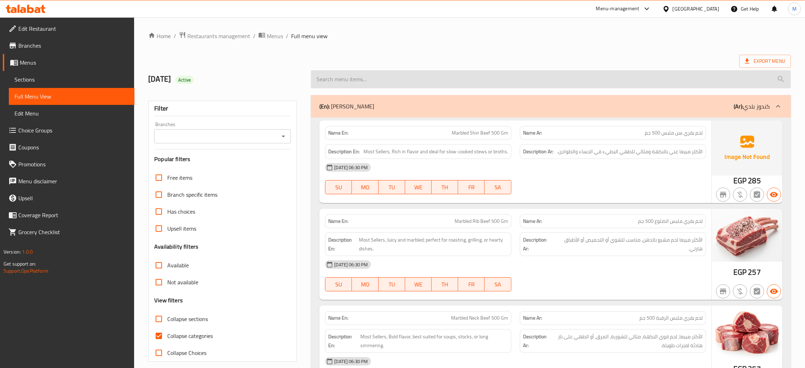
drag, startPoint x: 358, startPoint y: 76, endPoint x: 364, endPoint y: 74, distance: 6.3
click at [359, 75] on input "search" at bounding box center [551, 79] width 480 height 18
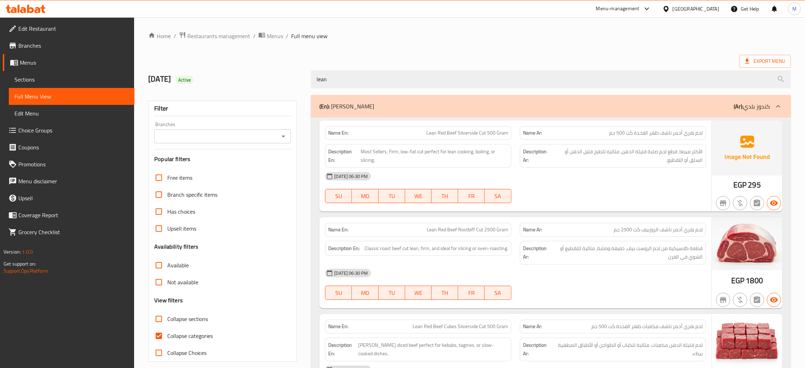
type input "lean"
click at [32, 75] on span "Sections" at bounding box center [71, 79] width 114 height 8
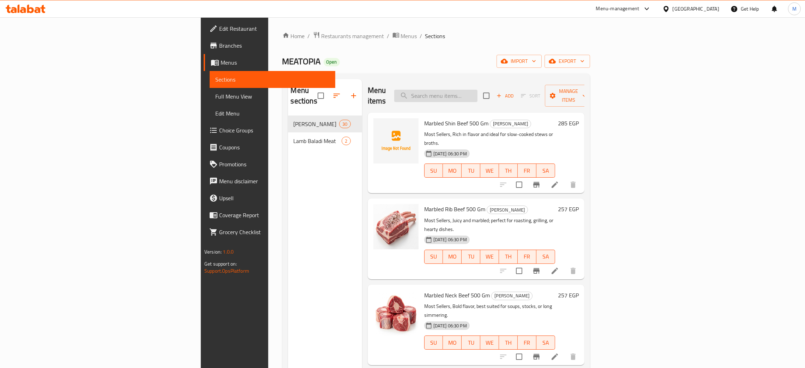
click at [478, 90] on input "search" at bounding box center [435, 96] width 83 height 12
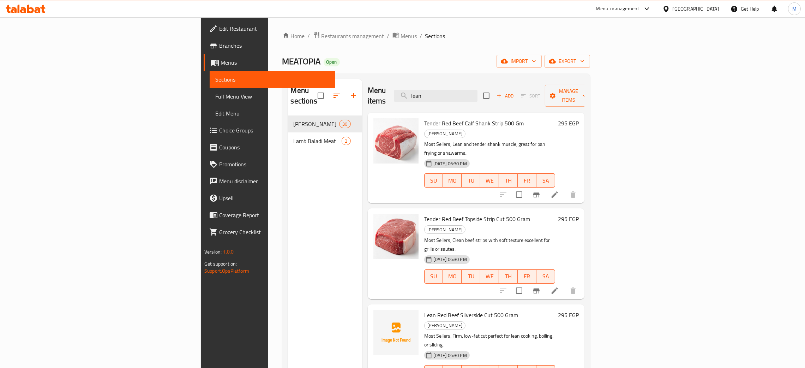
type input "lean"
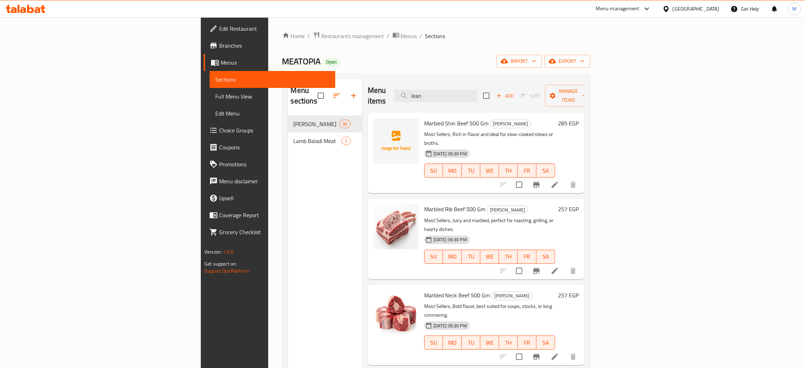
drag, startPoint x: 507, startPoint y: 91, endPoint x: 463, endPoint y: 84, distance: 44.3
click at [463, 84] on div "Menu items lean Add Sort Manage items" at bounding box center [476, 96] width 217 height 34
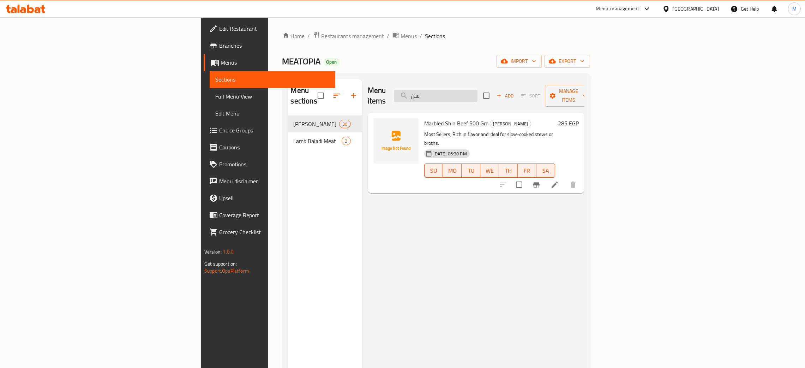
type input "سن"
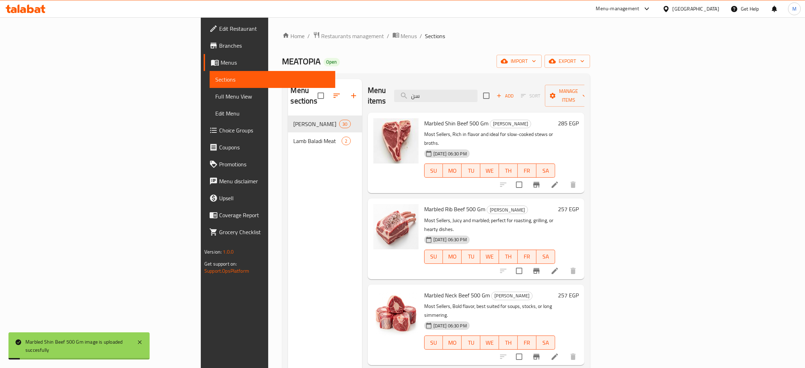
drag, startPoint x: 517, startPoint y: 93, endPoint x: 453, endPoint y: 84, distance: 64.8
click at [453, 84] on div "Menu items سن Add Sort Manage items" at bounding box center [476, 96] width 217 height 34
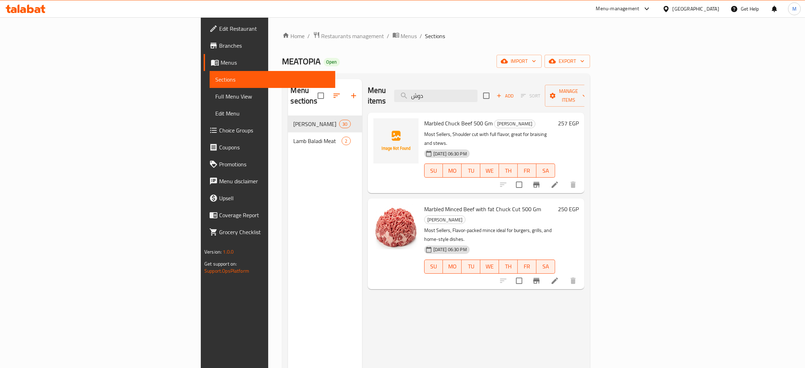
type input "دوش"
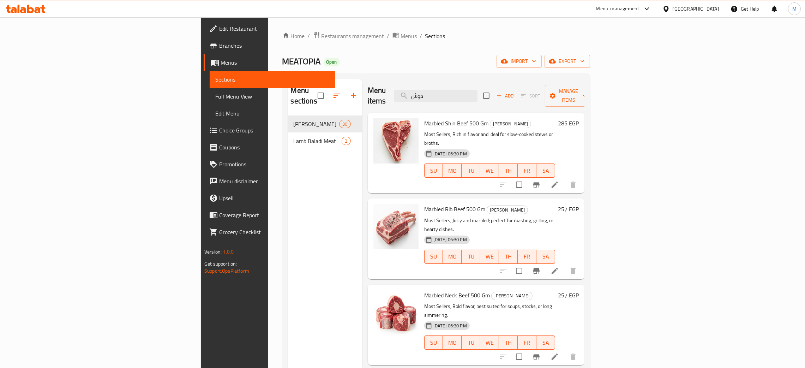
click at [288, 243] on div "Menu sections Baladi Kandouz 30 Lamb Baladi Meat 2" at bounding box center [325, 263] width 74 height 368
drag, startPoint x: 502, startPoint y: 92, endPoint x: 467, endPoint y: 84, distance: 35.5
click at [467, 90] on input "دوش" at bounding box center [435, 96] width 83 height 12
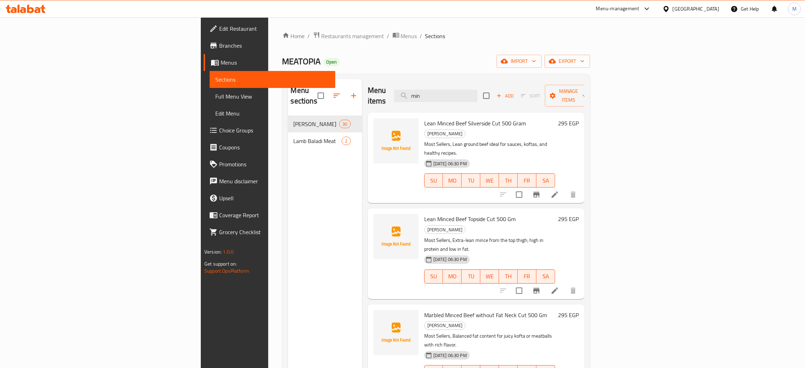
click at [288, 252] on div "Menu sections Baladi Kandouz 30 Lamb Baladi Meat 2" at bounding box center [325, 263] width 74 height 368
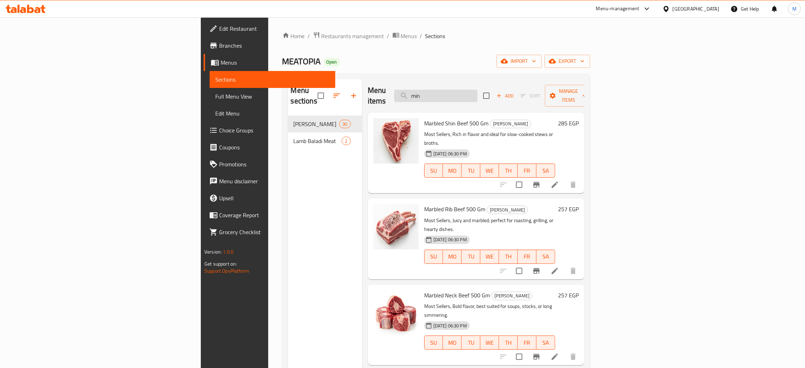
click at [478, 91] on input "min" at bounding box center [435, 96] width 83 height 12
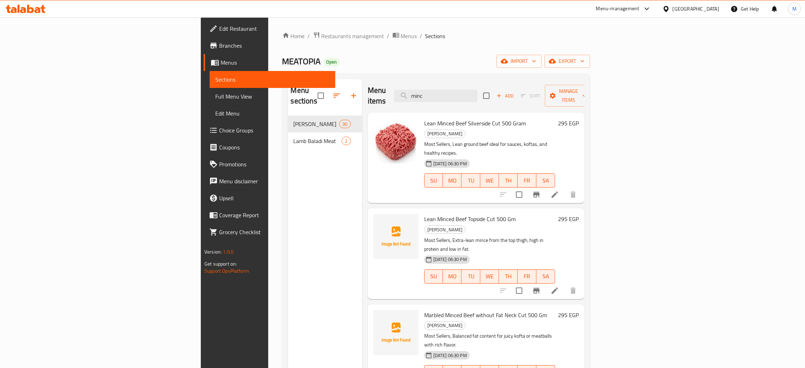
click at [288, 257] on div "Menu sections Baladi Kandouz 30 Lamb Baladi Meat 2" at bounding box center [325, 263] width 74 height 368
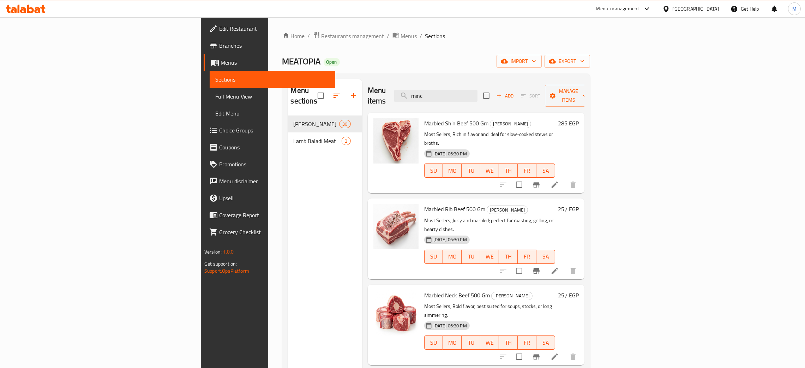
click at [288, 239] on div "Menu sections Baladi Kandouz 30 Lamb Baladi Meat 2" at bounding box center [325, 263] width 74 height 368
click at [478, 90] on input "minc" at bounding box center [435, 96] width 83 height 12
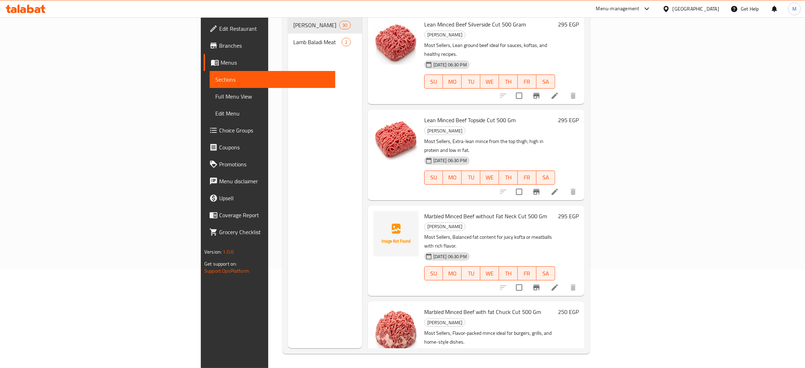
scroll to position [47, 0]
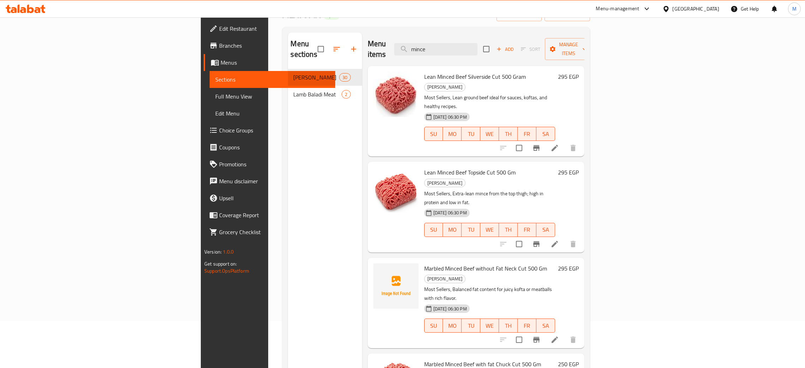
type input "mince"
click at [288, 207] on div "Menu sections Baladi Kandouz 30 Lamb Baladi Meat 2" at bounding box center [325, 216] width 74 height 368
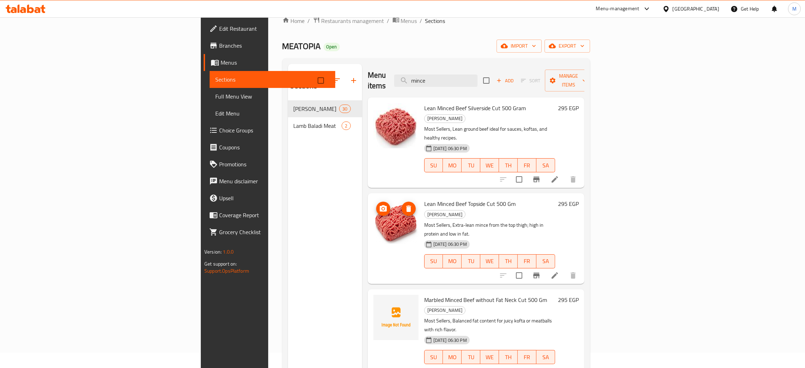
scroll to position [0, 0]
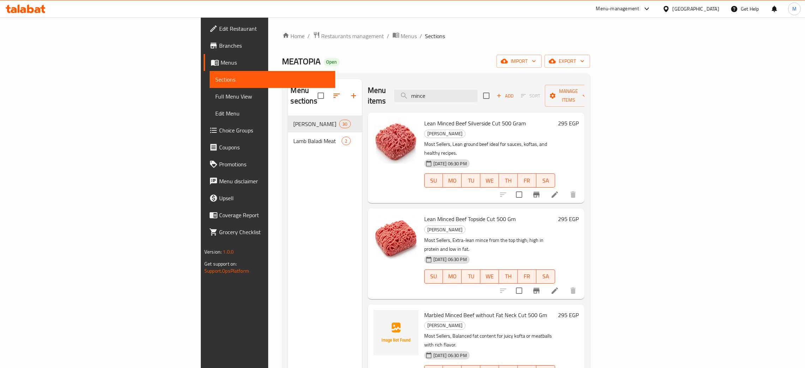
drag, startPoint x: 508, startPoint y: 91, endPoint x: 457, endPoint y: 78, distance: 52.8
click at [457, 78] on div "Menu sections Baladi [PERSON_NAME] 30 [PERSON_NAME] Baladi Meat 2 Menu items mi…" at bounding box center [436, 262] width 308 height 379
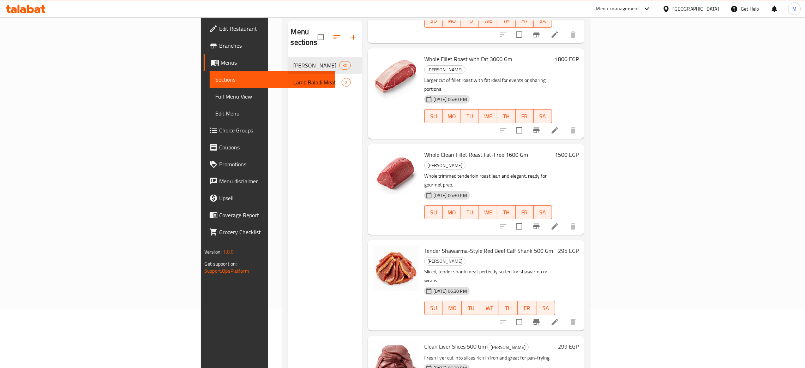
scroll to position [100, 0]
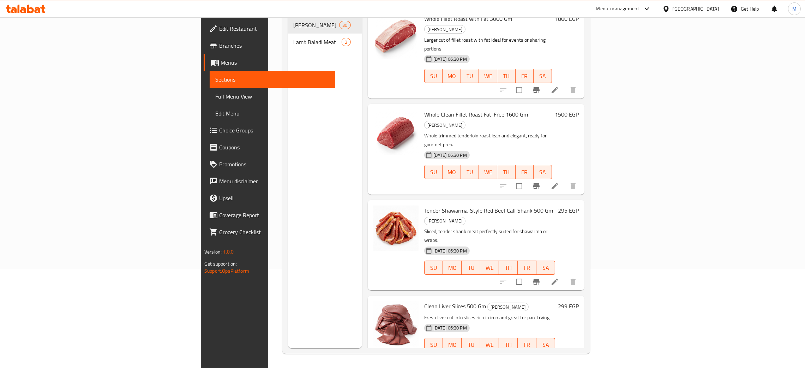
click at [215, 94] on span "Full Menu View" at bounding box center [272, 96] width 114 height 8
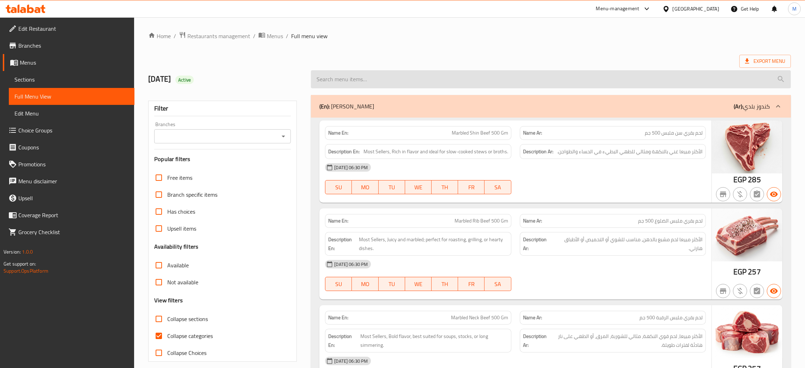
drag, startPoint x: 384, startPoint y: 84, endPoint x: 385, endPoint y: 80, distance: 3.7
click at [383, 84] on input "search" at bounding box center [551, 79] width 480 height 18
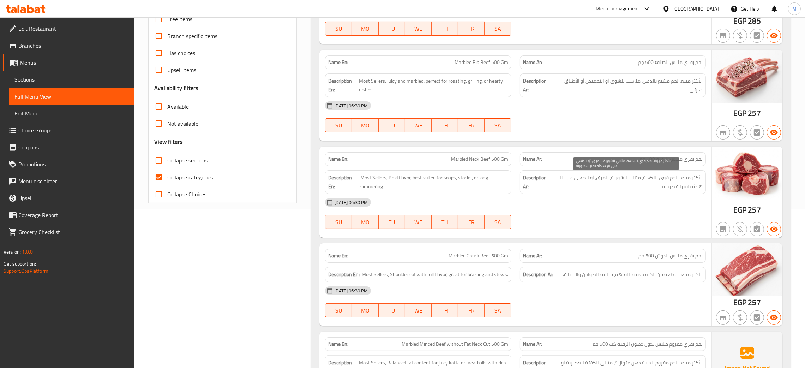
scroll to position [212, 0]
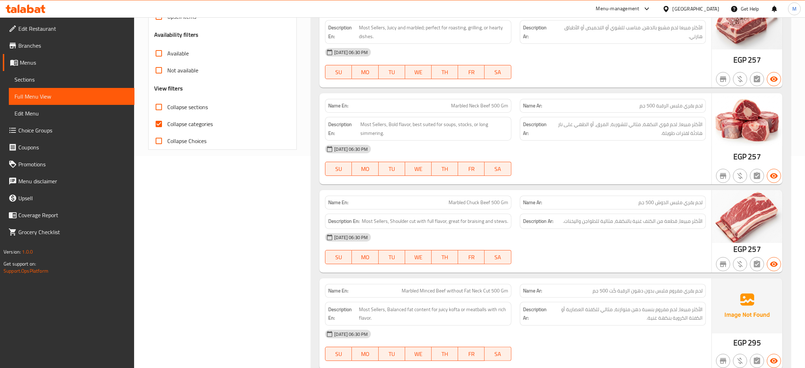
type input "mar"
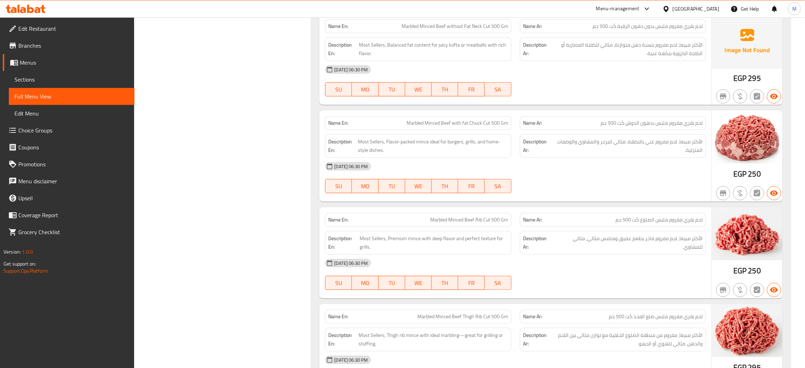
scroll to position [534, 0]
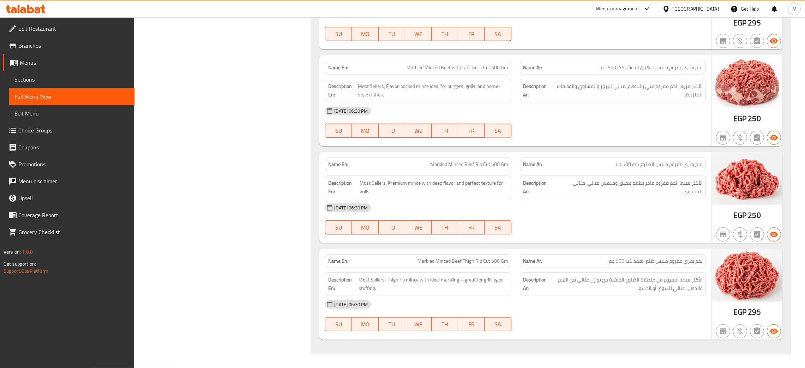
drag, startPoint x: 26, startPoint y: 74, endPoint x: 58, endPoint y: 85, distance: 33.9
click at [26, 75] on span "Sections" at bounding box center [71, 79] width 114 height 8
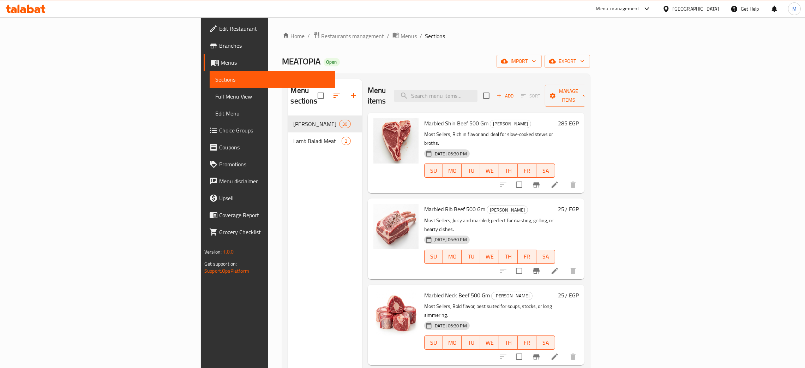
click at [492, 97] on div "Menu items Add Sort Manage items" at bounding box center [476, 96] width 217 height 34
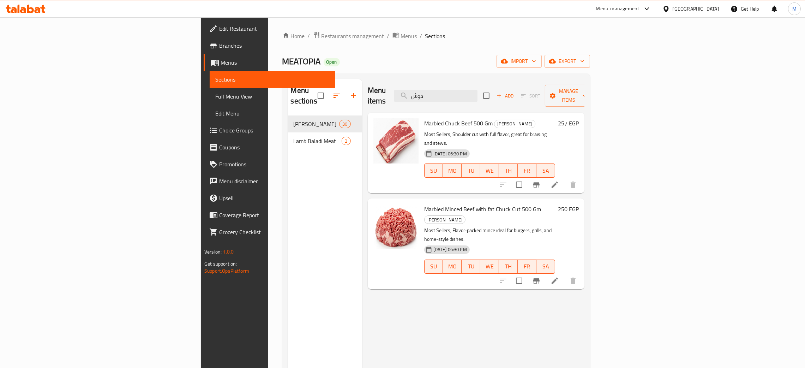
type input "دوش"
click at [215, 95] on span "Full Menu View" at bounding box center [272, 96] width 114 height 8
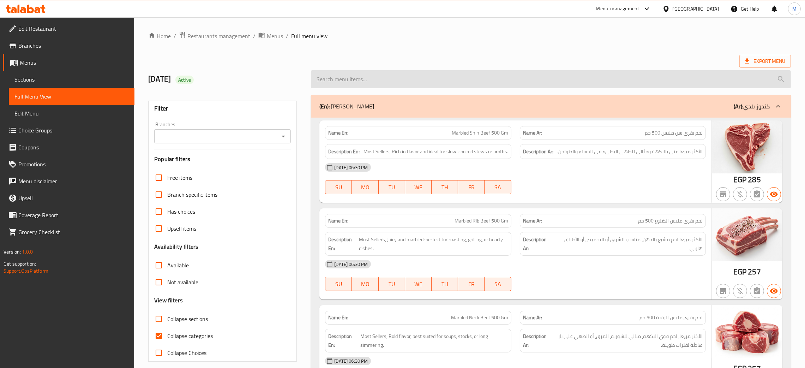
click at [371, 81] on input "search" at bounding box center [551, 79] width 480 height 18
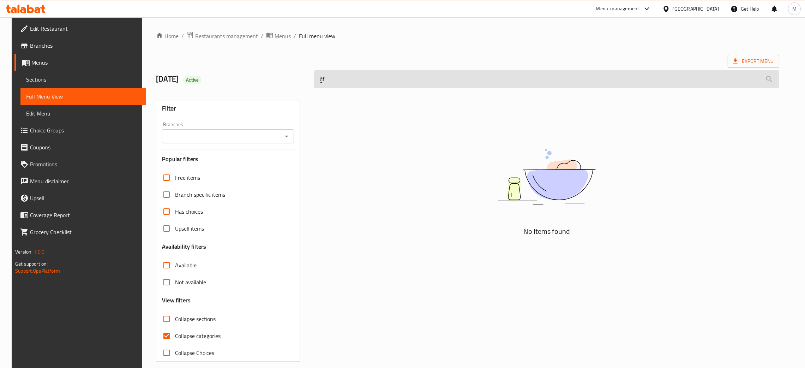
type input "ؤ"
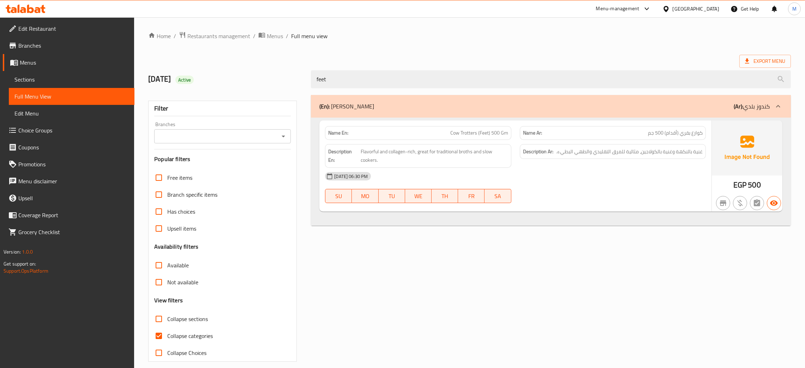
type input "feet"
click at [13, 77] on link "Sections" at bounding box center [72, 79] width 126 height 17
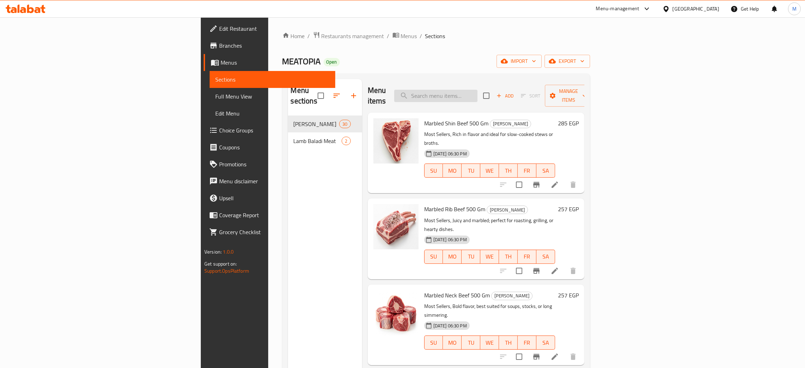
click at [478, 90] on input "search" at bounding box center [435, 96] width 83 height 12
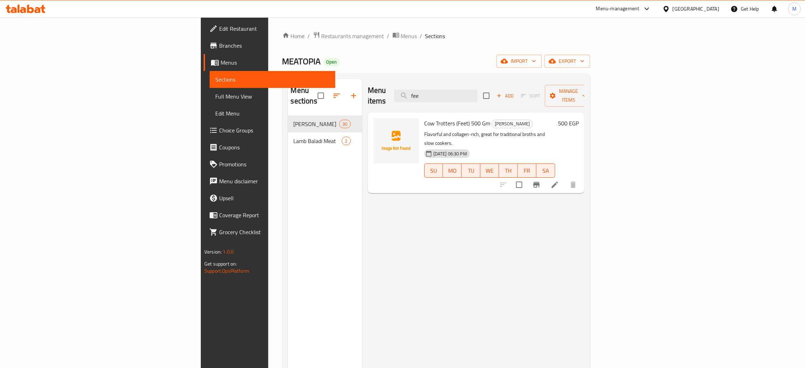
type input "fee"
click at [288, 230] on div "Menu sections Baladi Kandouz 30 Lamb Baladi Meat 2" at bounding box center [325, 263] width 74 height 368
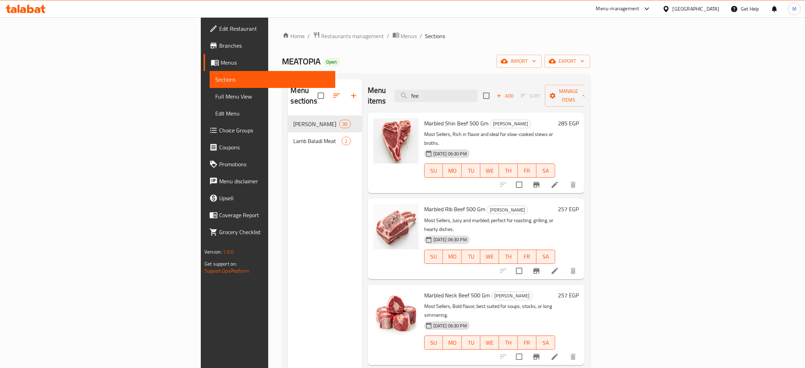
click at [215, 95] on span "Full Menu View" at bounding box center [272, 96] width 114 height 8
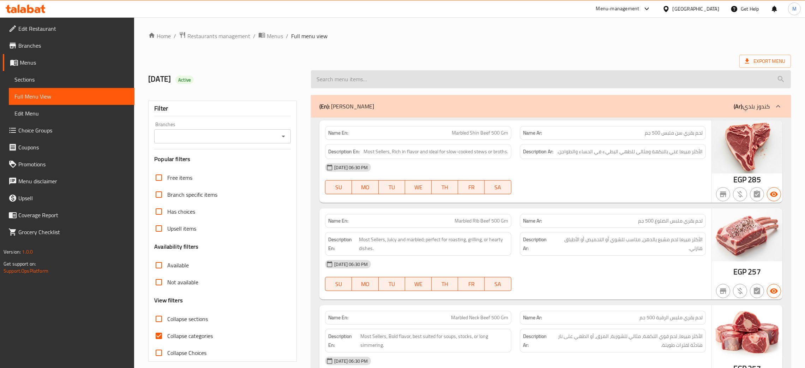
click at [368, 83] on input "search" at bounding box center [551, 79] width 480 height 18
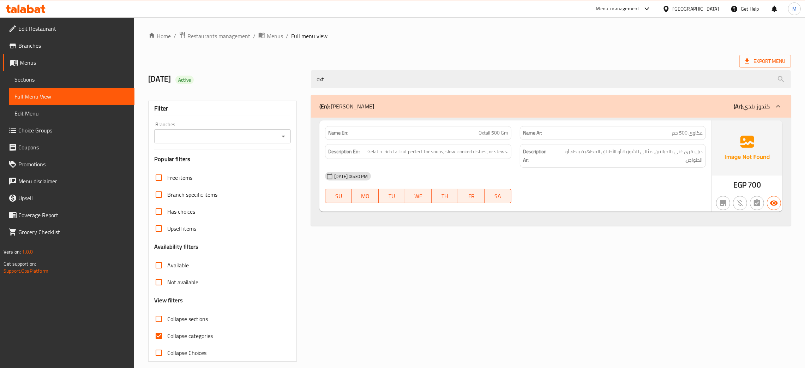
type input "oxt"
click at [10, 75] on link "Sections" at bounding box center [72, 79] width 126 height 17
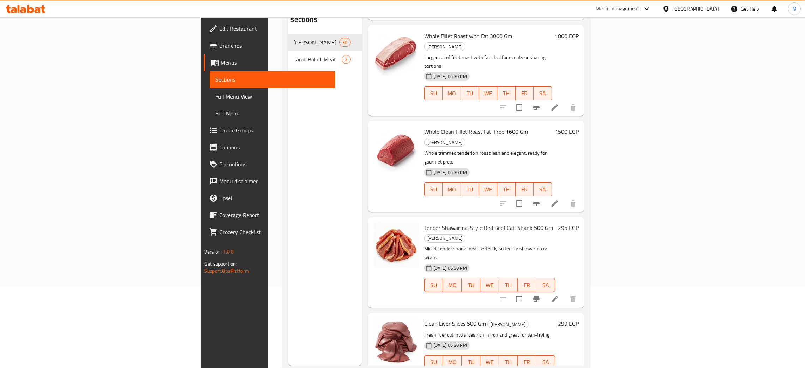
scroll to position [100, 0]
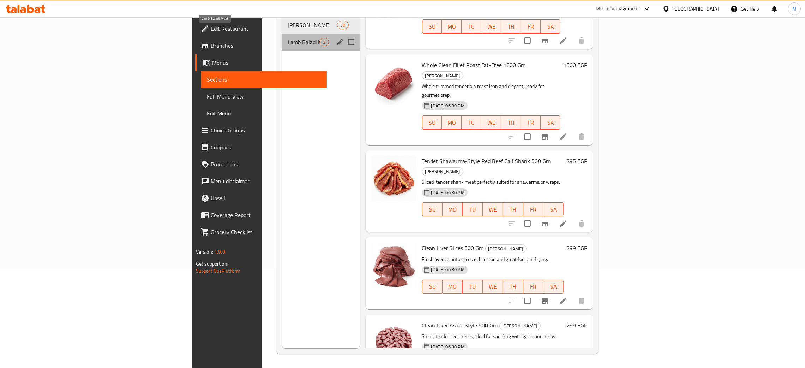
click at [288, 38] on span "Lamb Baladi Meat" at bounding box center [304, 42] width 32 height 8
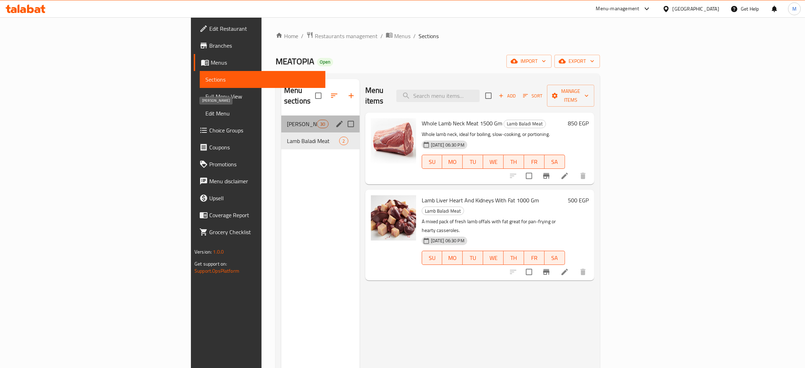
click at [287, 120] on span "[PERSON_NAME]" at bounding box center [302, 124] width 30 height 8
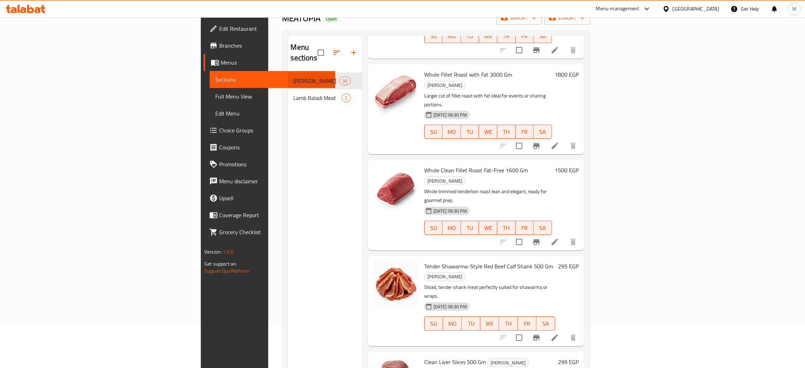
scroll to position [100, 0]
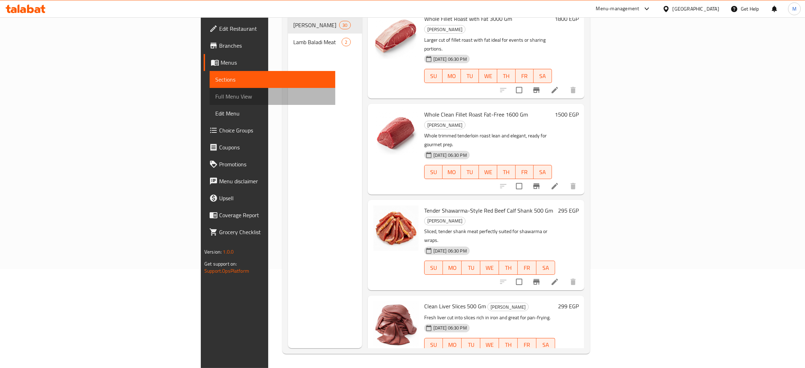
click at [215, 99] on span "Full Menu View" at bounding box center [272, 96] width 114 height 8
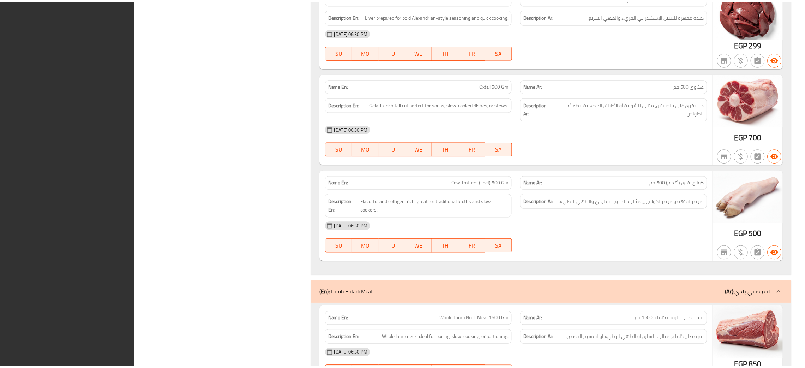
scroll to position [2824, 0]
